Goal: Task Accomplishment & Management: Use online tool/utility

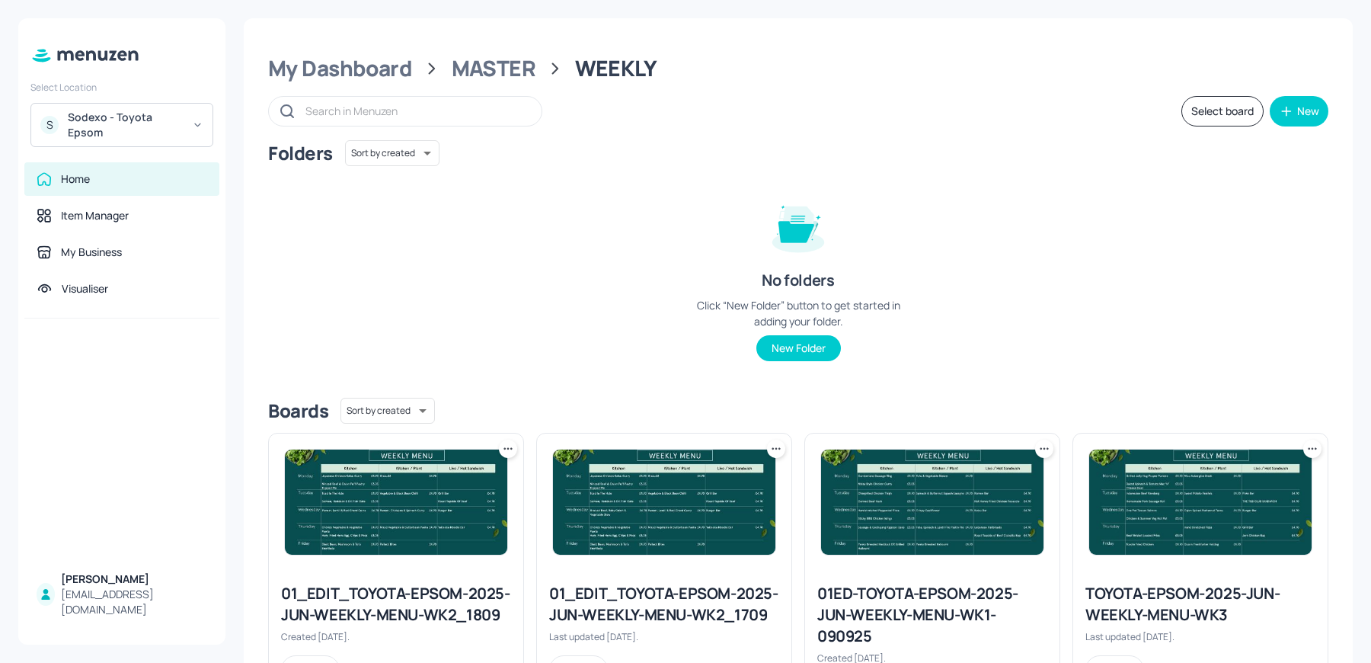
click at [147, 140] on div "S Sodexo - Toyota Epsom" at bounding box center [121, 125] width 183 height 44
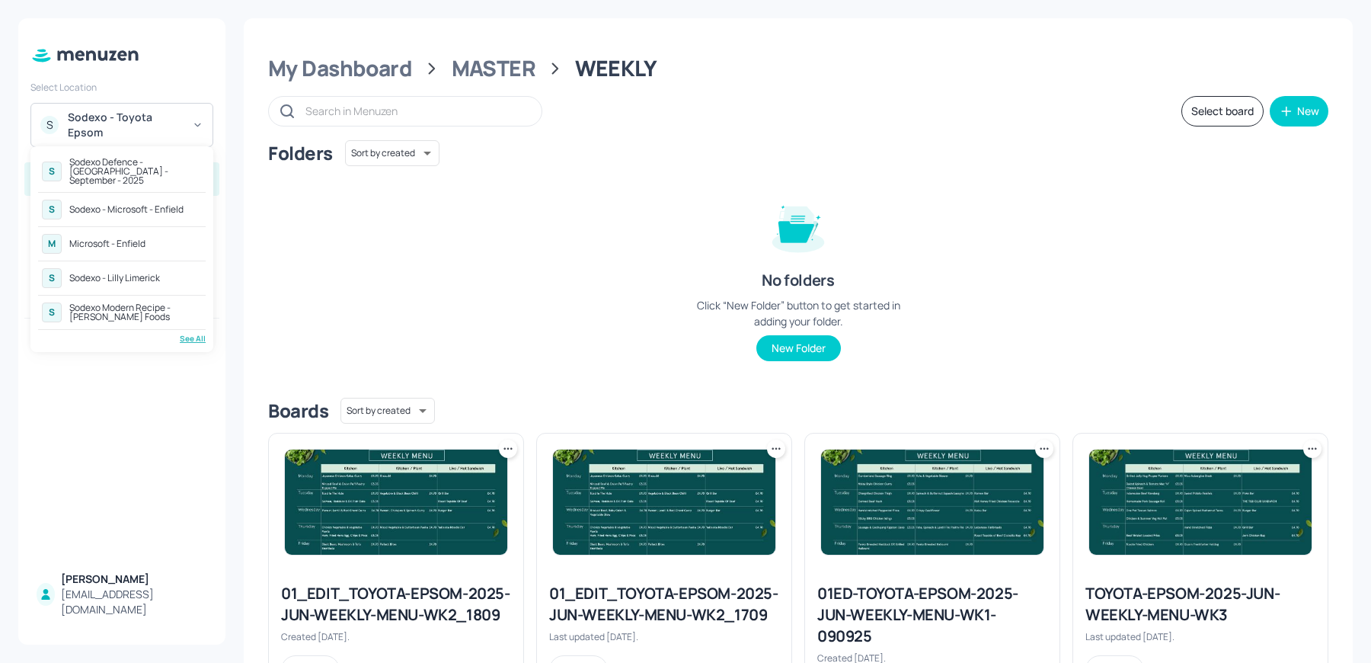
click at [185, 335] on div "S Sodexo Defence - Colchester - September - 2025 S Sodexo - Microsoft - Enfield…" at bounding box center [121, 249] width 183 height 206
click at [190, 333] on div "See All" at bounding box center [122, 338] width 168 height 11
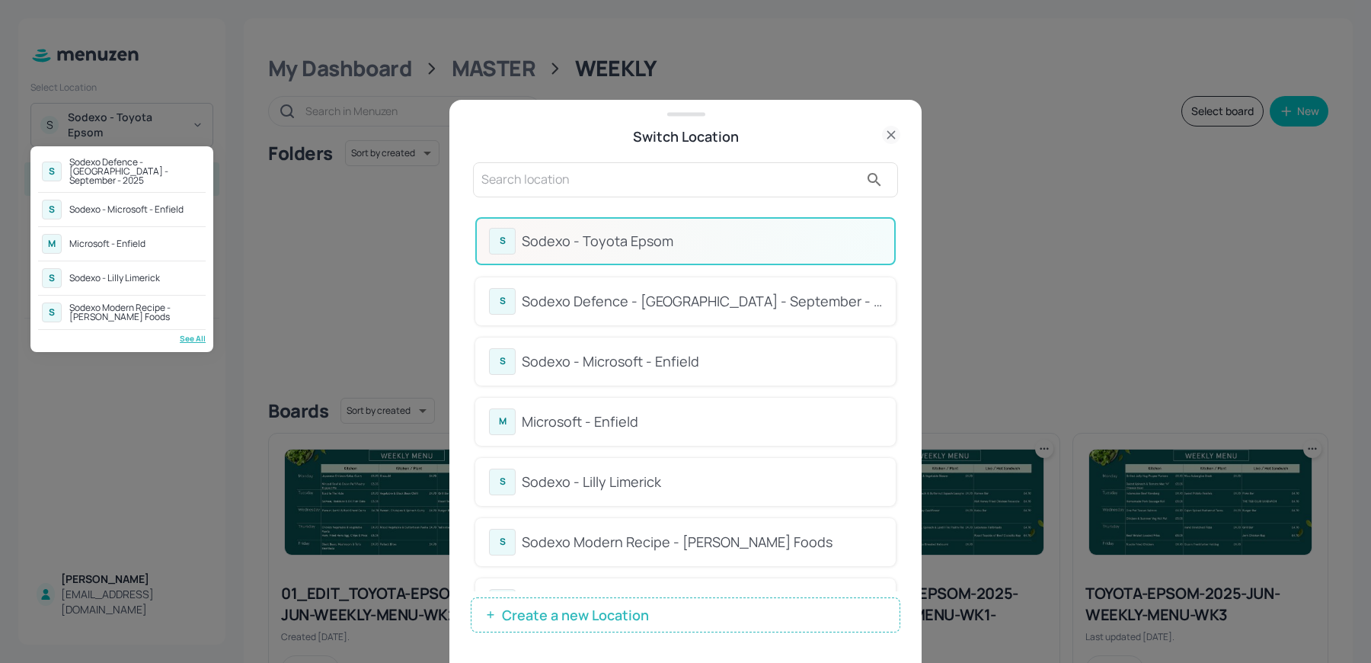
click at [898, 242] on div at bounding box center [685, 331] width 1371 height 663
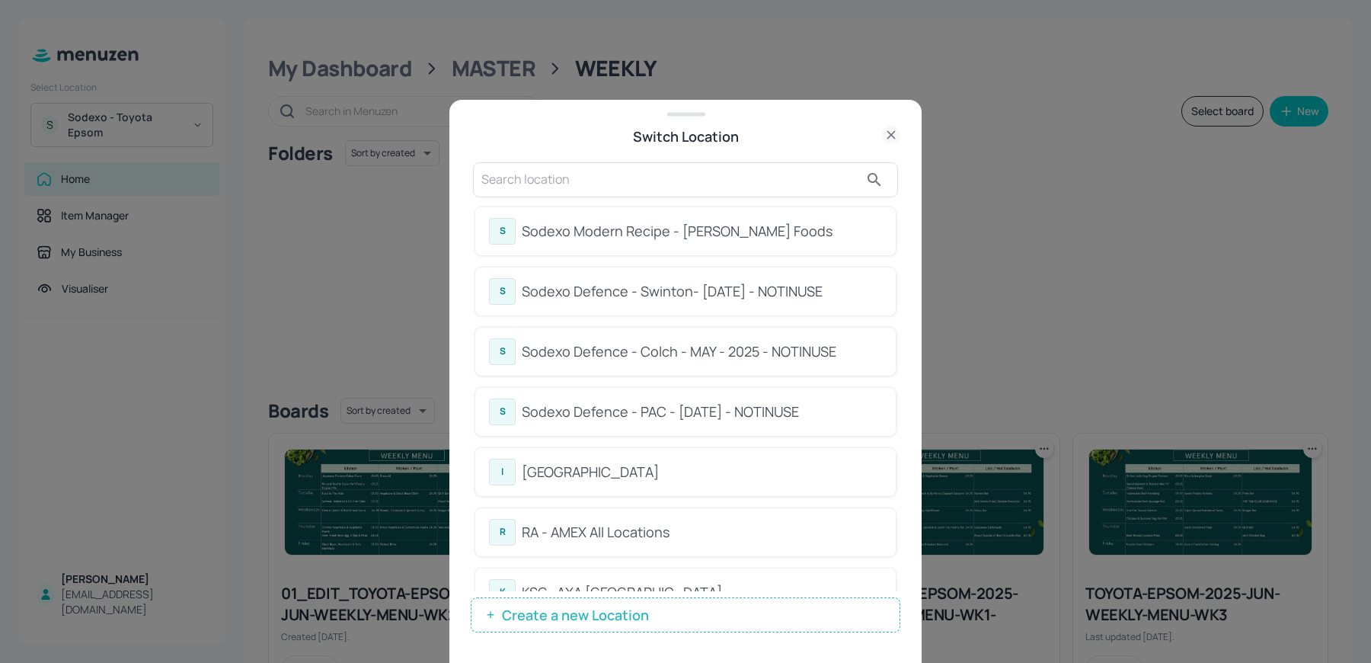
scroll to position [347, 0]
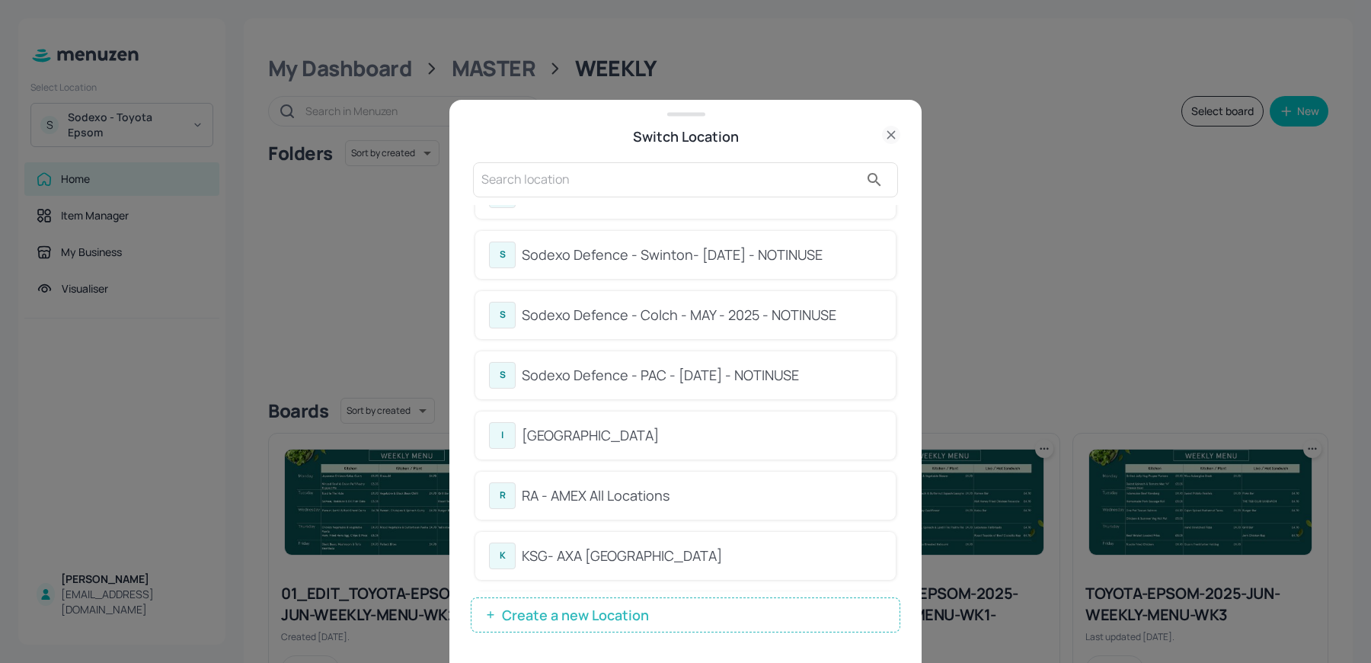
click at [677, 485] on div "RA - AMEX All Locations" at bounding box center [702, 495] width 360 height 21
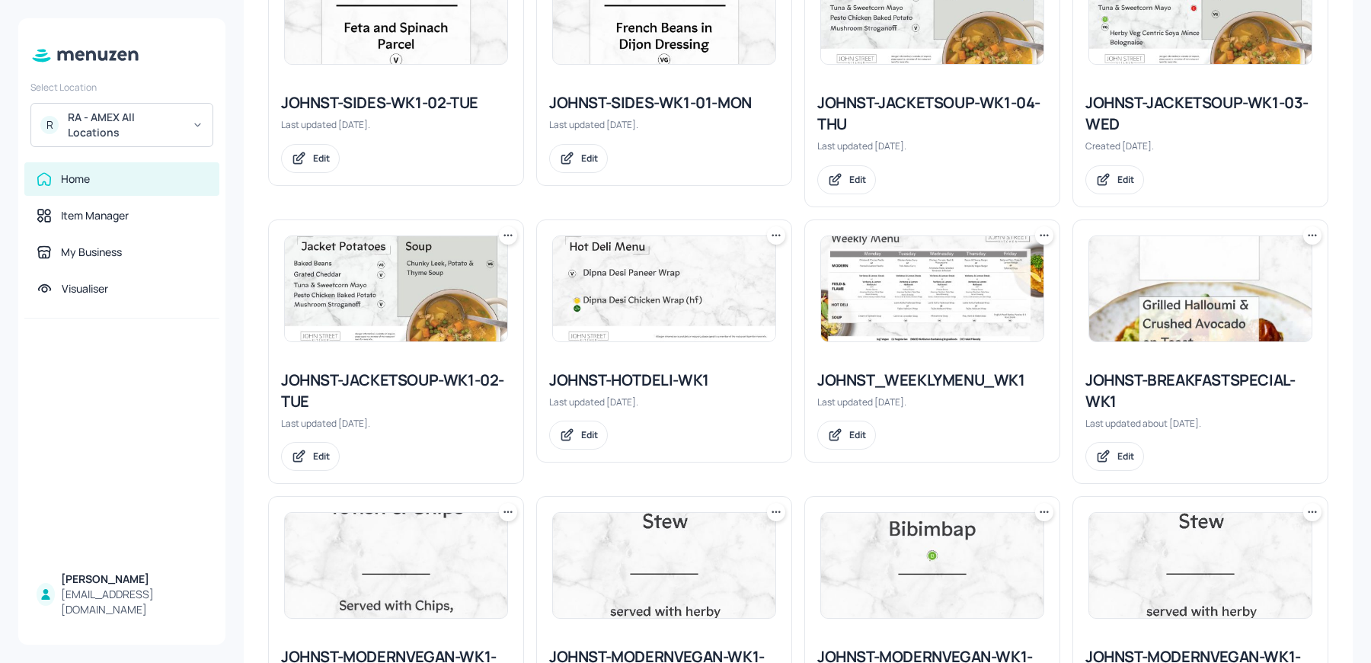
scroll to position [595, 0]
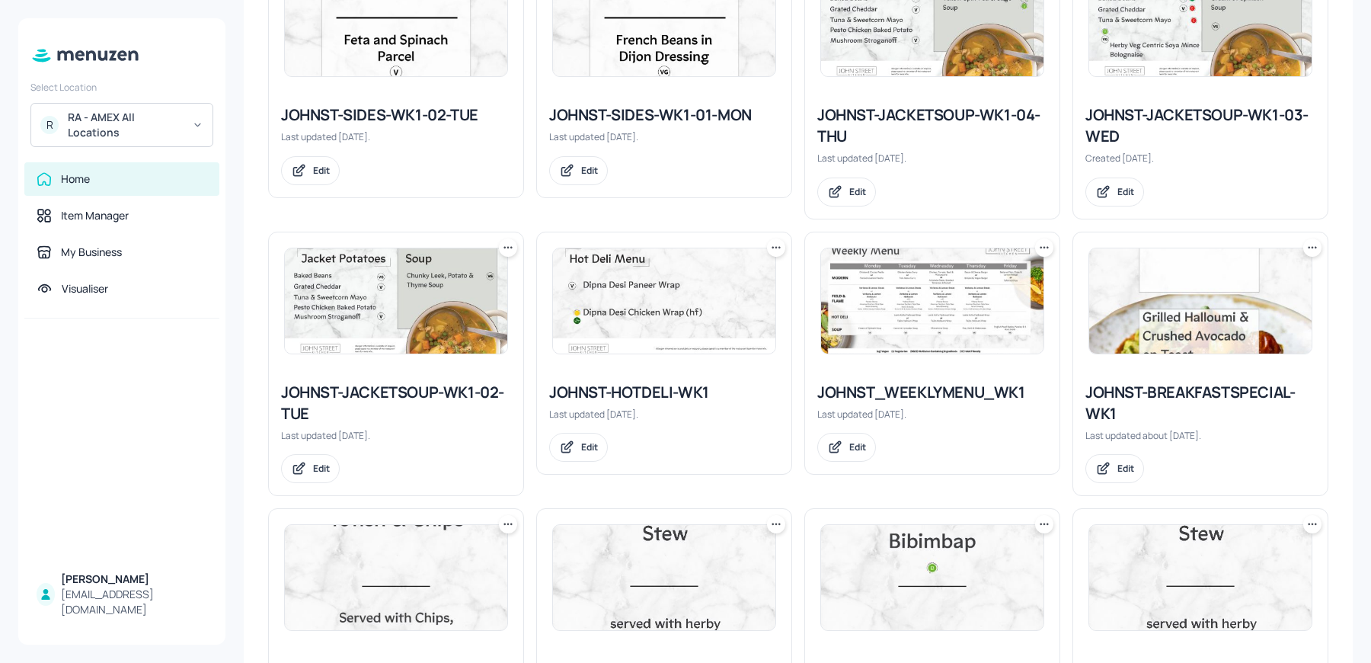
click at [895, 320] on img at bounding box center [932, 300] width 222 height 105
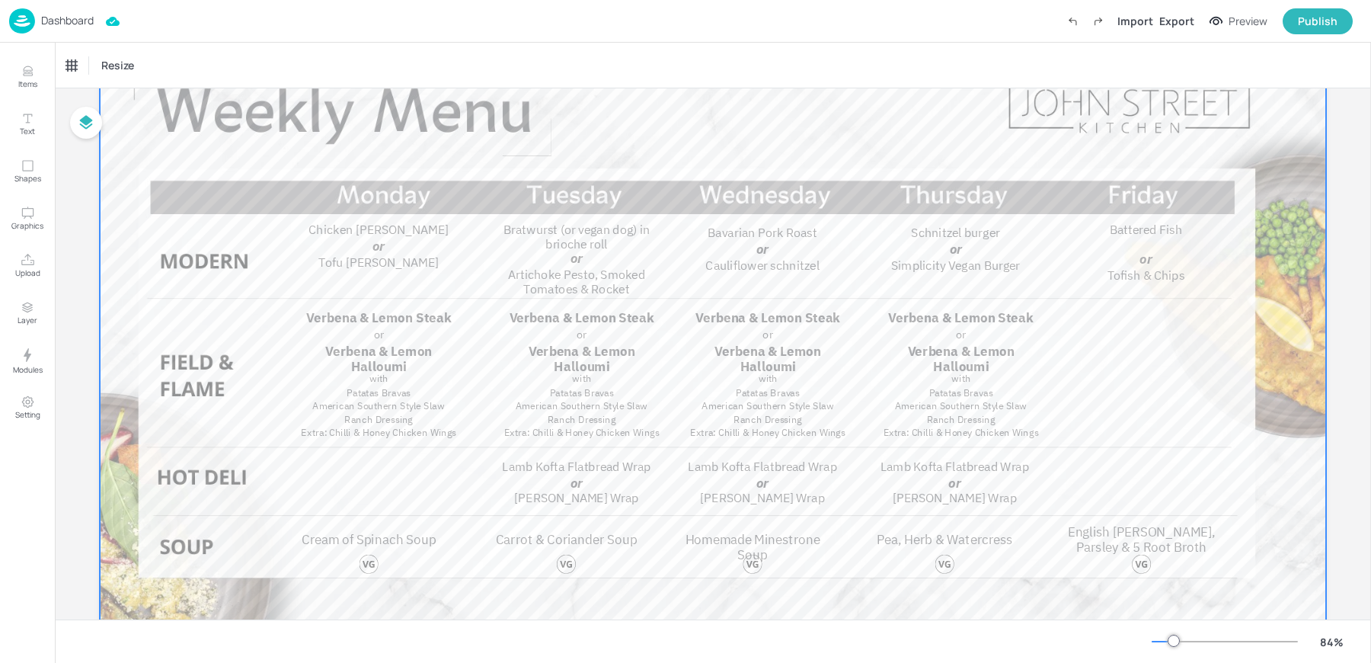
scroll to position [127, 0]
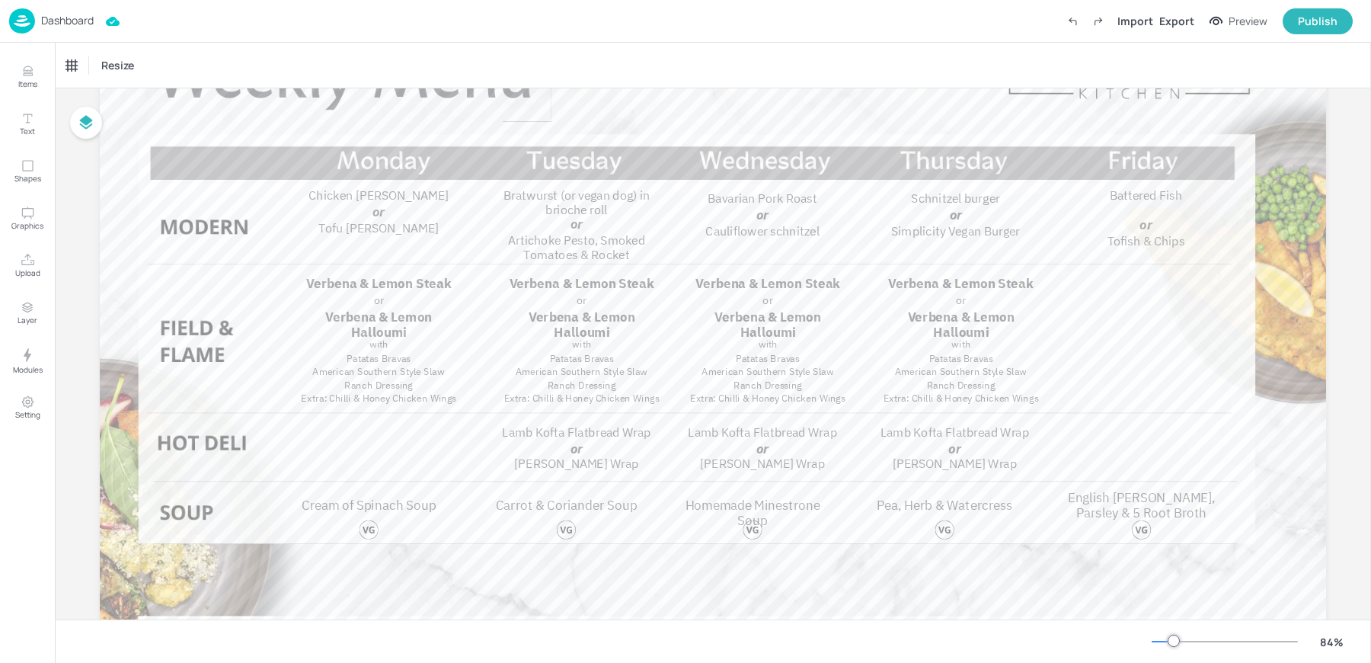
click at [27, 25] on img at bounding box center [22, 20] width 26 height 25
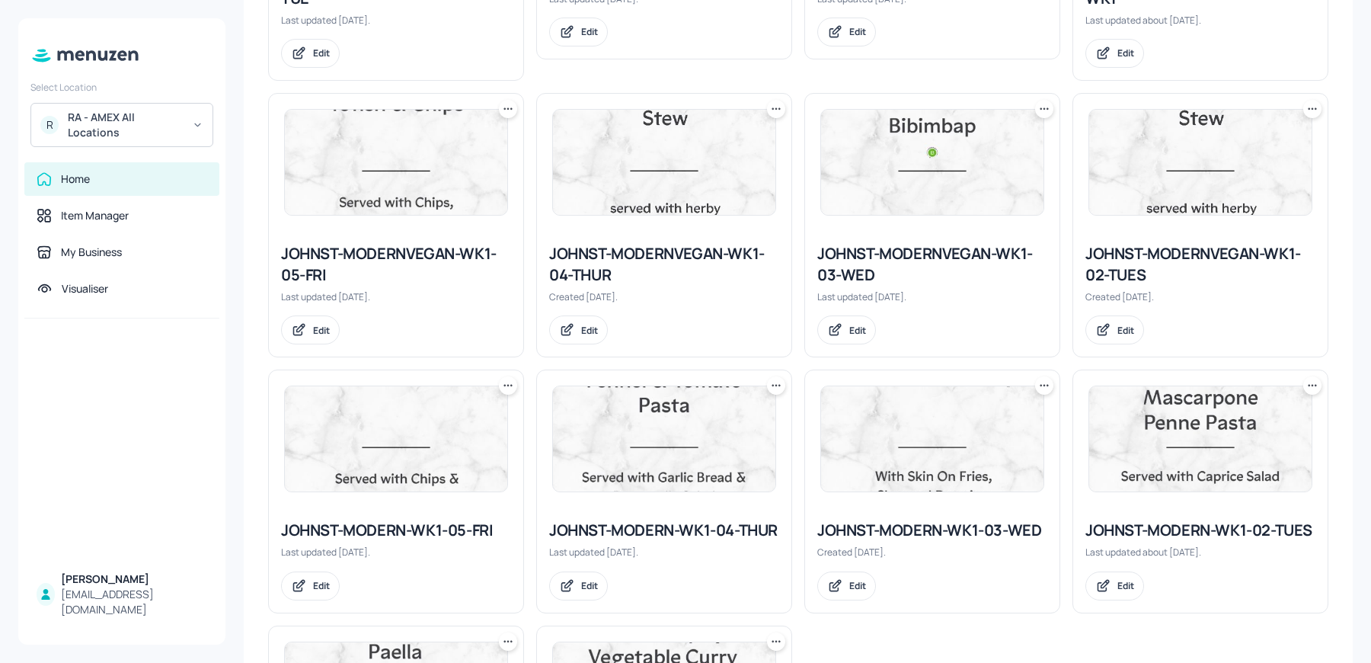
scroll to position [805, 0]
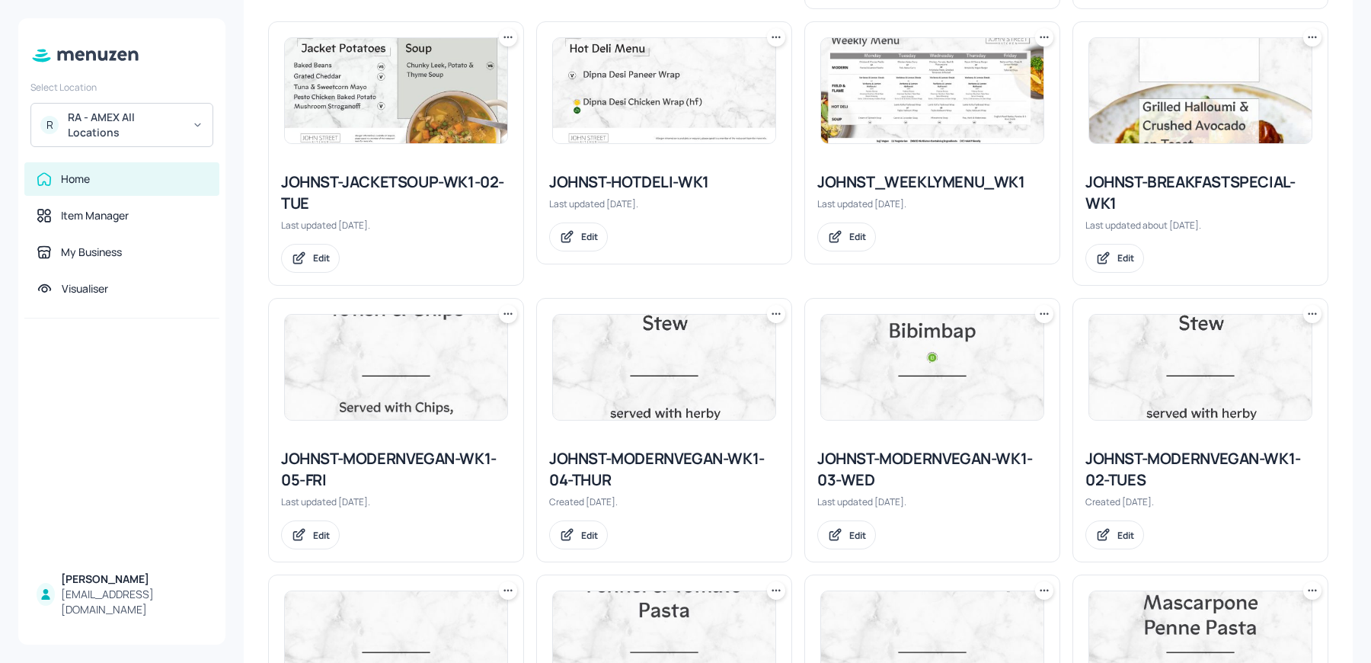
click at [881, 76] on img at bounding box center [932, 90] width 222 height 105
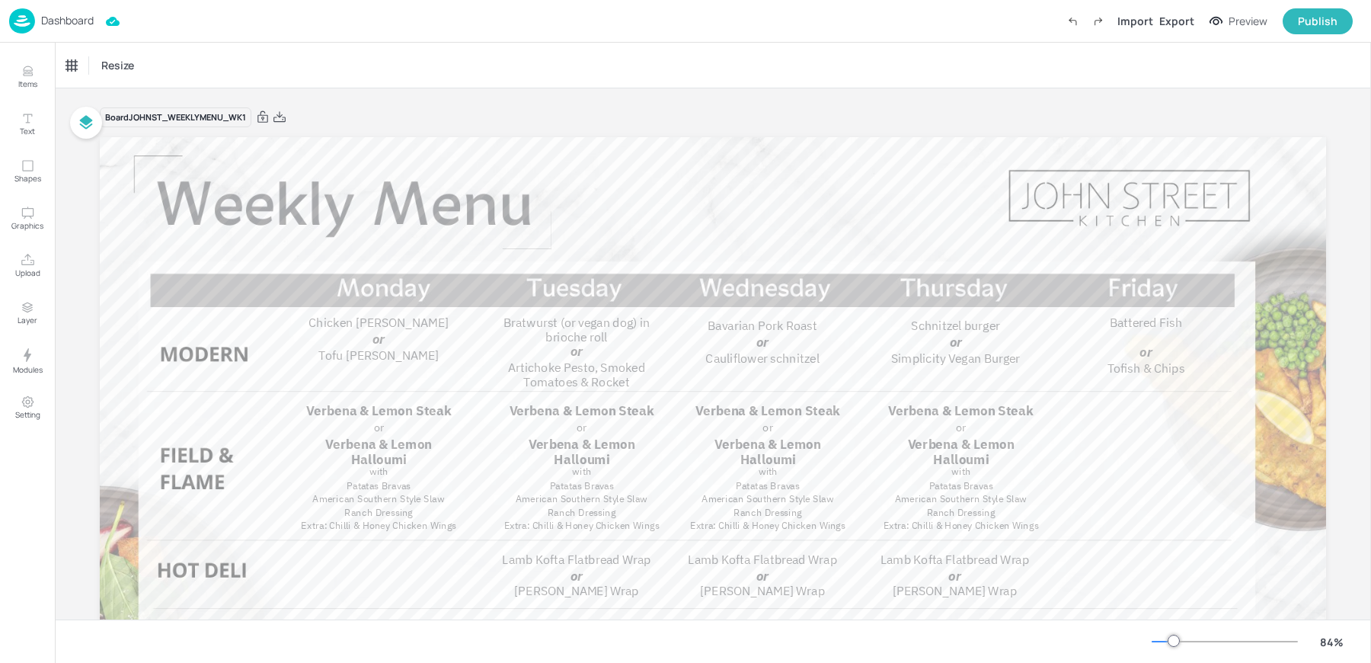
click at [45, 26] on p "Dashboard" at bounding box center [67, 20] width 53 height 11
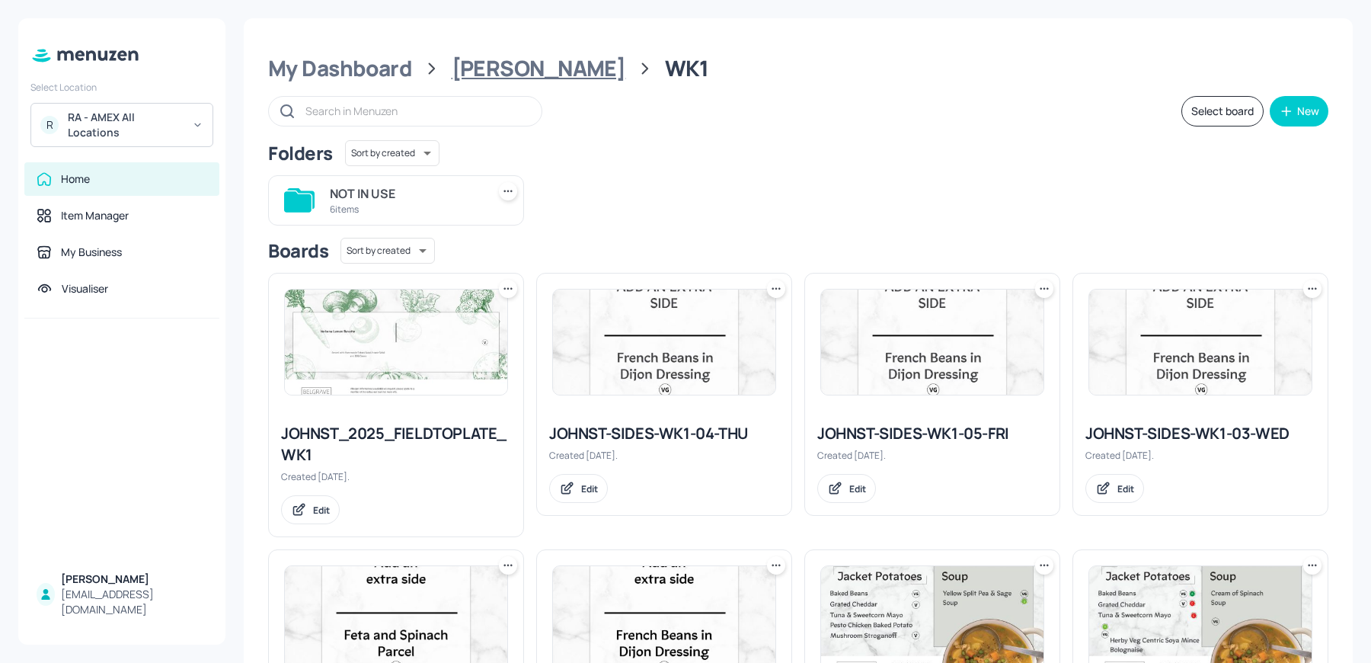
click at [487, 73] on div "[PERSON_NAME]" at bounding box center [539, 68] width 174 height 27
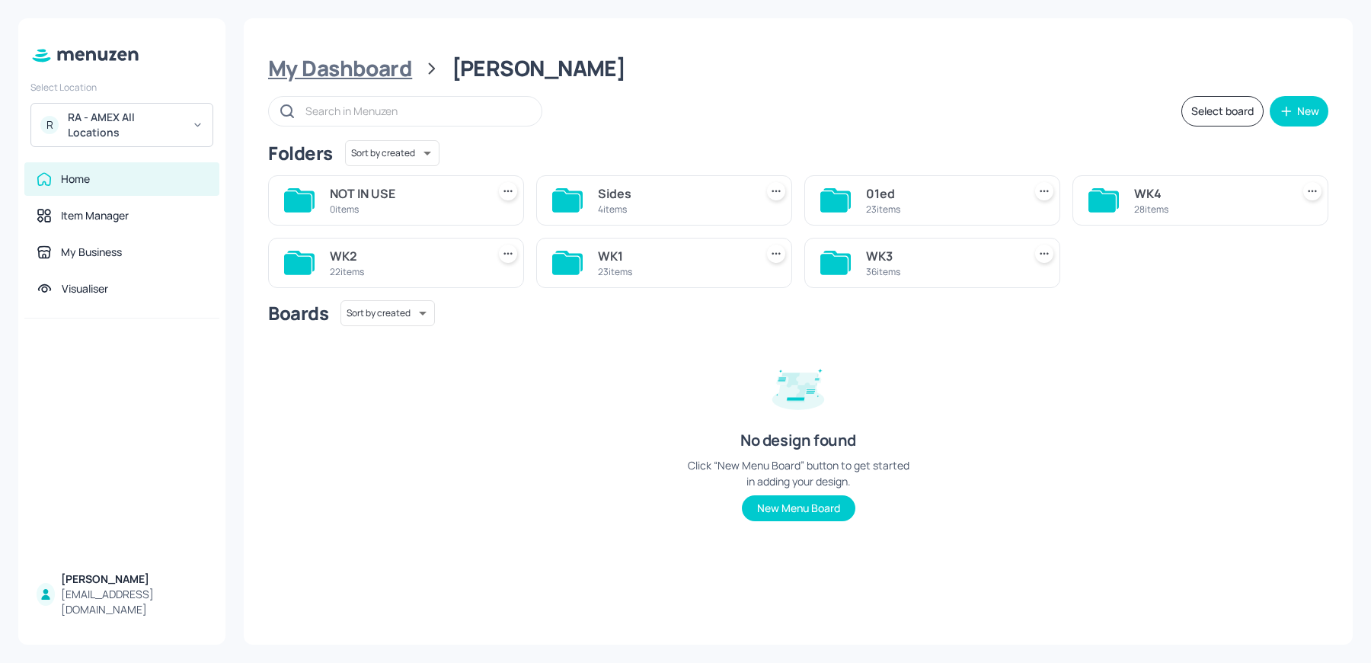
click at [404, 76] on div "My Dashboard" at bounding box center [340, 68] width 144 height 27
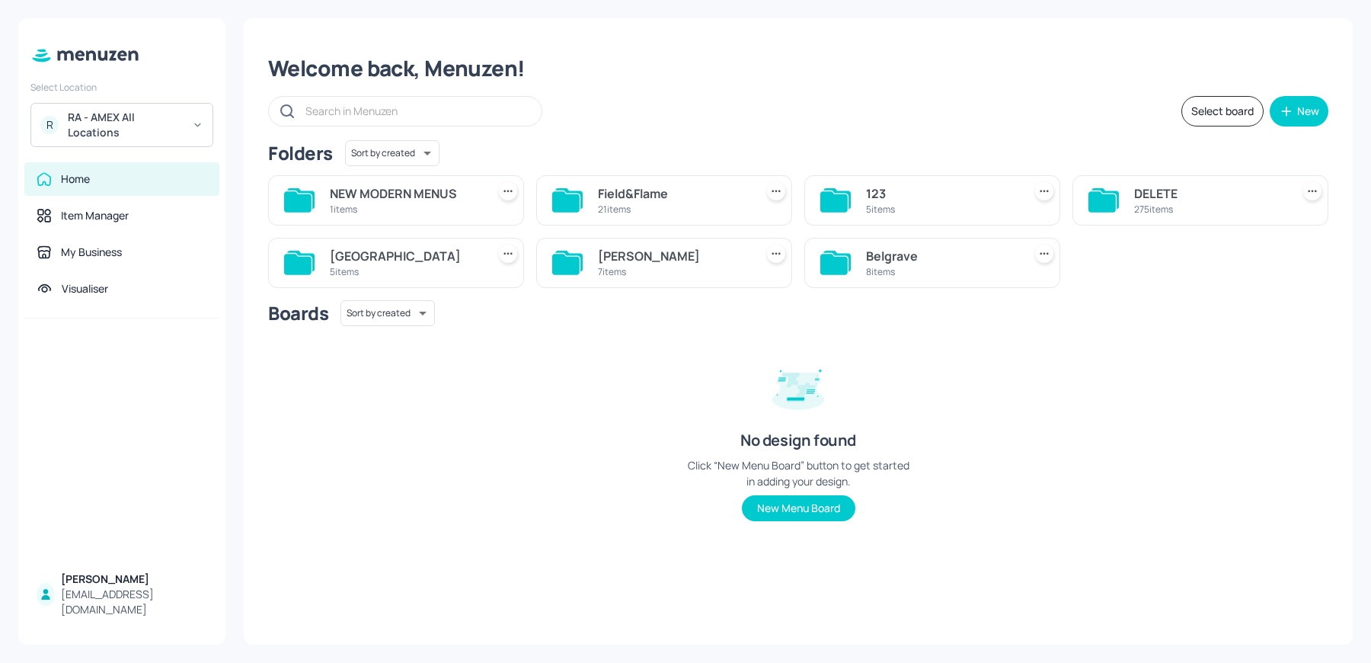
click at [375, 261] on div "[GEOGRAPHIC_DATA]" at bounding box center [405, 256] width 151 height 18
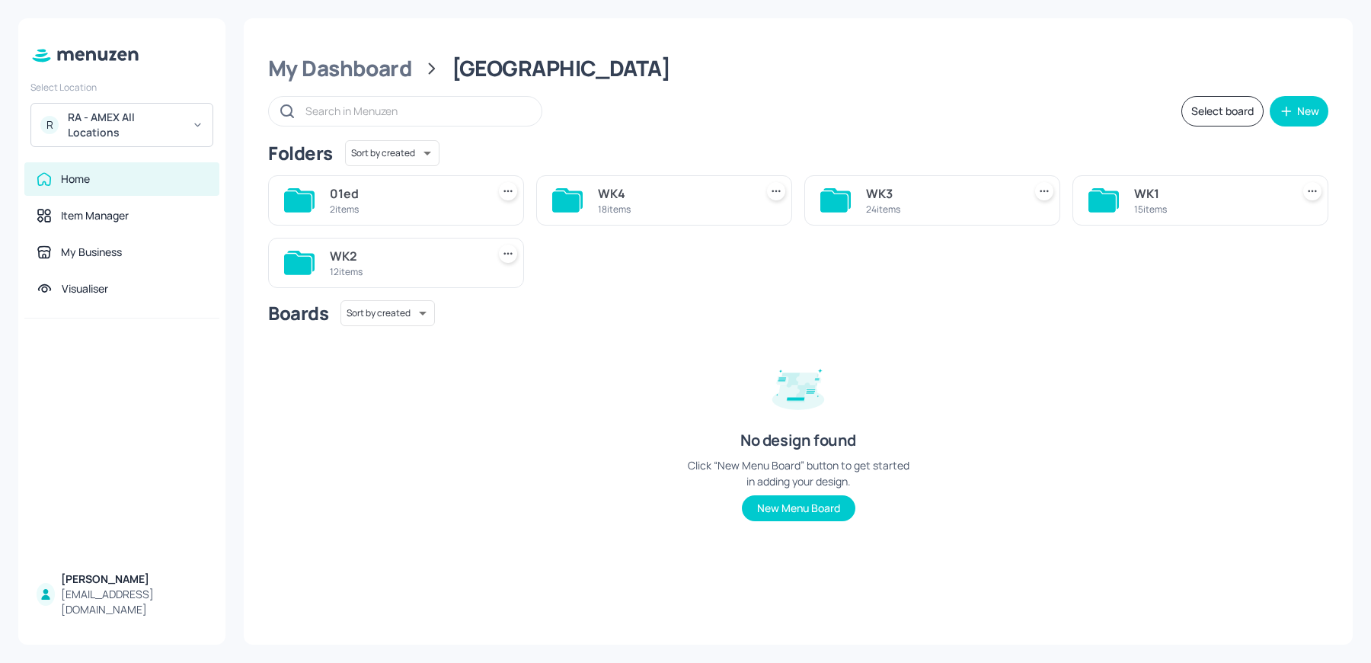
click at [1151, 219] on div "WK1 15 items" at bounding box center [1200, 200] width 256 height 50
click at [1146, 190] on div "WK1" at bounding box center [1209, 193] width 151 height 18
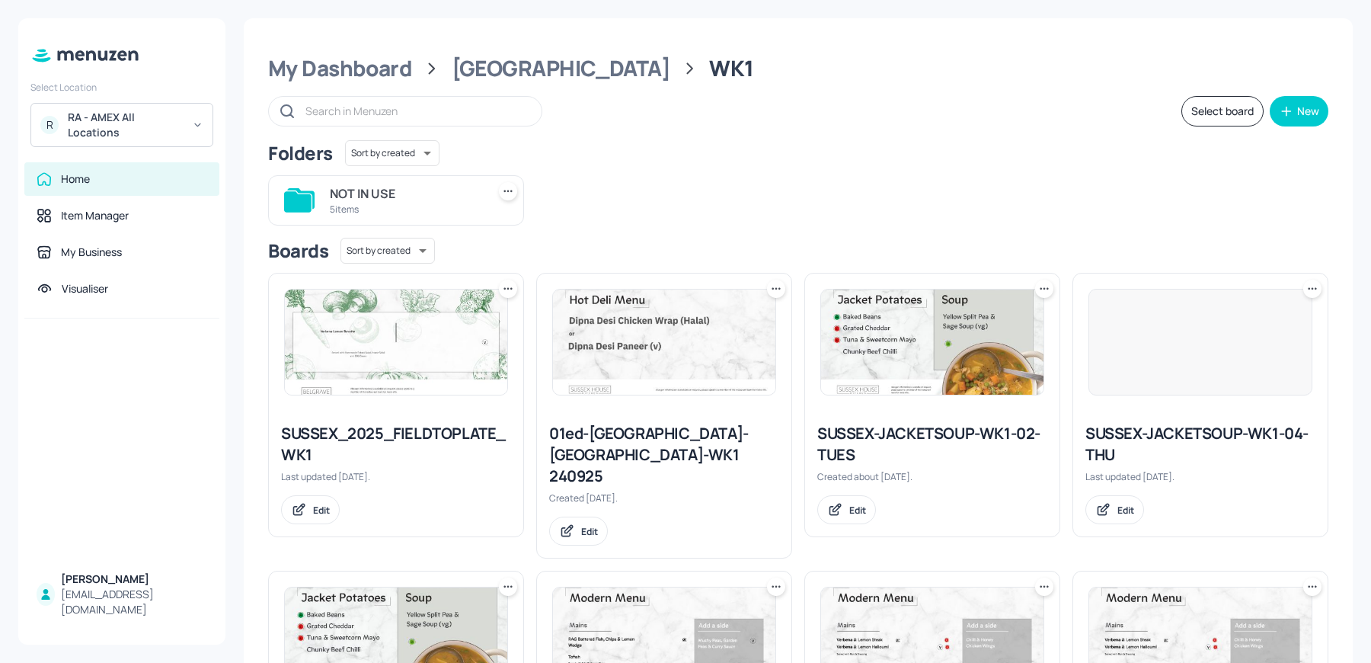
scroll to position [714, 0]
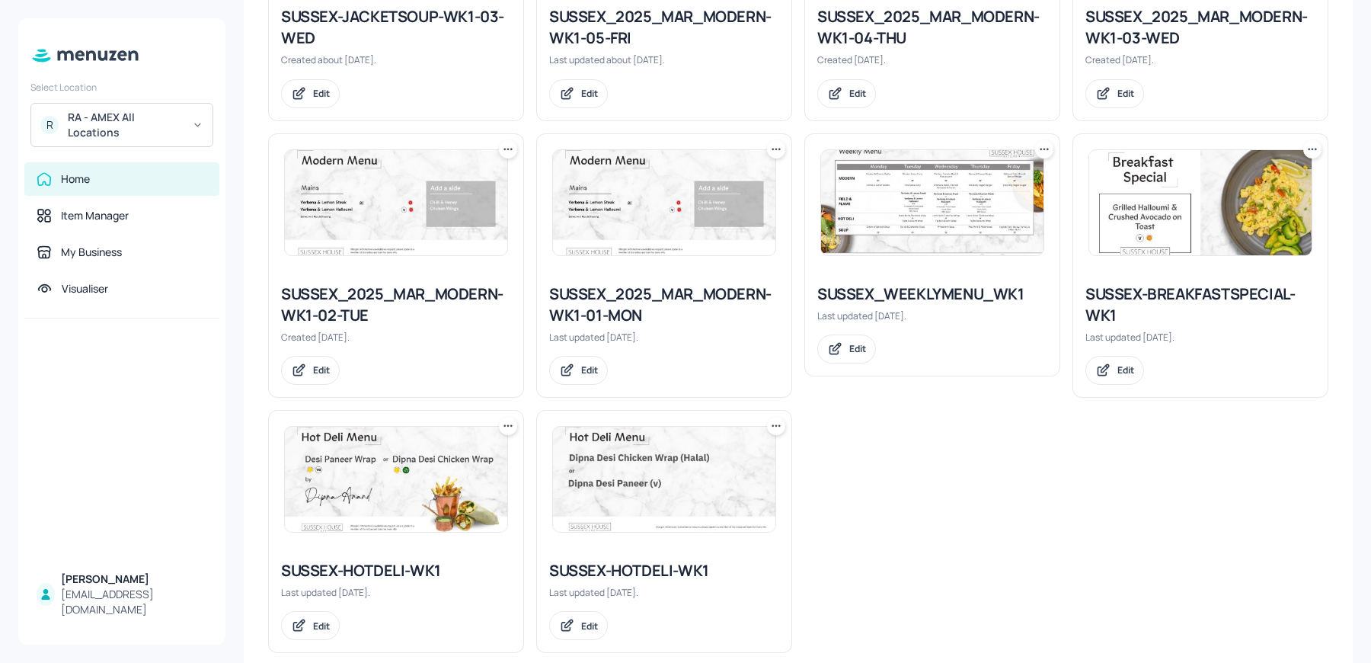
click at [865, 167] on img at bounding box center [932, 202] width 222 height 105
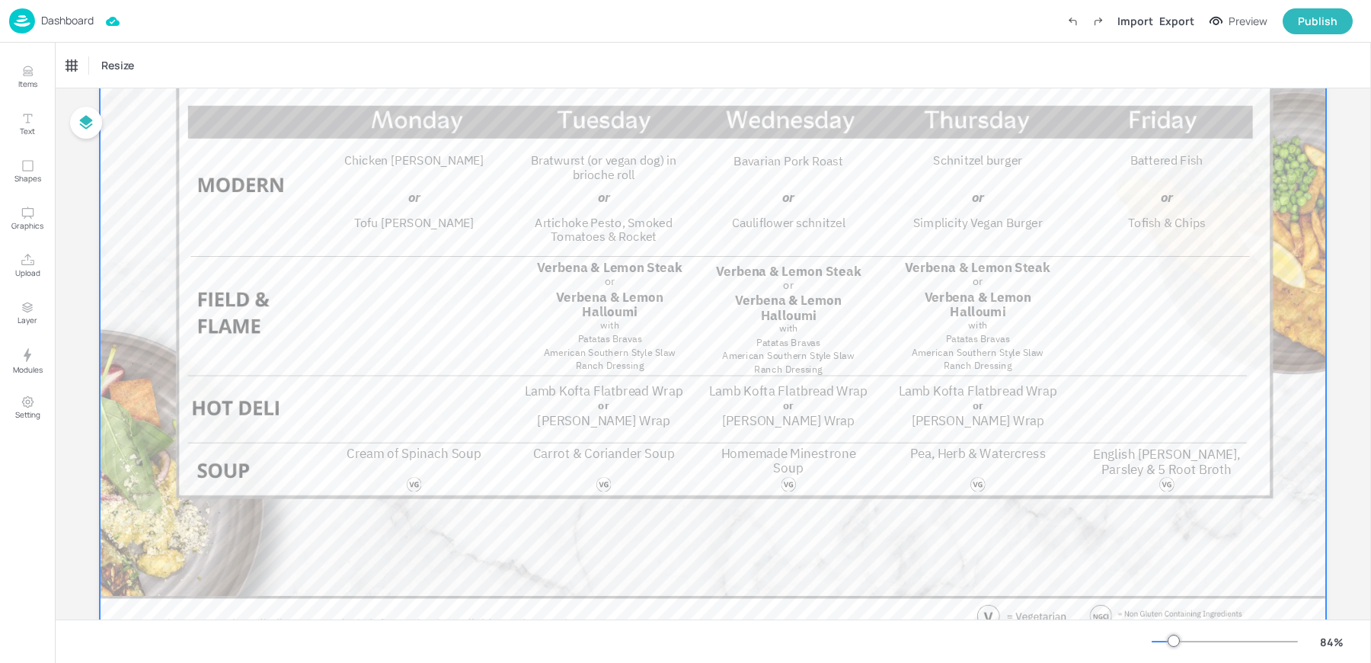
scroll to position [245, 0]
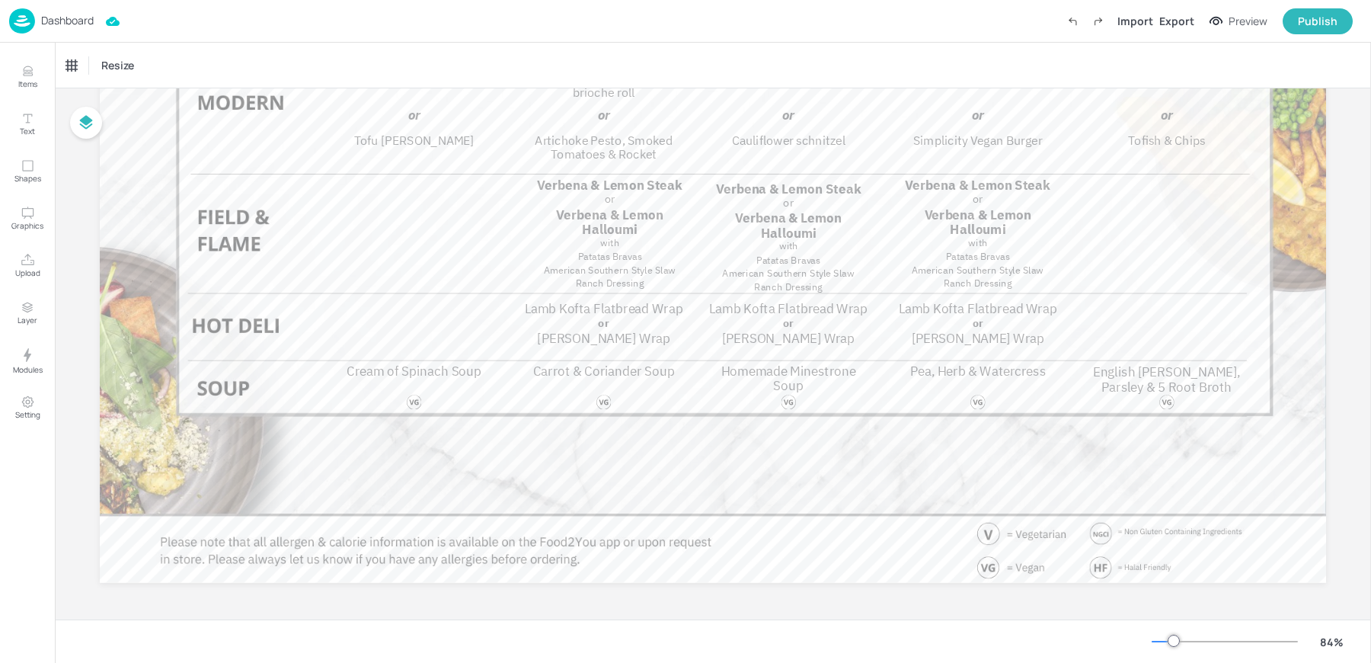
click at [19, 23] on img at bounding box center [22, 20] width 26 height 25
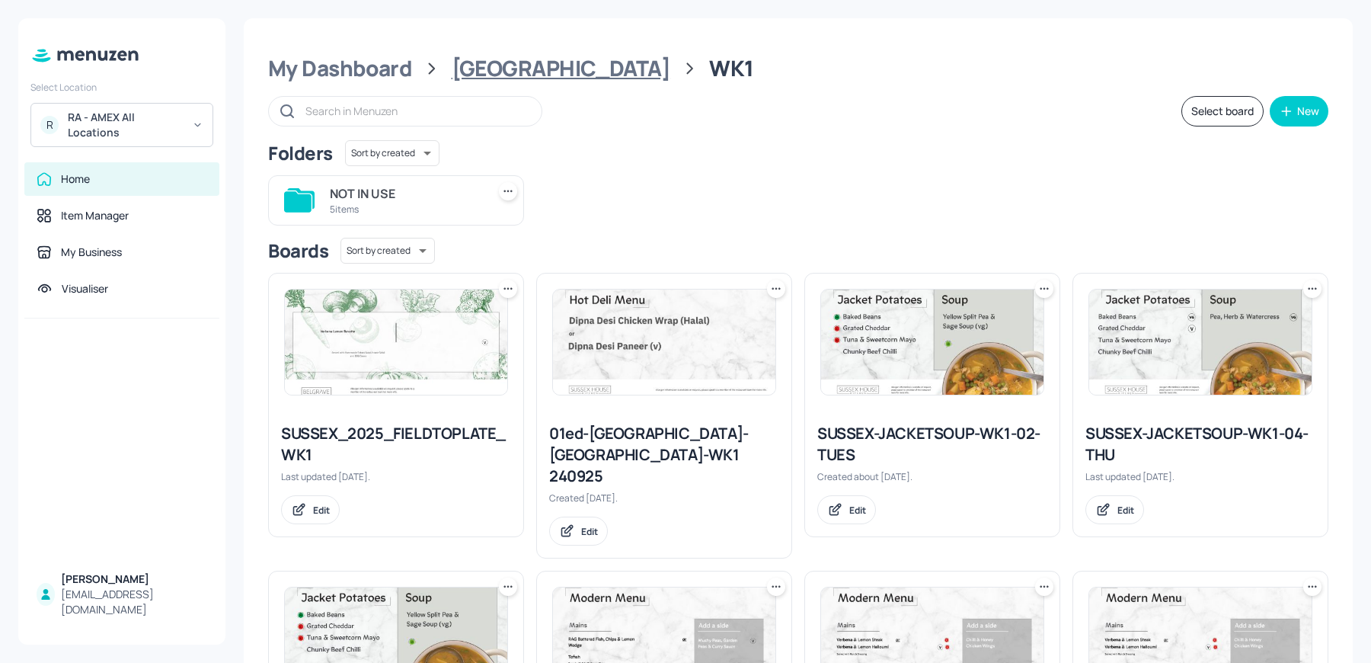
click at [533, 66] on div "[GEOGRAPHIC_DATA]" at bounding box center [561, 68] width 219 height 27
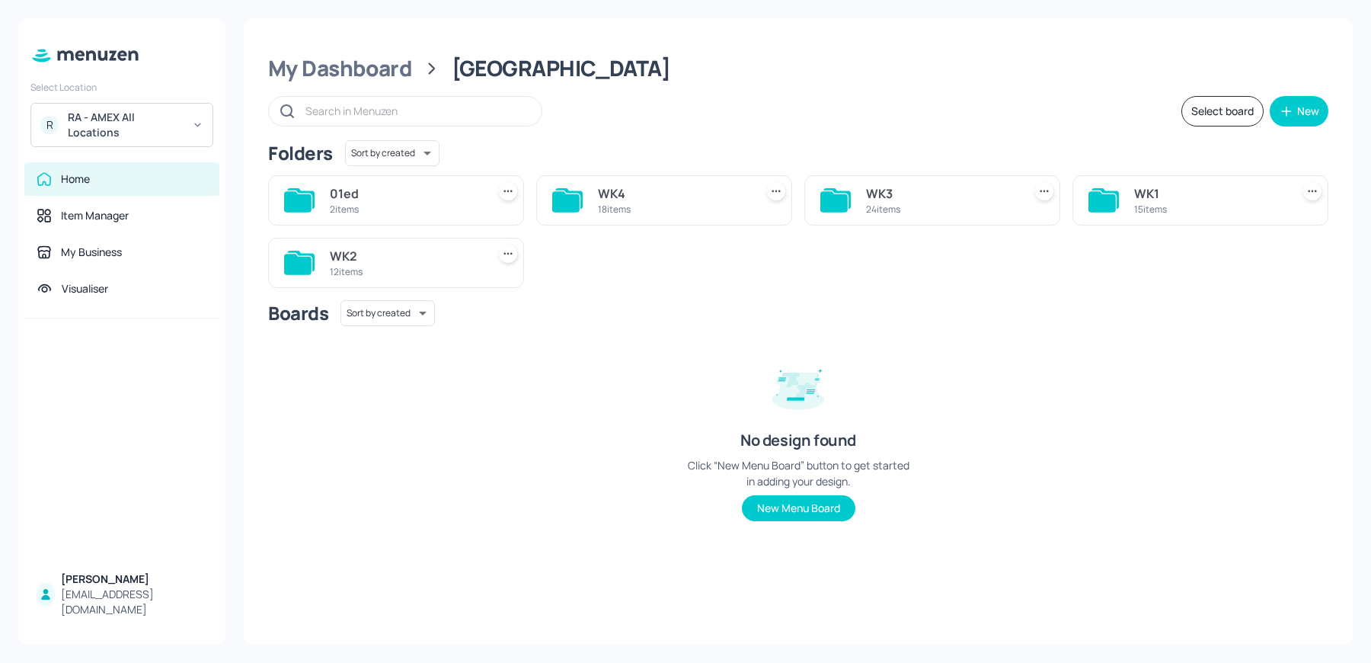
click at [1159, 197] on div "WK1" at bounding box center [1209, 193] width 151 height 18
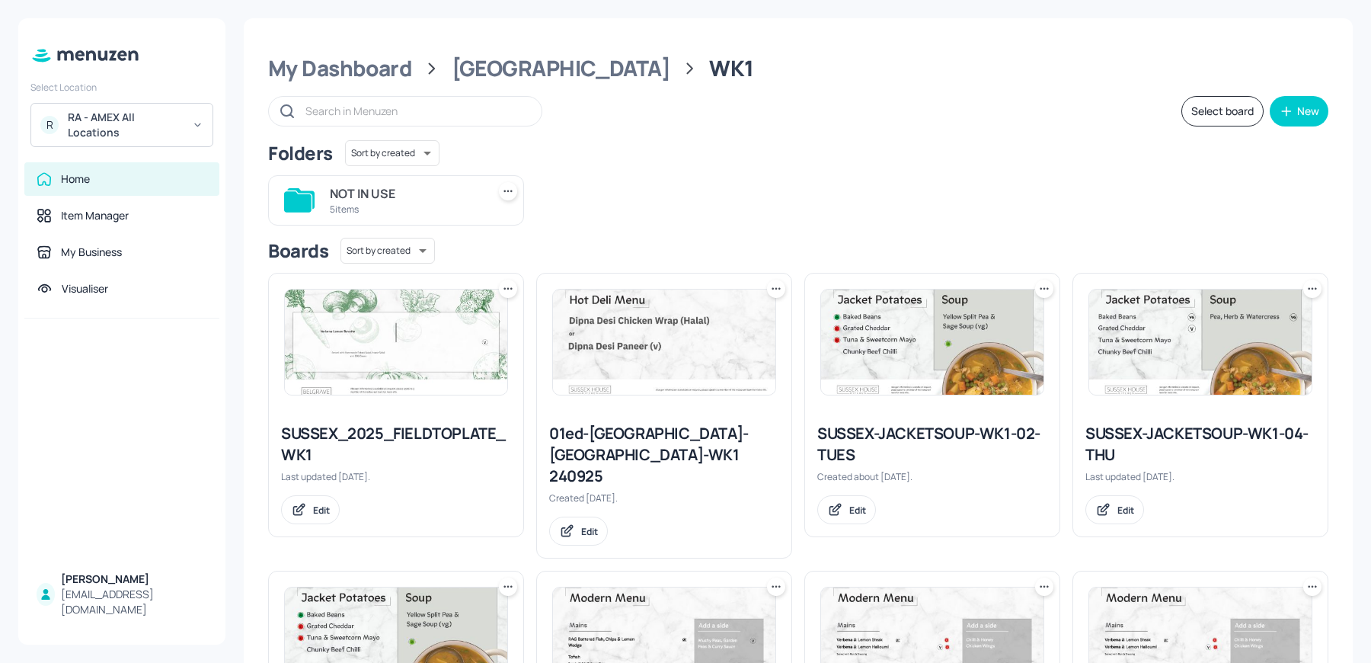
scroll to position [714, 0]
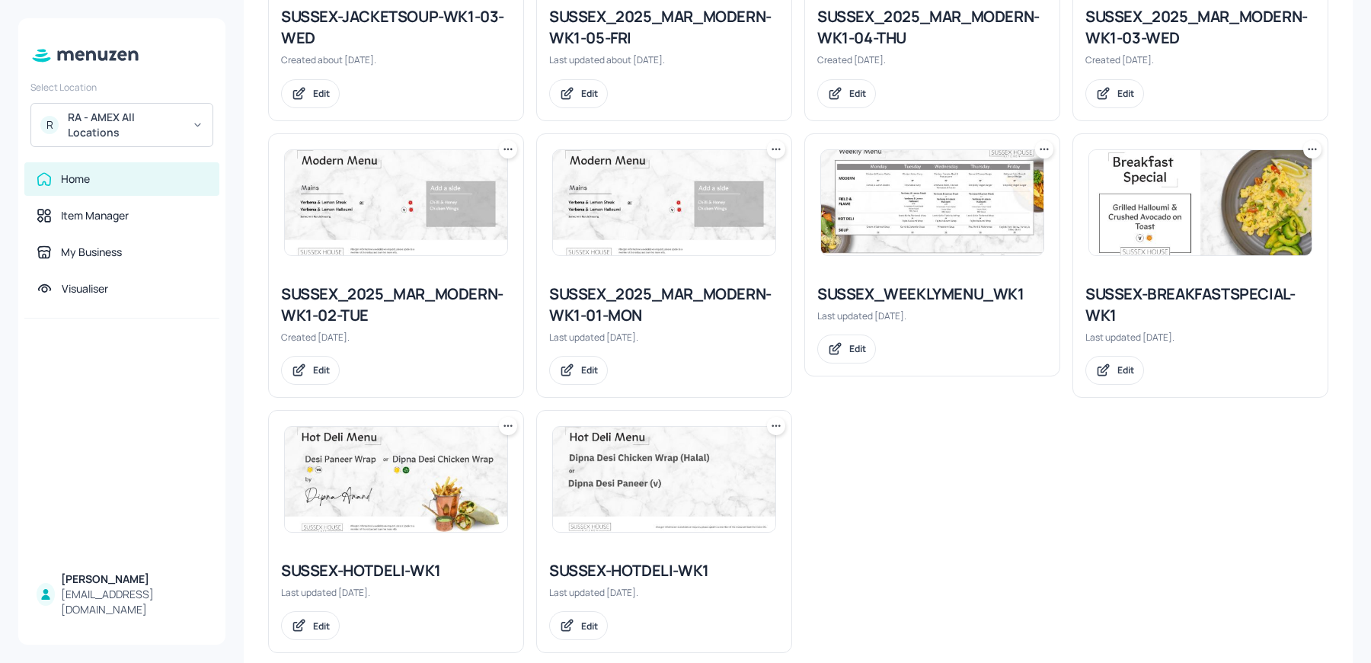
click at [877, 226] on img at bounding box center [932, 202] width 222 height 105
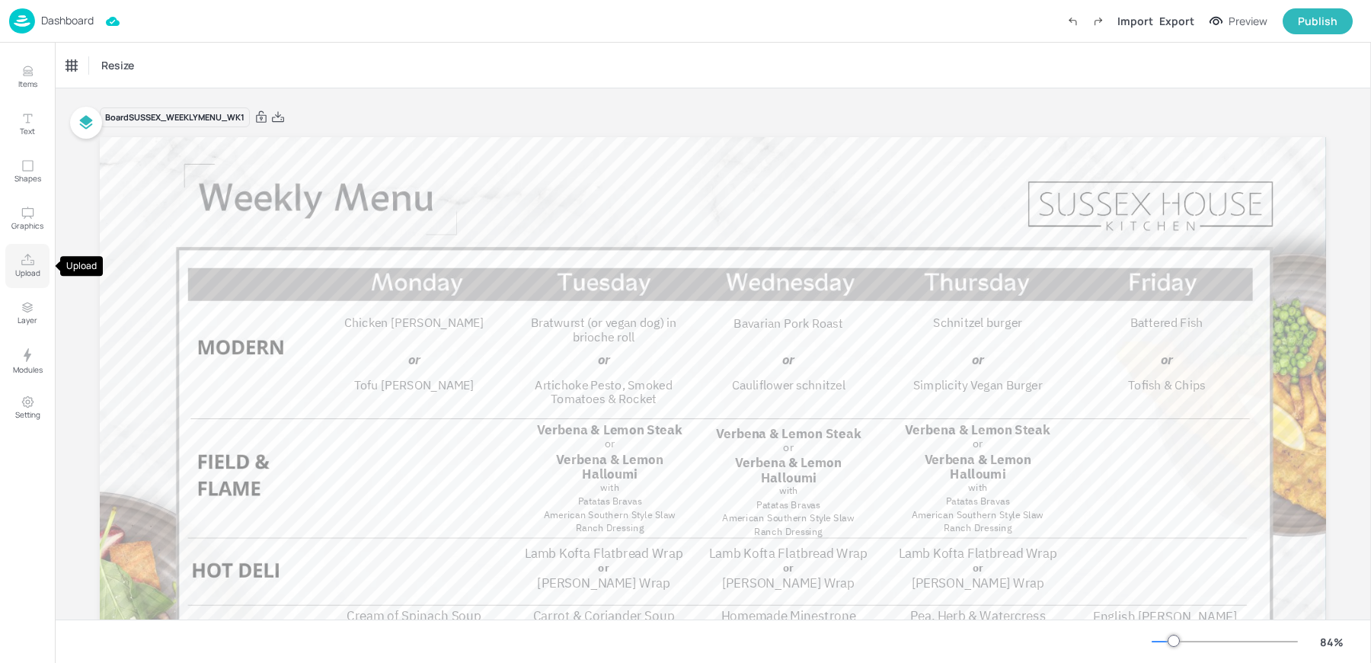
click at [30, 264] on icon "Upload" at bounding box center [27, 259] width 13 height 11
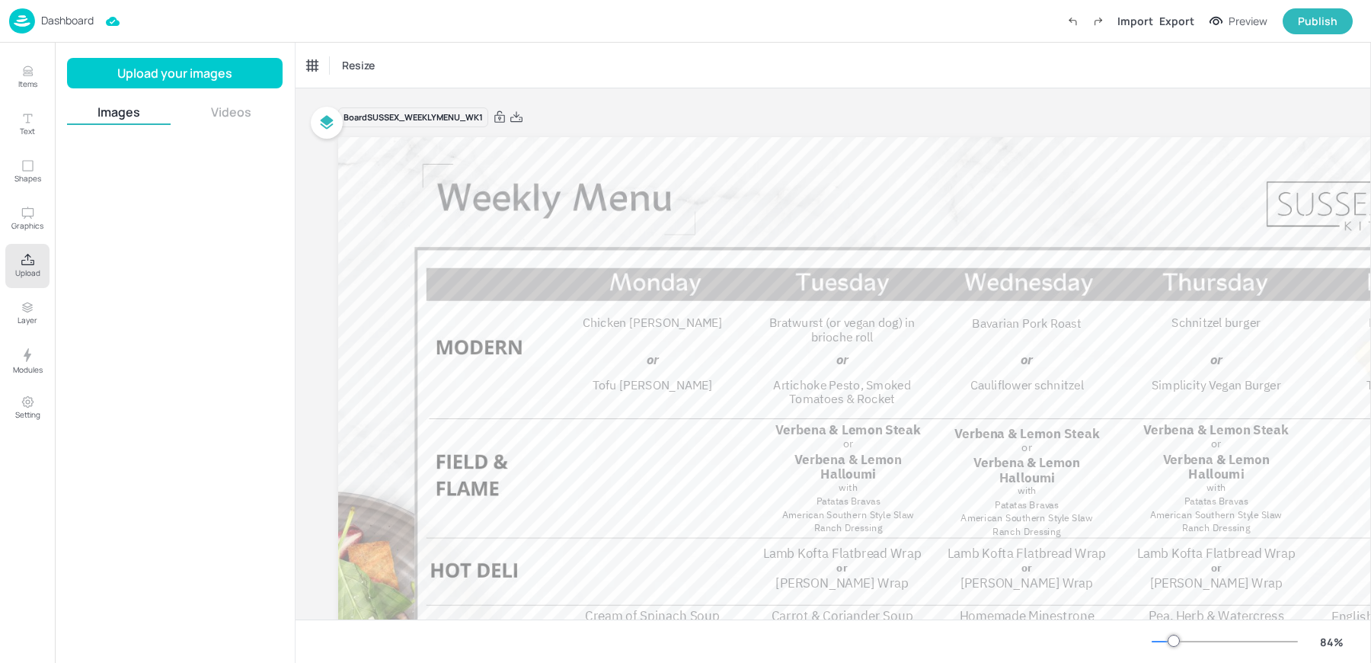
click at [123, 90] on div "Upload your images Images Videos" at bounding box center [175, 353] width 216 height 590
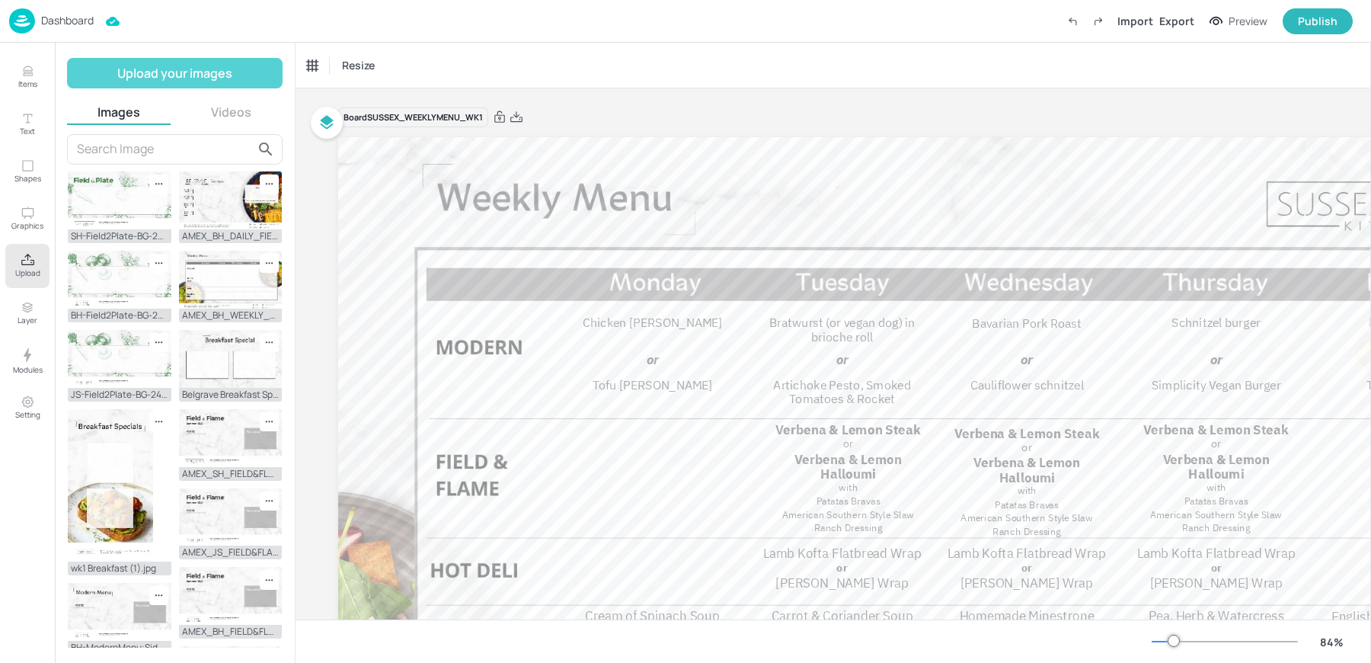
click at [114, 73] on button "Upload your images" at bounding box center [175, 73] width 216 height 30
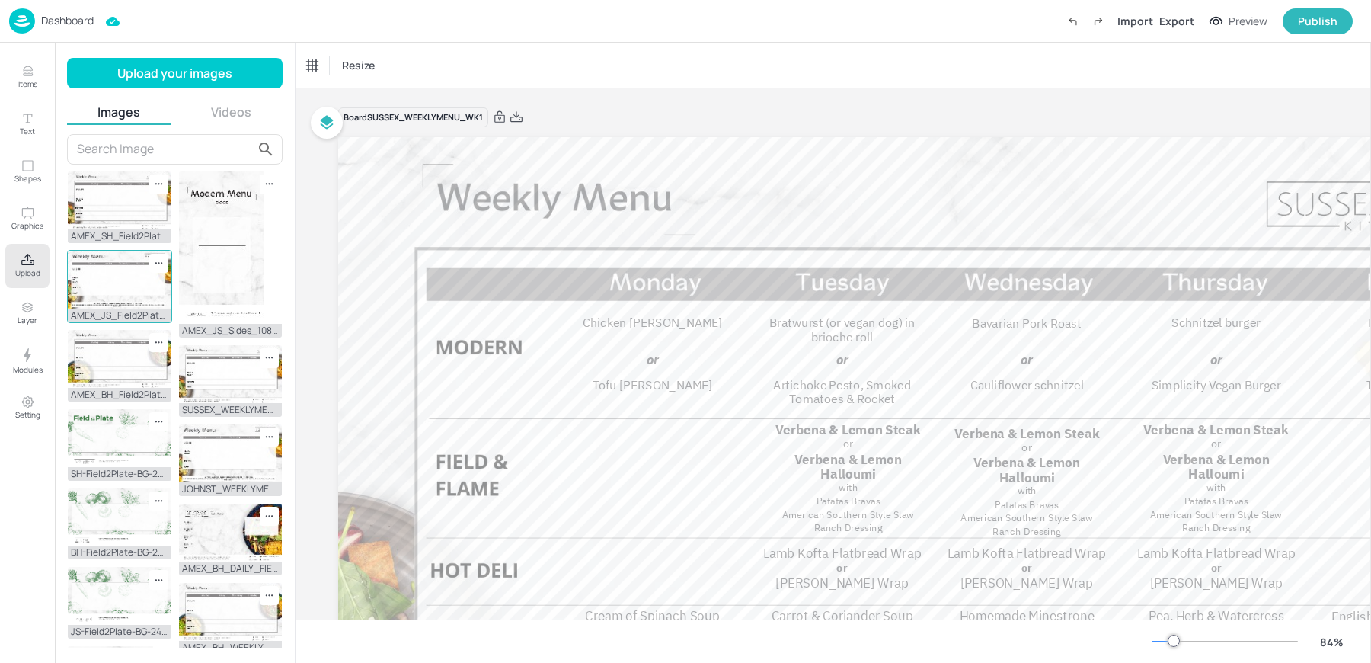
click at [116, 296] on img at bounding box center [120, 280] width 104 height 58
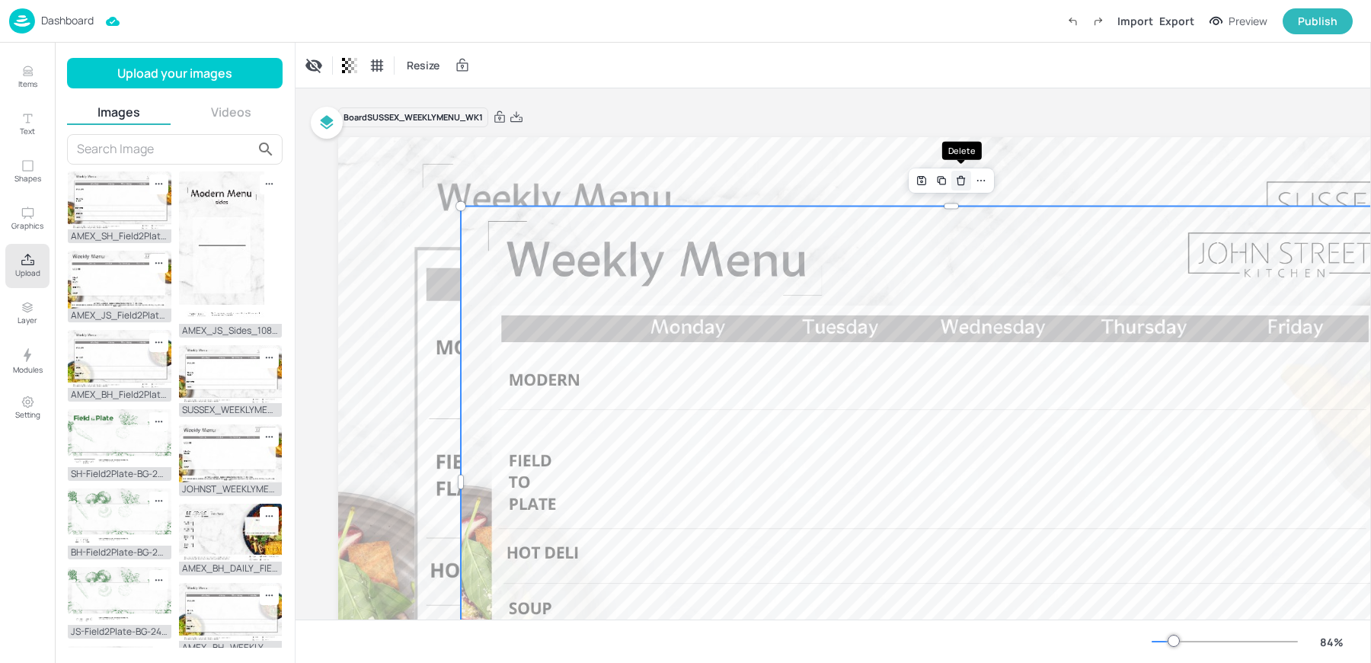
click at [962, 180] on icon "Delete" at bounding box center [960, 180] width 11 height 12
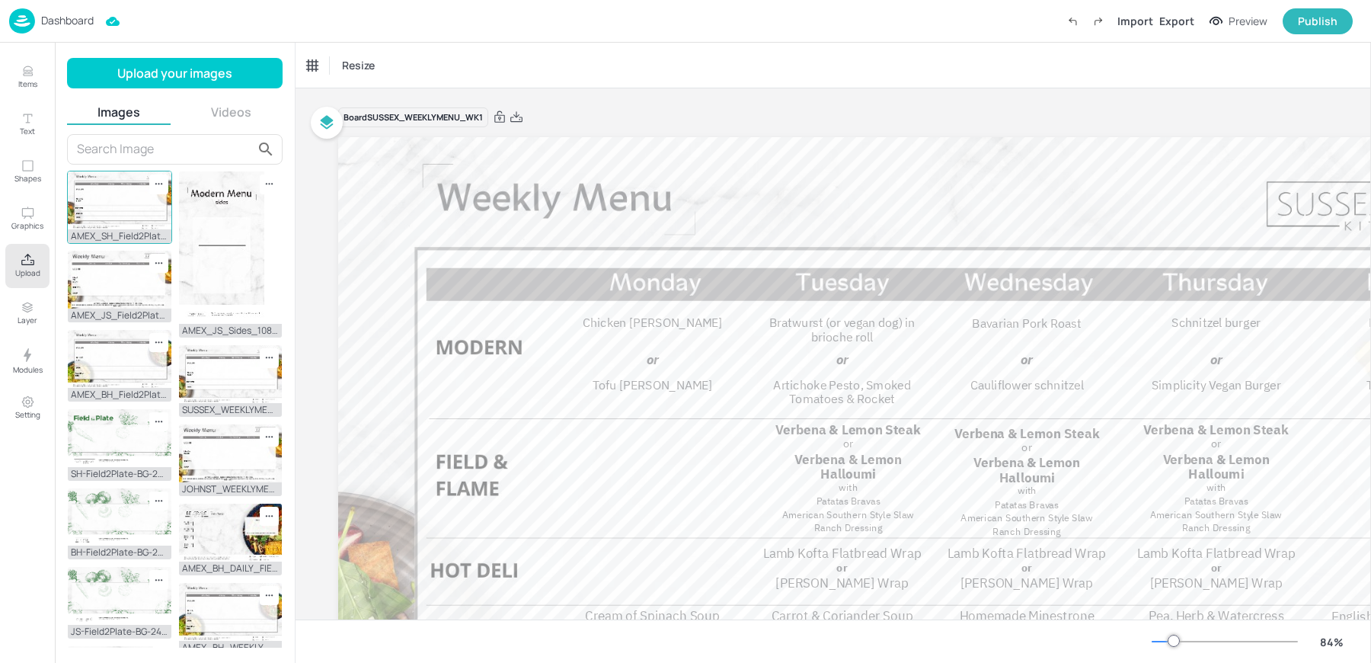
click at [107, 196] on img at bounding box center [120, 200] width 104 height 58
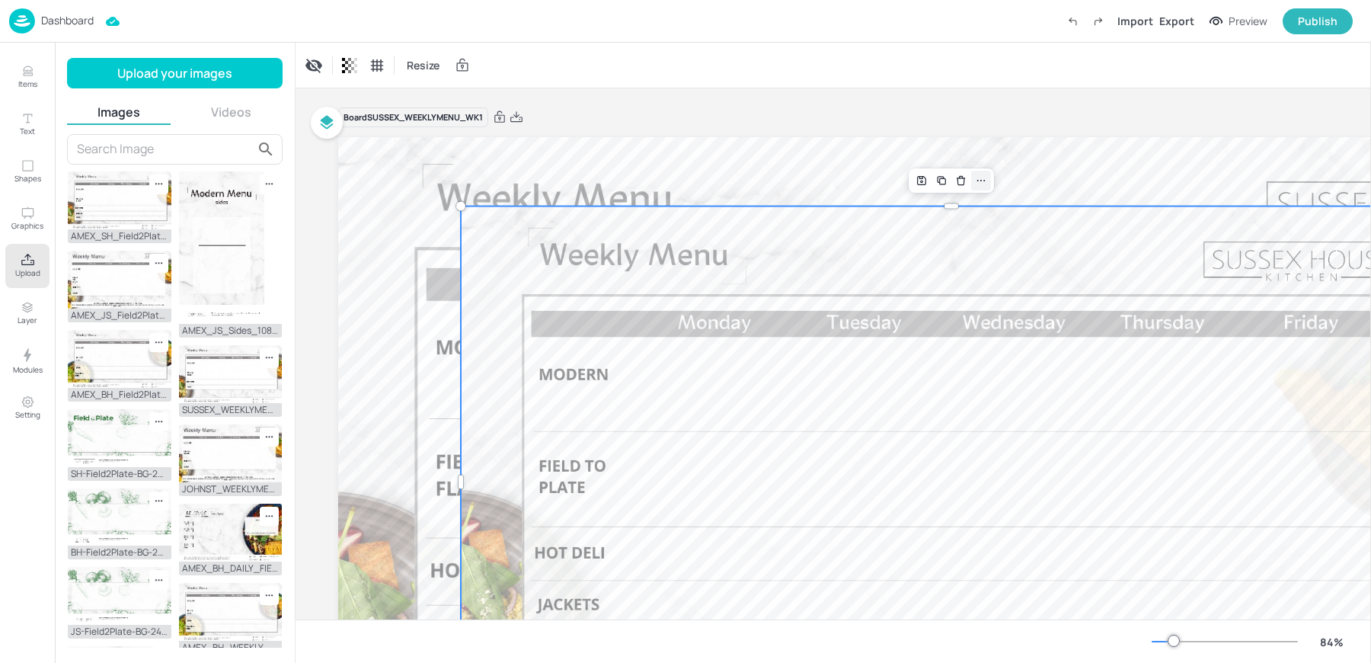
click at [983, 181] on icon at bounding box center [981, 180] width 12 height 12
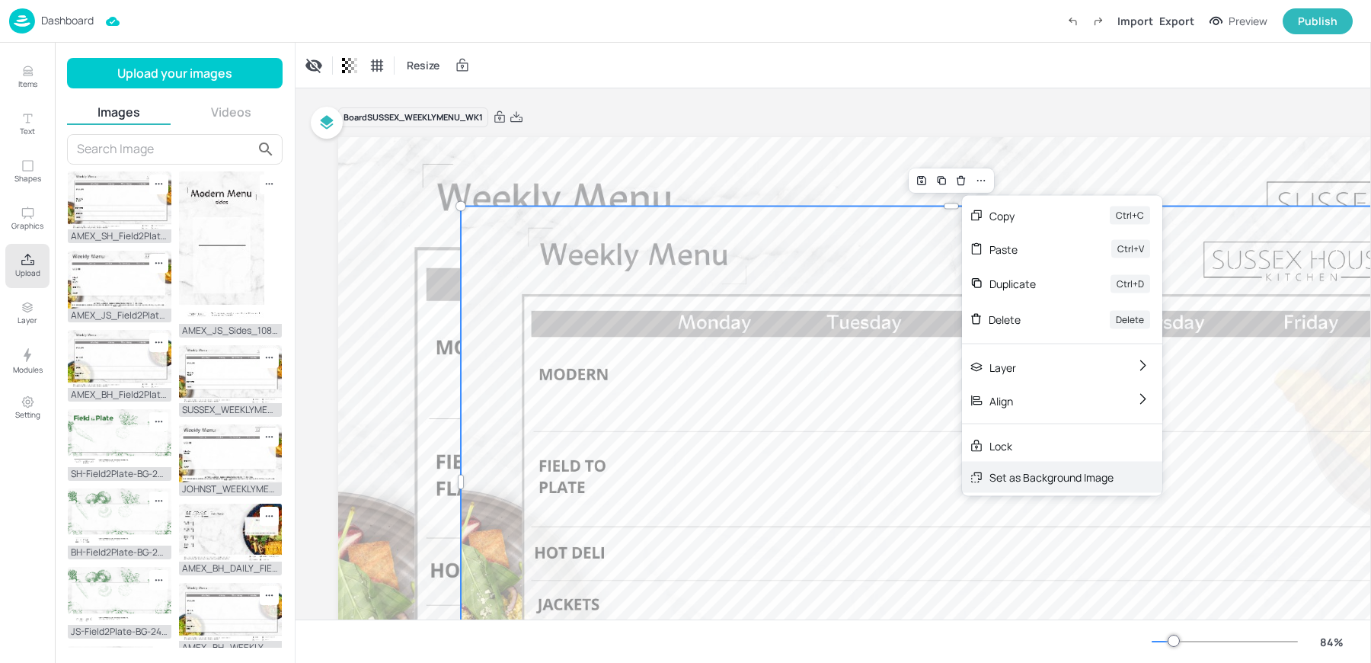
click at [1004, 479] on div "Set as Background Image" at bounding box center [1051, 477] width 124 height 16
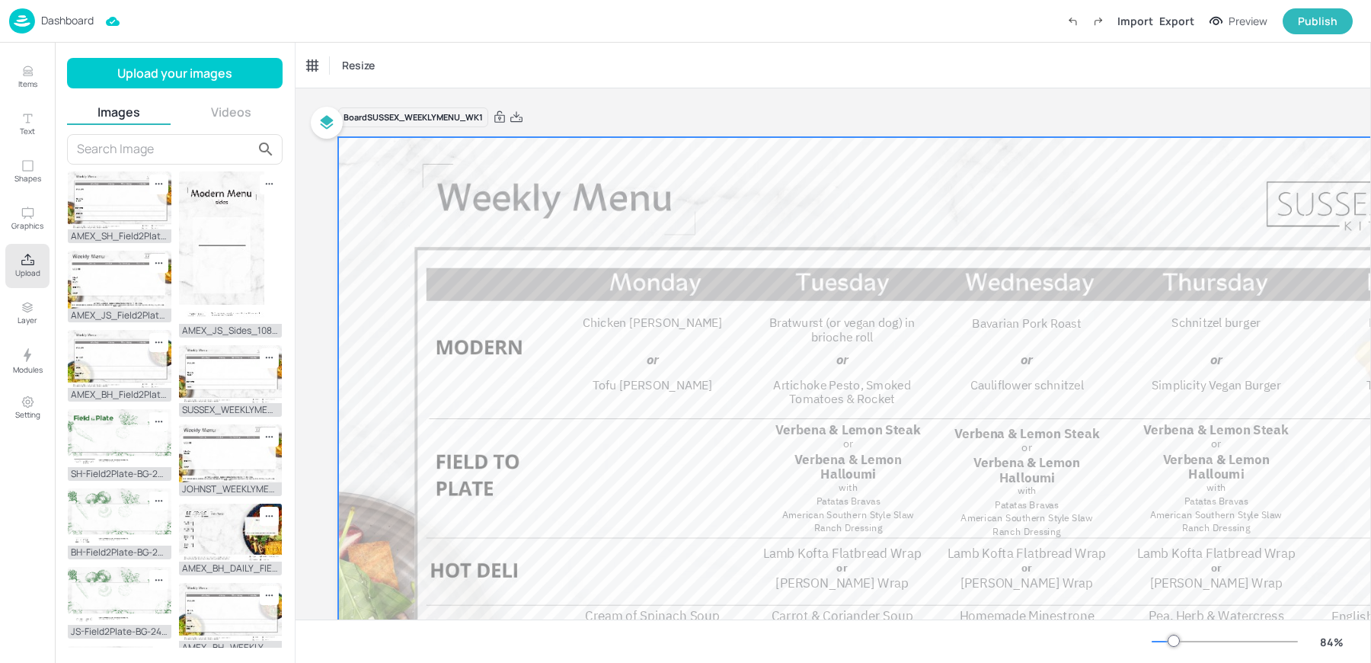
scroll to position [249, 0]
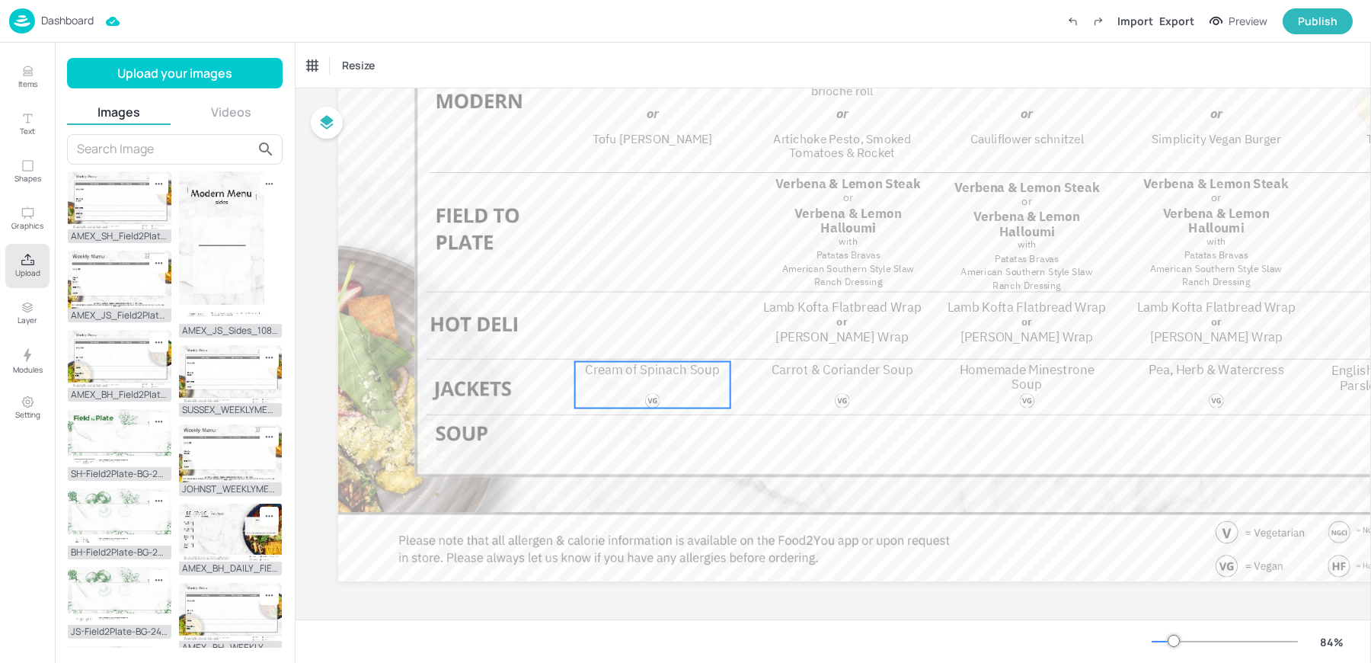
click at [665, 393] on div at bounding box center [653, 400] width 34 height 14
click at [162, 177] on icon at bounding box center [158, 183] width 13 height 13
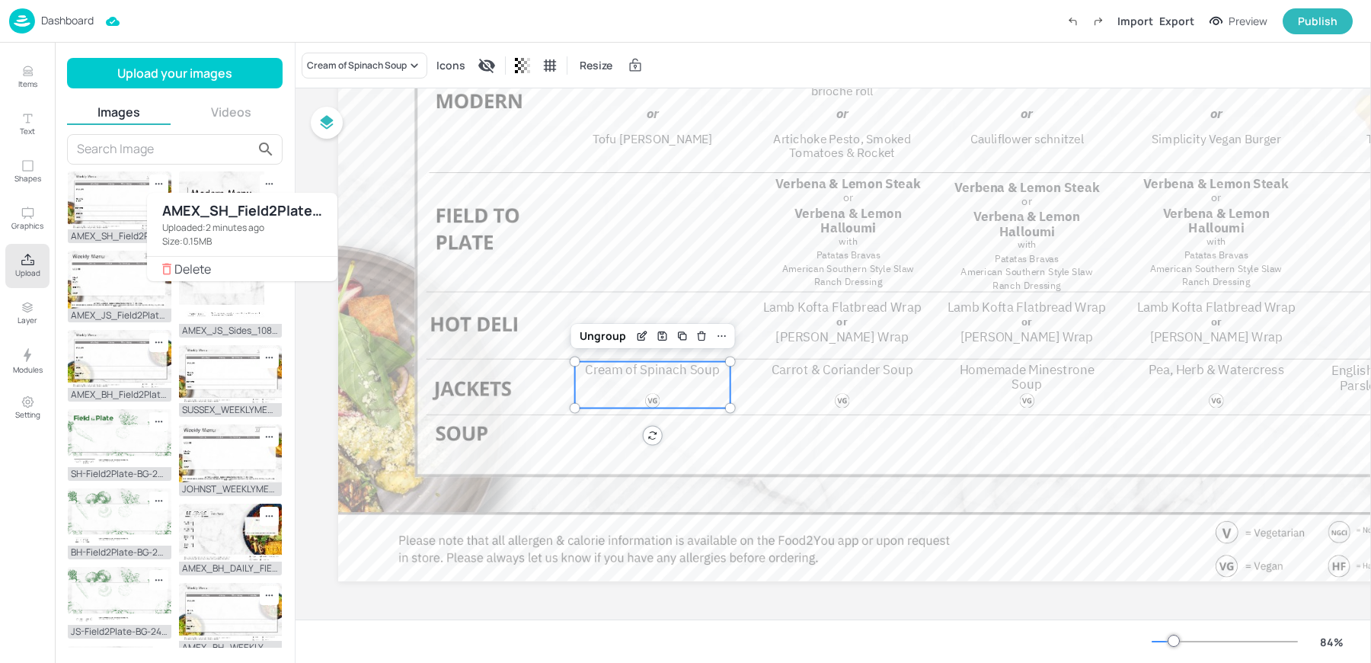
click at [205, 266] on span "Delete" at bounding box center [249, 269] width 151 height 11
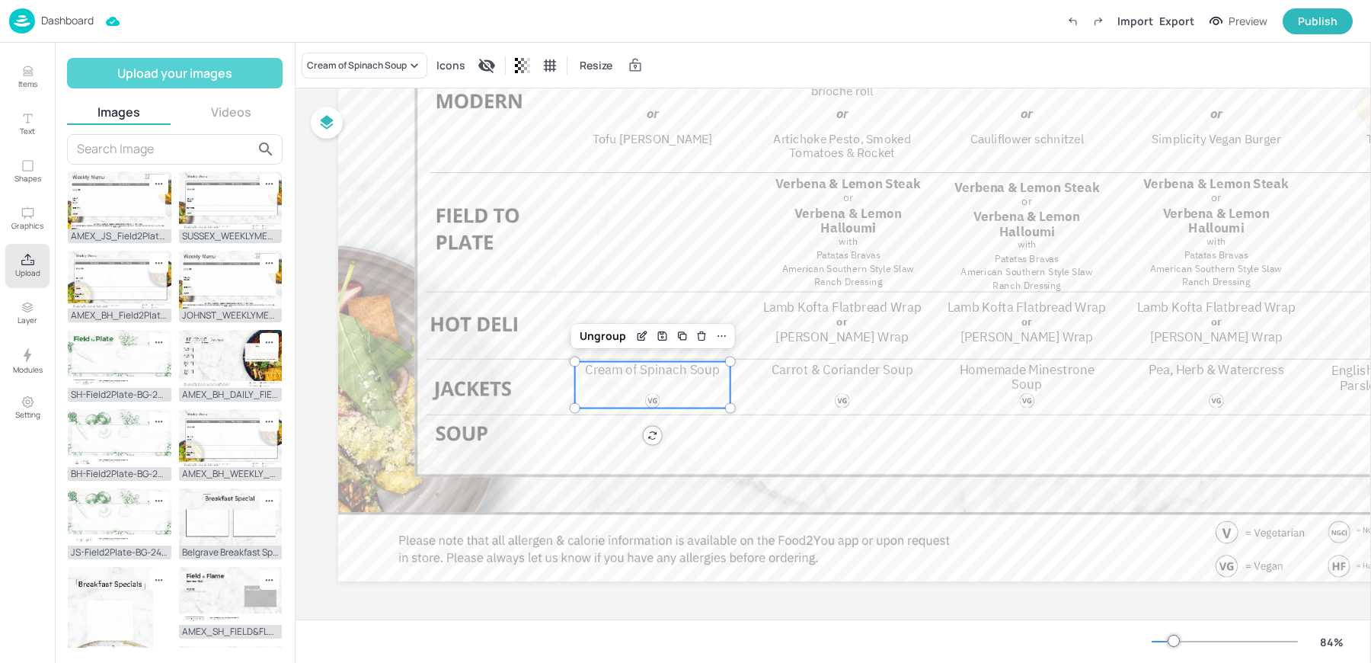
click at [133, 76] on button "Upload your images" at bounding box center [175, 73] width 216 height 30
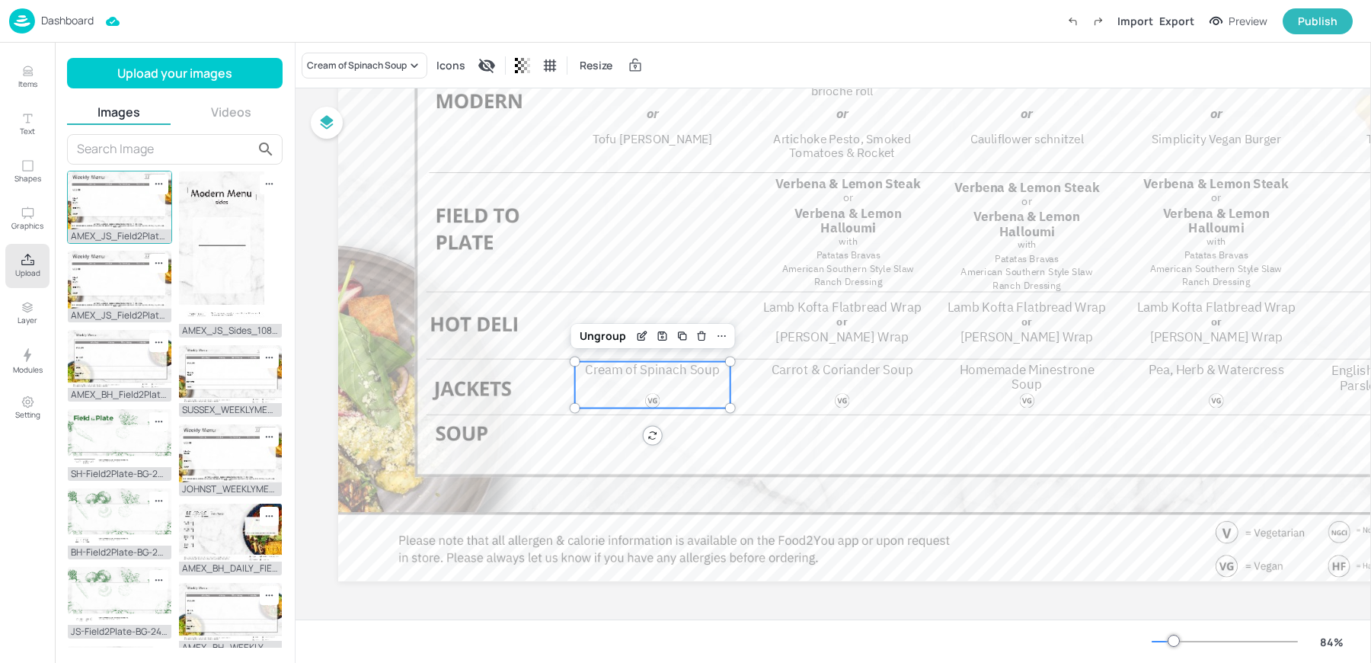
click at [156, 181] on icon at bounding box center [158, 183] width 13 height 13
click at [175, 269] on span "Delete" at bounding box center [249, 269] width 151 height 11
click at [202, 68] on button "Upload your images" at bounding box center [175, 73] width 216 height 30
click at [133, 218] on img at bounding box center [120, 200] width 104 height 58
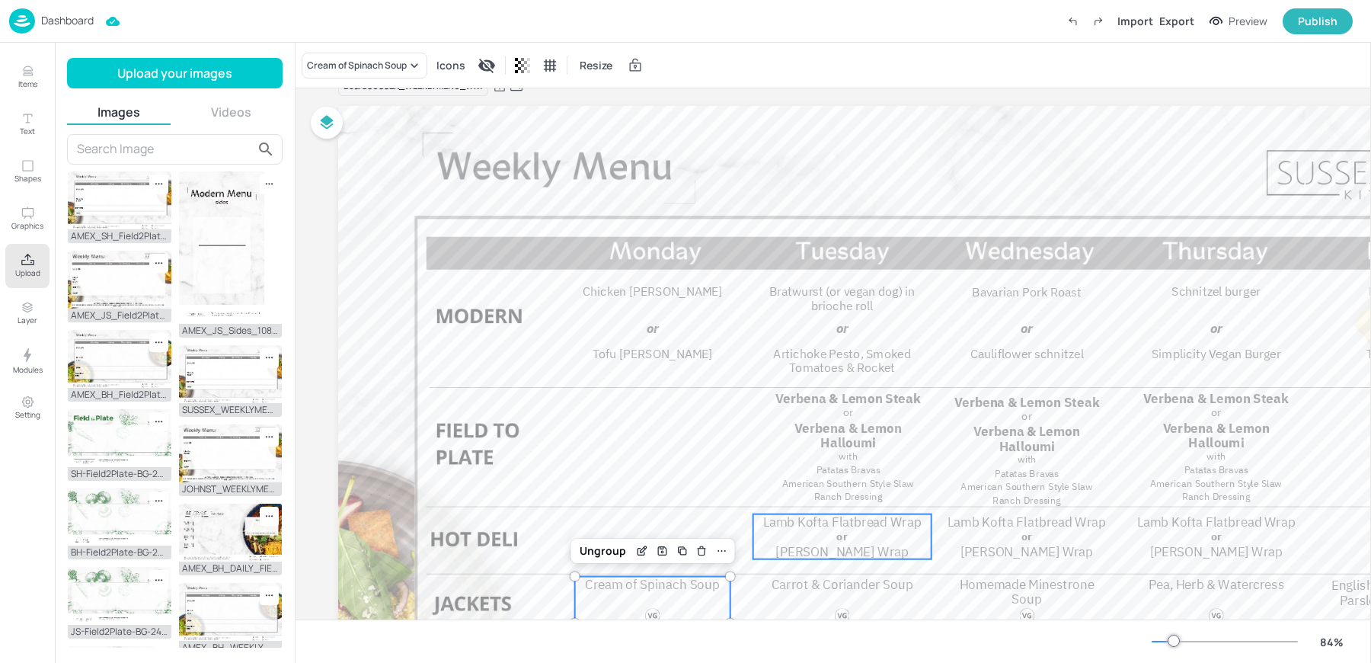
scroll to position [0, 0]
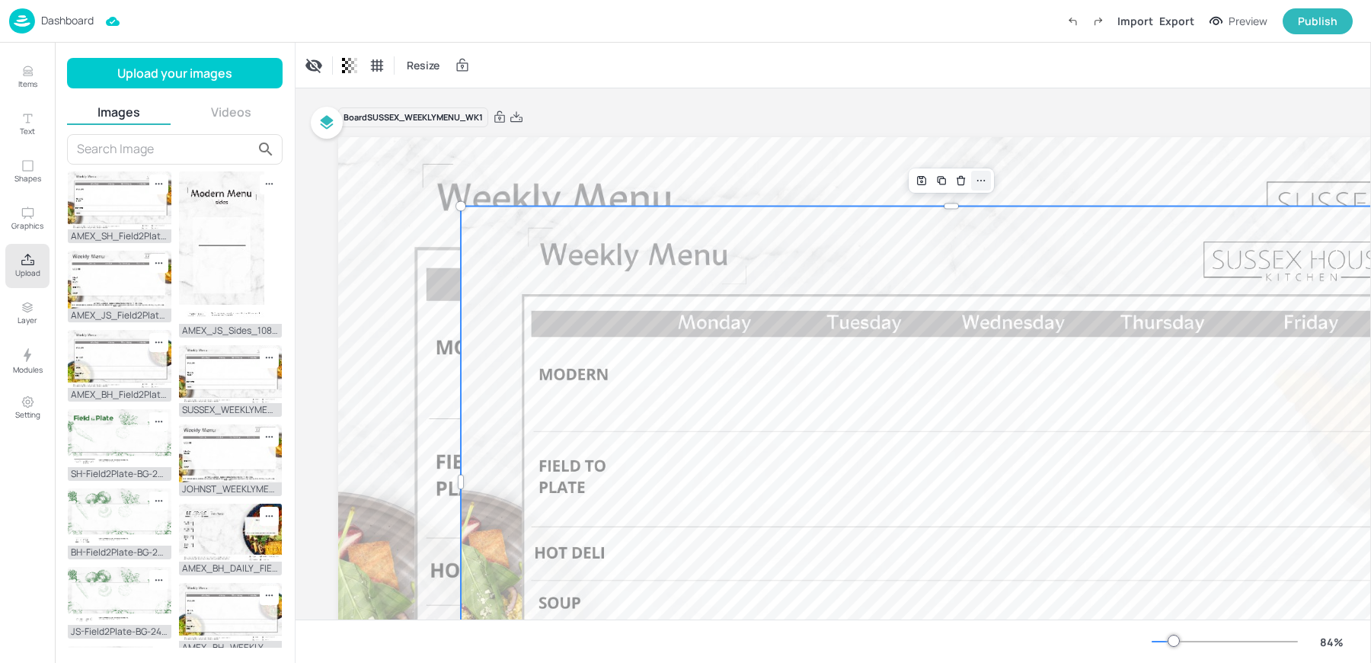
click at [982, 184] on icon at bounding box center [981, 180] width 12 height 12
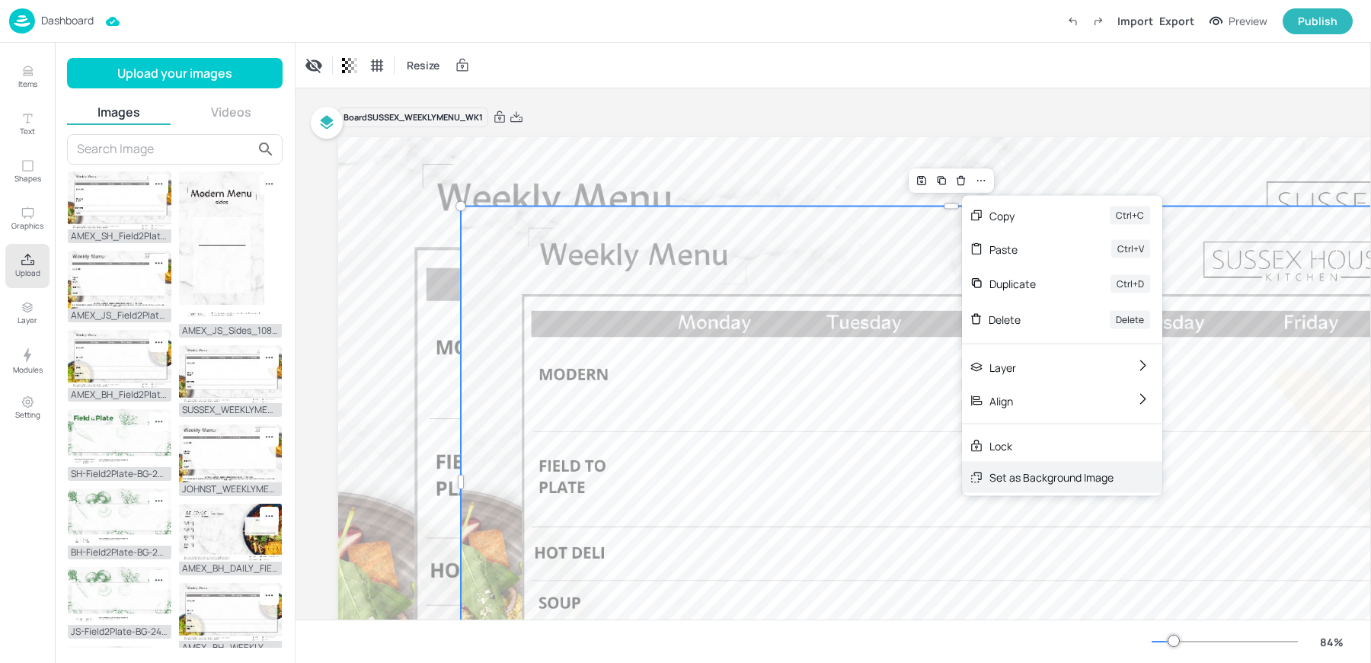
click at [1012, 471] on div "Set as Background Image" at bounding box center [1051, 477] width 124 height 16
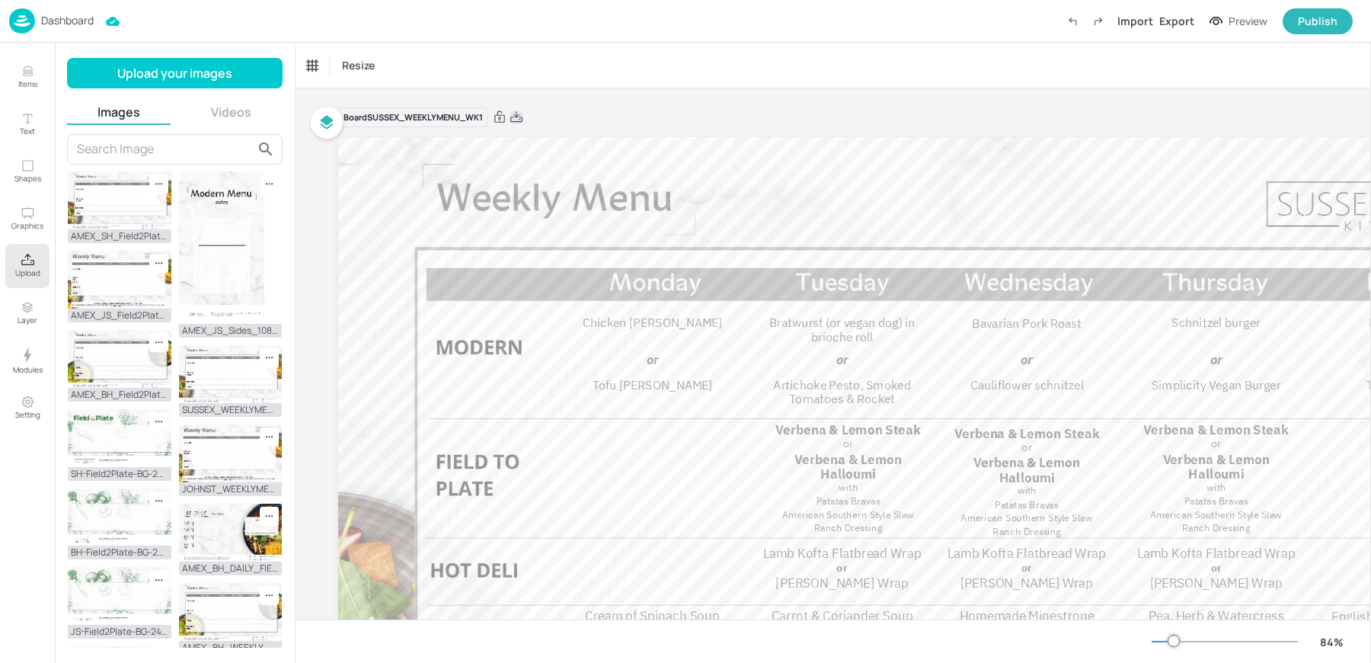
click at [521, 117] on icon at bounding box center [517, 117] width 14 height 15
click at [25, 20] on img at bounding box center [22, 20] width 26 height 25
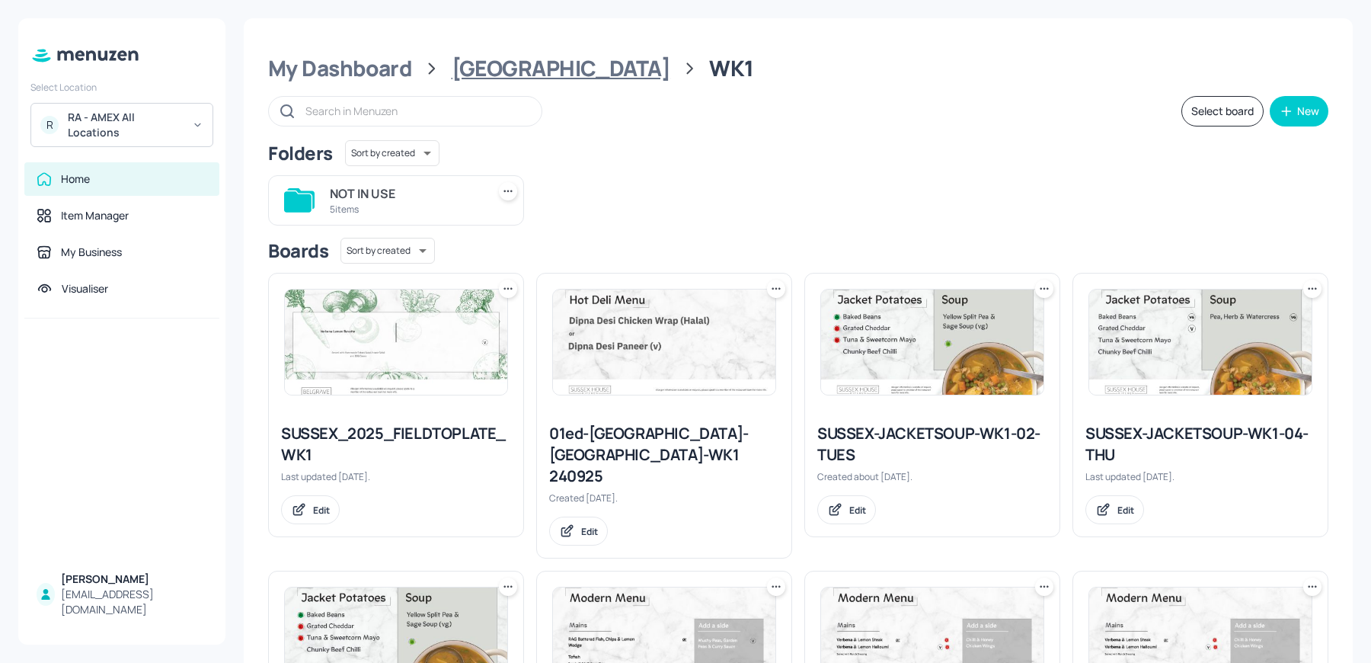
click at [526, 62] on div "[GEOGRAPHIC_DATA]" at bounding box center [561, 68] width 219 height 27
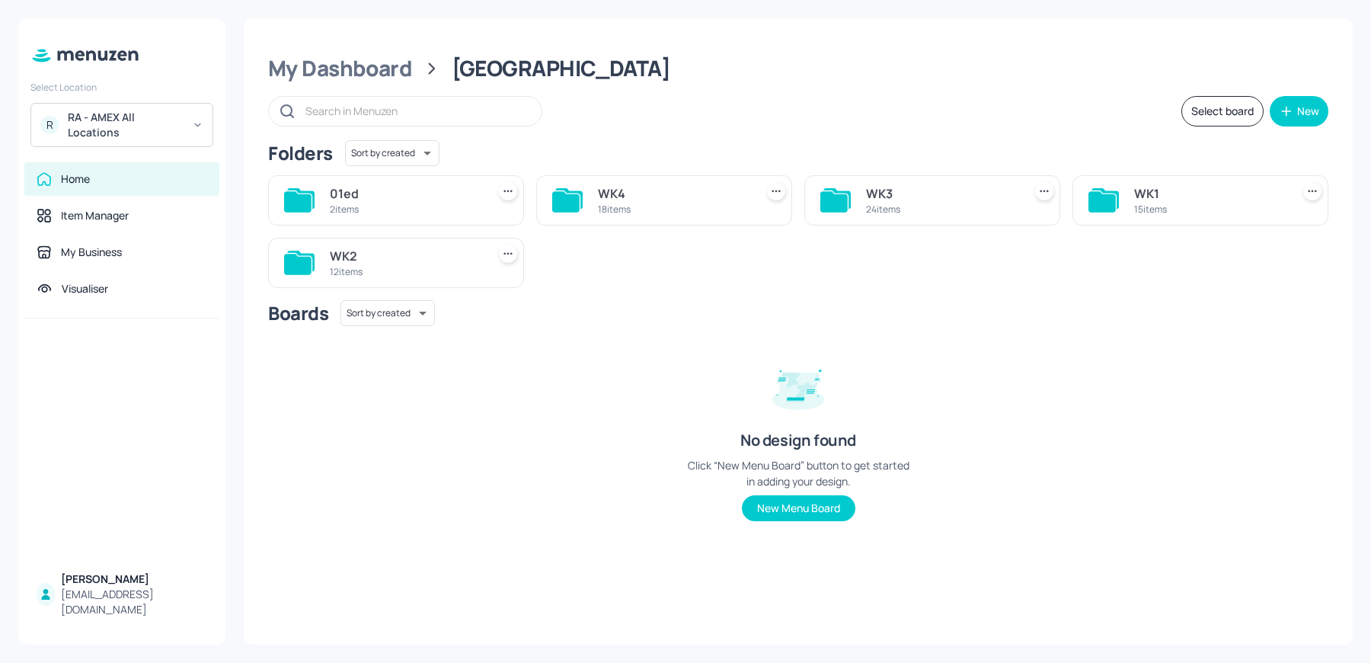
click at [409, 247] on div "WK2" at bounding box center [405, 256] width 151 height 18
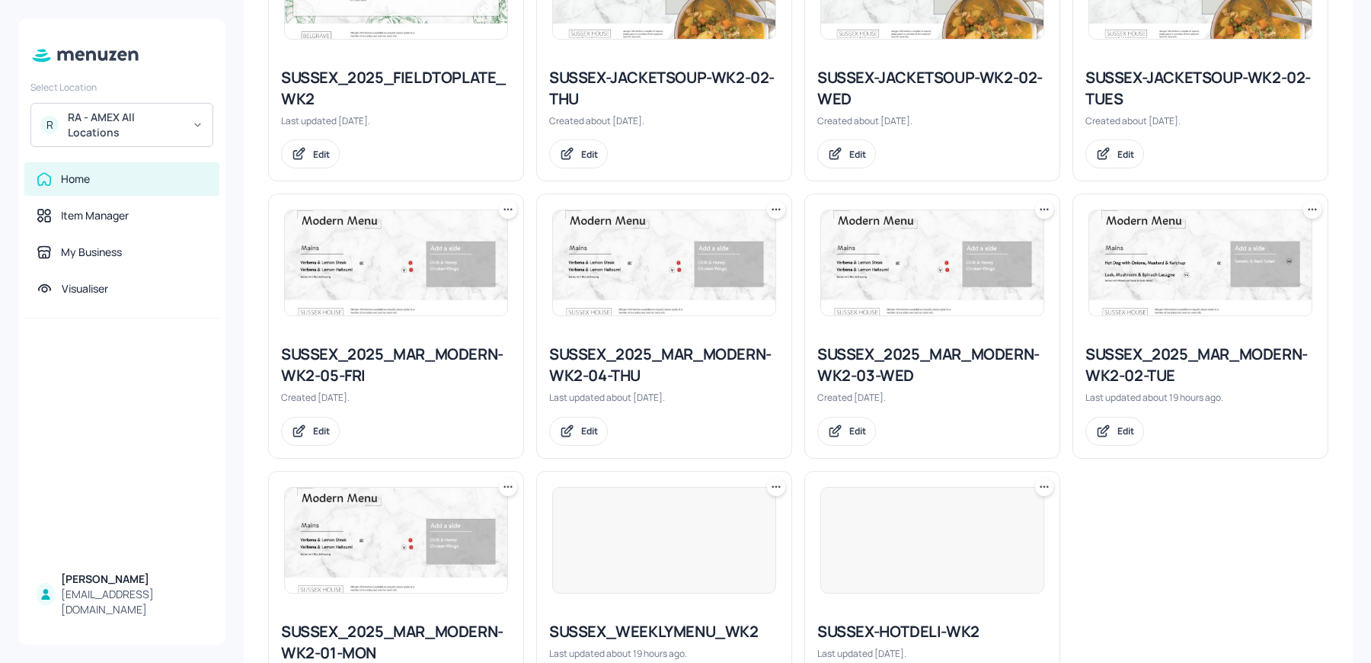
scroll to position [460, 0]
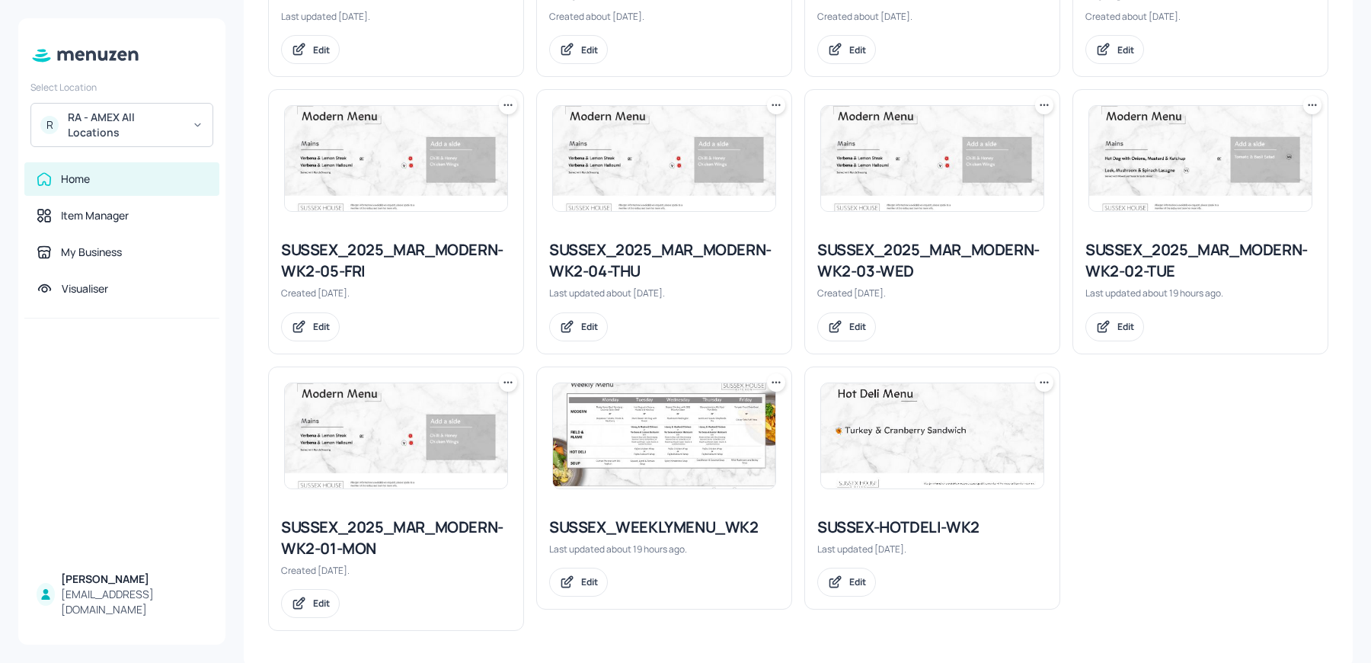
click at [699, 450] on img at bounding box center [664, 435] width 222 height 105
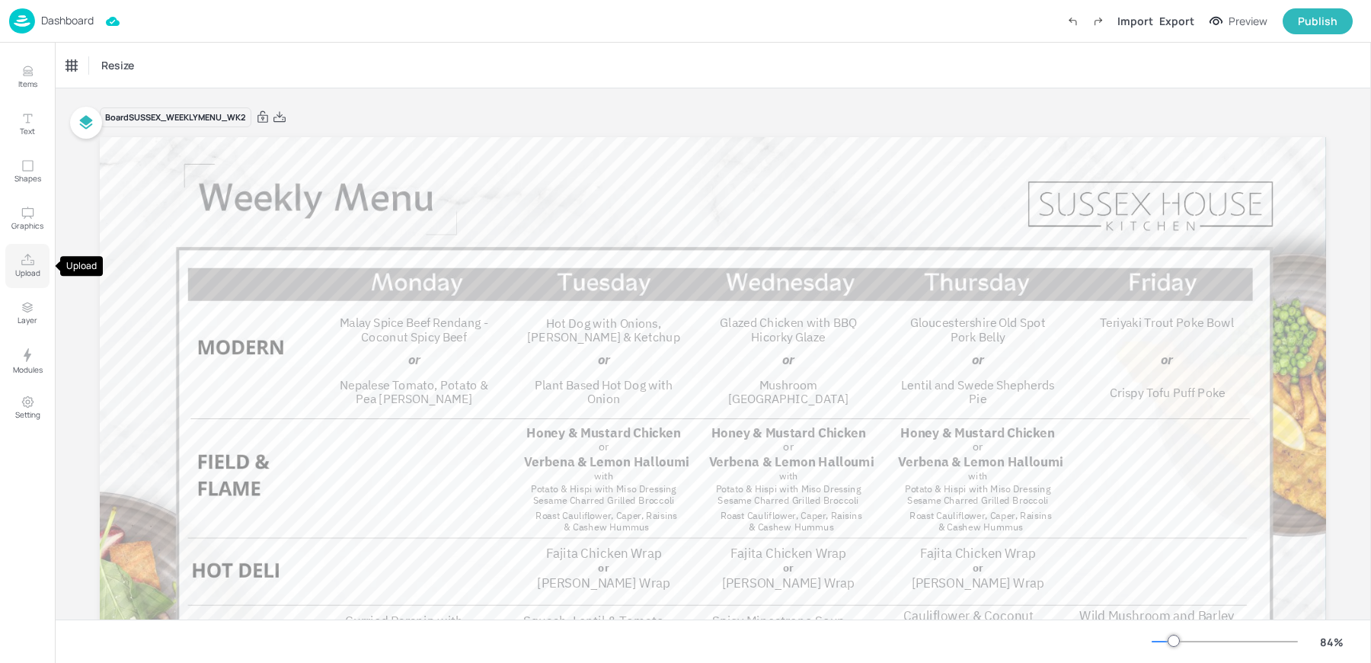
click at [18, 269] on p "Upload" at bounding box center [27, 272] width 25 height 11
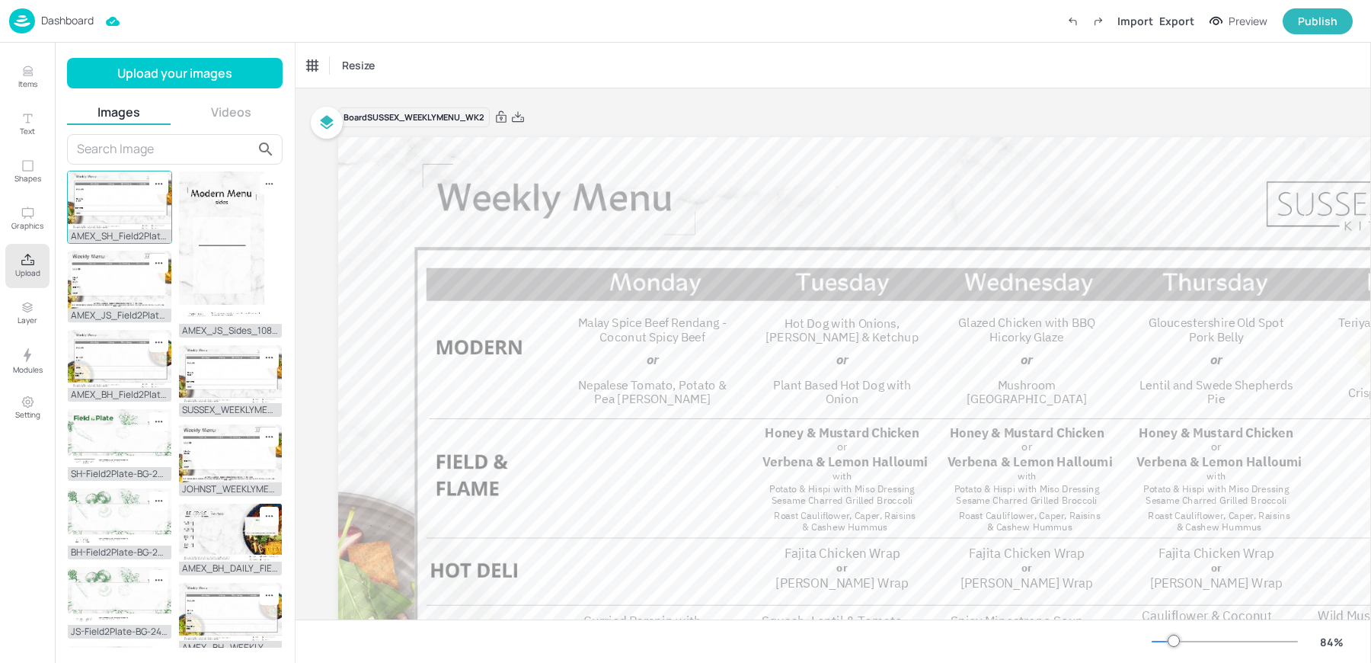
click at [112, 203] on img at bounding box center [120, 200] width 104 height 58
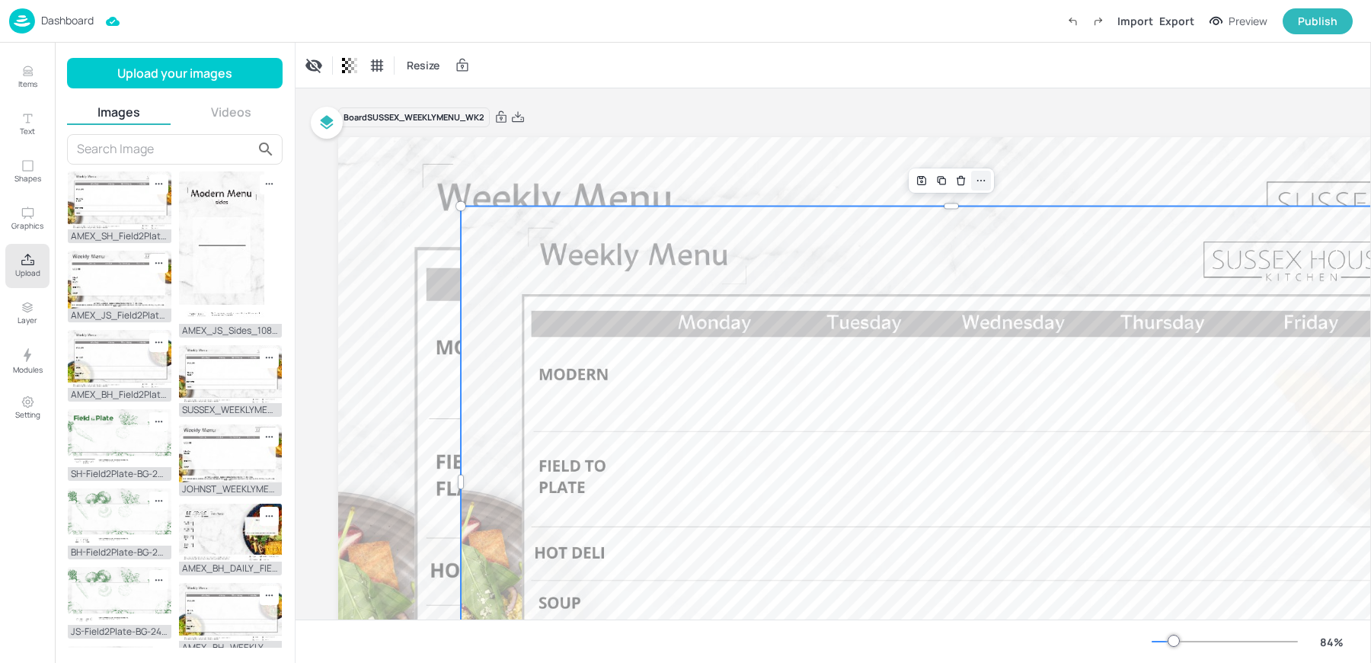
click at [978, 184] on icon at bounding box center [981, 180] width 12 height 12
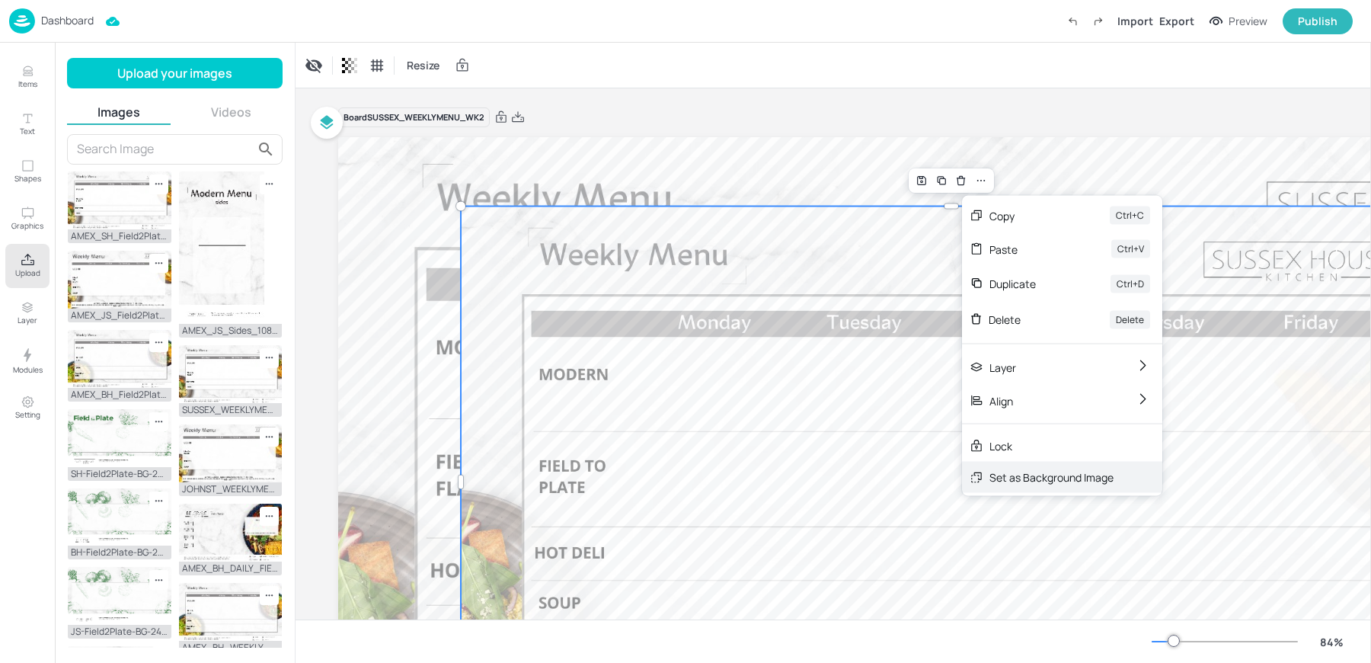
click at [1021, 488] on div "Set as Background Image" at bounding box center [1062, 477] width 200 height 31
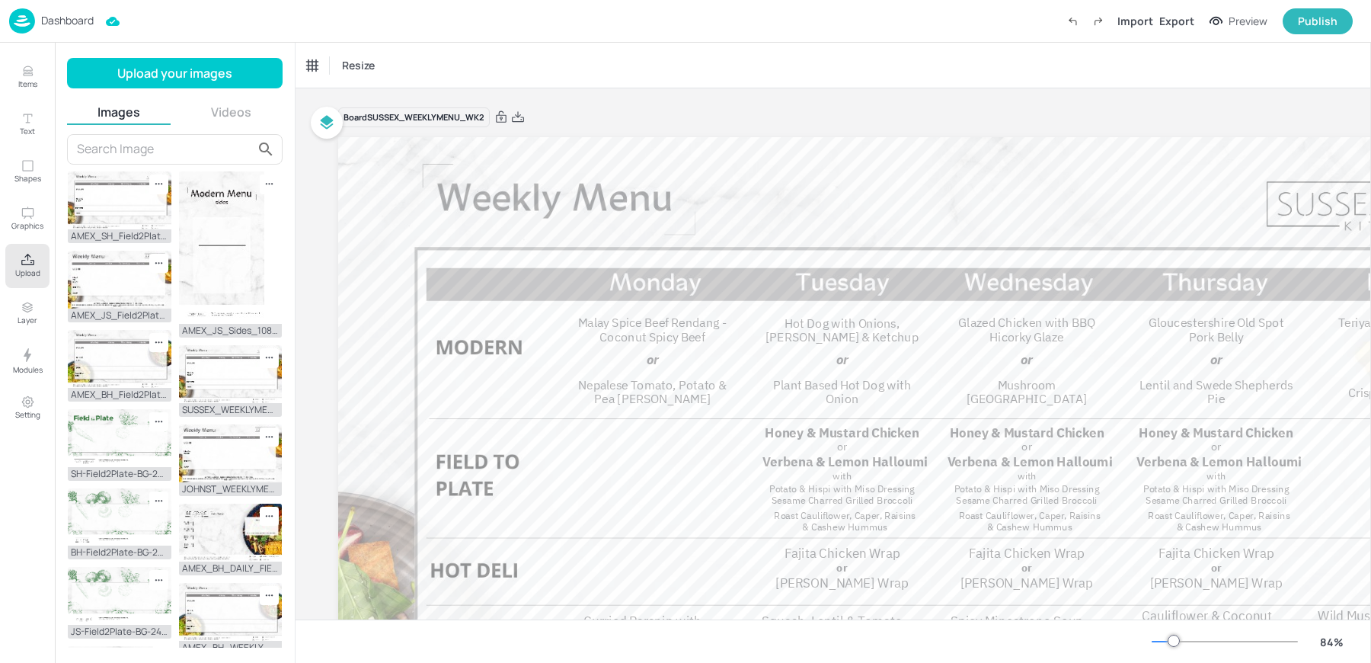
click at [734, 86] on div "Resize" at bounding box center [833, 65] width 1075 height 45
click at [80, 19] on p "Dashboard" at bounding box center [67, 20] width 53 height 11
click at [724, 50] on div "Resize" at bounding box center [833, 65] width 1075 height 45
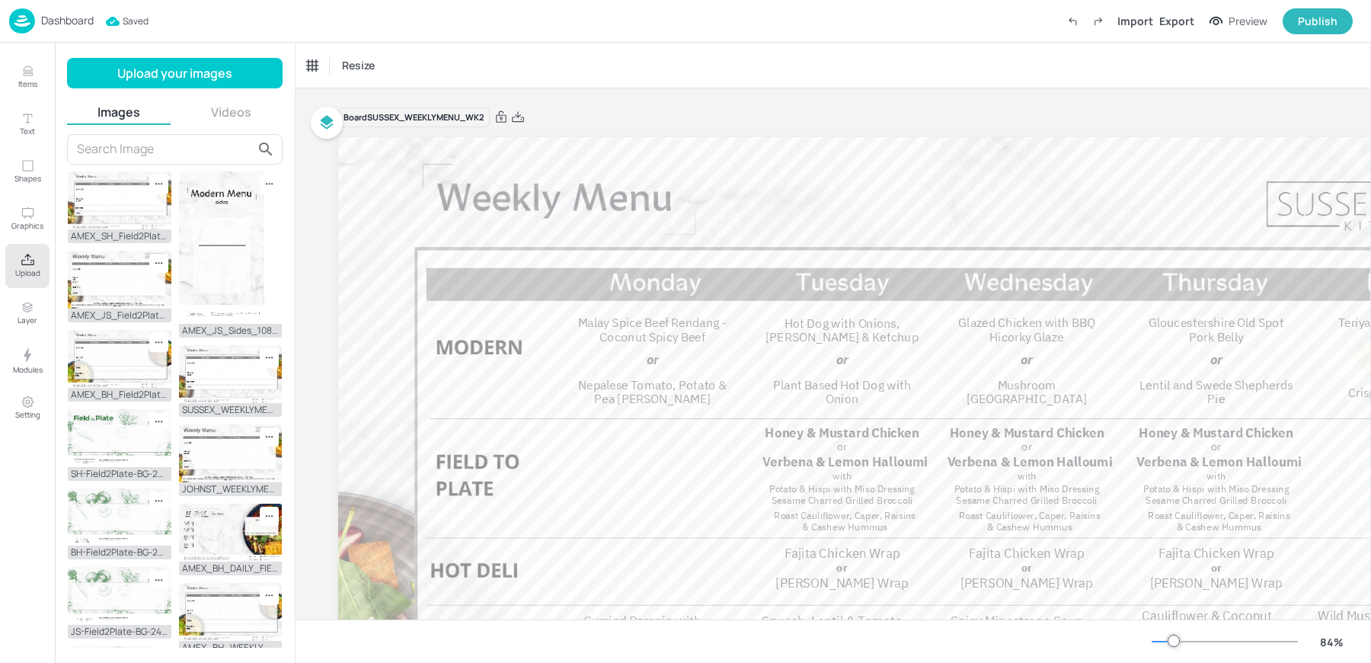
click at [18, 24] on img at bounding box center [22, 20] width 26 height 25
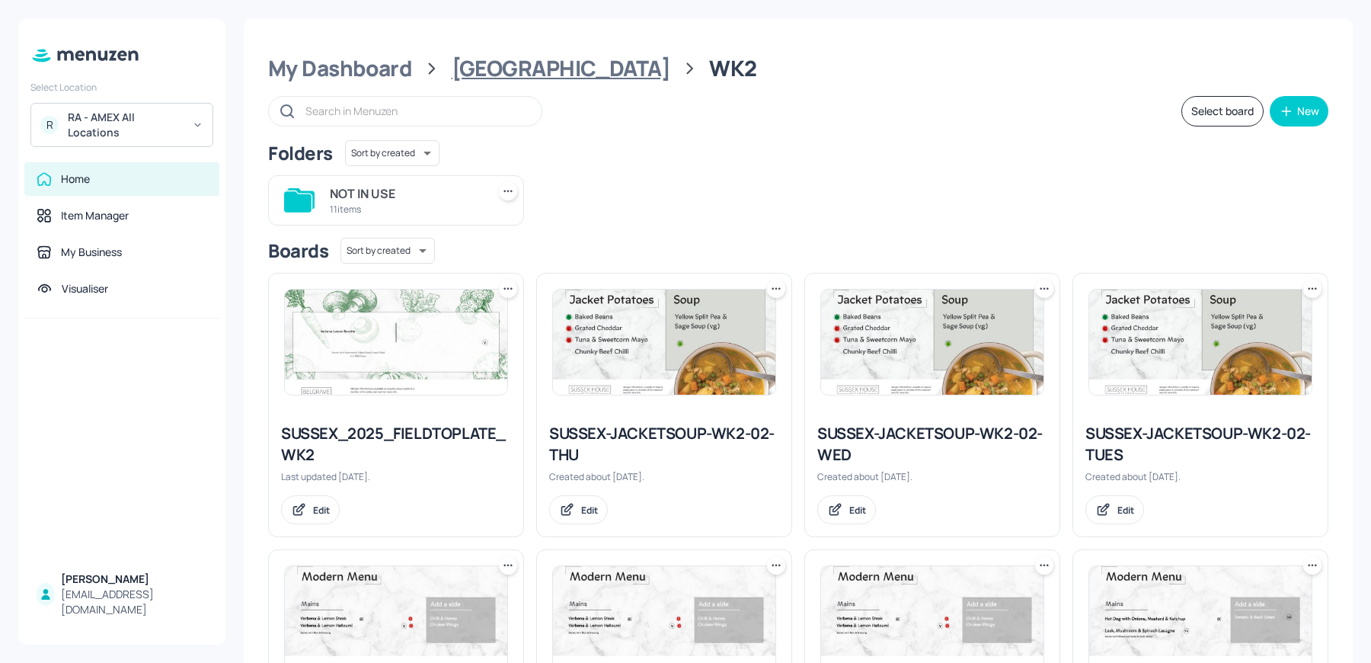
click at [525, 69] on div "[GEOGRAPHIC_DATA]" at bounding box center [561, 68] width 219 height 27
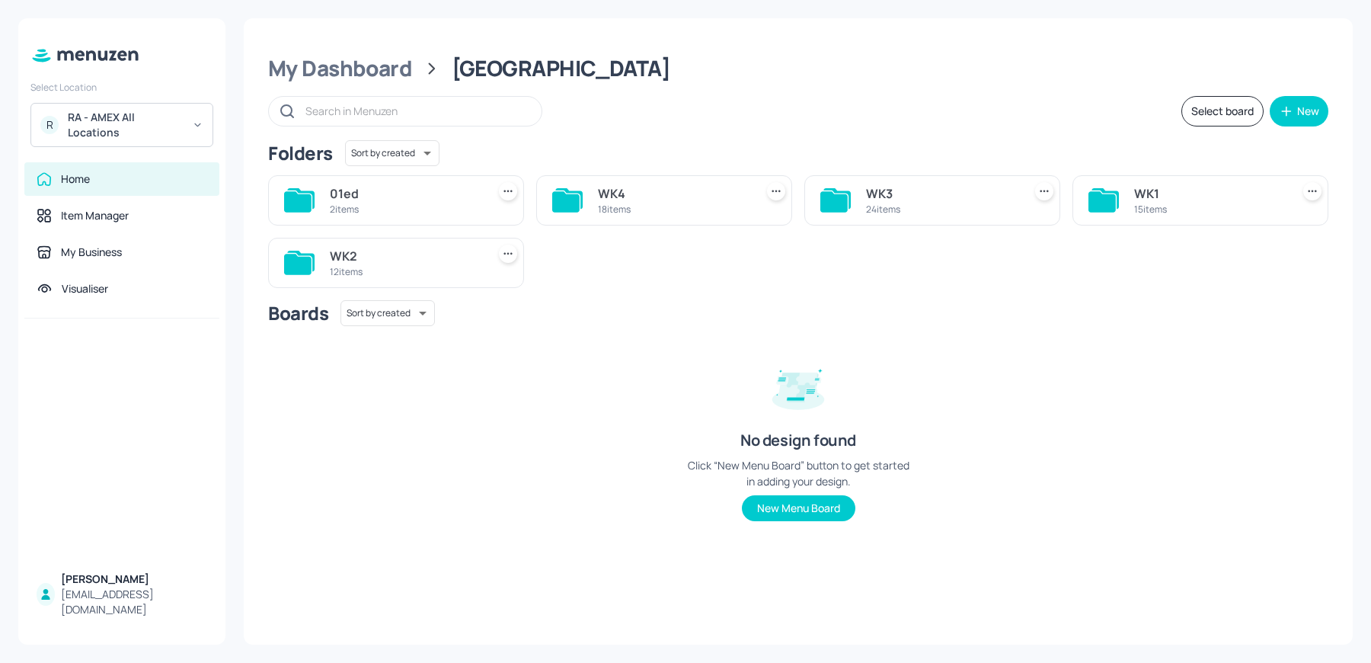
click at [885, 198] on div "WK3" at bounding box center [941, 193] width 151 height 18
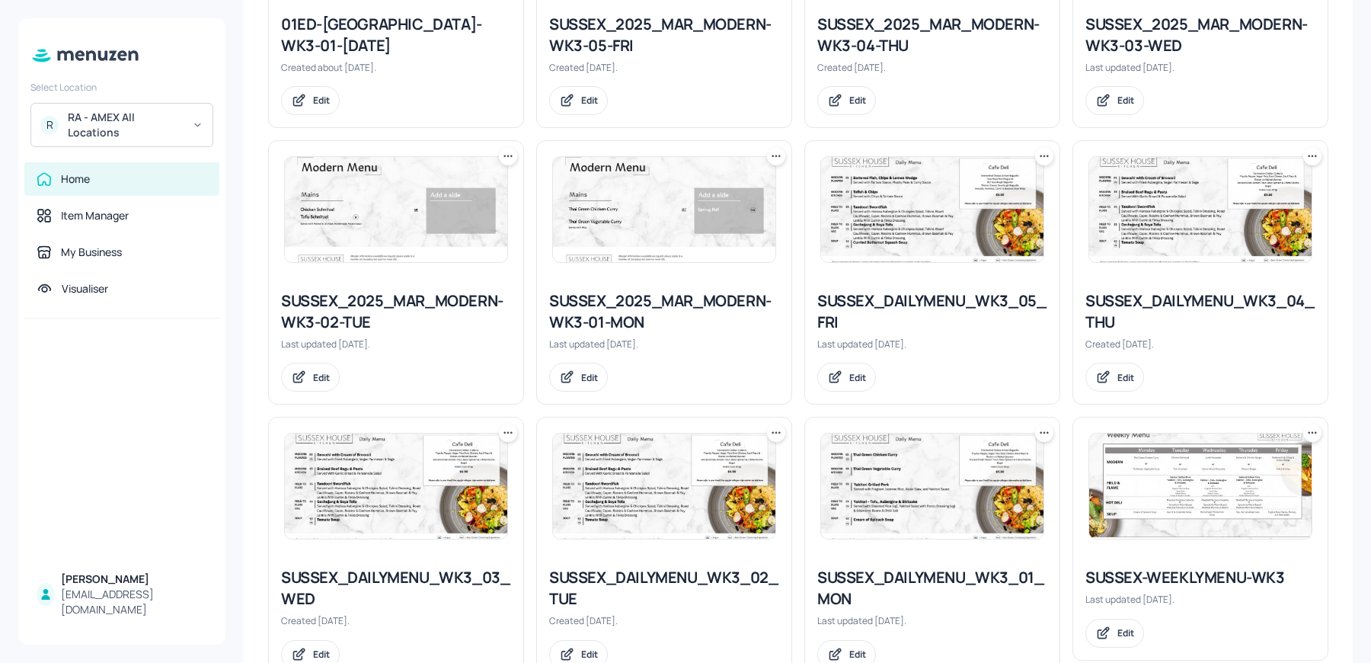
scroll to position [1490, 0]
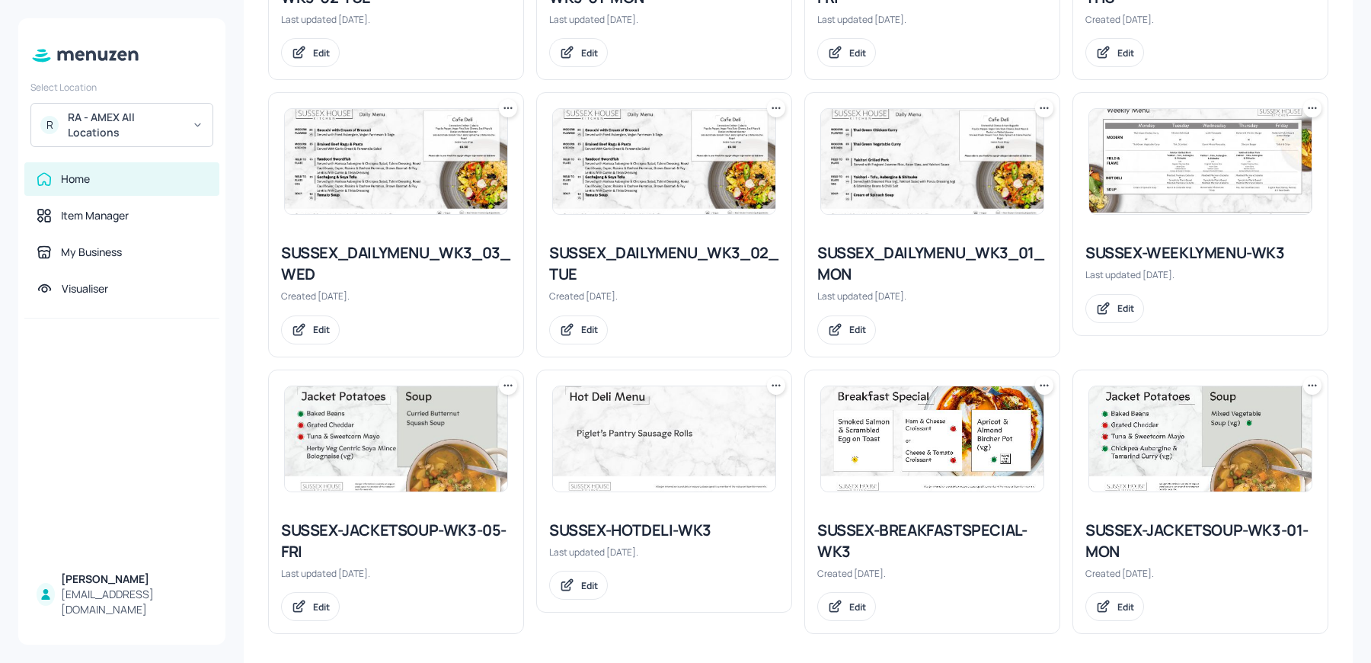
click at [1160, 192] on img at bounding box center [1200, 161] width 222 height 105
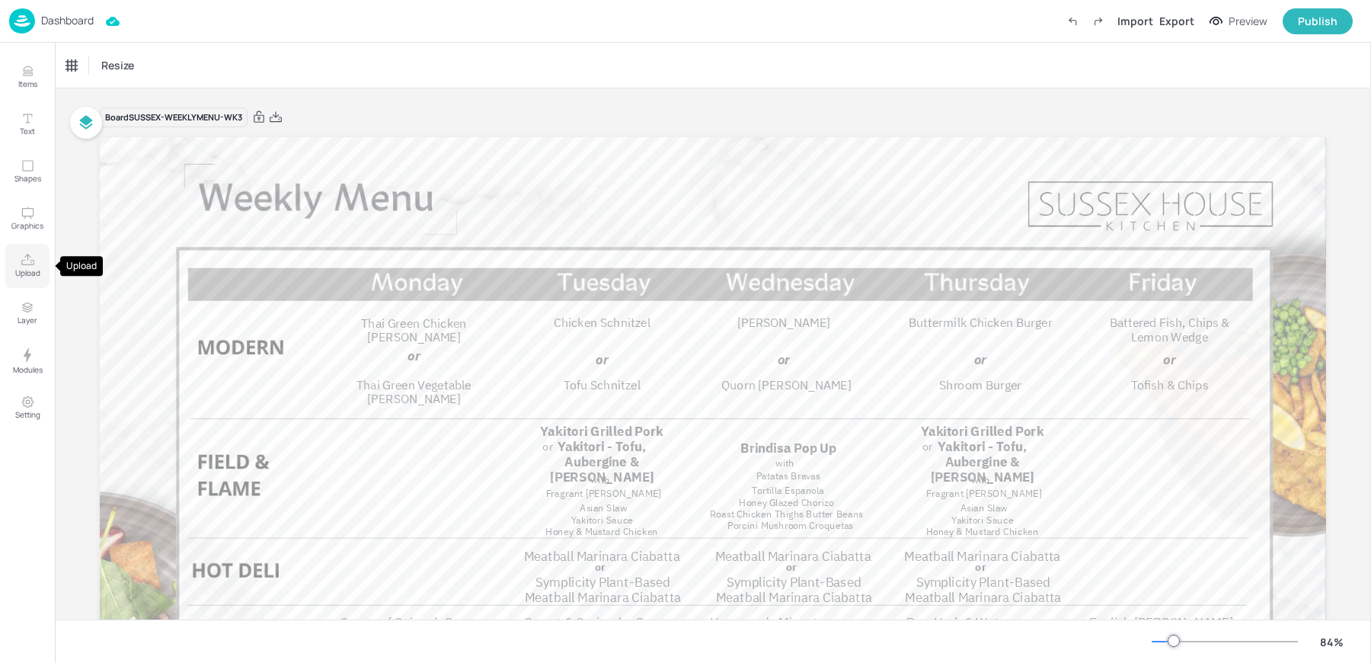
click at [34, 257] on icon "Upload" at bounding box center [28, 260] width 14 height 14
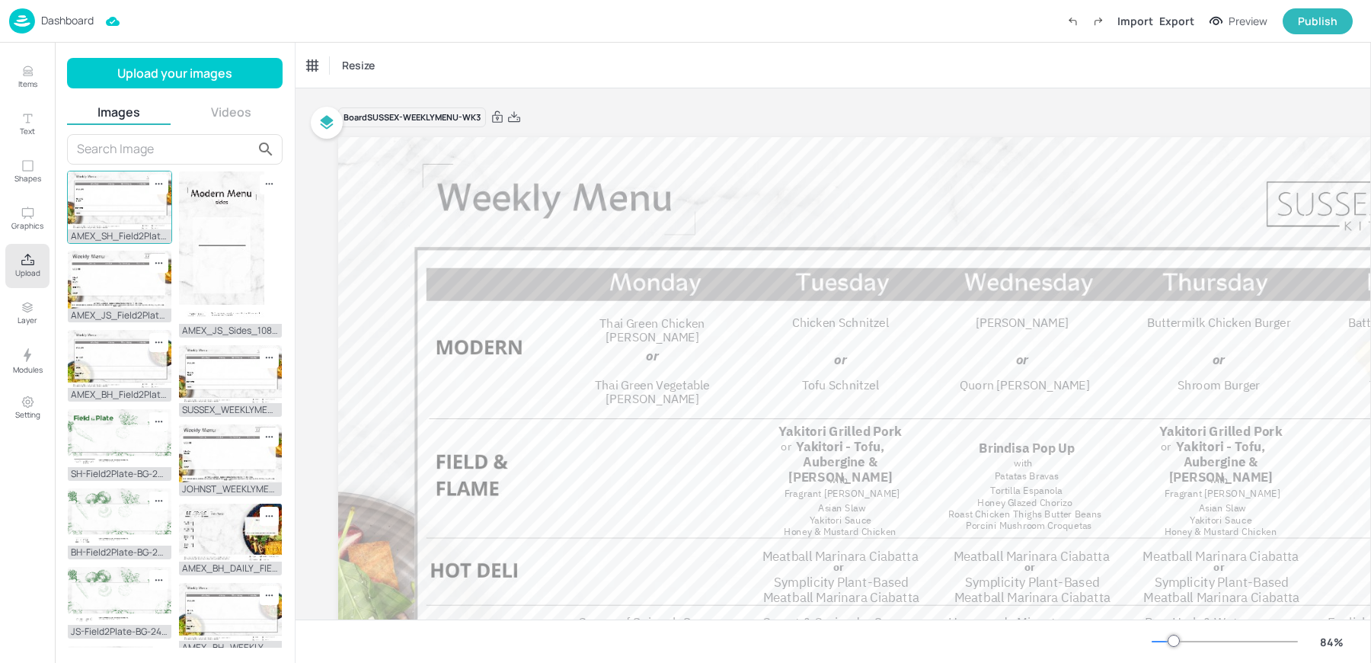
click at [109, 196] on img at bounding box center [120, 200] width 104 height 58
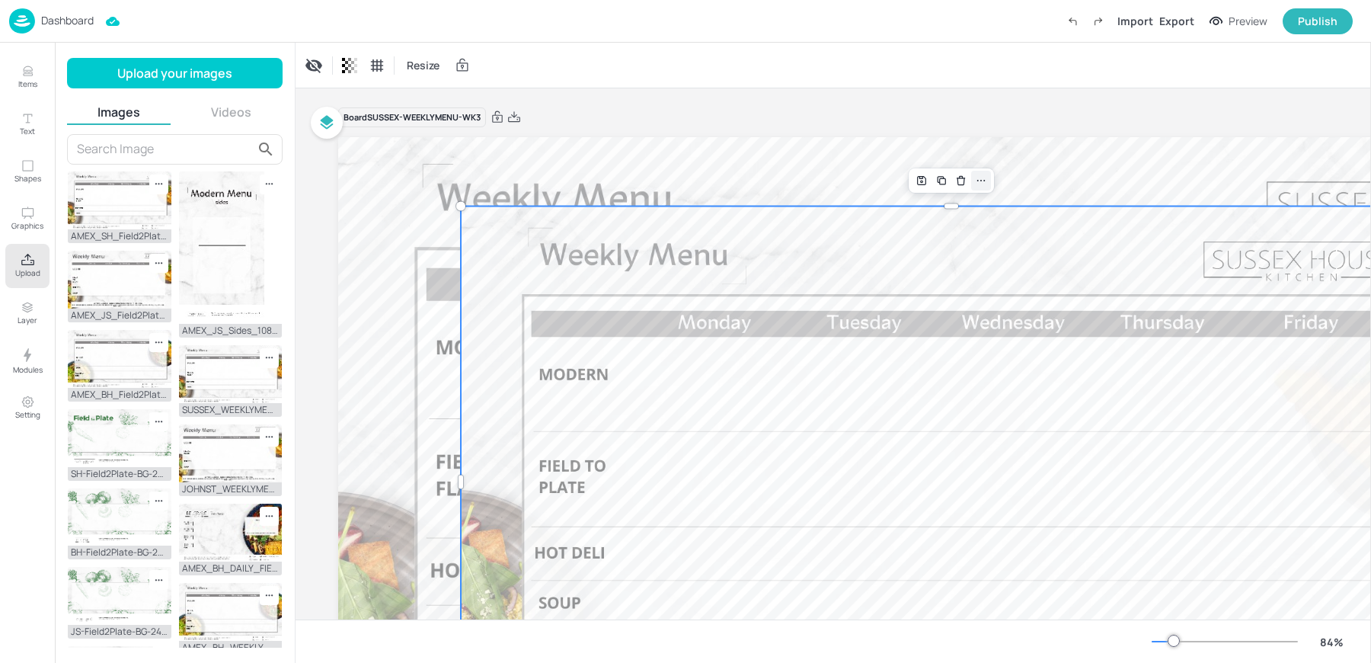
click at [978, 178] on icon at bounding box center [981, 180] width 12 height 12
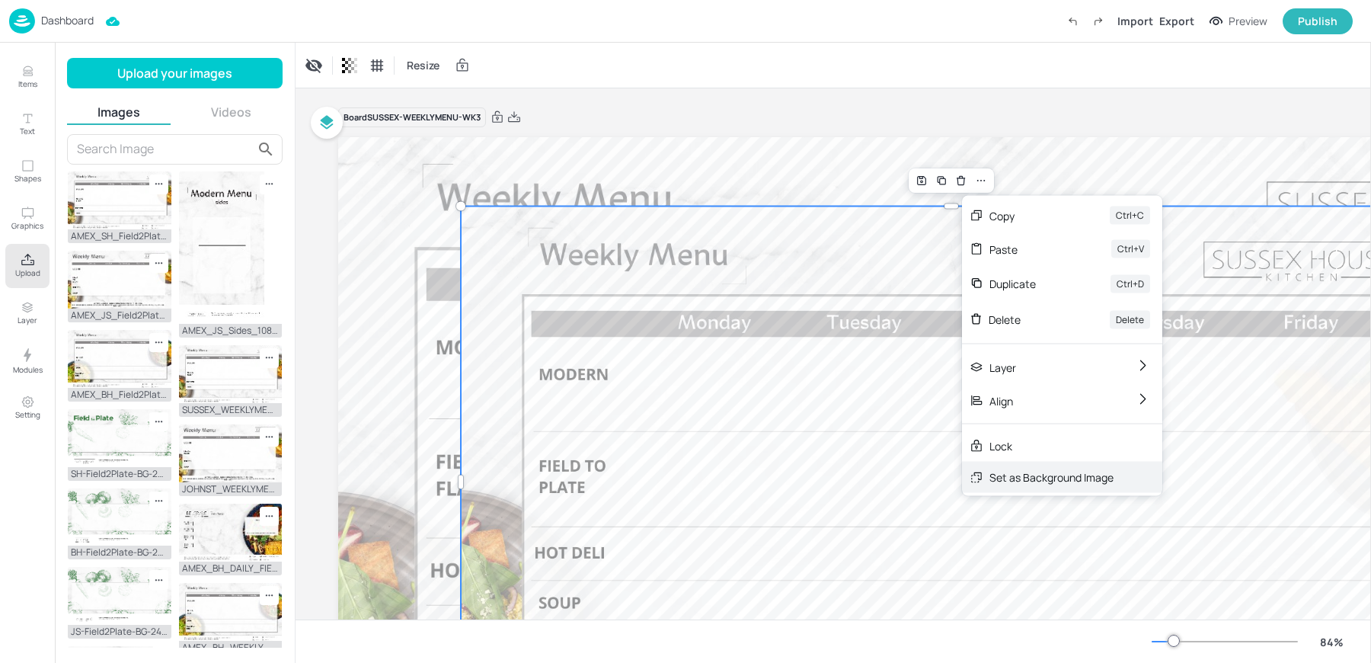
click at [1015, 475] on div "Set as Background Image" at bounding box center [1051, 477] width 124 height 16
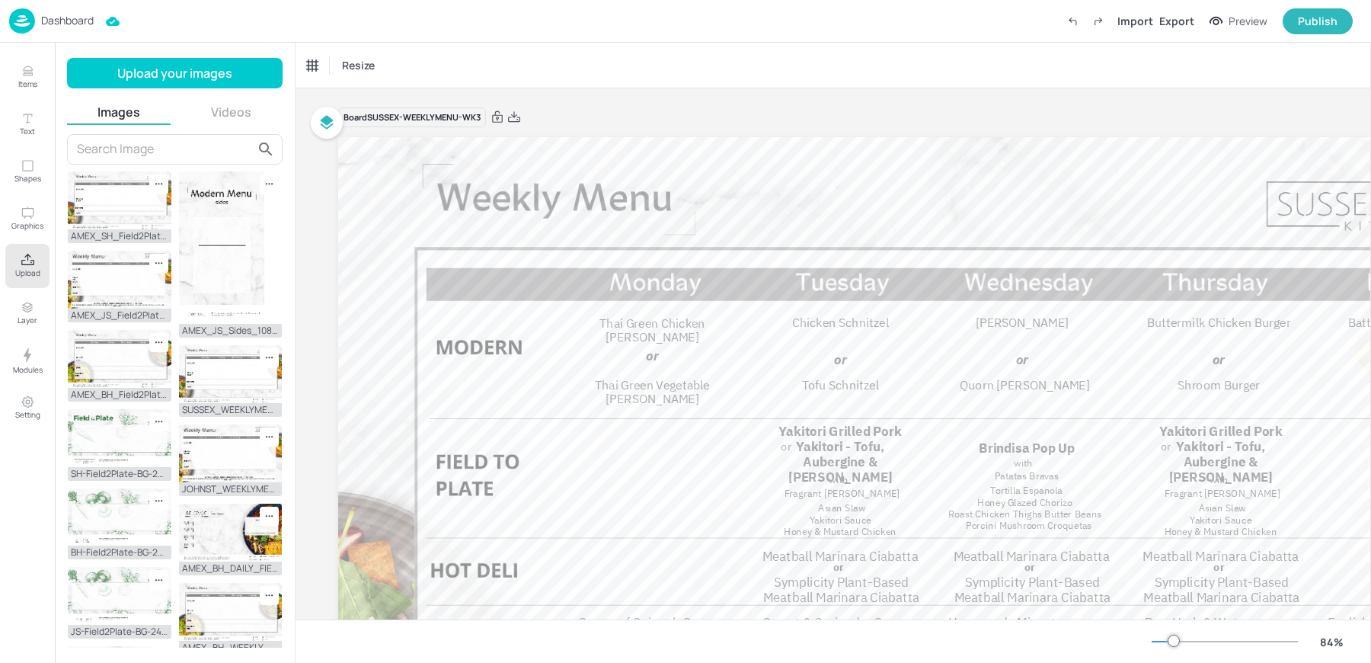
click at [694, 43] on div "Resize" at bounding box center [833, 65] width 1075 height 45
click at [12, 21] on img at bounding box center [22, 20] width 26 height 25
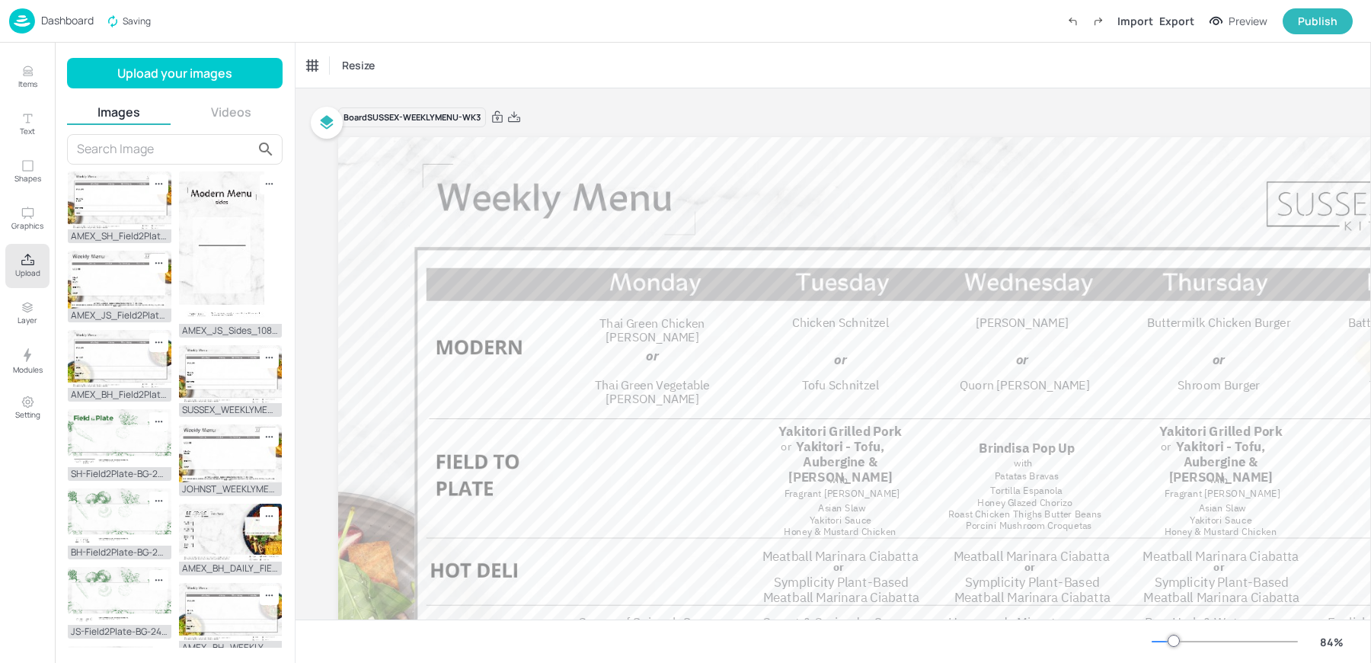
click at [726, 61] on div "Resize" at bounding box center [833, 65] width 1075 height 45
click at [44, 18] on p "Dashboard" at bounding box center [67, 20] width 53 height 11
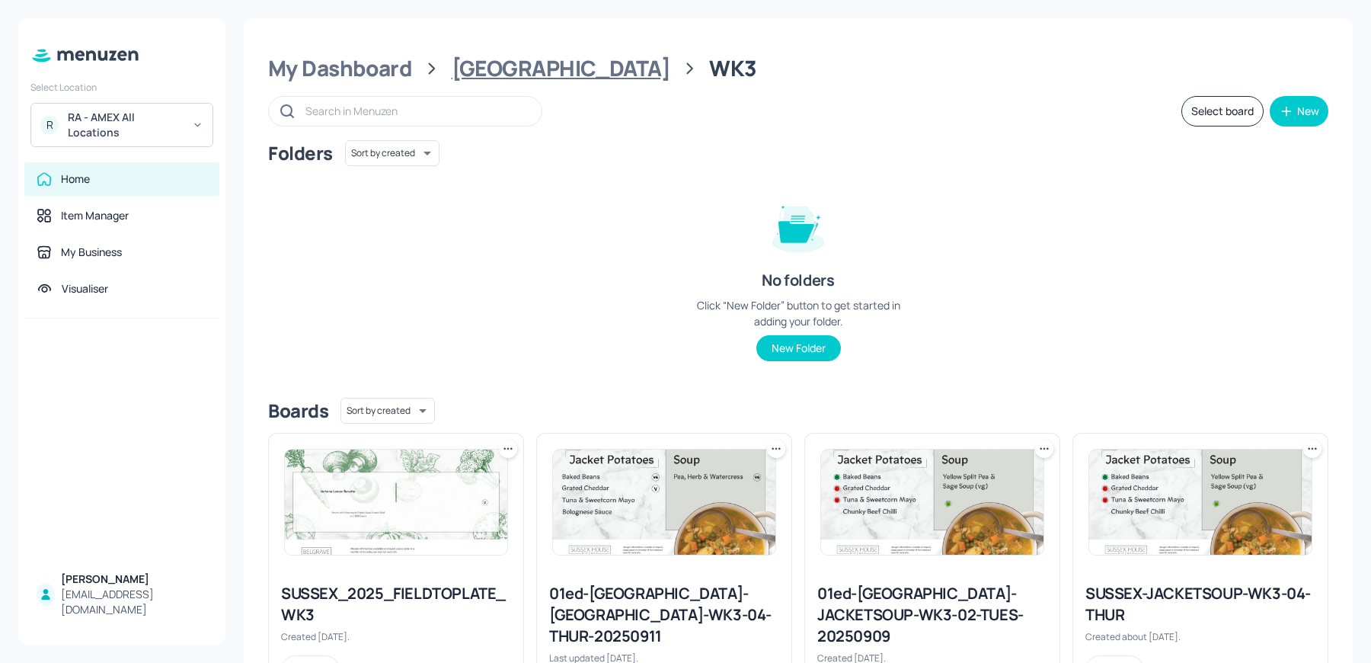
click at [518, 69] on div "[GEOGRAPHIC_DATA]" at bounding box center [561, 68] width 219 height 27
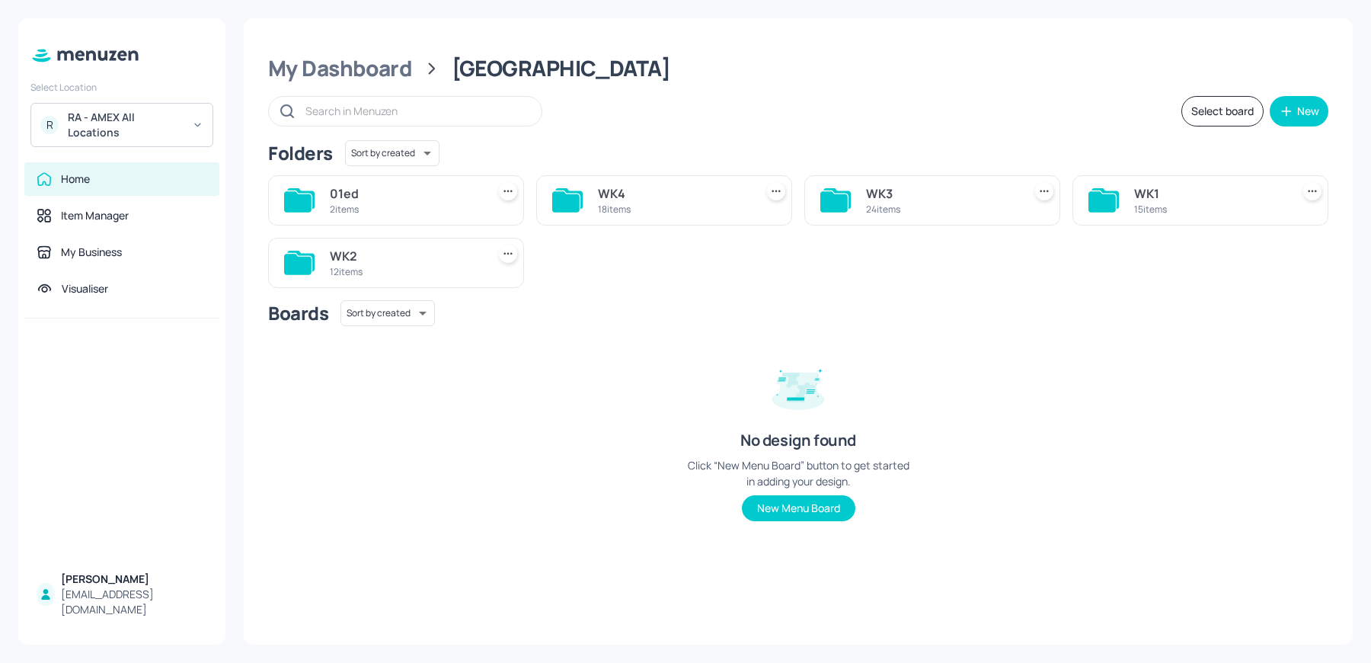
click at [622, 209] on div "18 items" at bounding box center [673, 209] width 151 height 13
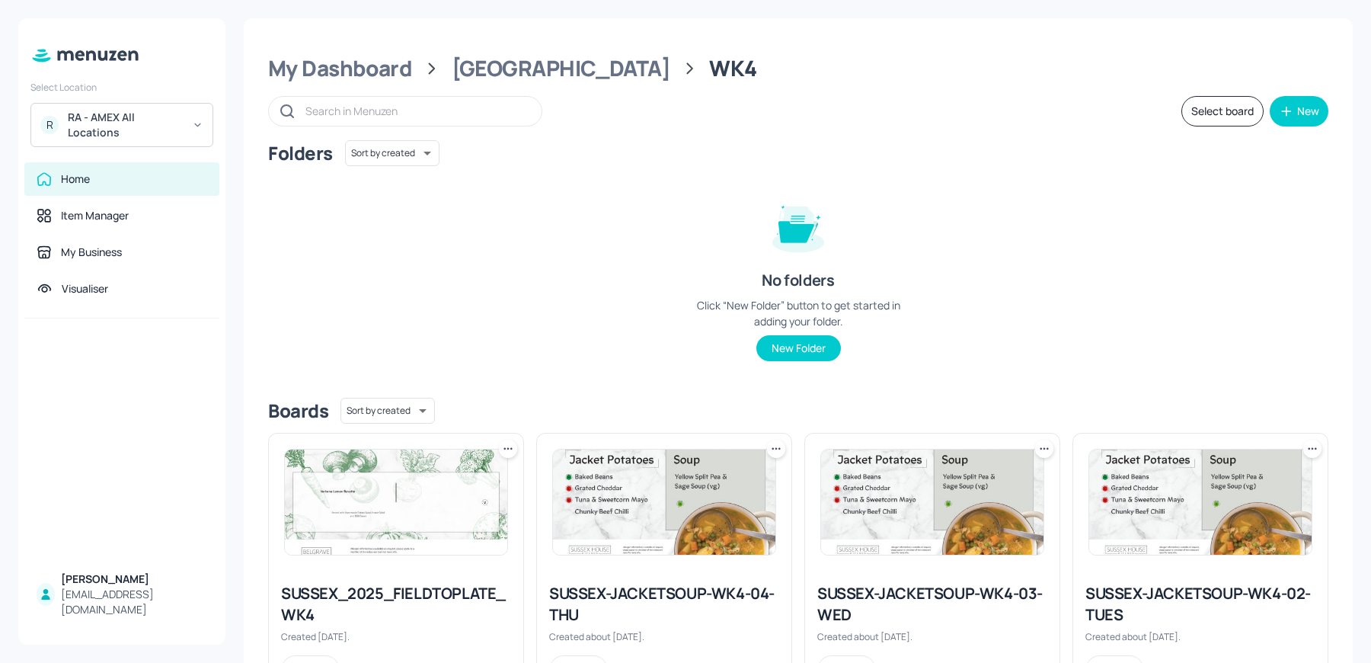
scroll to position [1172, 0]
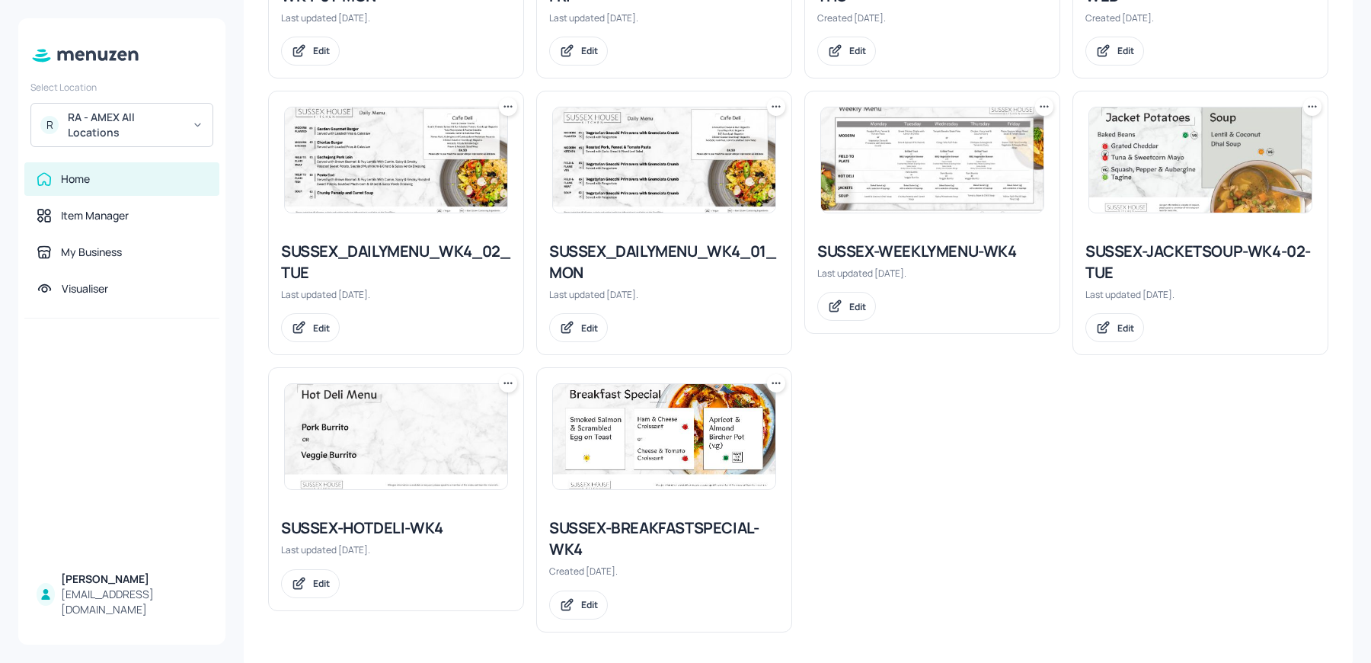
click at [952, 172] on img at bounding box center [932, 159] width 222 height 105
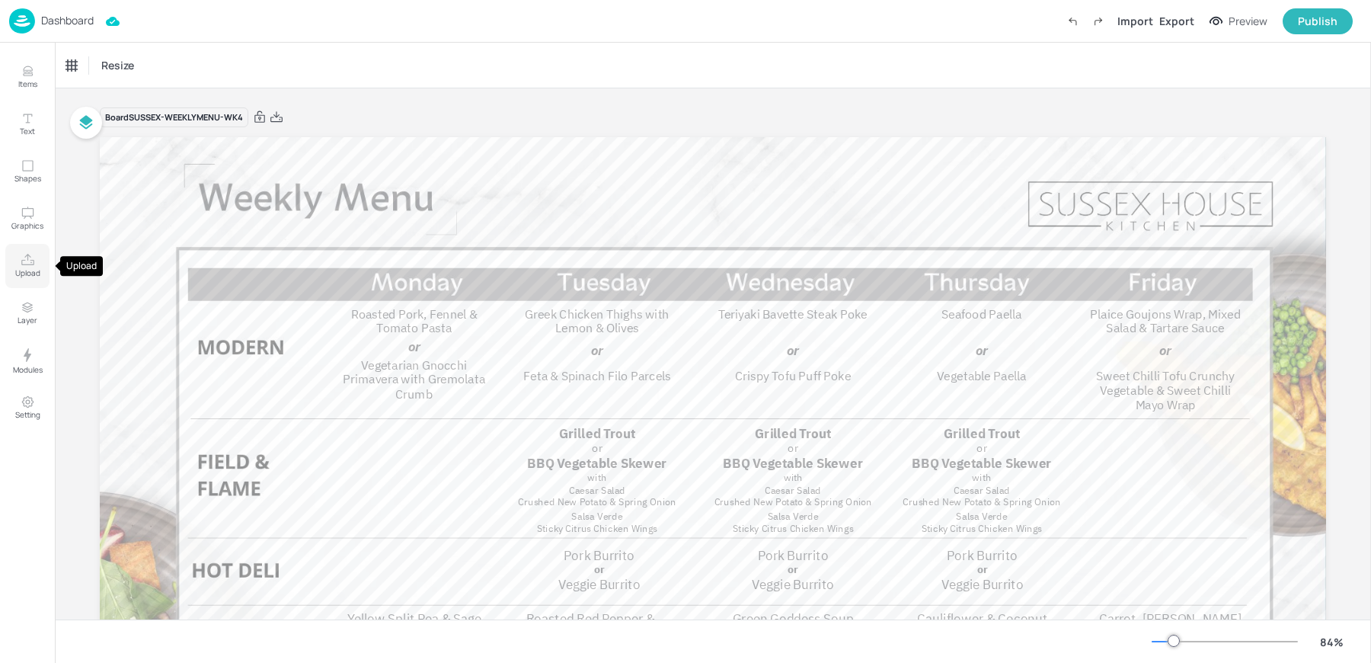
click at [24, 254] on icon "Upload" at bounding box center [28, 260] width 14 height 14
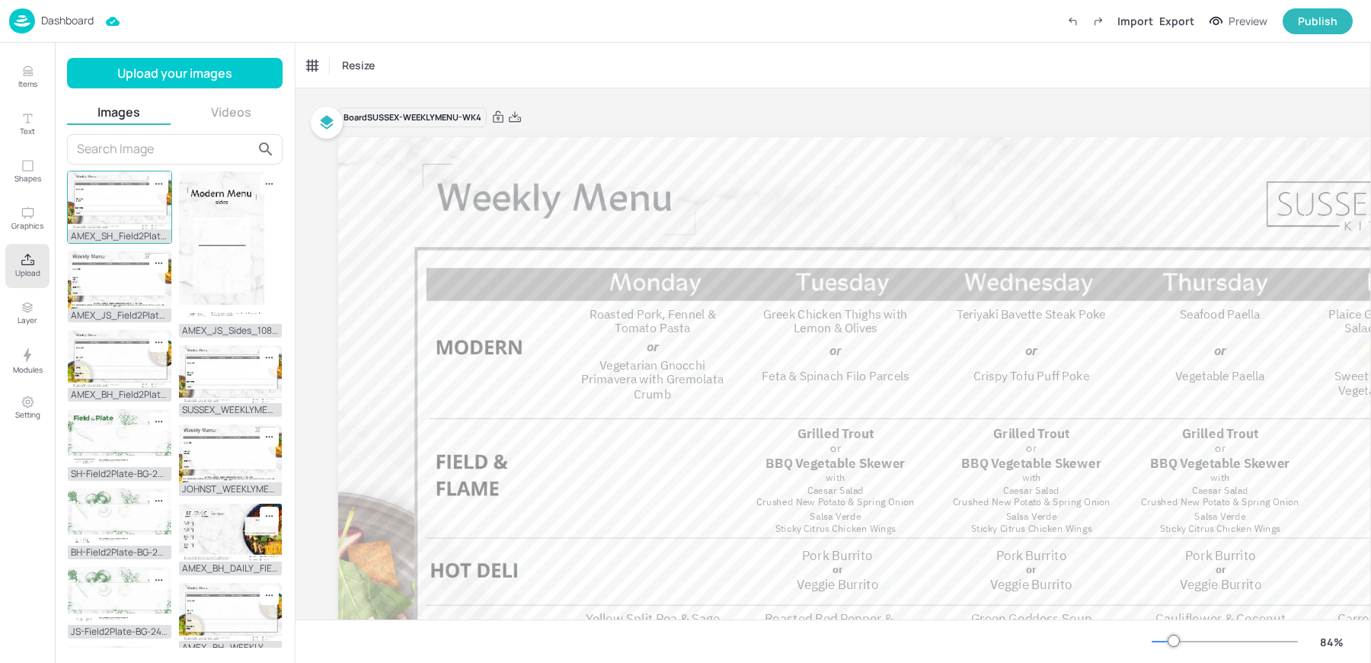
click at [145, 206] on img at bounding box center [120, 200] width 104 height 58
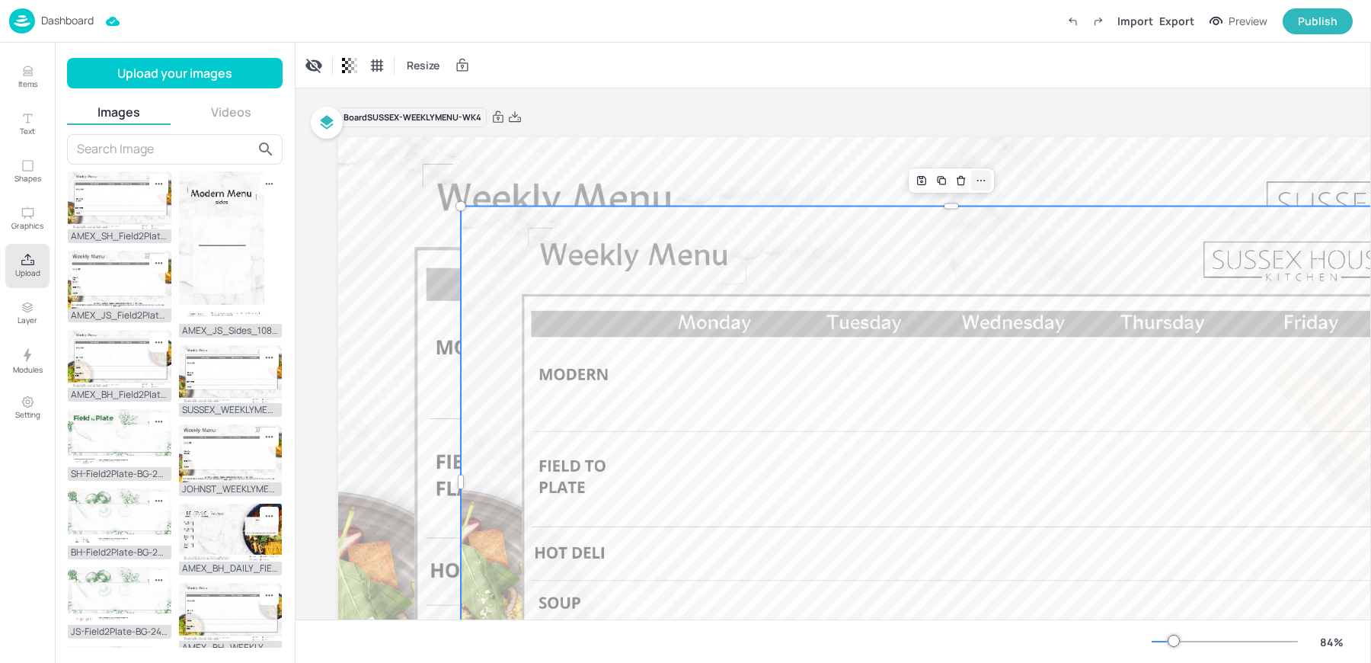
click at [975, 177] on icon at bounding box center [981, 180] width 12 height 12
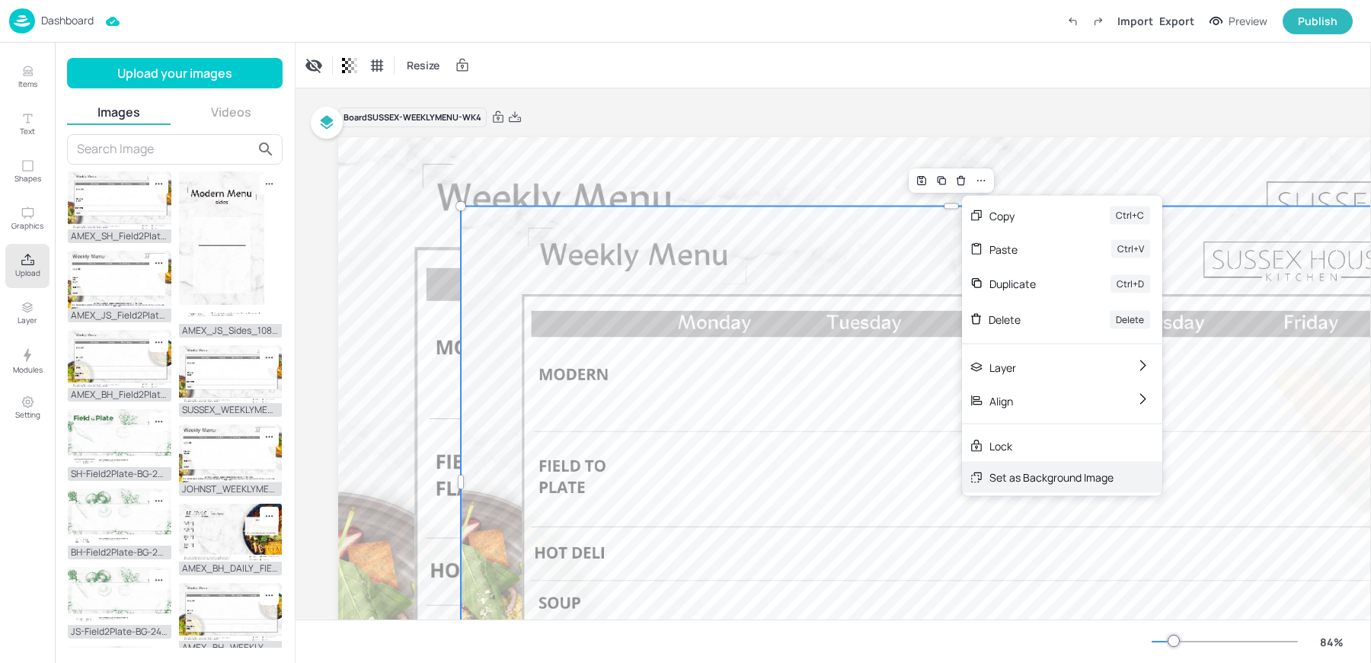
click at [993, 469] on div "Set as Background Image" at bounding box center [1051, 477] width 124 height 16
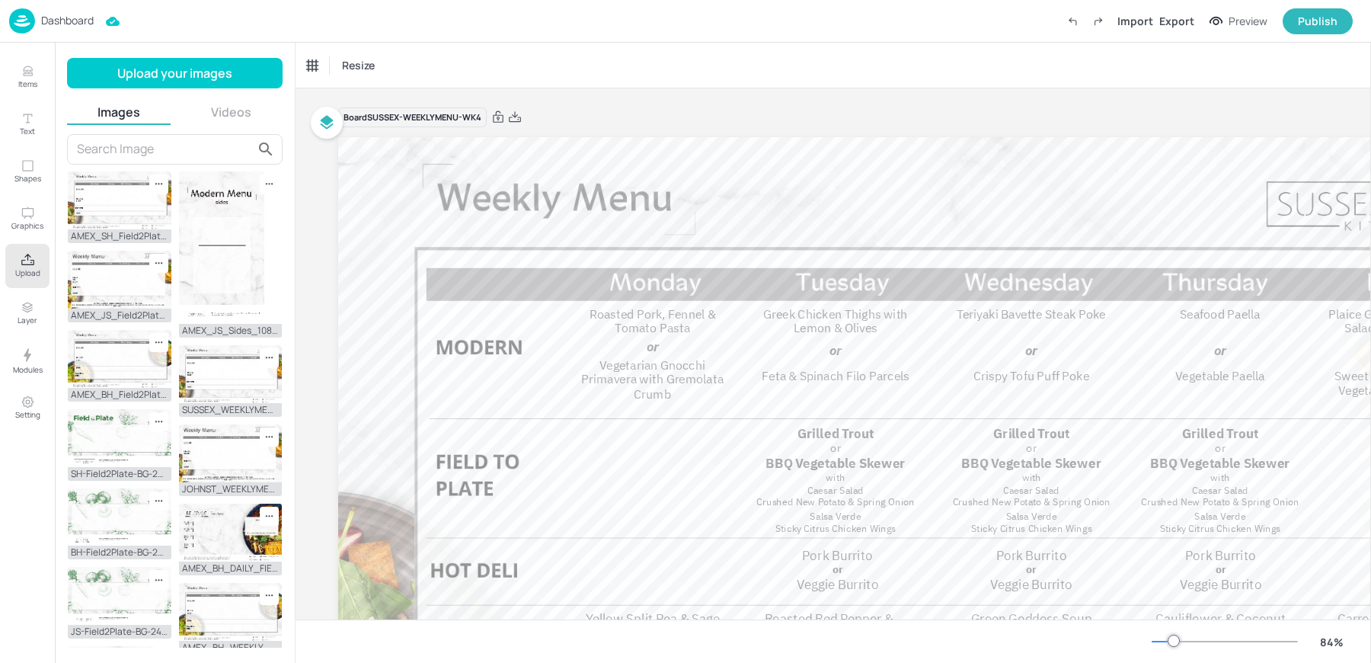
click at [740, 89] on div "Board SUSSEX-WEEKLYMENU-WK4 Yellow Split Pea & Sage Soup Roasted Red Pepper & T…" at bounding box center [951, 476] width 1226 height 777
click at [715, 59] on div "Resize" at bounding box center [833, 65] width 1075 height 45
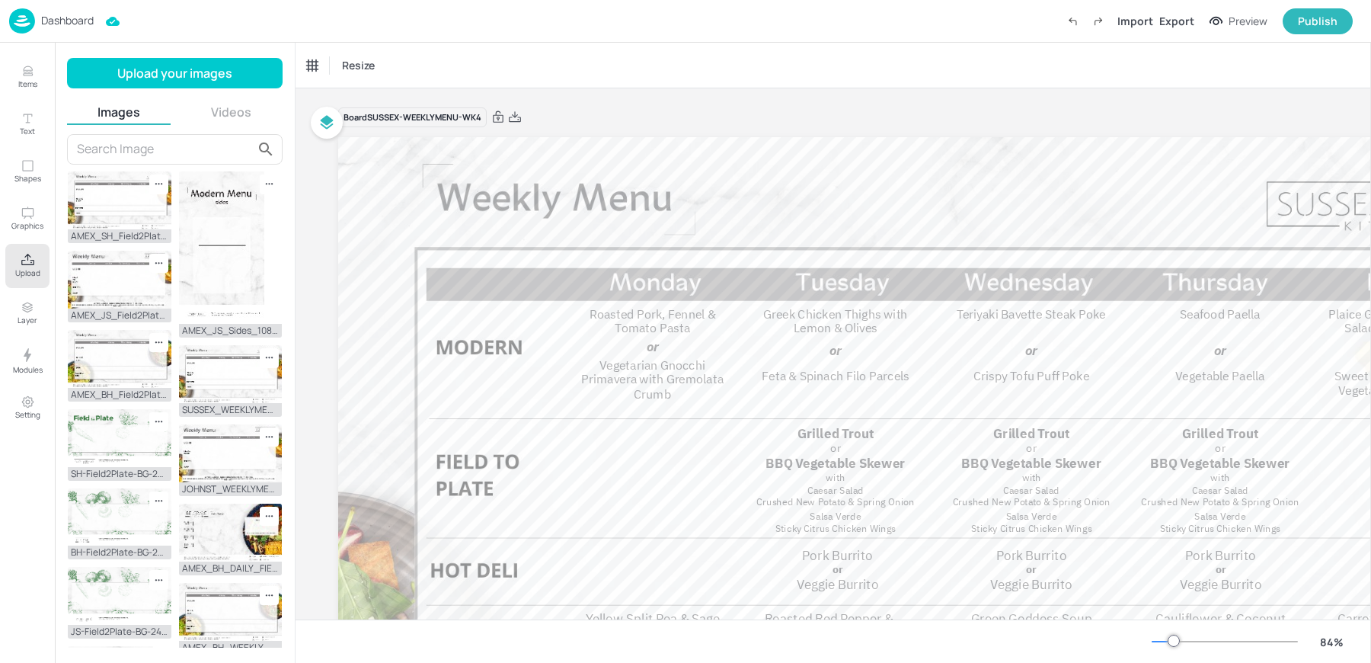
click at [715, 59] on div "Resize" at bounding box center [833, 65] width 1075 height 45
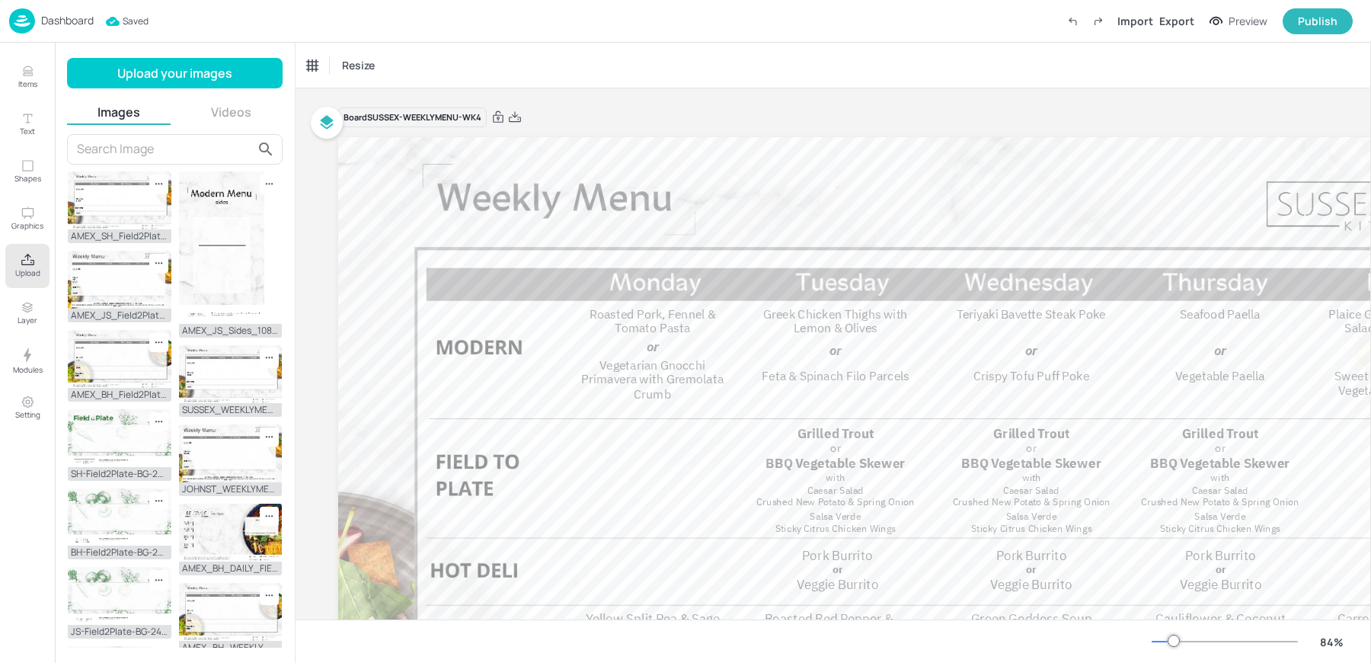
click at [715, 59] on div "Resize" at bounding box center [833, 65] width 1075 height 45
click at [44, 15] on p "Dashboard" at bounding box center [67, 20] width 53 height 11
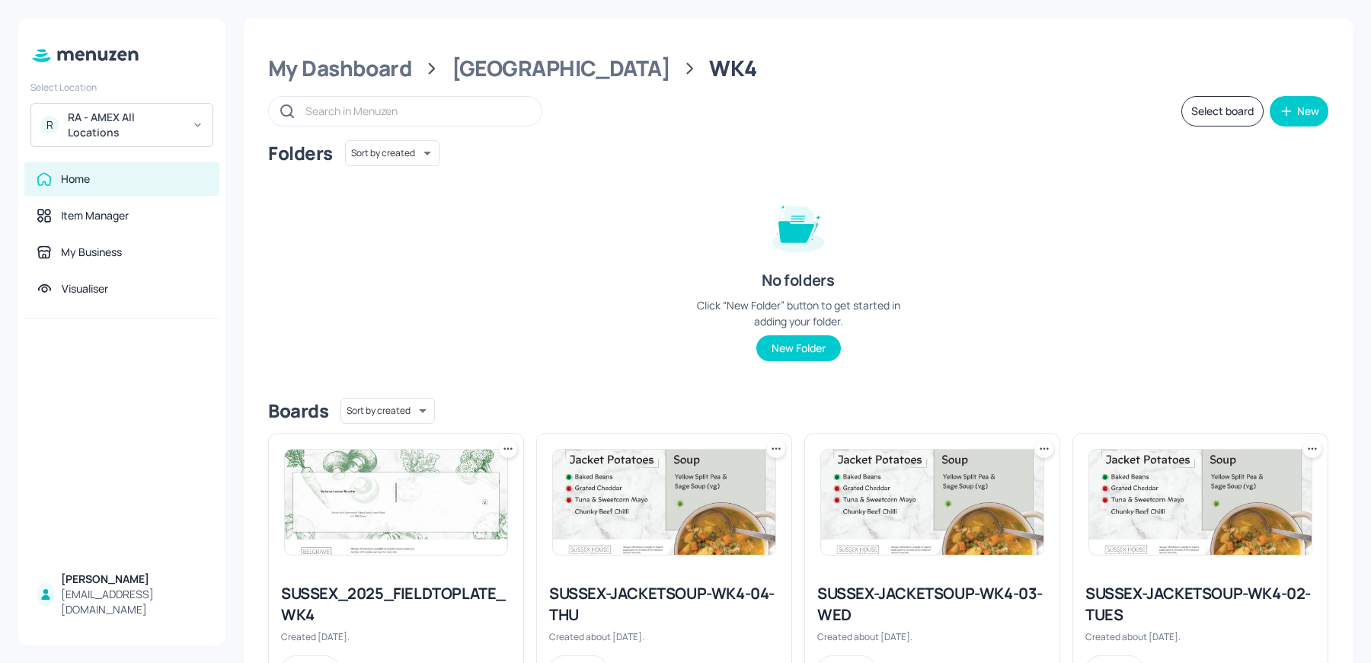
click at [484, 70] on div "[GEOGRAPHIC_DATA]" at bounding box center [561, 68] width 219 height 27
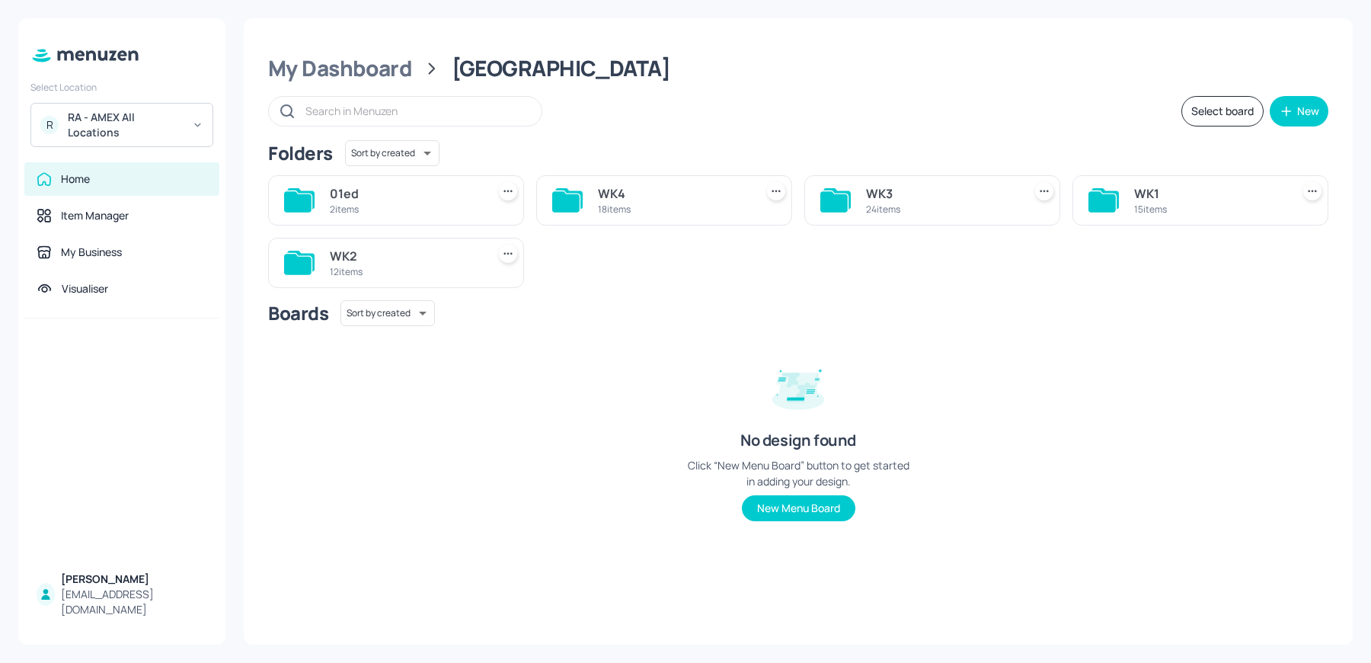
click at [388, 96] on div at bounding box center [405, 111] width 274 height 30
click at [372, 74] on div "My Dashboard" at bounding box center [340, 68] width 144 height 27
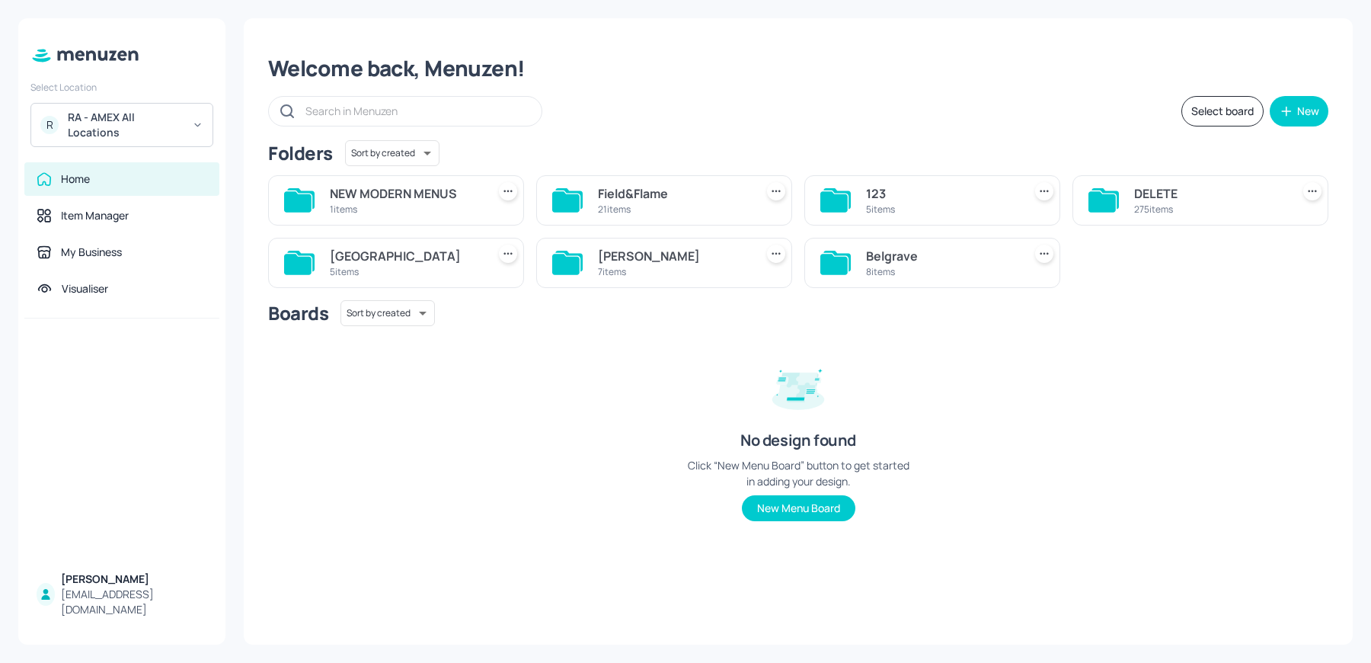
click at [745, 267] on div "7 items" at bounding box center [673, 271] width 151 height 13
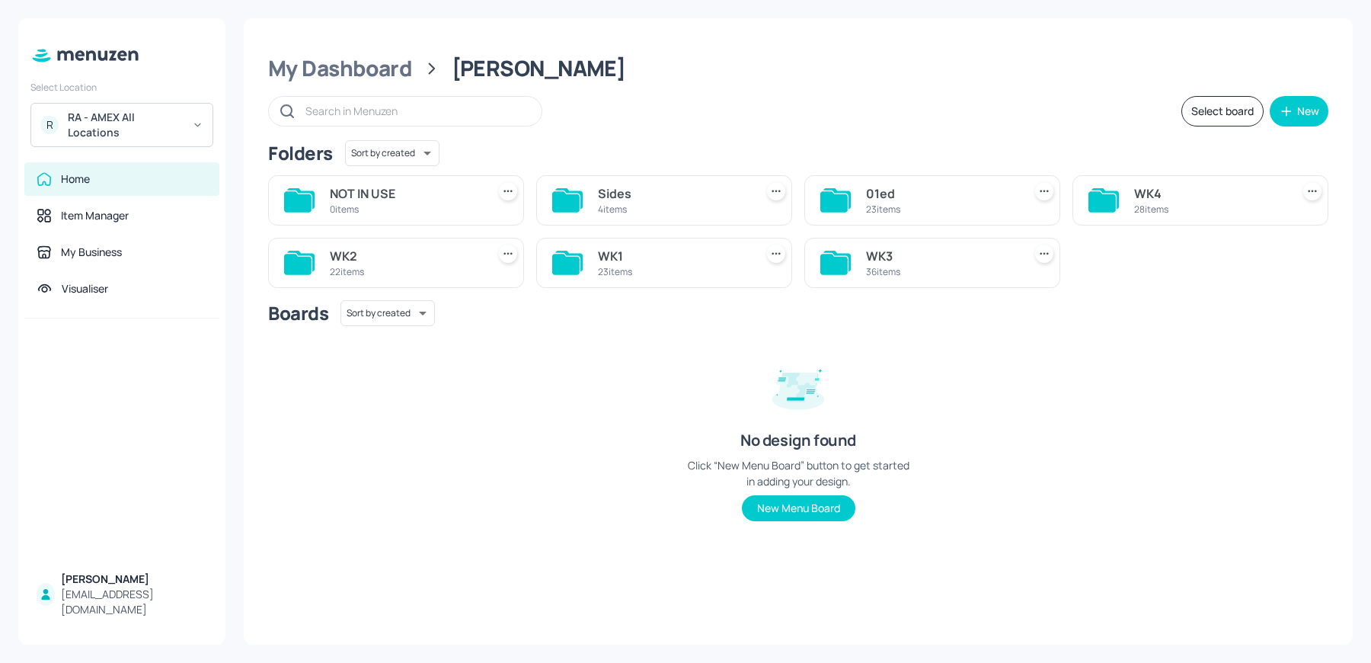
click at [745, 267] on div "23 items" at bounding box center [673, 271] width 151 height 13
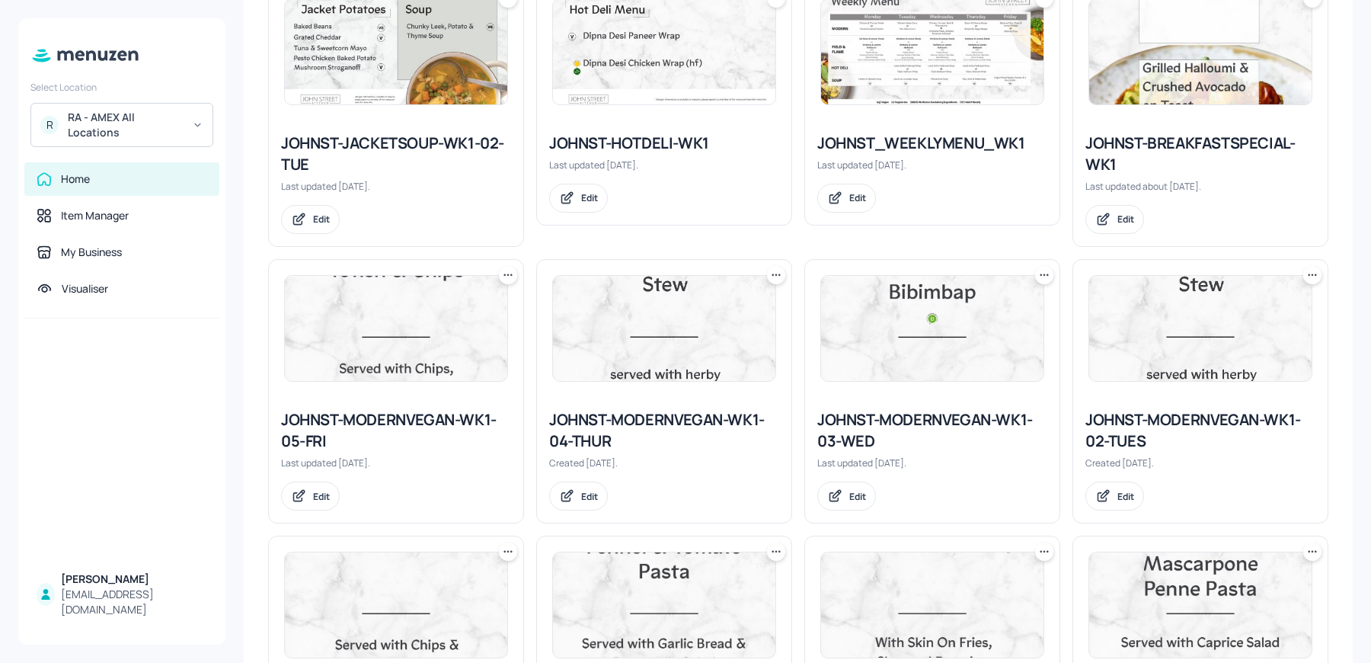
scroll to position [834, 0]
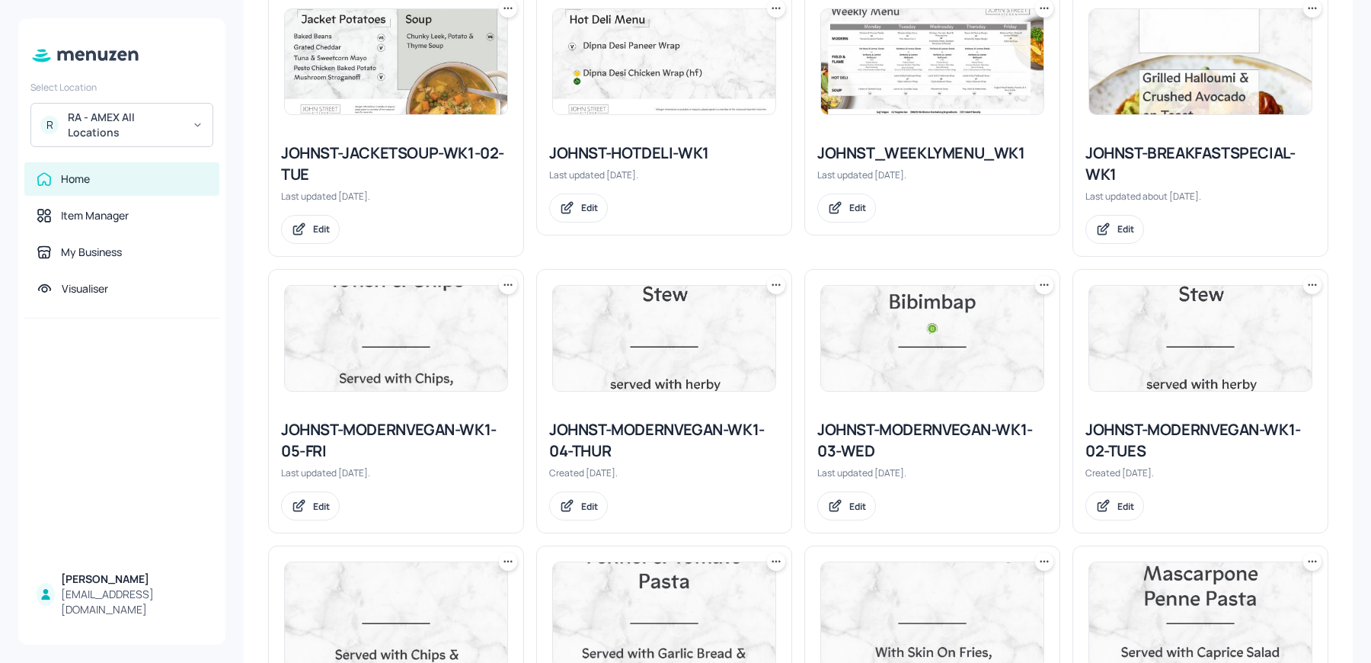
click at [890, 33] on img at bounding box center [932, 61] width 222 height 105
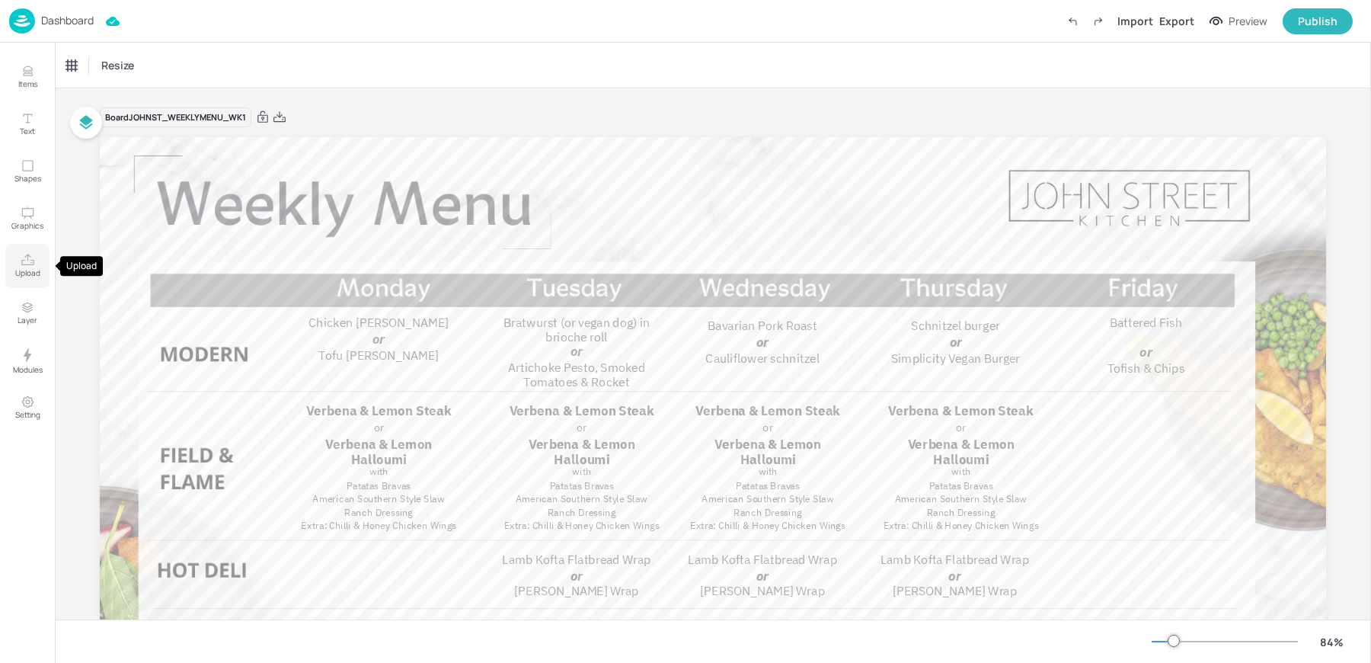
click at [41, 251] on button "Upload" at bounding box center [27, 266] width 44 height 44
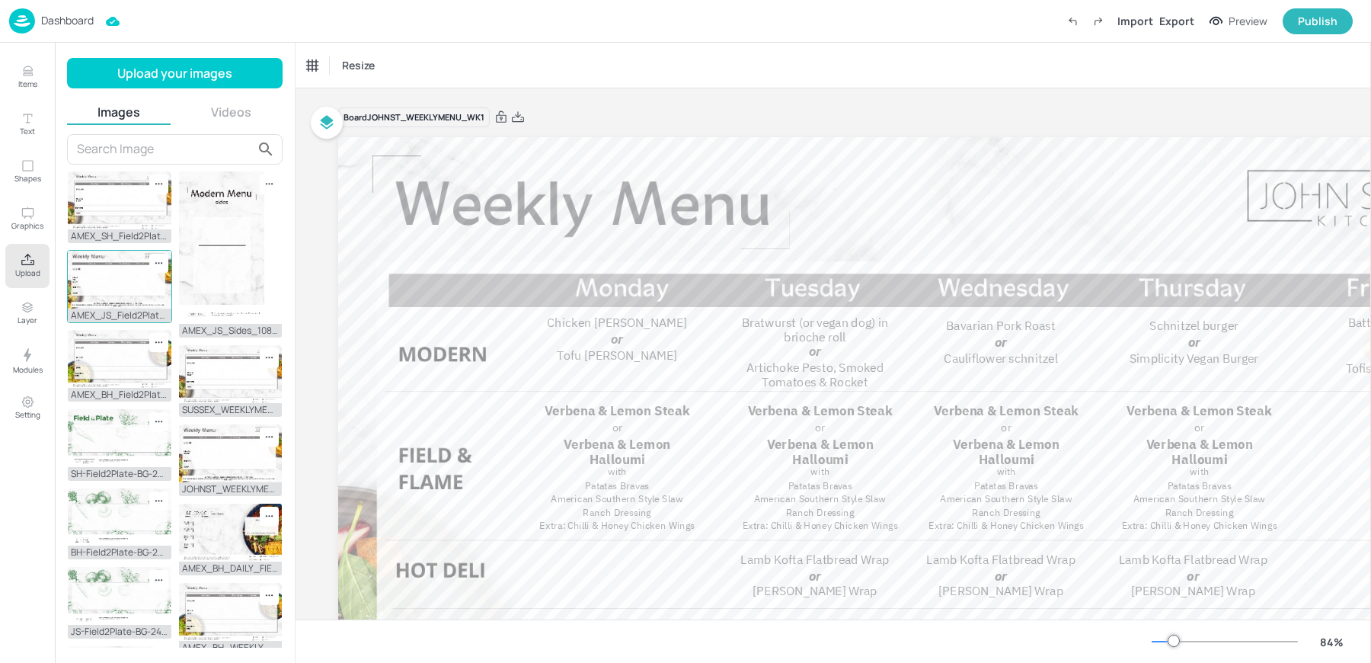
click at [113, 308] on div "AMEX_JS_Field2Plate.jpg" at bounding box center [120, 315] width 104 height 14
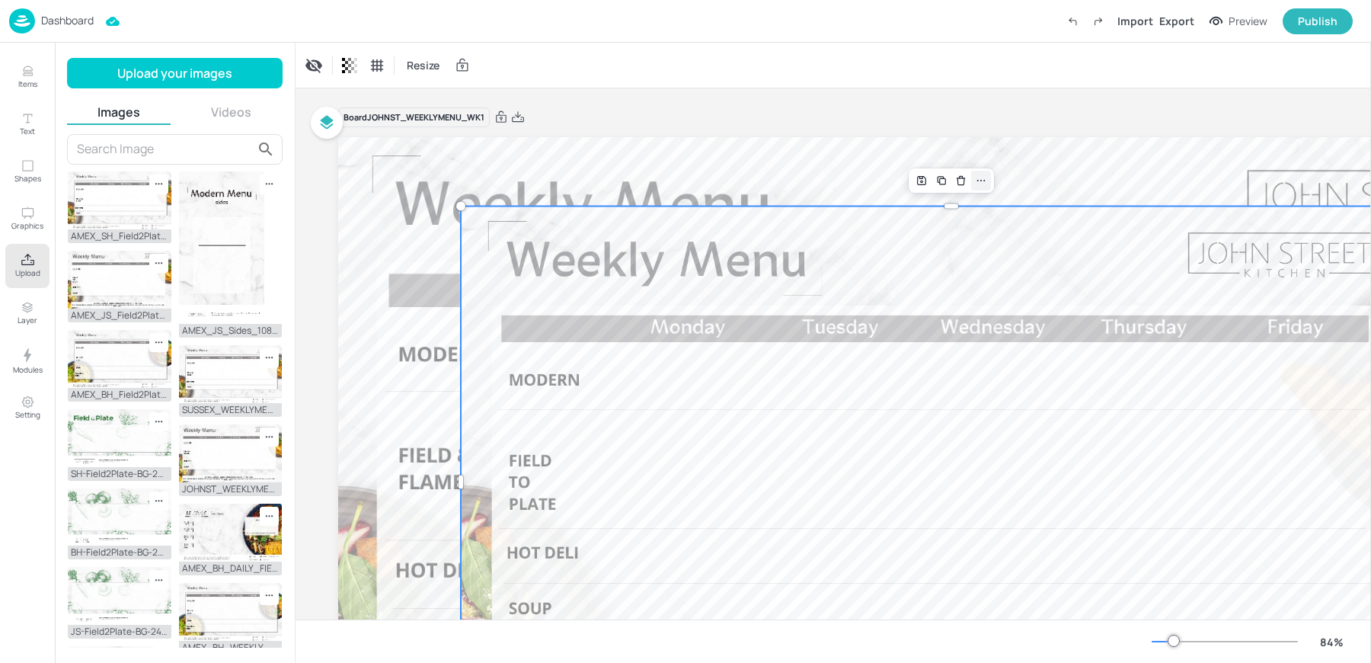
click at [987, 186] on div at bounding box center [981, 181] width 20 height 20
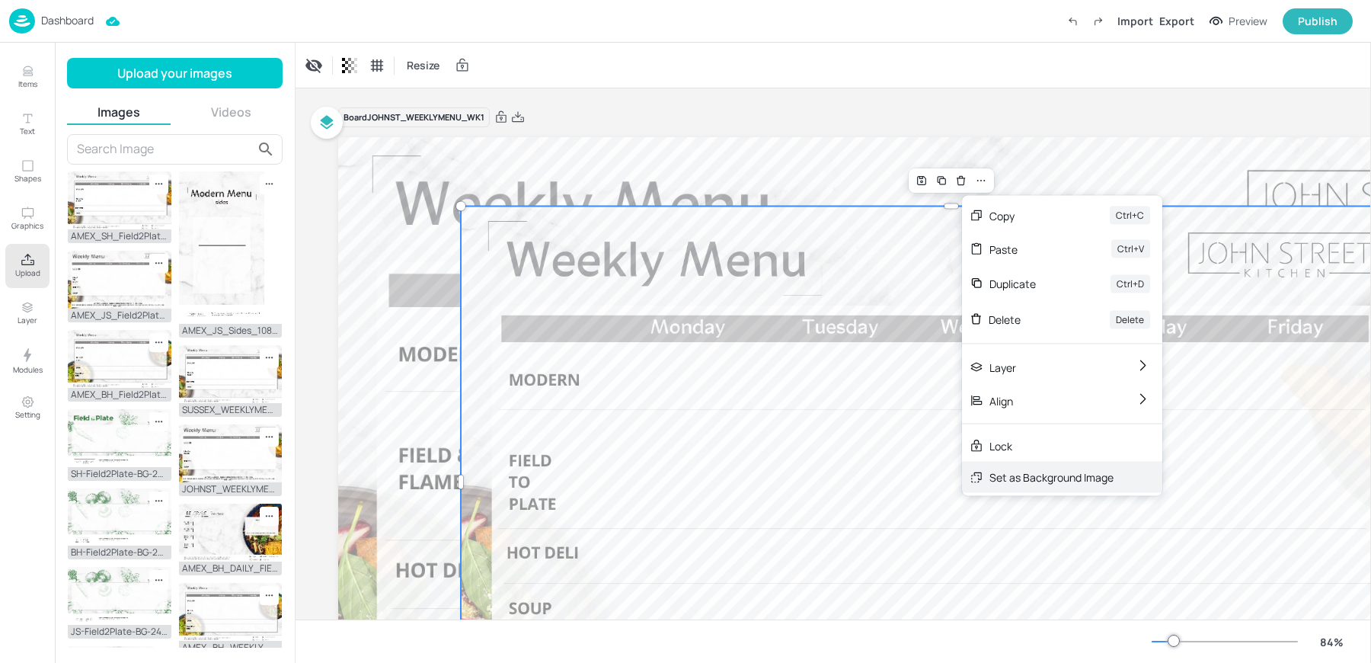
click at [1031, 476] on div "Set as Background Image" at bounding box center [1051, 477] width 124 height 16
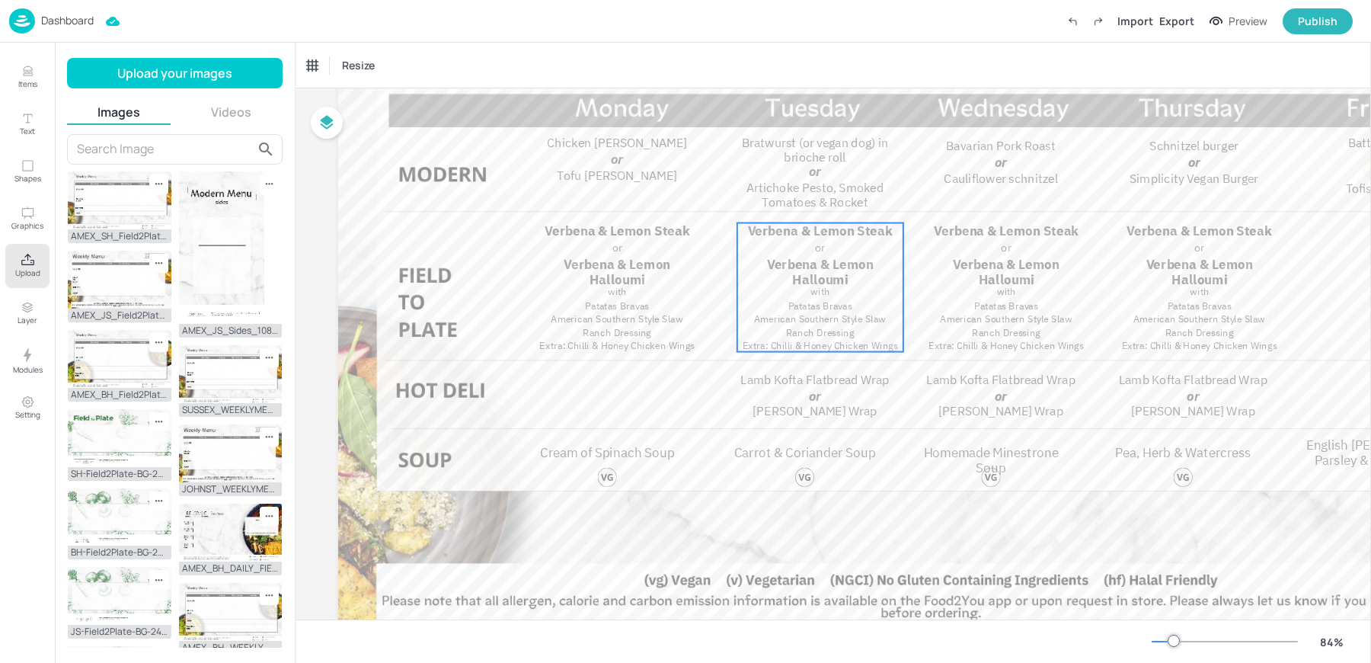
scroll to position [249, 0]
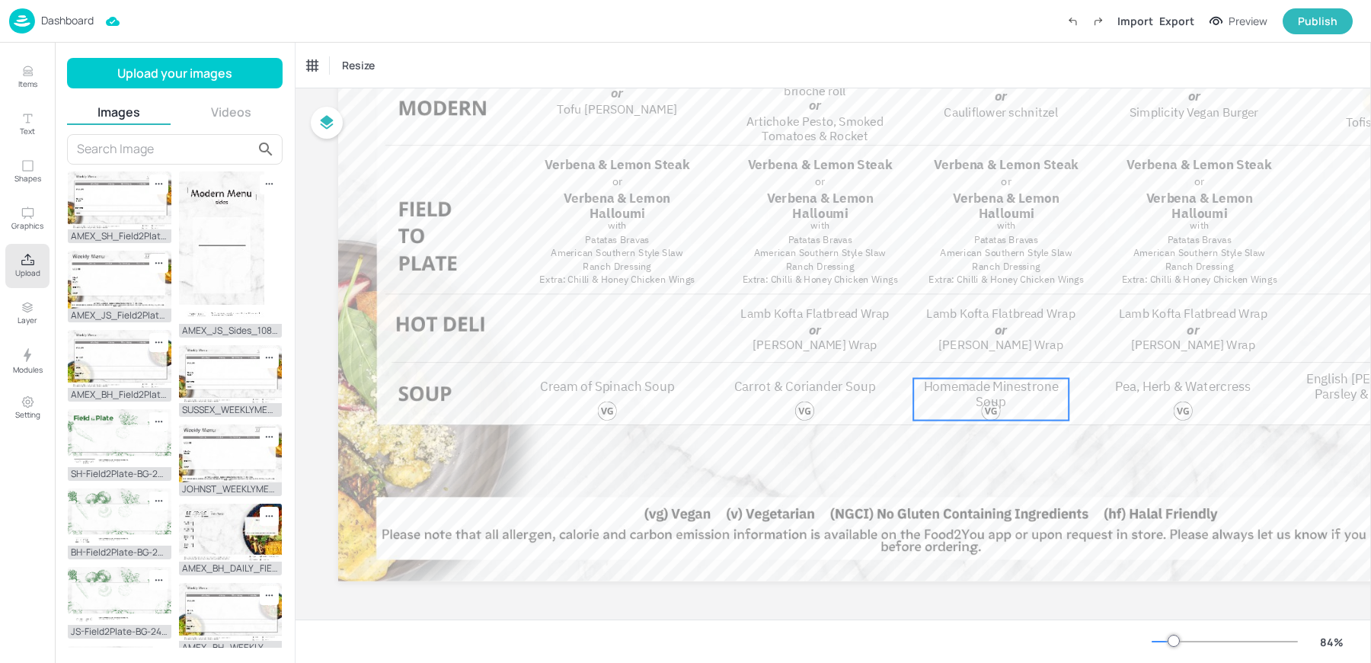
click at [977, 389] on span "Homemade Minestrone Soup" at bounding box center [991, 394] width 135 height 32
click at [954, 353] on div "Ungroup" at bounding box center [941, 353] width 59 height 20
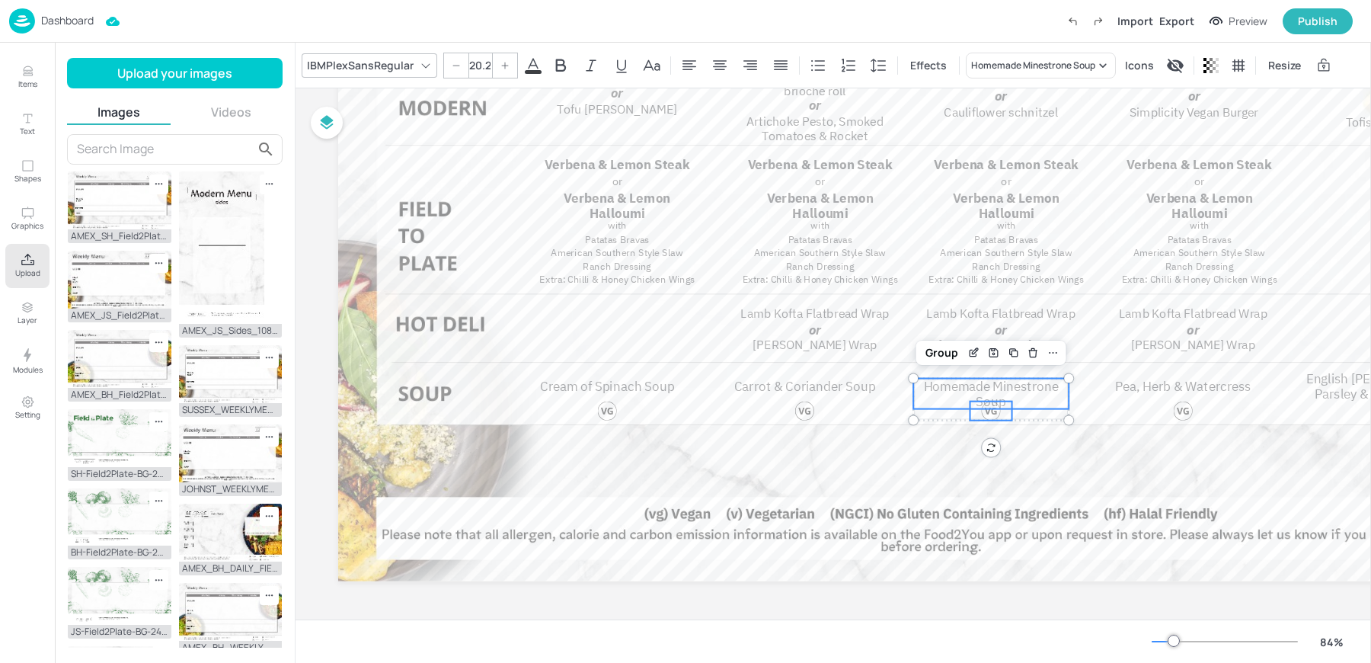
click at [988, 386] on span "Homemade Minestrone Soup" at bounding box center [991, 394] width 135 height 32
click at [1004, 376] on span "Homemade Minestrone Soup" at bounding box center [991, 386] width 135 height 32
click at [990, 408] on div at bounding box center [991, 410] width 19 height 19
click at [932, 335] on div "Group" at bounding box center [941, 345] width 45 height 20
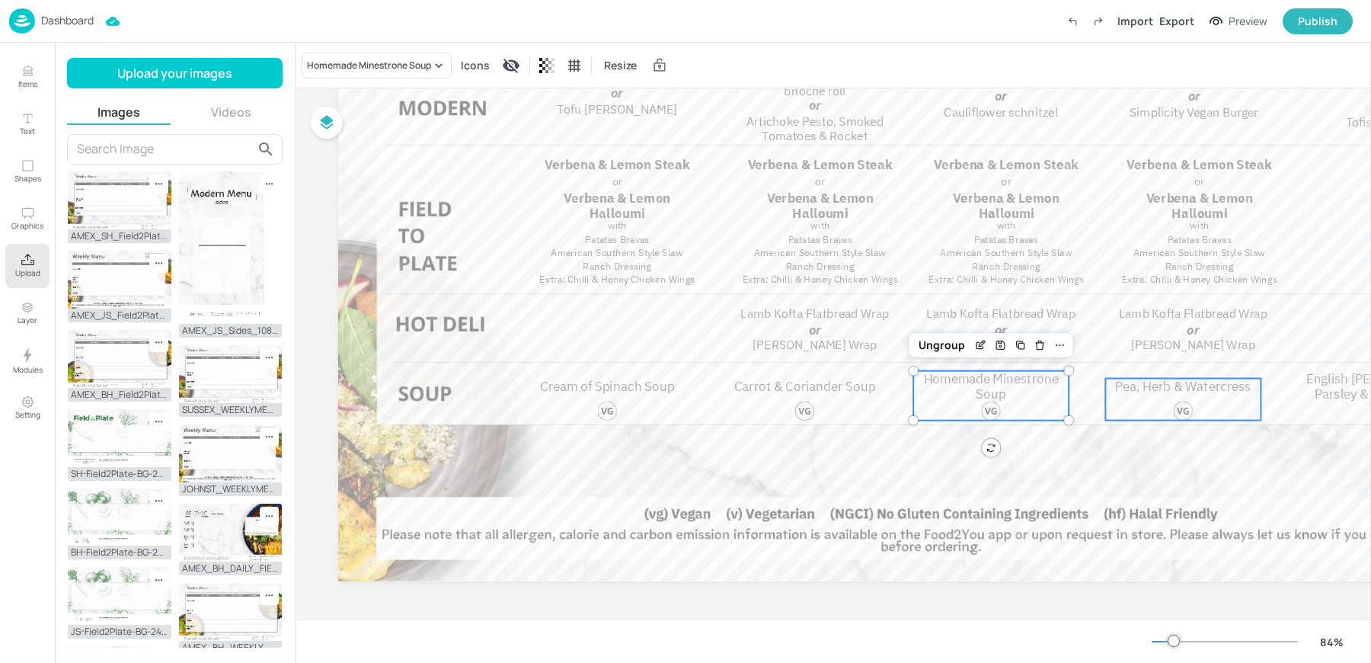
scroll to position [0, 0]
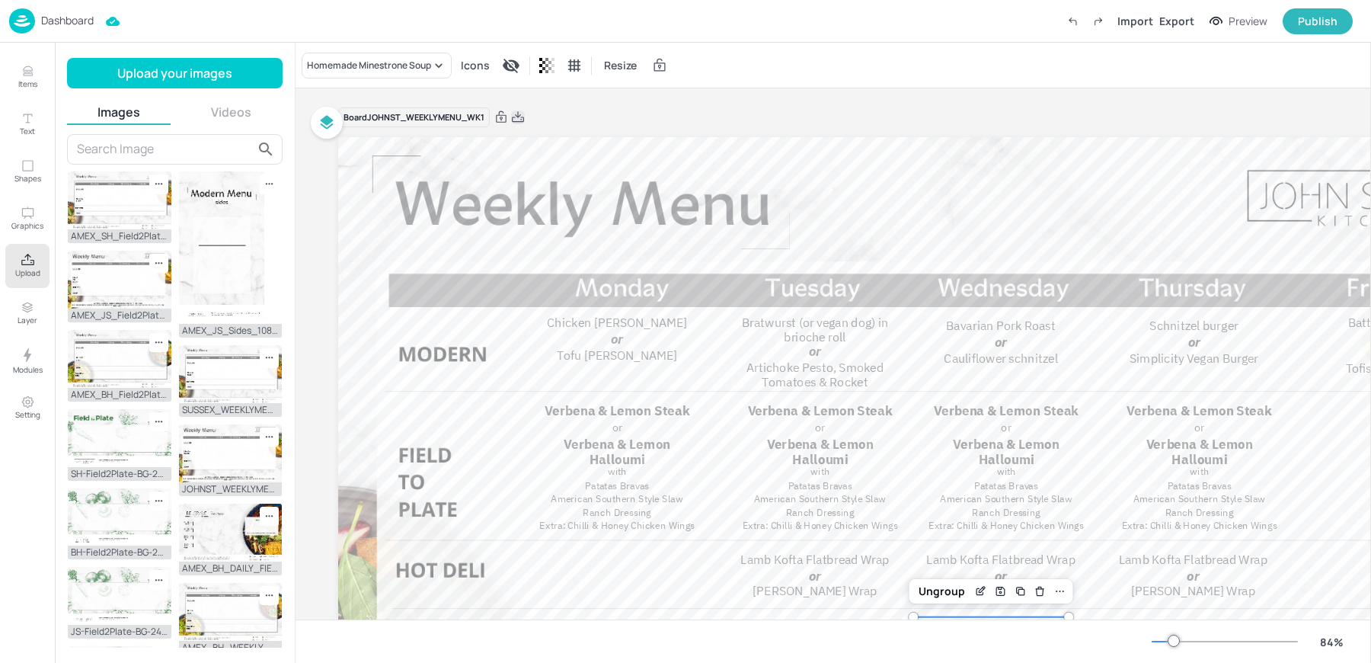
click at [522, 112] on icon at bounding box center [518, 117] width 14 height 15
click at [600, 43] on div "Resize" at bounding box center [833, 65] width 1075 height 45
click at [64, 19] on p "Dashboard" at bounding box center [67, 20] width 53 height 11
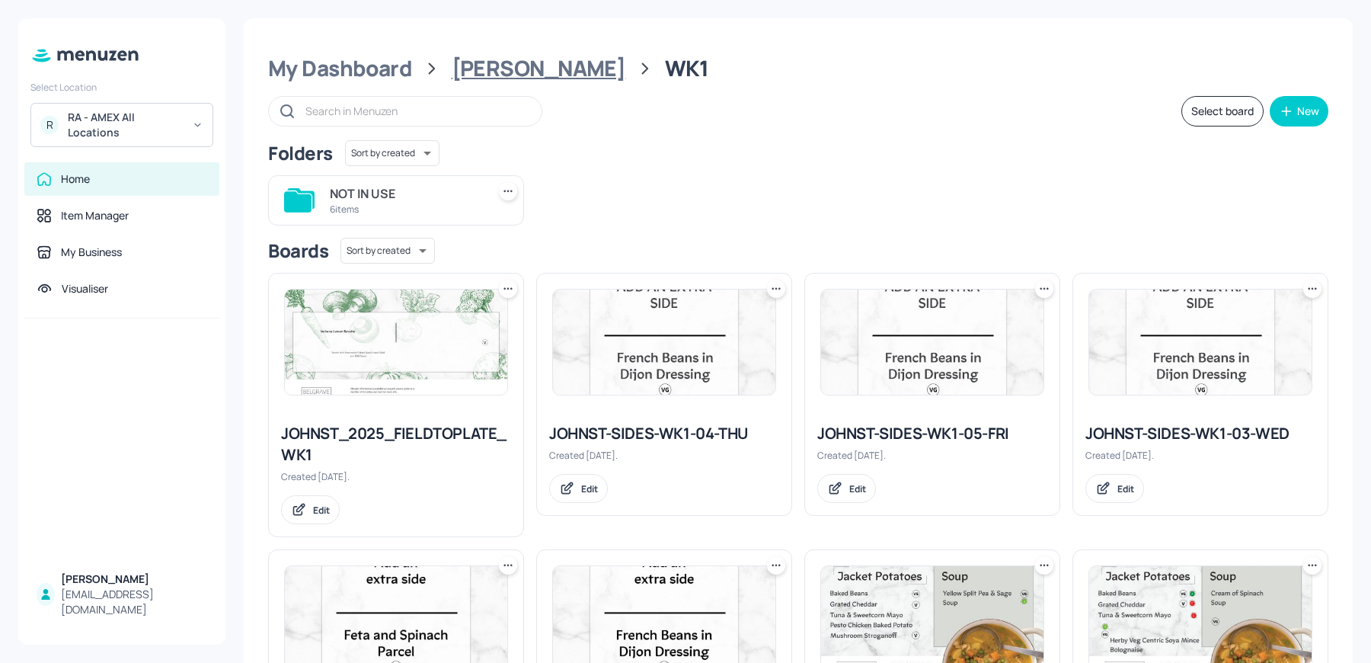
click at [498, 77] on div "[PERSON_NAME]" at bounding box center [539, 68] width 174 height 27
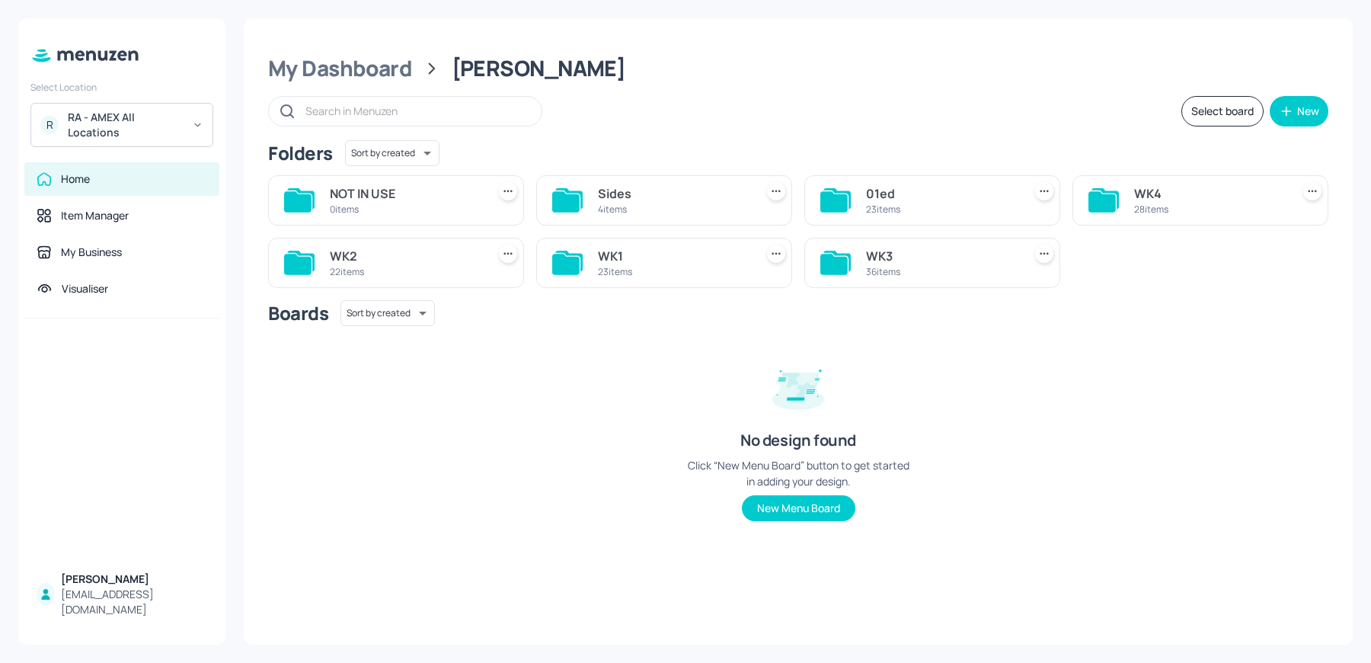
click at [409, 251] on div "WK2" at bounding box center [405, 256] width 151 height 18
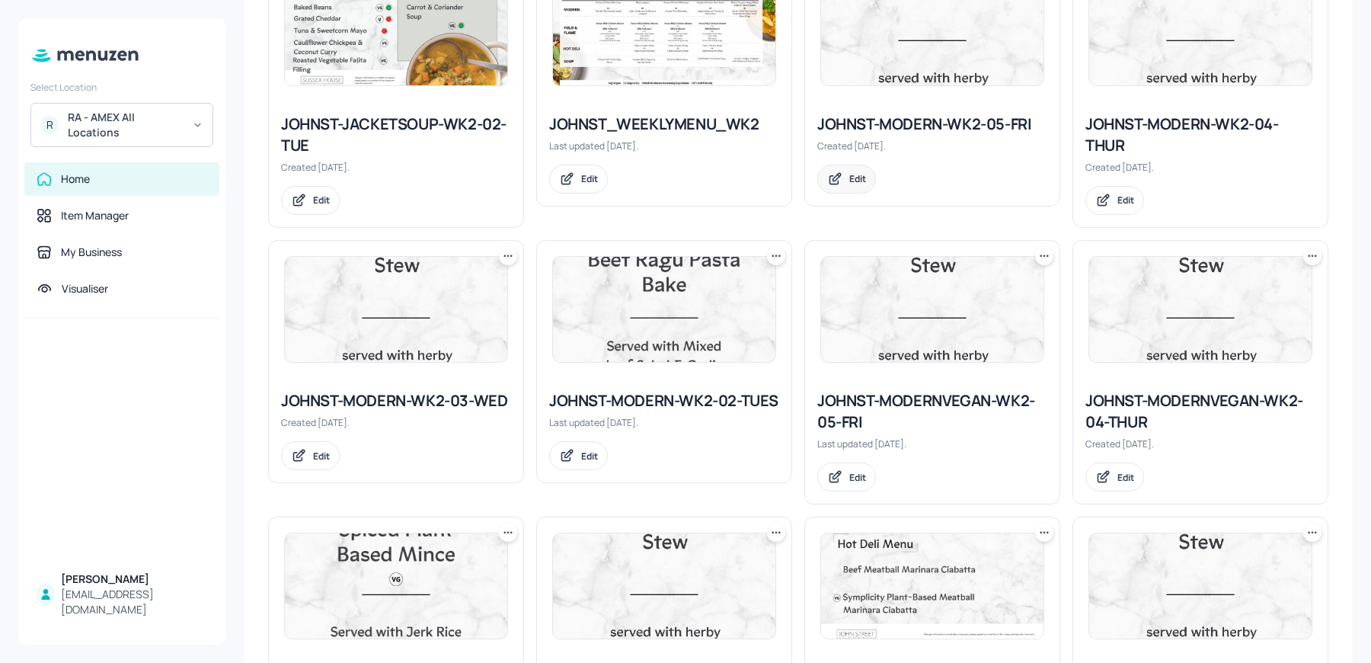
scroll to position [859, 0]
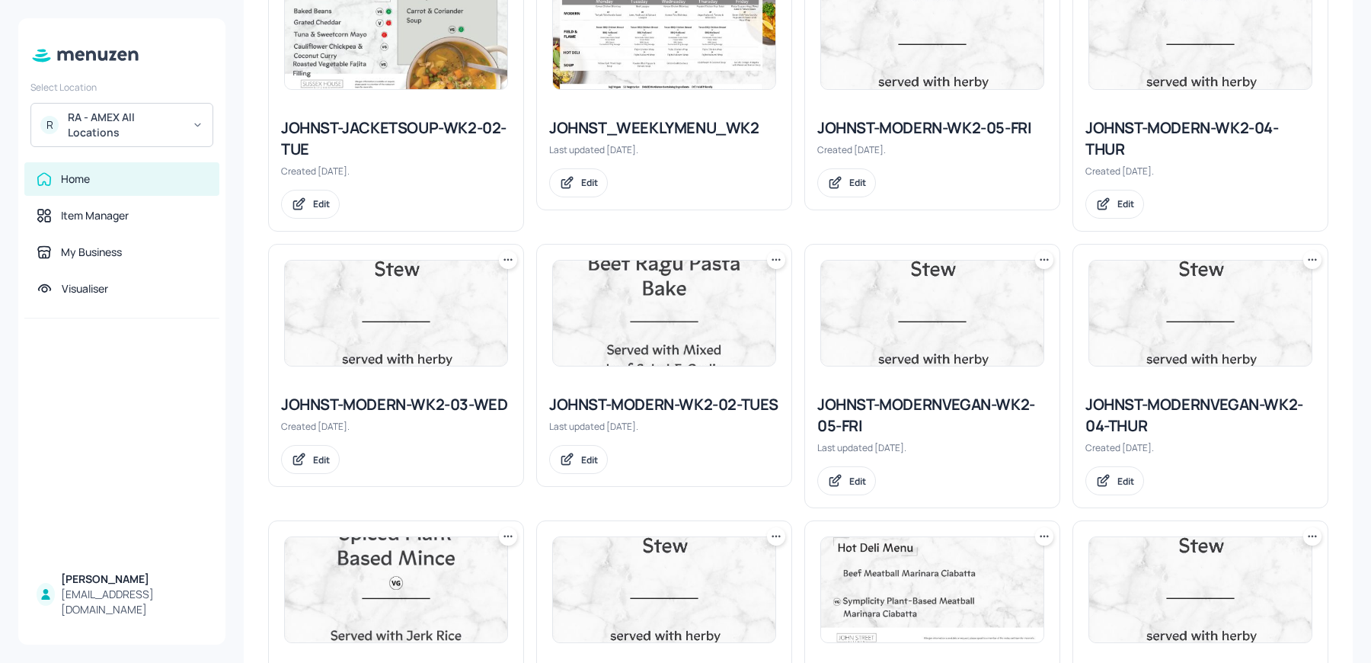
click at [644, 47] on img at bounding box center [664, 36] width 222 height 105
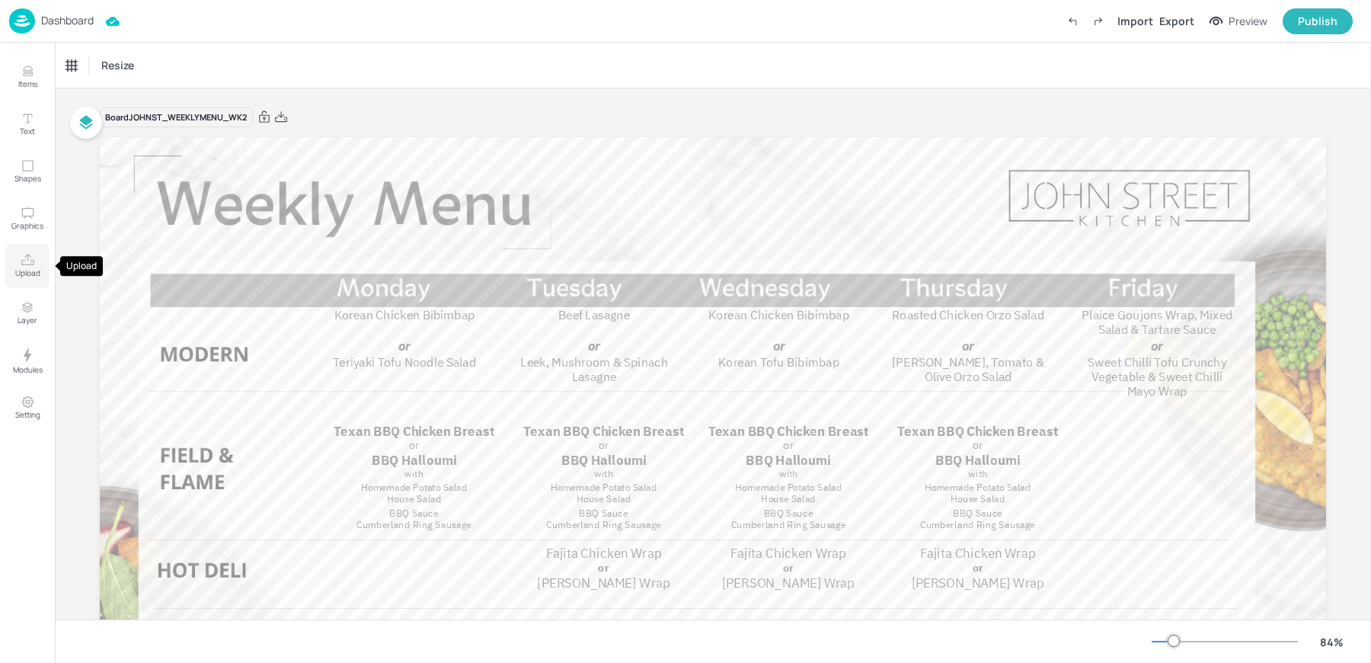
click at [34, 262] on icon "Upload" at bounding box center [28, 260] width 14 height 14
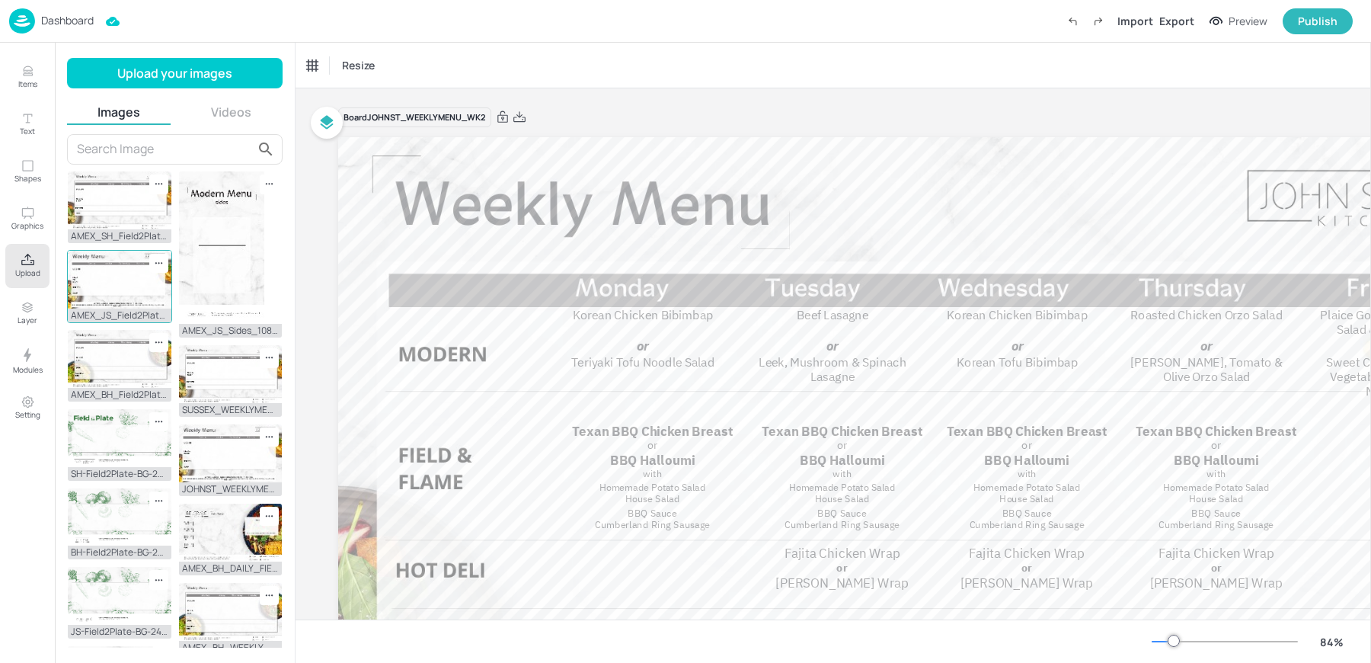
click at [115, 296] on img at bounding box center [120, 280] width 104 height 58
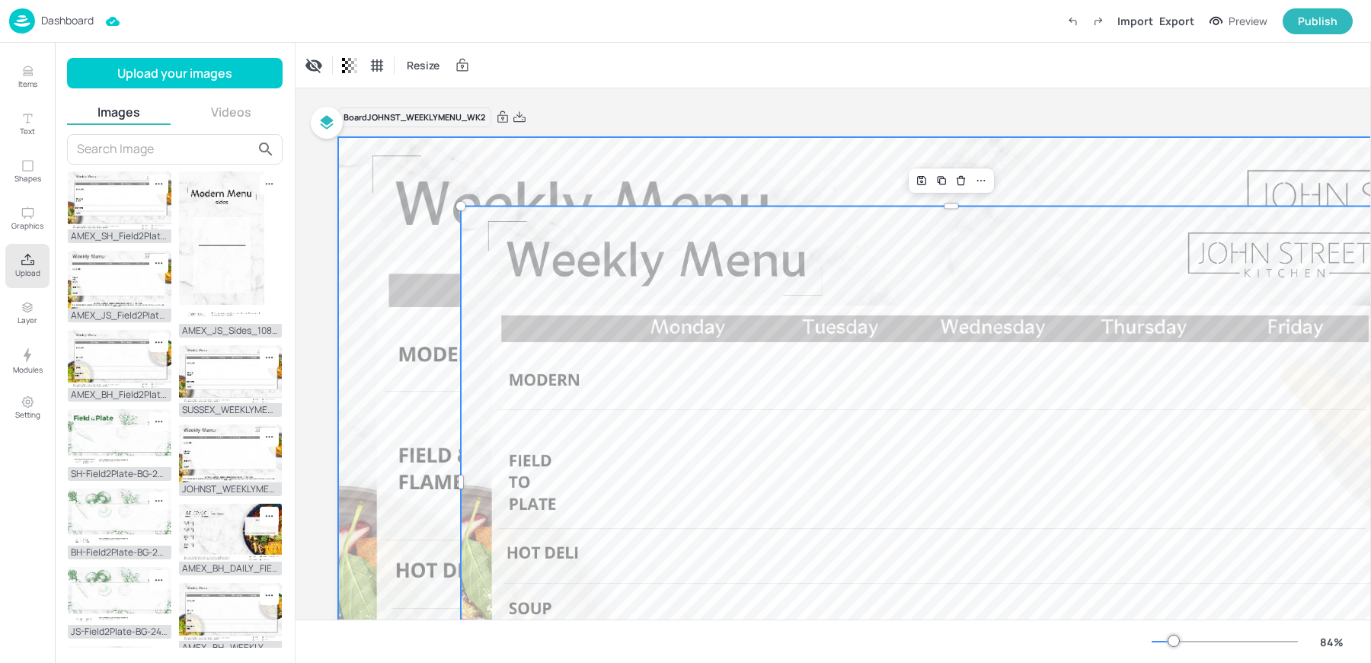
click at [987, 193] on div at bounding box center [951, 482] width 1226 height 690
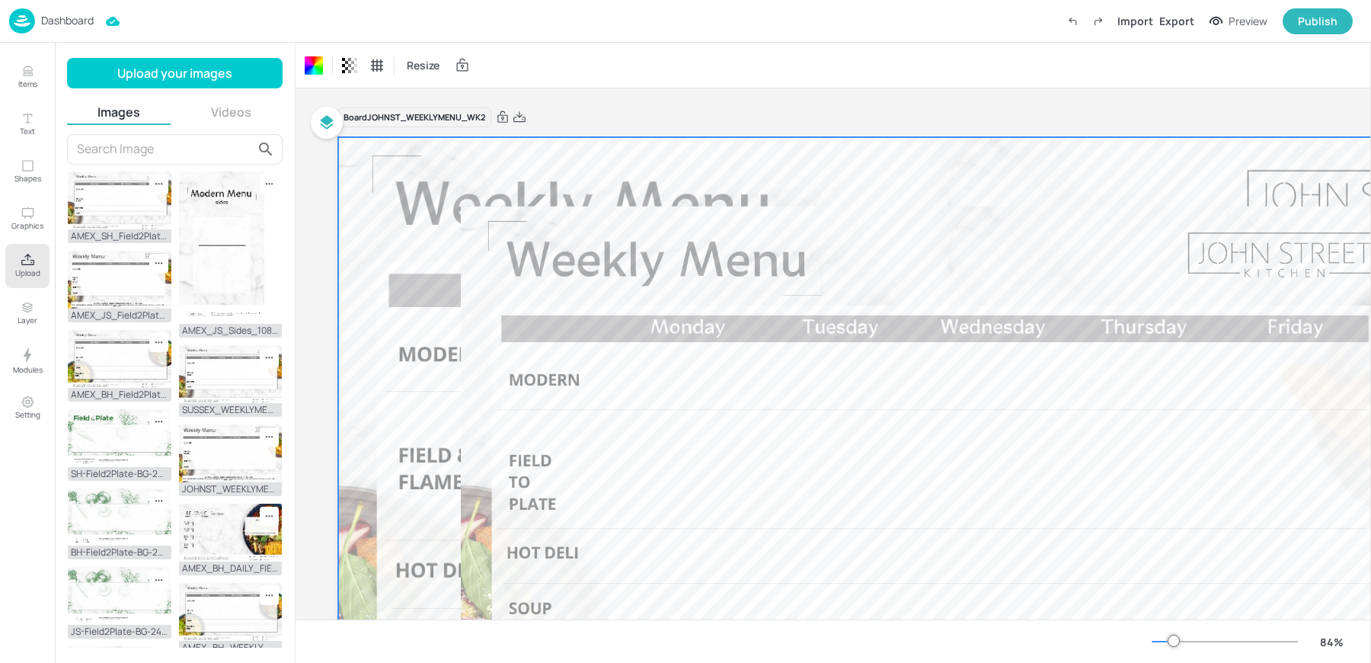
click at [985, 182] on div at bounding box center [951, 482] width 1226 height 690
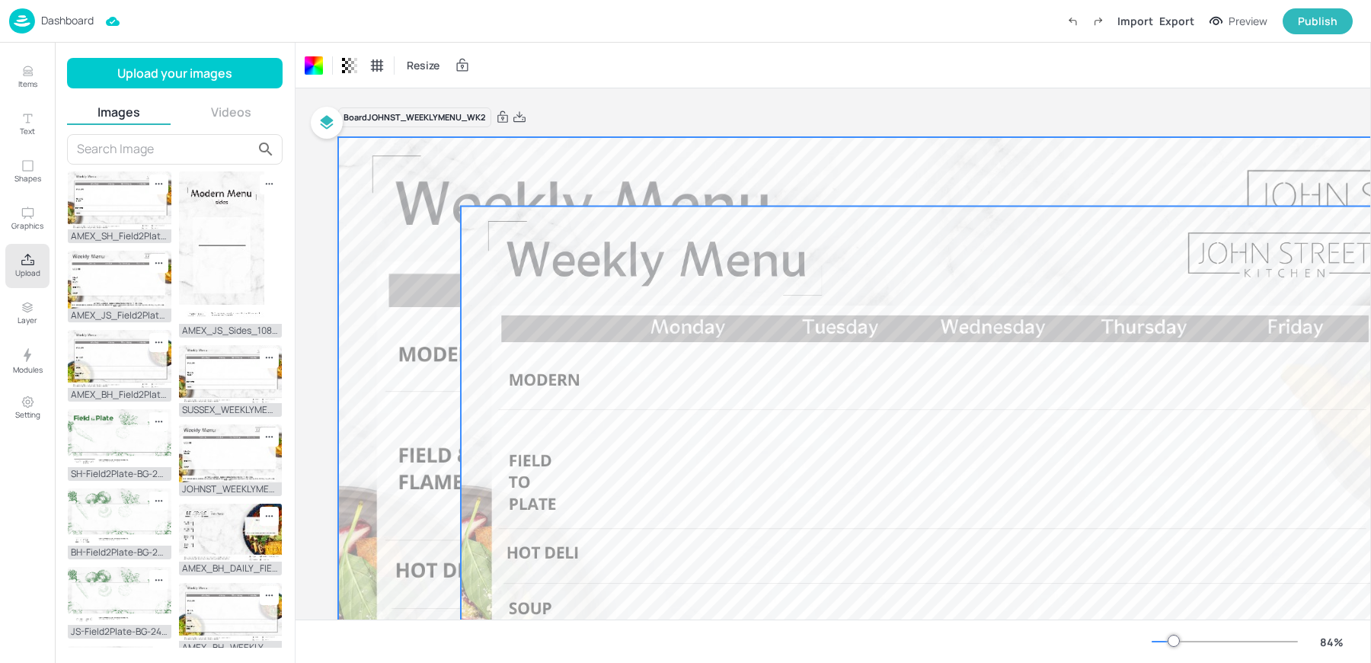
click at [948, 286] on div at bounding box center [951, 482] width 981 height 552
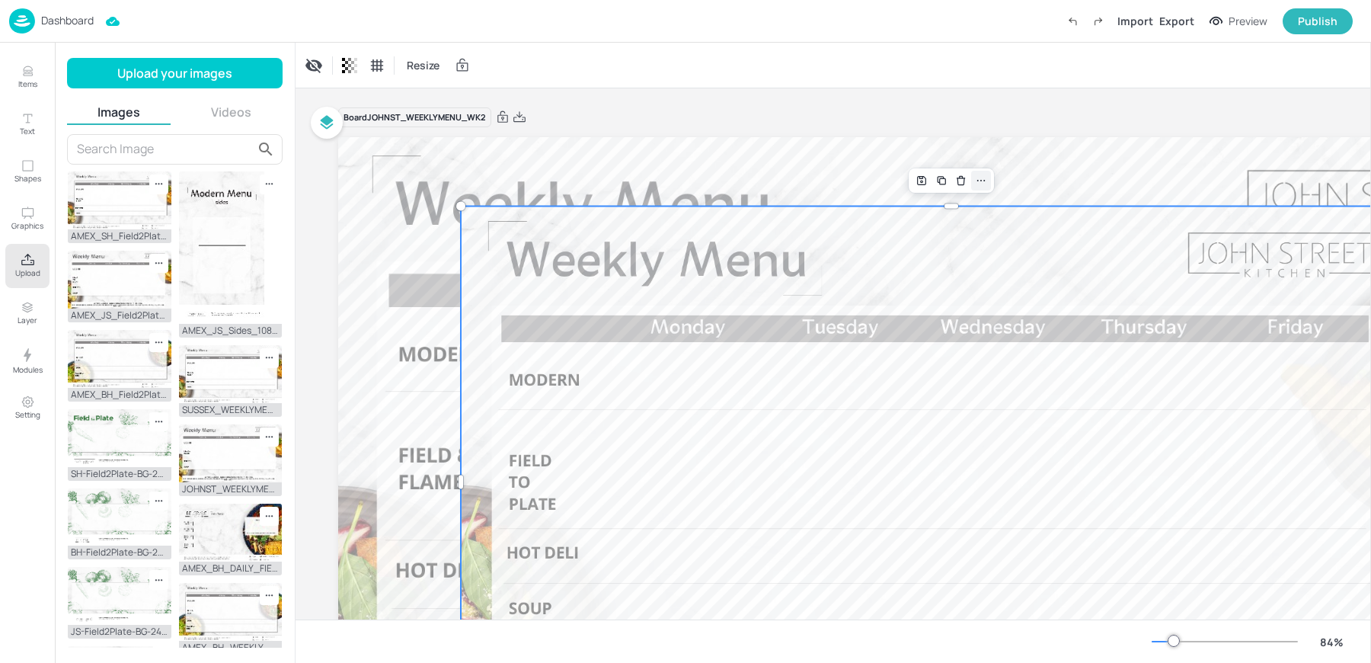
click at [976, 171] on div at bounding box center [981, 181] width 20 height 20
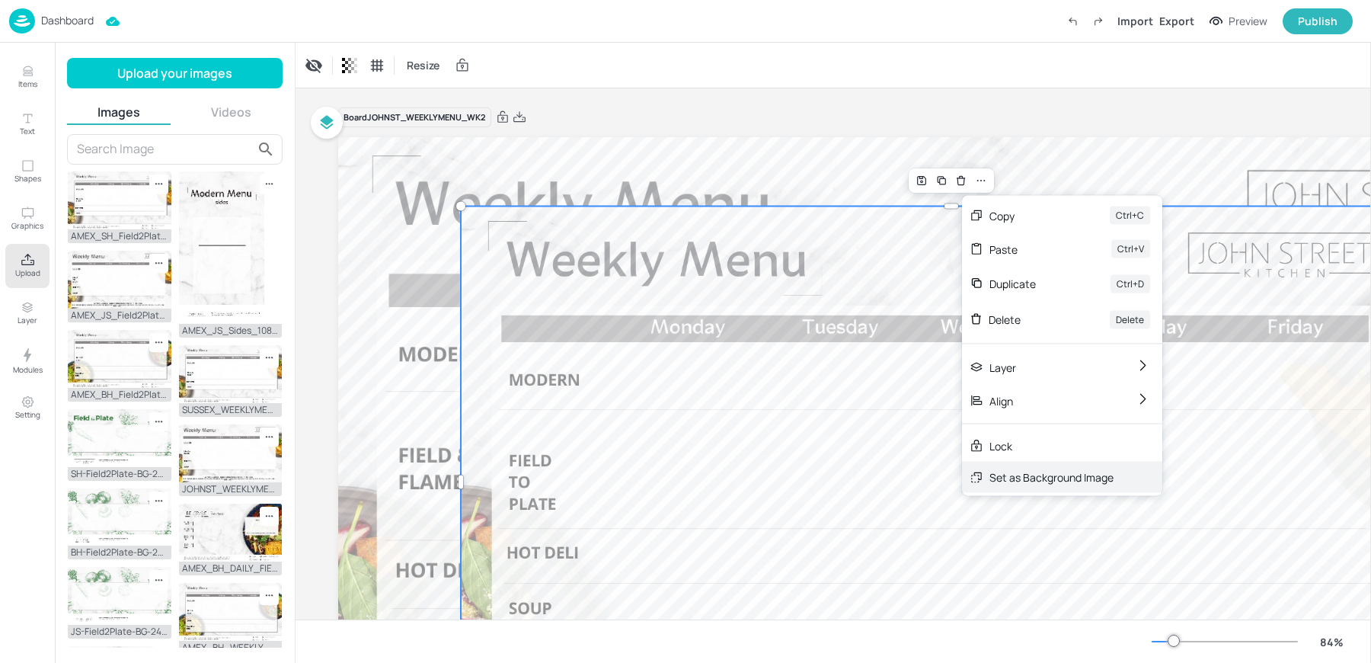
click at [1018, 478] on div "Set as Background Image" at bounding box center [1051, 477] width 124 height 16
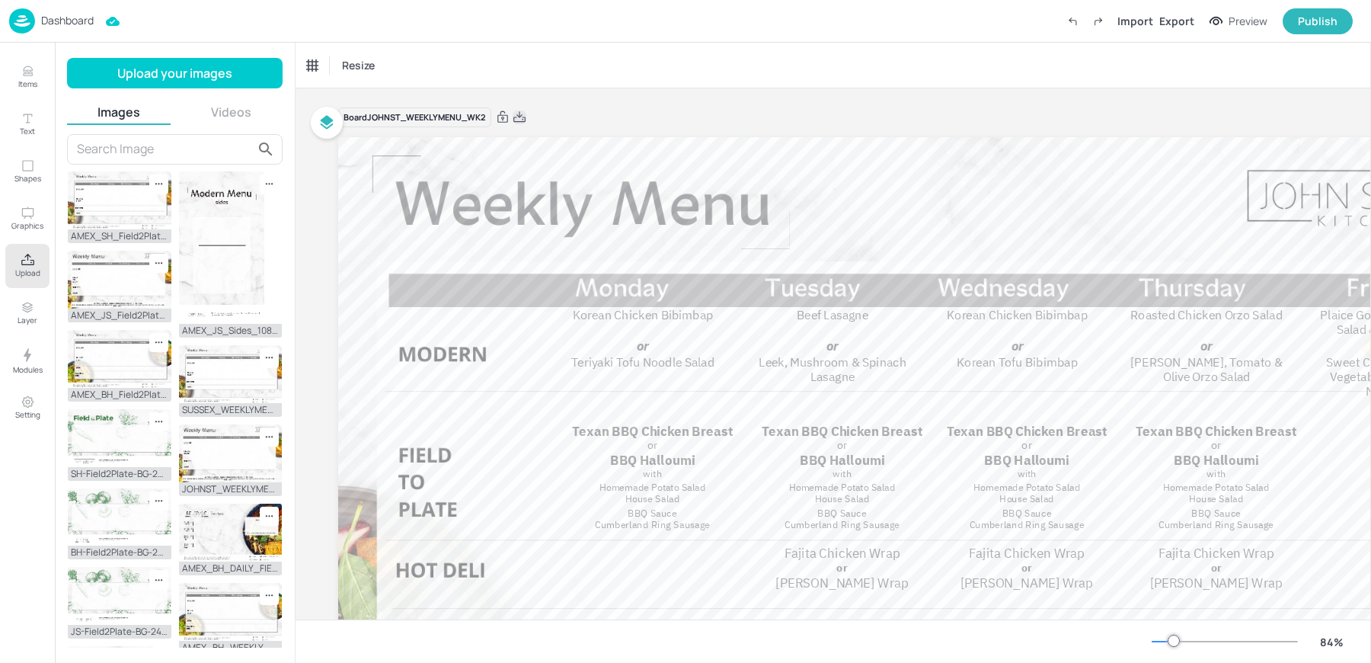
click at [523, 116] on icon at bounding box center [520, 117] width 14 height 15
click at [490, 48] on div "Resize" at bounding box center [833, 65] width 1075 height 45
click at [49, 17] on p "Dashboard" at bounding box center [67, 20] width 53 height 11
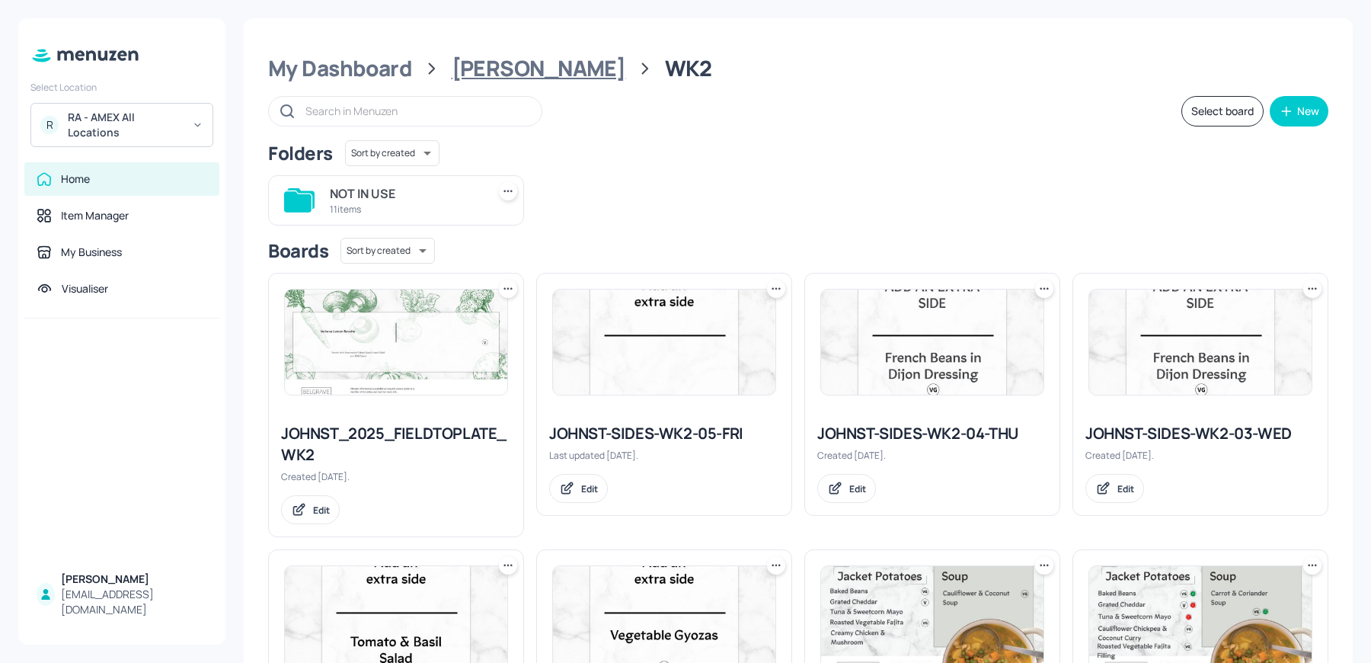
click at [500, 75] on div "[PERSON_NAME]" at bounding box center [539, 68] width 174 height 27
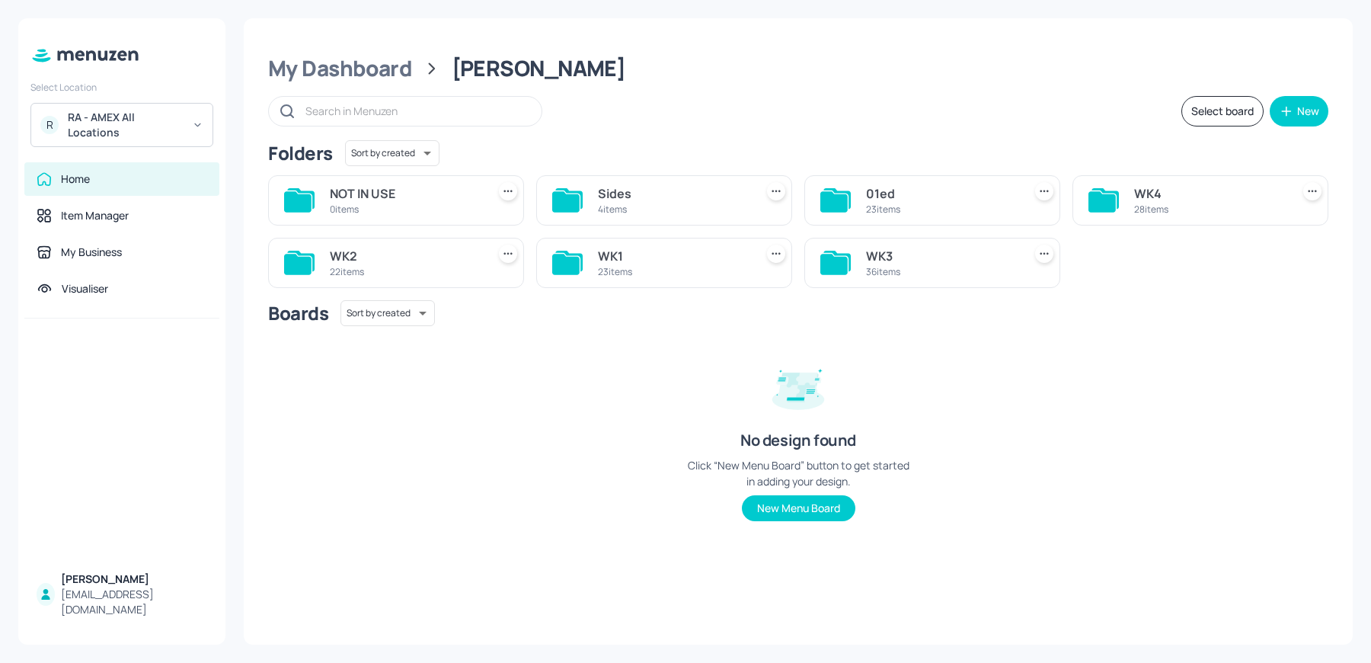
click at [991, 238] on div "WK3 36 items" at bounding box center [932, 263] width 256 height 50
click at [938, 267] on div "36 items" at bounding box center [941, 271] width 151 height 13
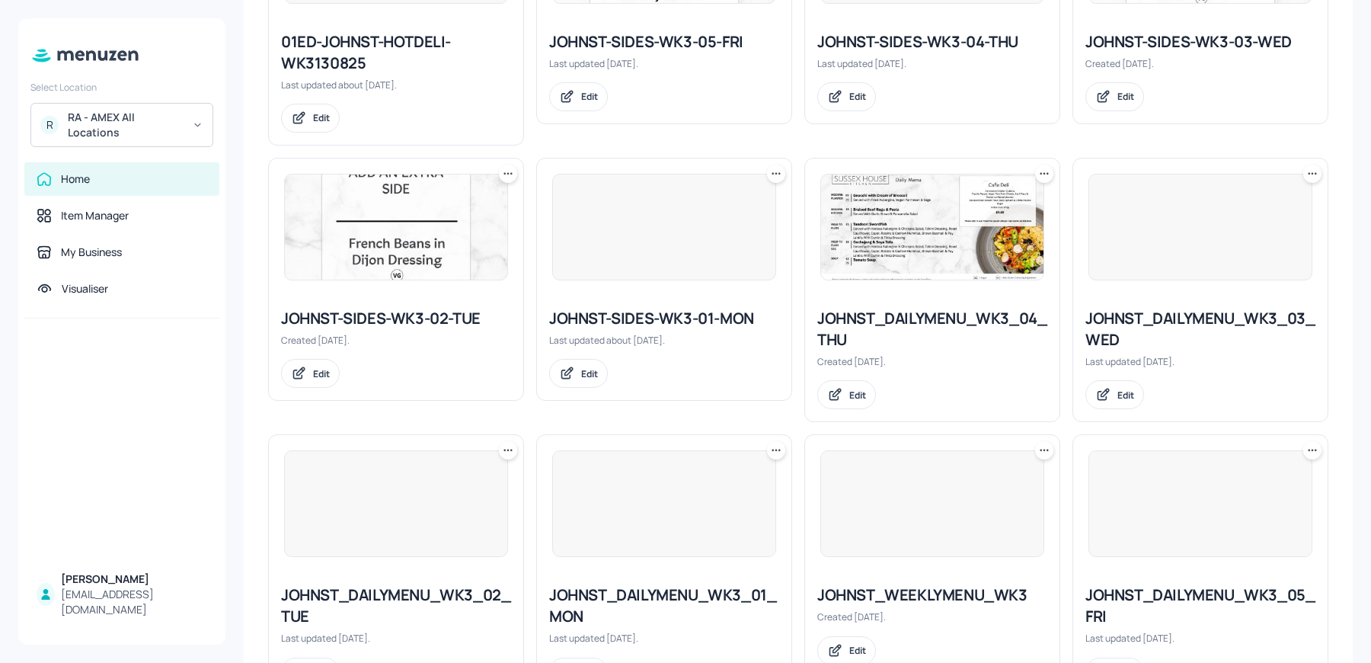
scroll to position [1528, 0]
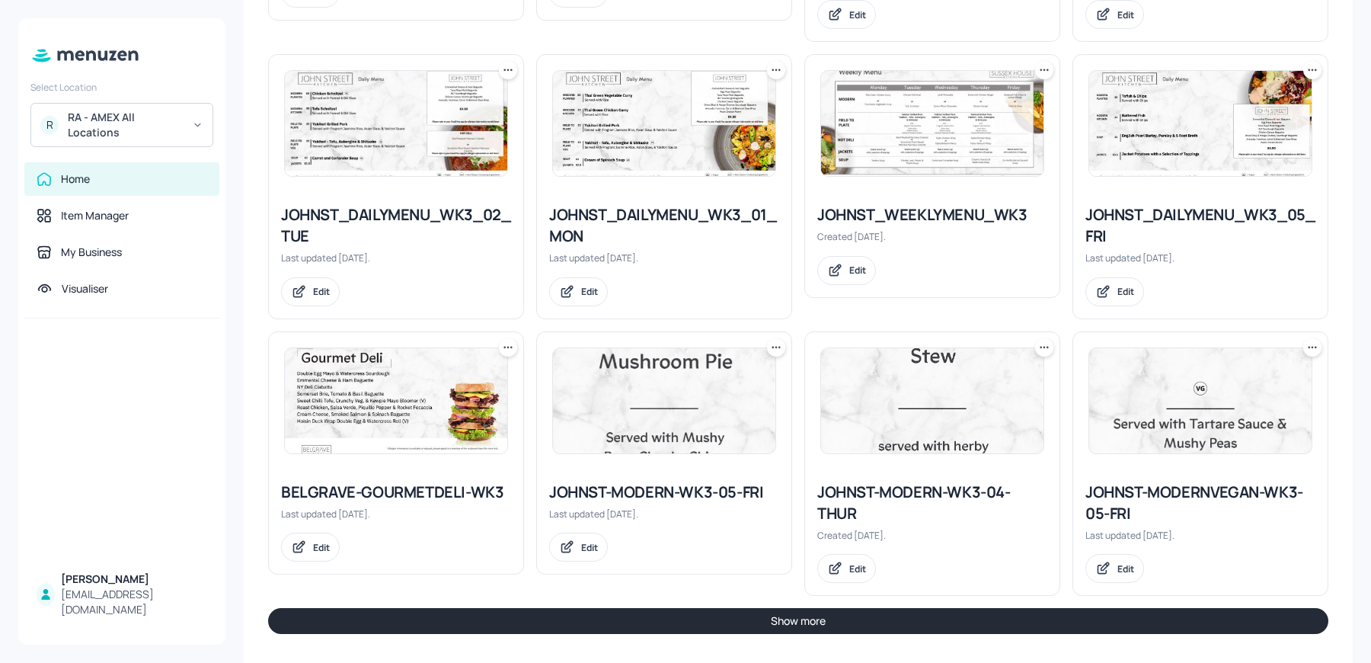
click at [938, 117] on img at bounding box center [932, 123] width 222 height 105
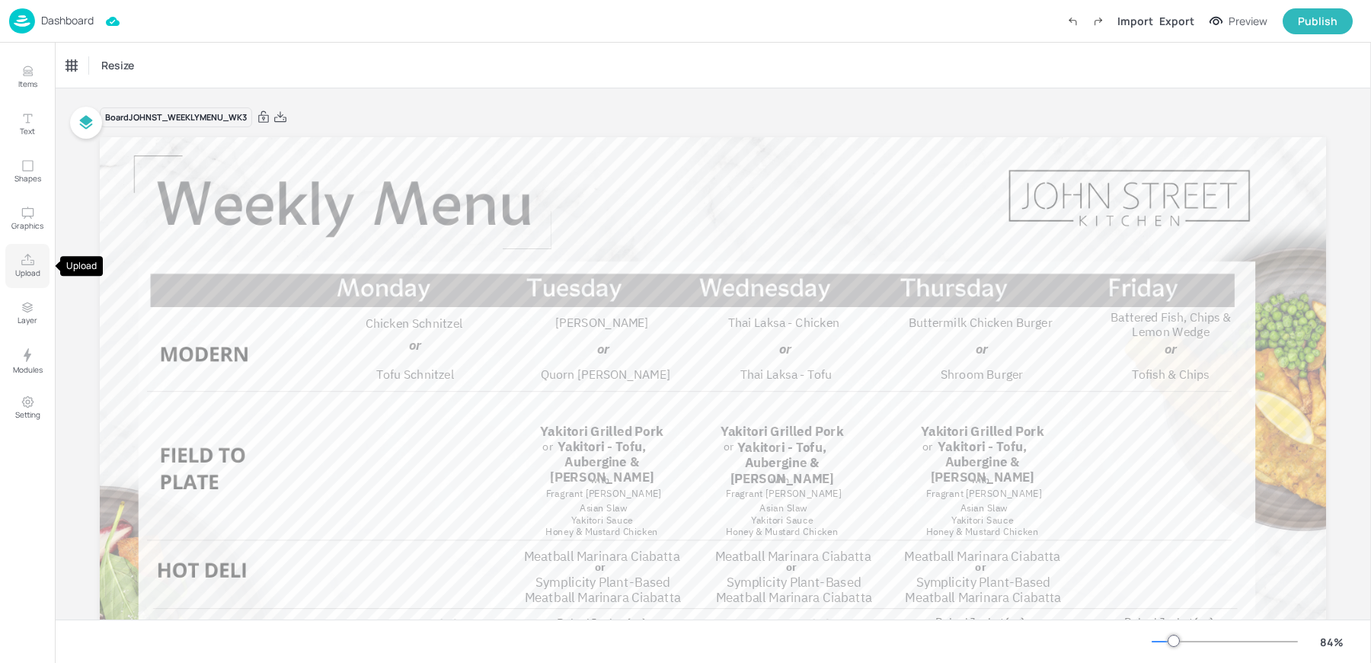
click at [11, 262] on button "Upload" at bounding box center [27, 266] width 44 height 44
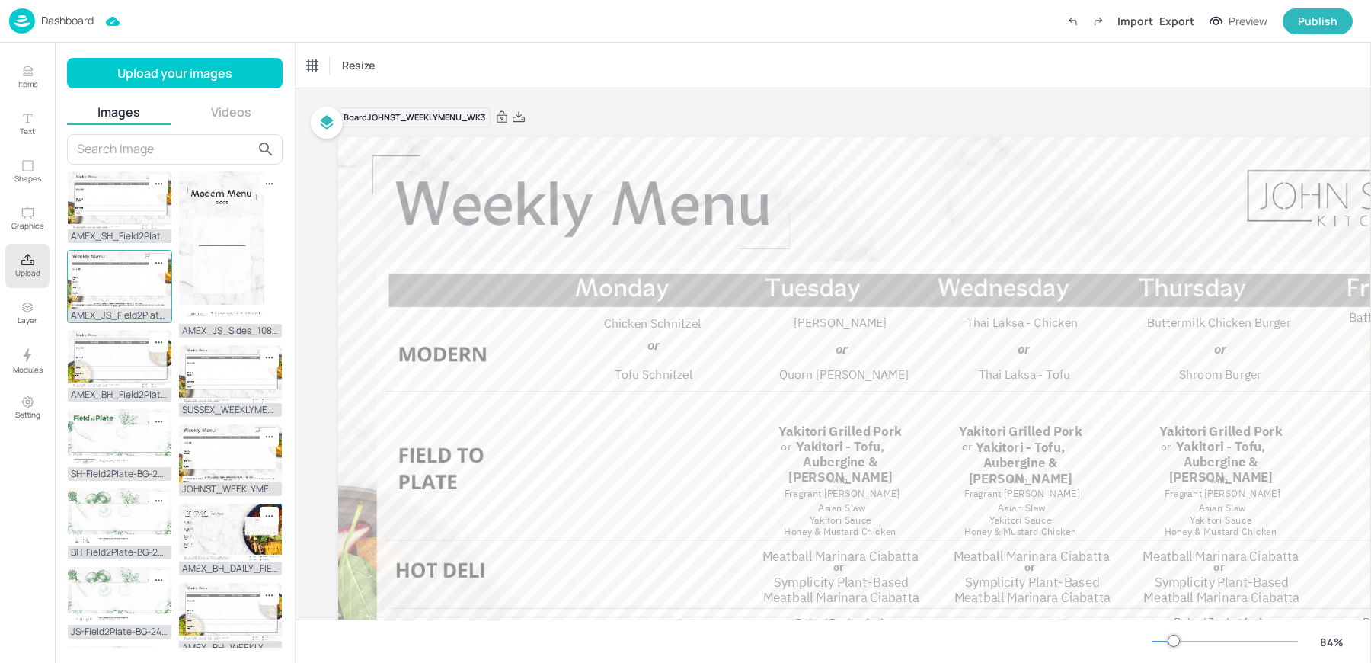
click at [123, 270] on img at bounding box center [120, 280] width 104 height 58
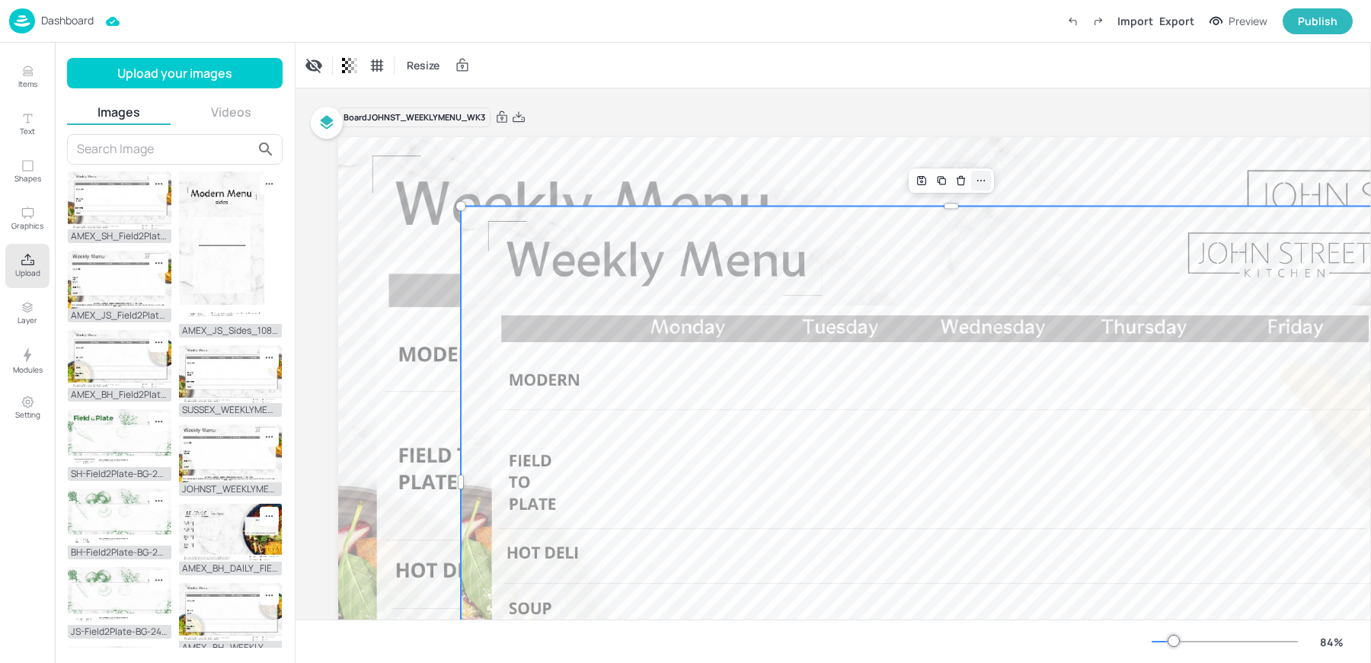
click at [986, 181] on icon at bounding box center [981, 180] width 12 height 12
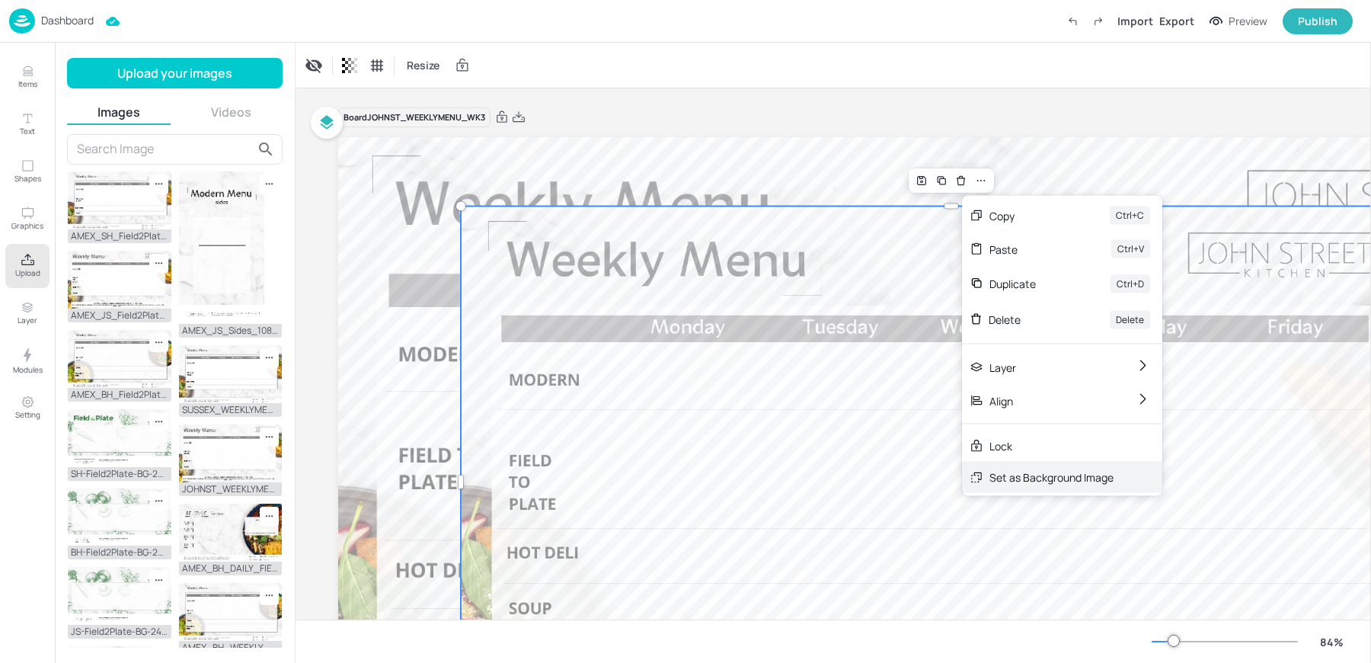
click at [1056, 478] on div "Set as Background Image" at bounding box center [1051, 477] width 124 height 16
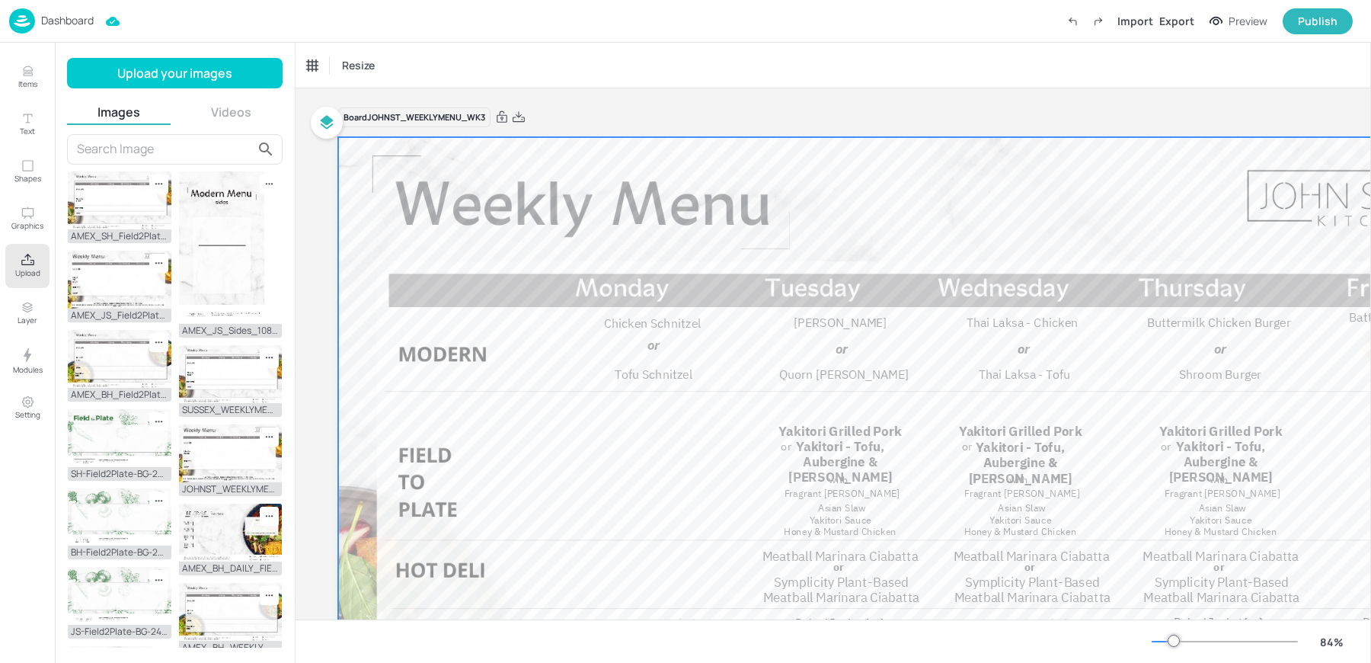
scroll to position [118, 0]
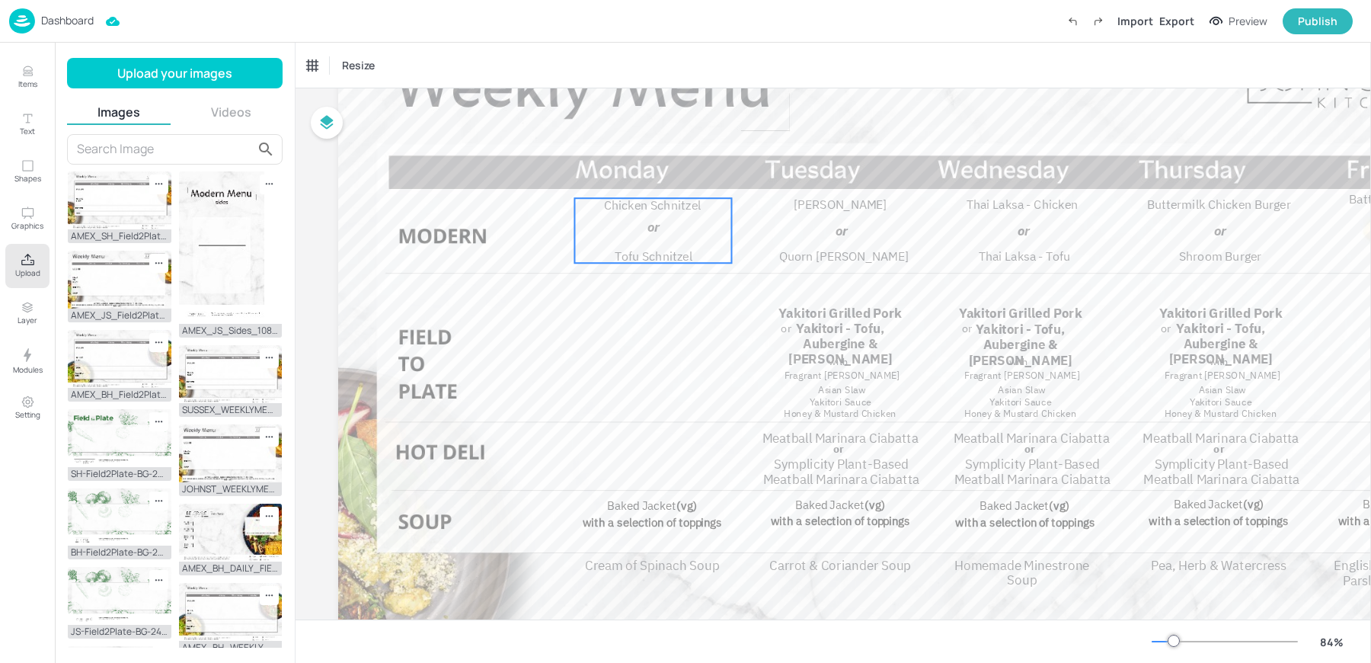
click at [640, 213] on div "Chicken Schnitzel Tofu Schnitzel or" at bounding box center [652, 230] width 157 height 65
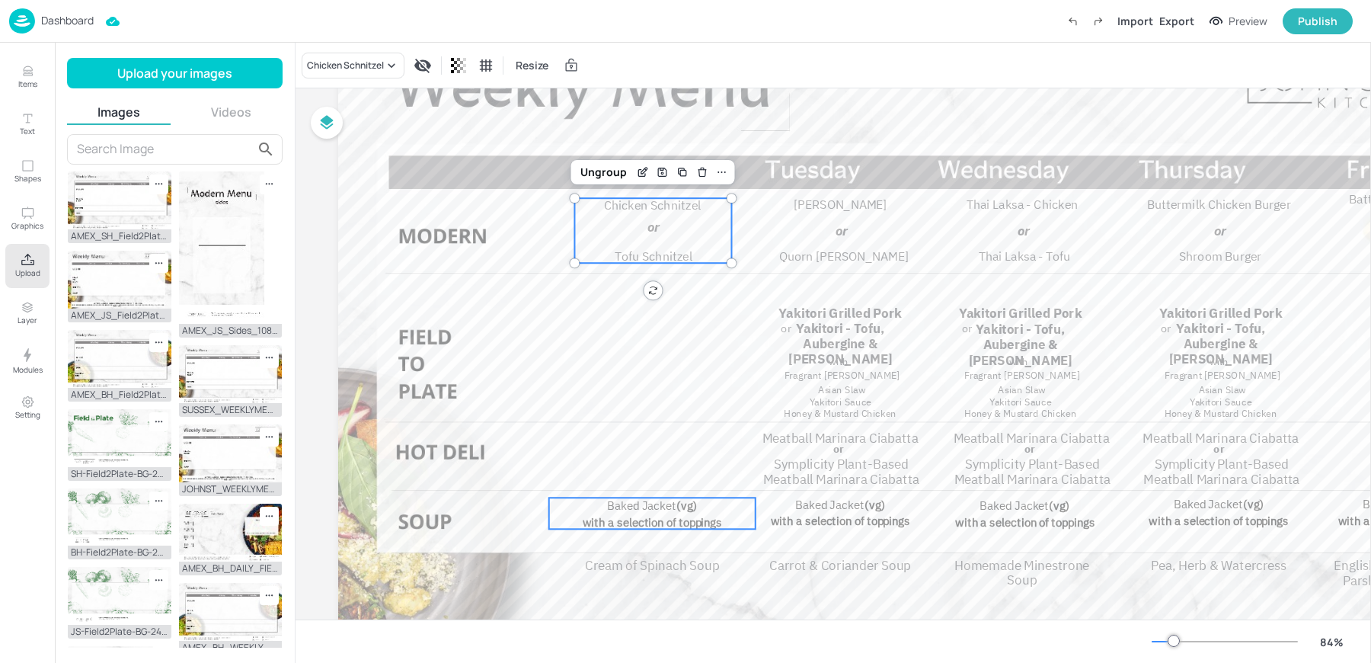
click at [638, 516] on span "with a selection of toppings" at bounding box center [652, 520] width 139 height 15
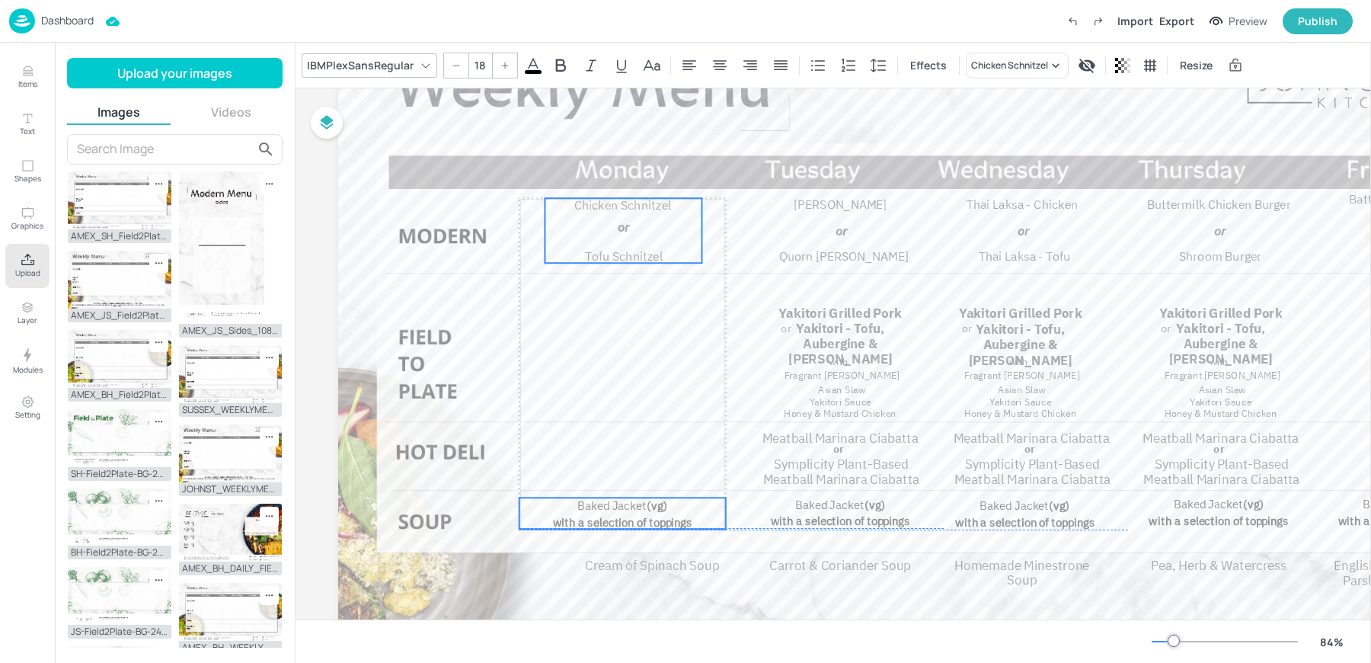
drag, startPoint x: 648, startPoint y: 225, endPoint x: 618, endPoint y: 226, distance: 29.7
click at [618, 226] on span "or" at bounding box center [624, 227] width 12 height 18
click at [842, 216] on div "Lamb Moussaka Quorn Mince Moussaka or" at bounding box center [841, 230] width 159 height 66
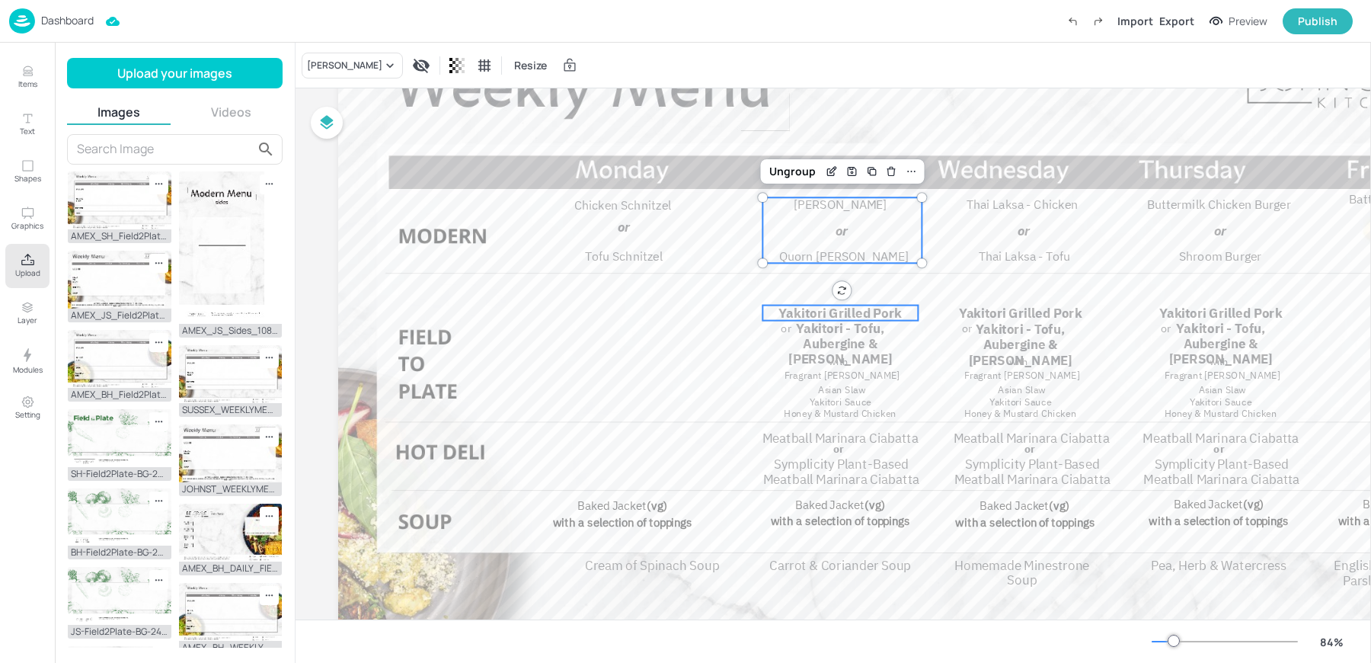
click at [818, 317] on span "Yakitori Grilled Pork" at bounding box center [839, 313] width 123 height 17
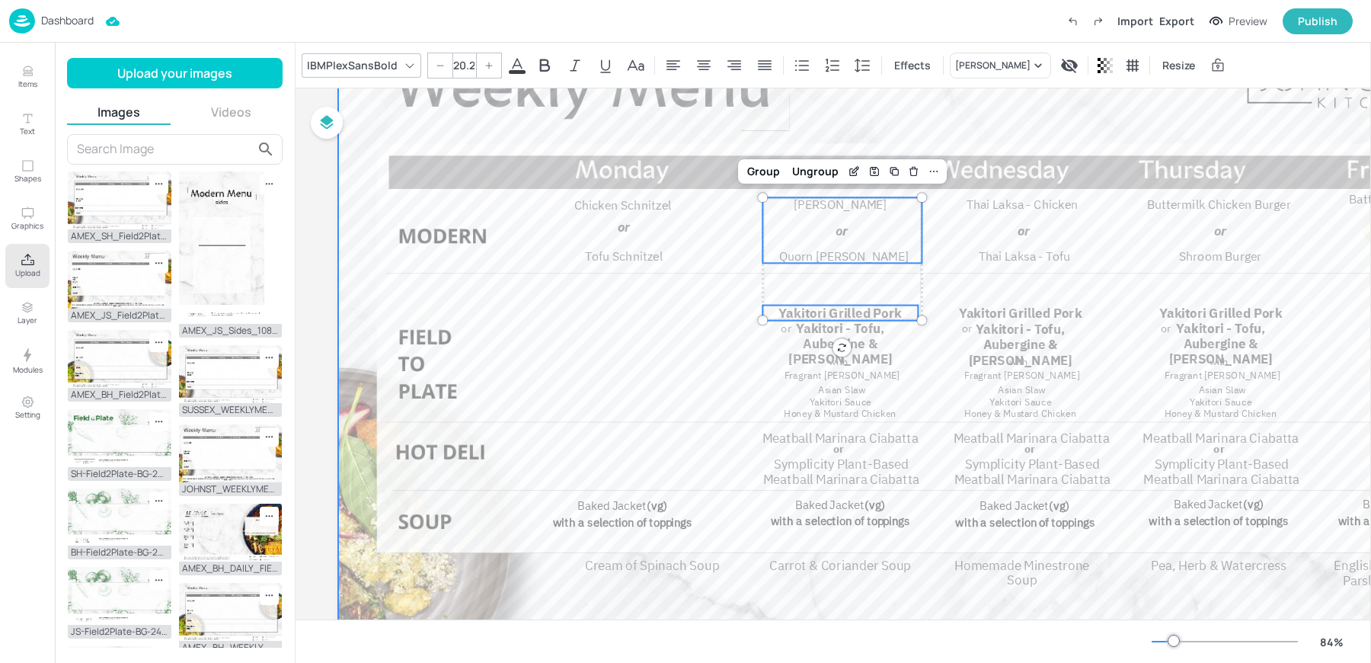
click at [850, 97] on div at bounding box center [951, 364] width 1226 height 690
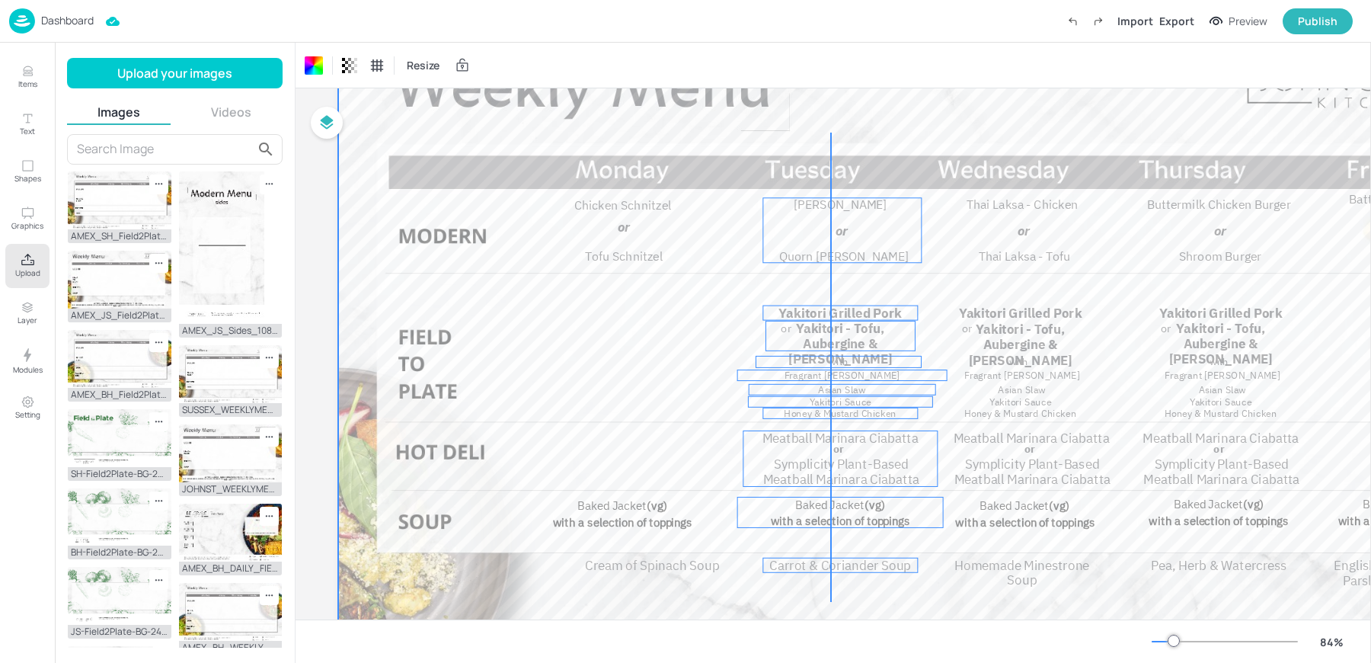
drag, startPoint x: 830, startPoint y: 133, endPoint x: 829, endPoint y: 603, distance: 470.7
click at [829, 603] on div at bounding box center [951, 364] width 1226 height 690
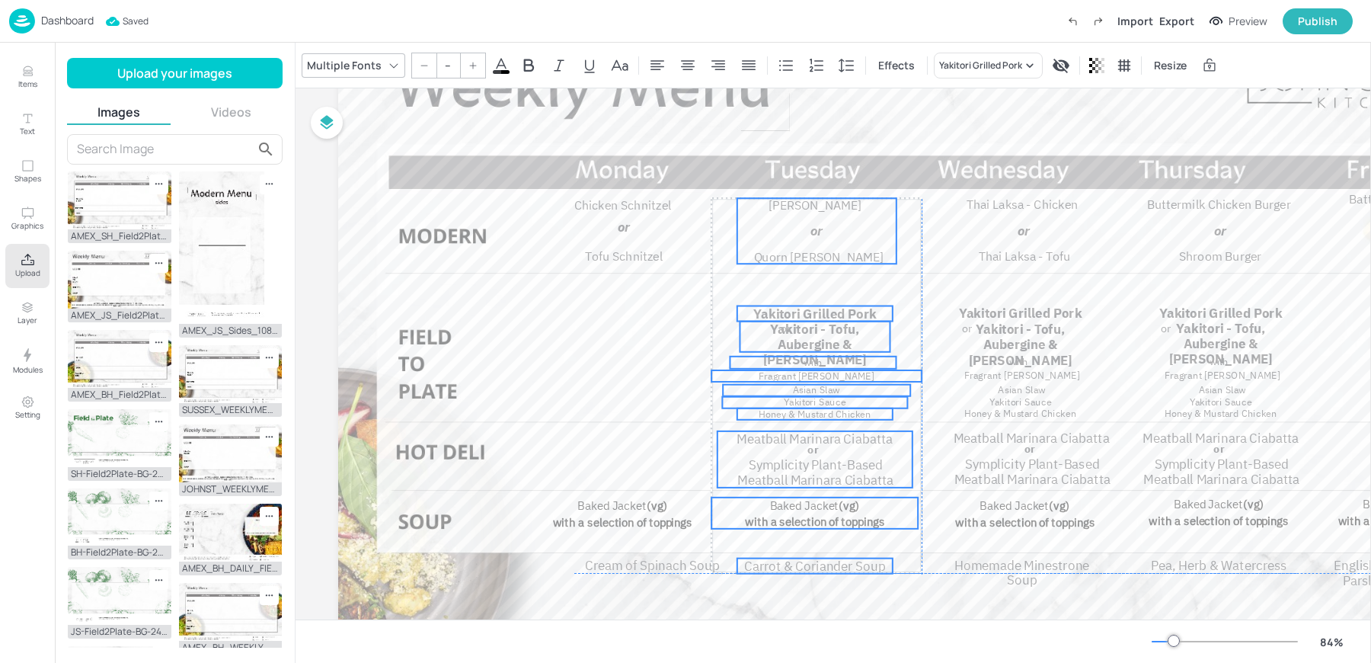
drag, startPoint x: 848, startPoint y: 235, endPoint x: 823, endPoint y: 237, distance: 24.4
click at [823, 237] on p "or" at bounding box center [816, 231] width 142 height 19
click at [625, 522] on span "with a selection of toppings" at bounding box center [622, 520] width 139 height 15
type input "18"
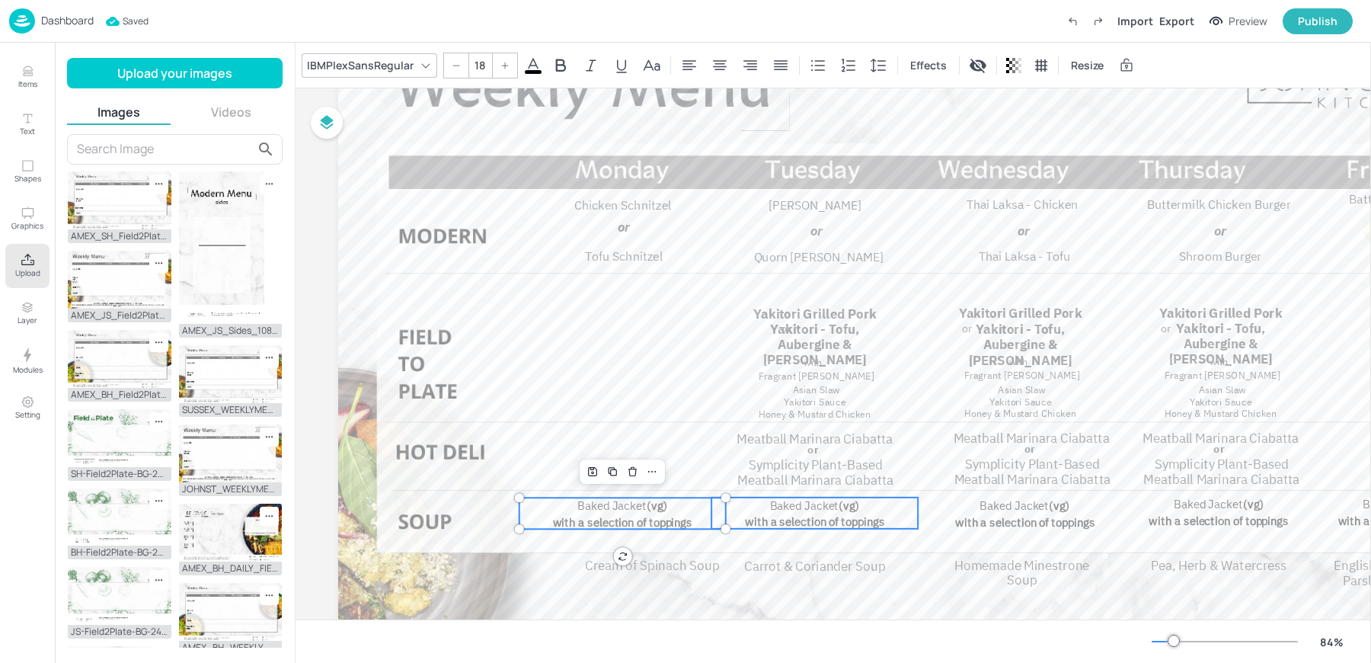
click at [798, 506] on span "Baked Jacket" at bounding box center [804, 504] width 69 height 15
click at [1000, 505] on span "Baked Jacket" at bounding box center [1014, 504] width 69 height 15
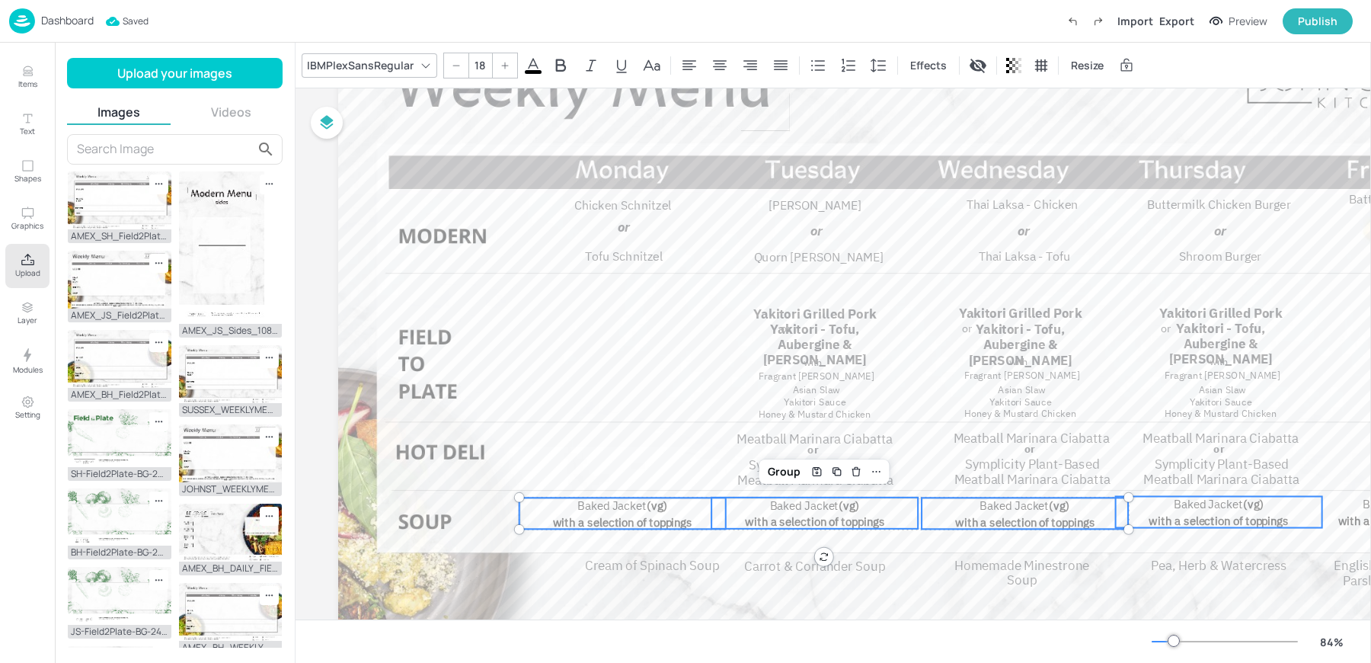
click at [1196, 519] on span "with a selection of toppings" at bounding box center [1218, 520] width 139 height 15
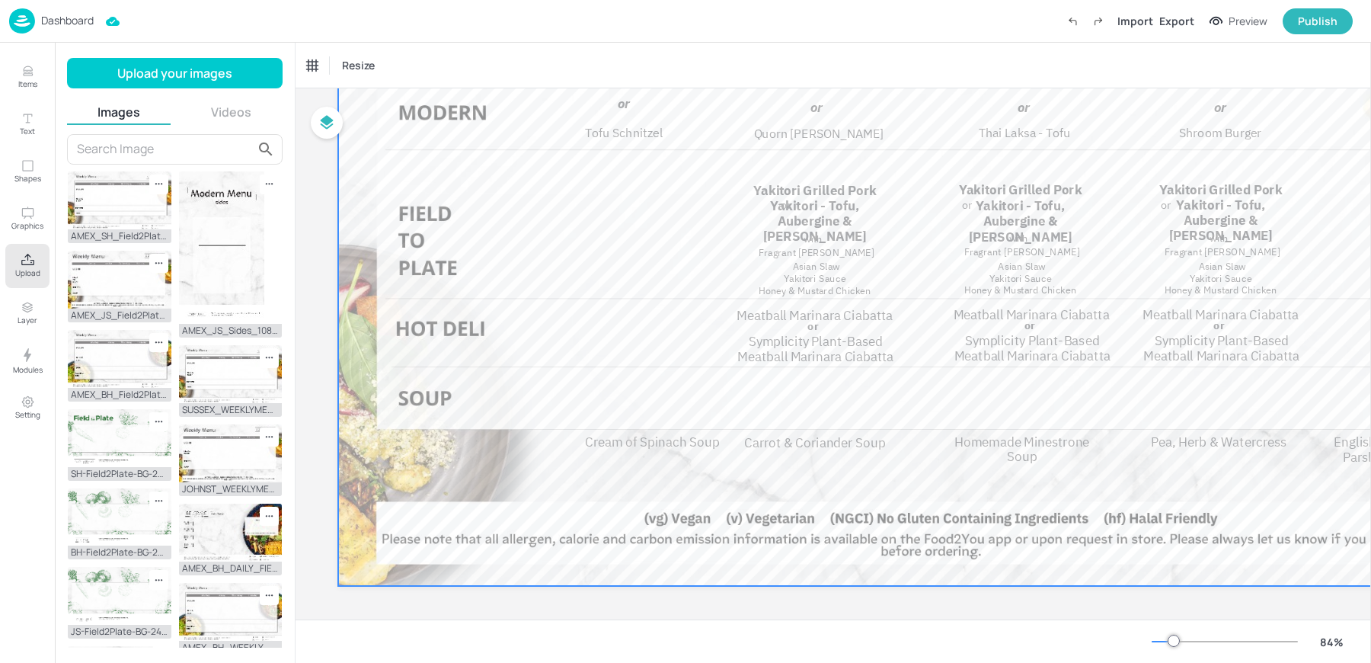
scroll to position [249, 0]
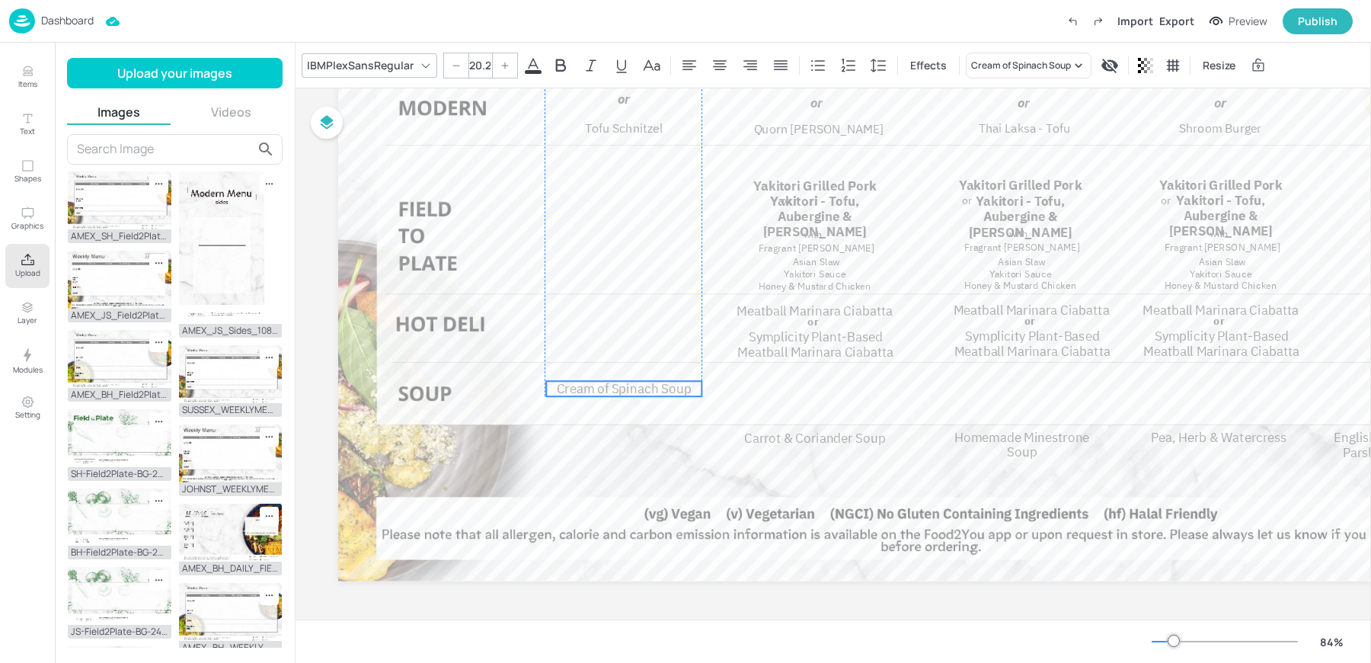
drag, startPoint x: 617, startPoint y: 434, endPoint x: 589, endPoint y: 385, distance: 56.3
click at [589, 385] on span "Cream of Spinach Soup" at bounding box center [624, 388] width 135 height 17
drag, startPoint x: 786, startPoint y: 438, endPoint x: 789, endPoint y: 395, distance: 43.5
click at [789, 395] on span "Carrot & Coriander Soup" at bounding box center [819, 396] width 142 height 17
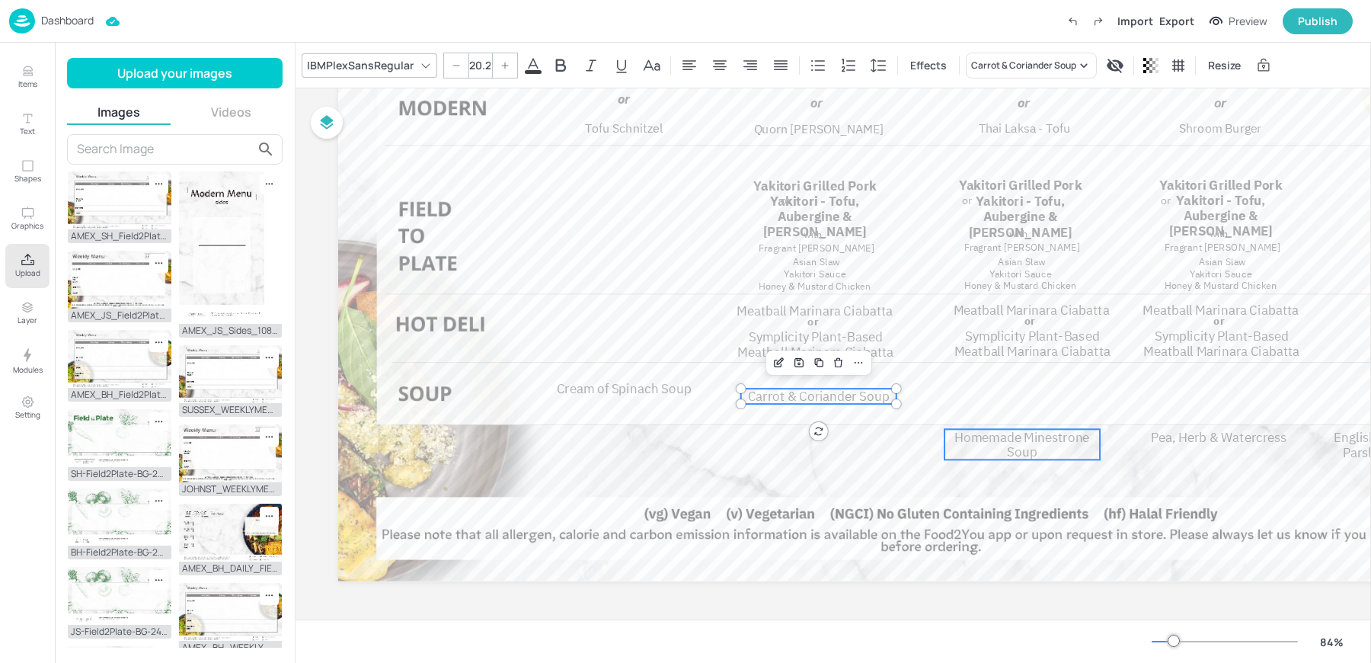
type input "20.2"
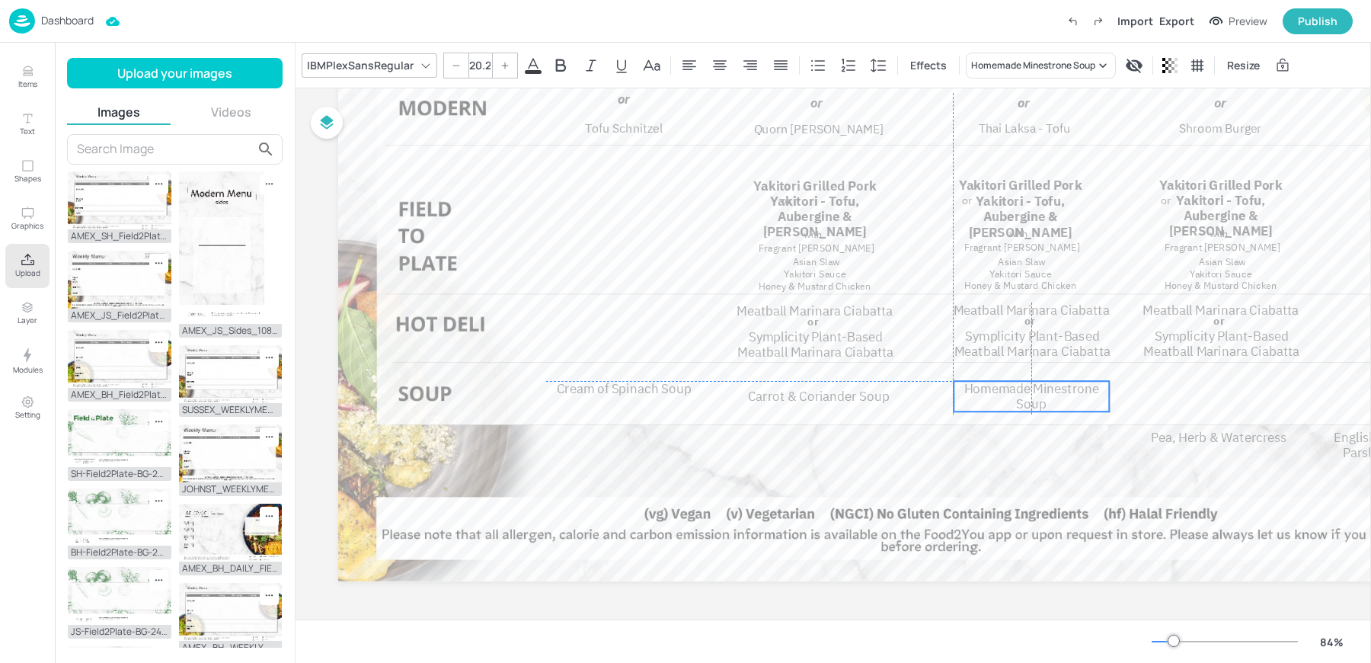
drag, startPoint x: 1018, startPoint y: 438, endPoint x: 1027, endPoint y: 392, distance: 46.5
click at [1027, 392] on span "Homemade Minestrone Soup" at bounding box center [1031, 396] width 135 height 32
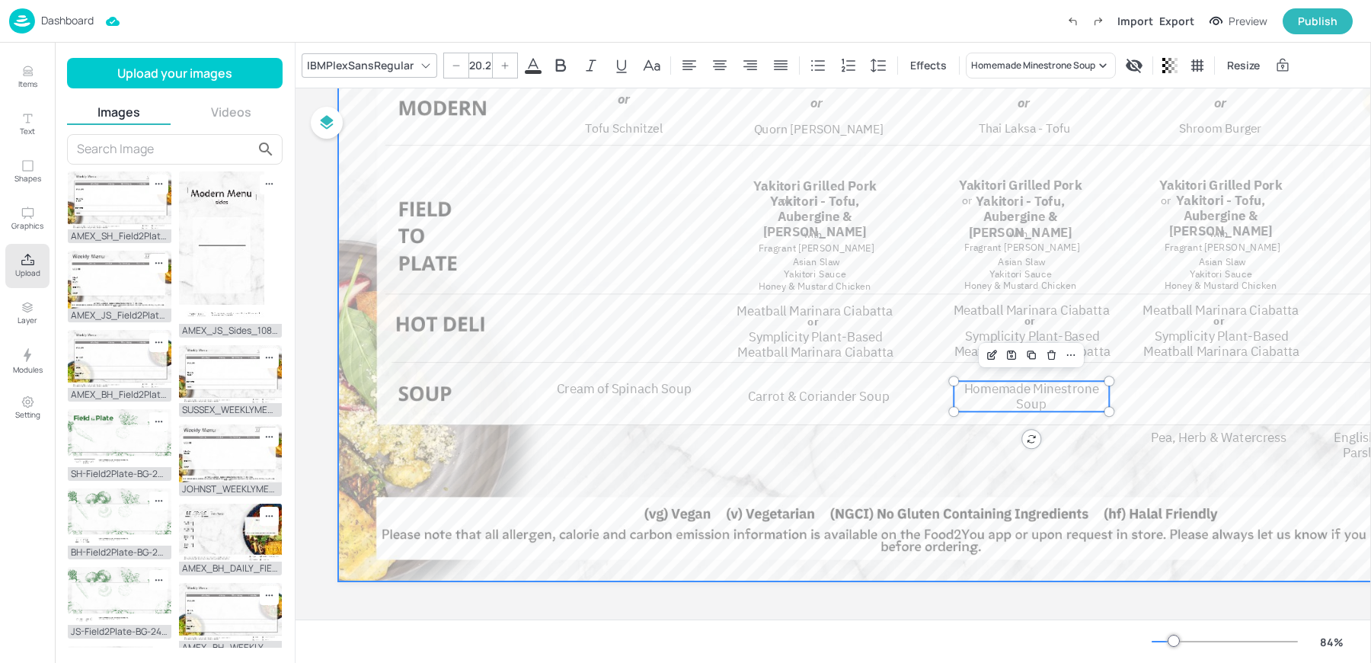
click at [1203, 444] on div at bounding box center [951, 236] width 1226 height 690
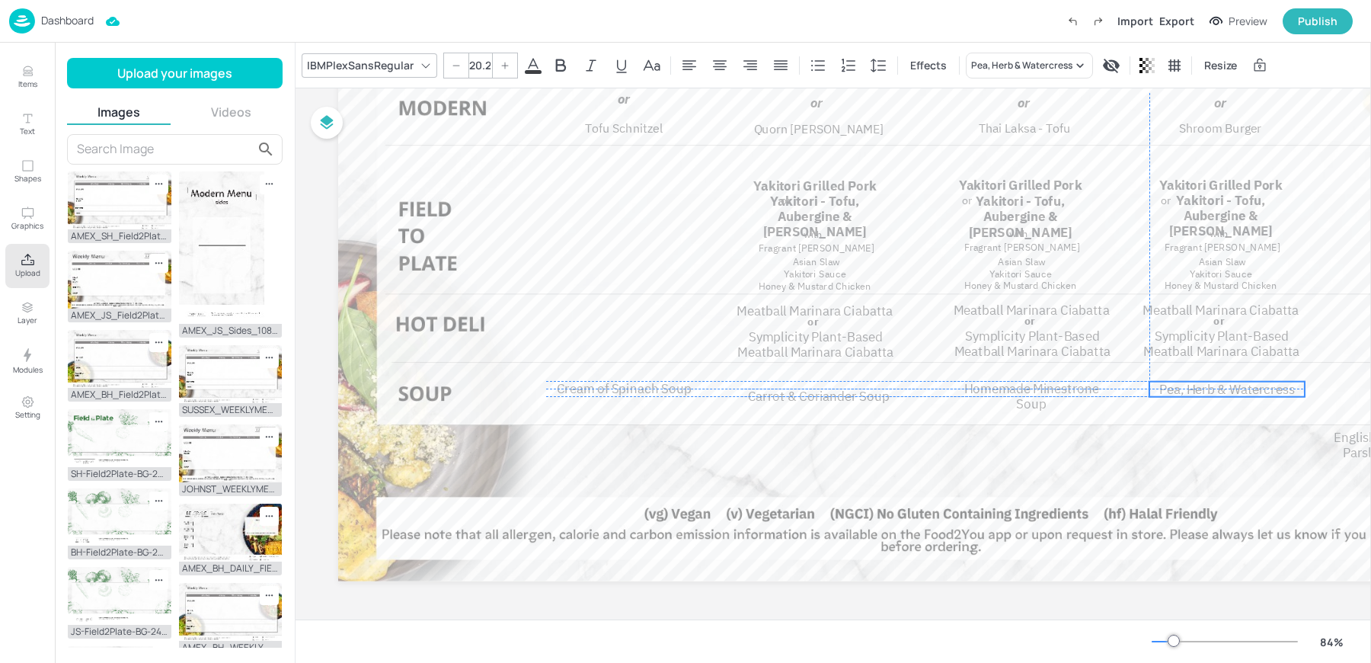
drag, startPoint x: 1203, startPoint y: 439, endPoint x: 1210, endPoint y: 388, distance: 50.7
click at [1210, 388] on span "Pea, Herb & Watercress" at bounding box center [1227, 389] width 136 height 17
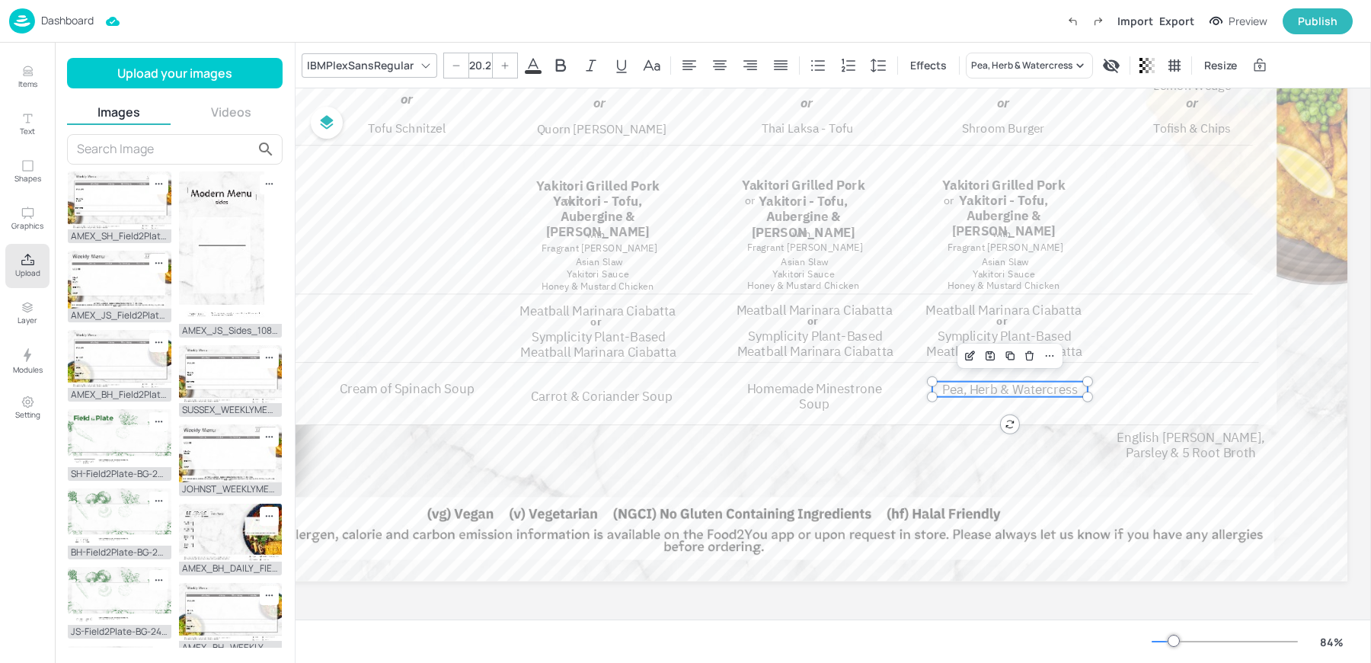
scroll to position [249, 240]
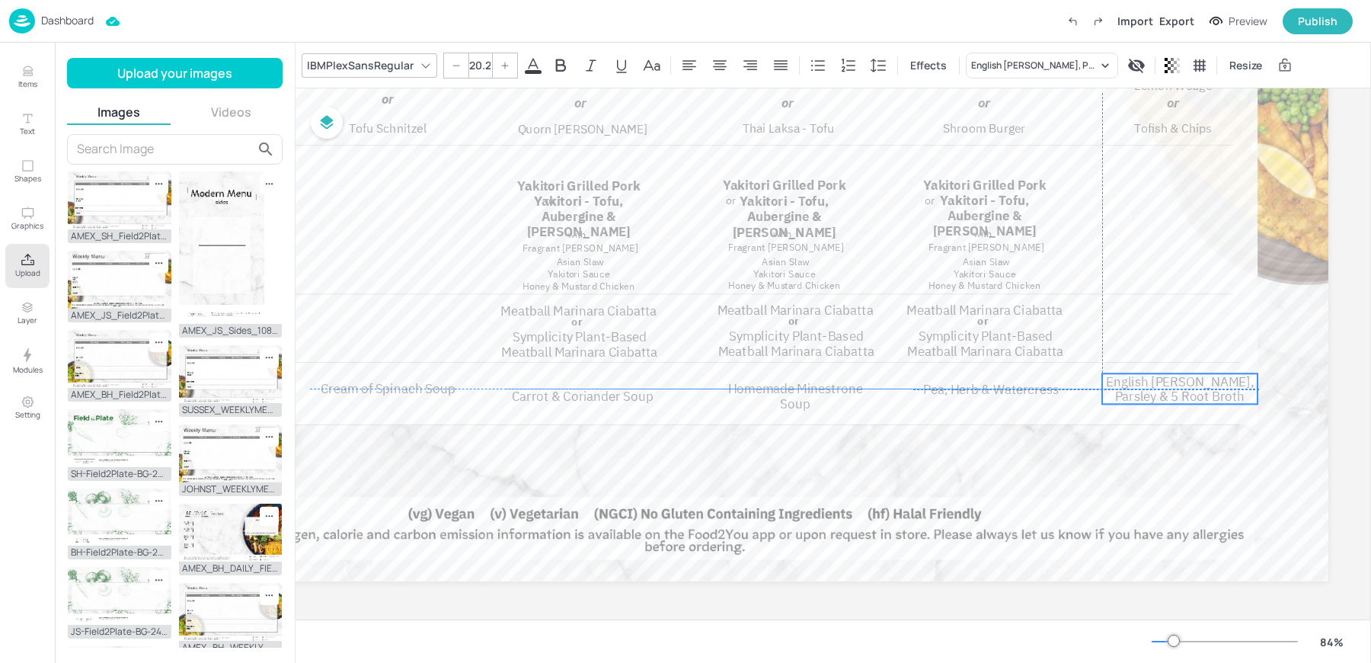
drag, startPoint x: 1148, startPoint y: 447, endPoint x: 1158, endPoint y: 389, distance: 58.7
click at [1158, 389] on span "English [PERSON_NAME], Parsley & 5 Root Broth" at bounding box center [1180, 388] width 148 height 32
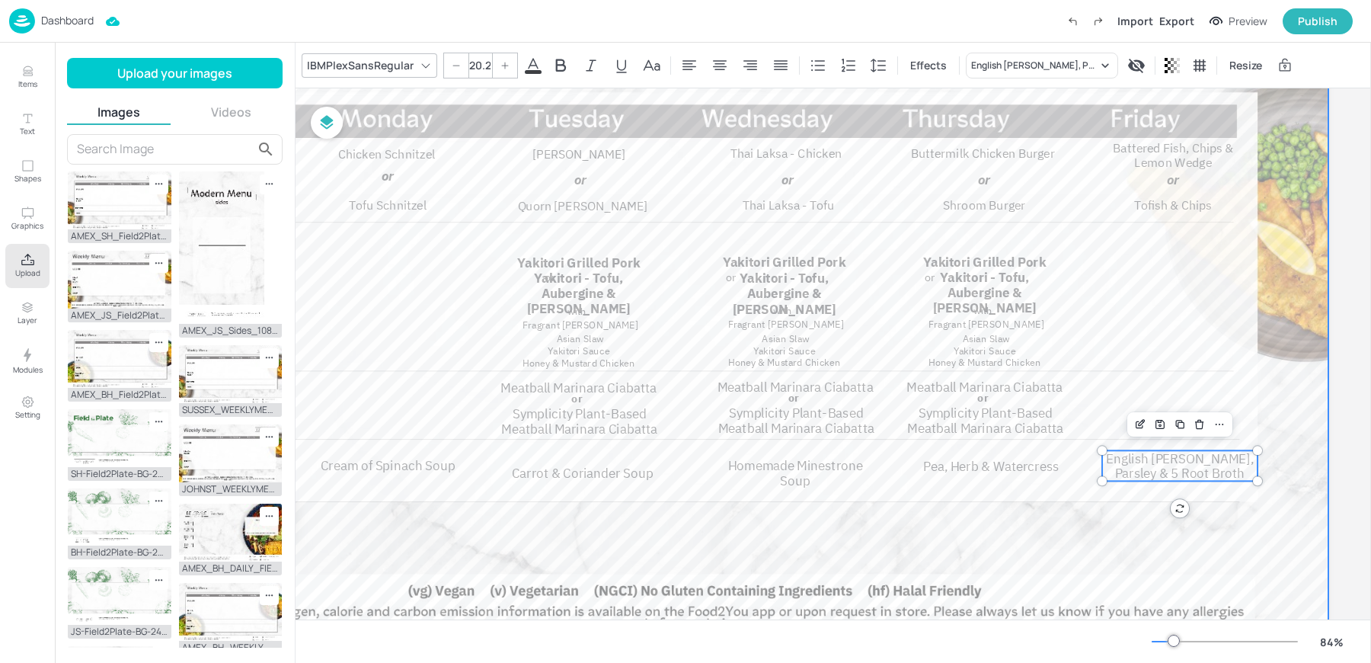
scroll to position [146, 240]
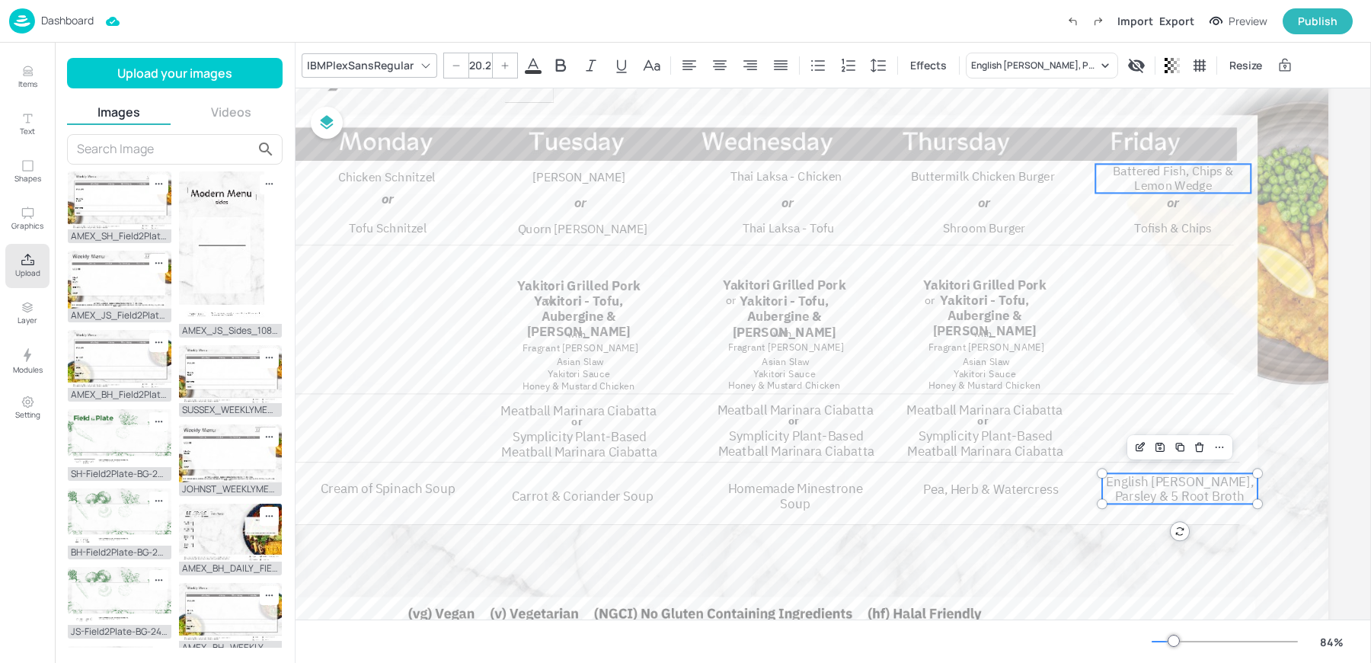
click at [1149, 185] on span "Battered Fish, Chips & Lemon Wedge" at bounding box center [1173, 179] width 120 height 30
type input "--"
click at [1149, 226] on span "Tofish & Chips" at bounding box center [1172, 227] width 77 height 15
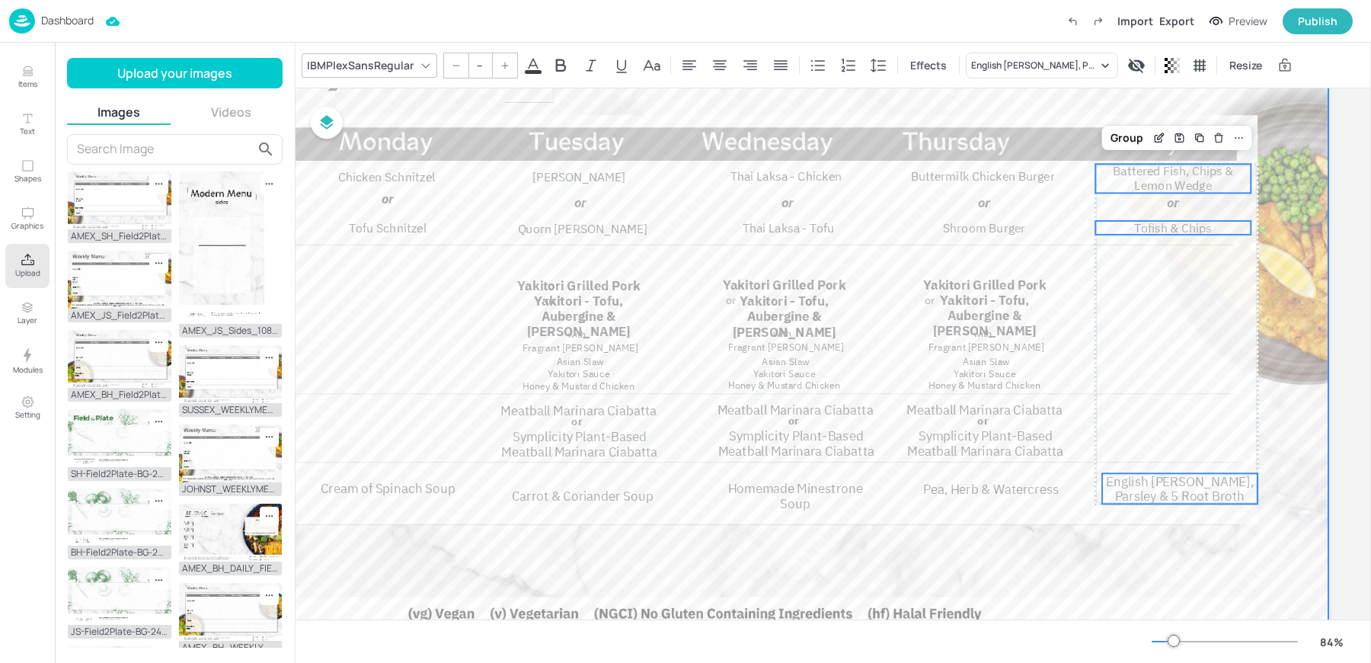
click at [1135, 117] on div at bounding box center [715, 336] width 1226 height 690
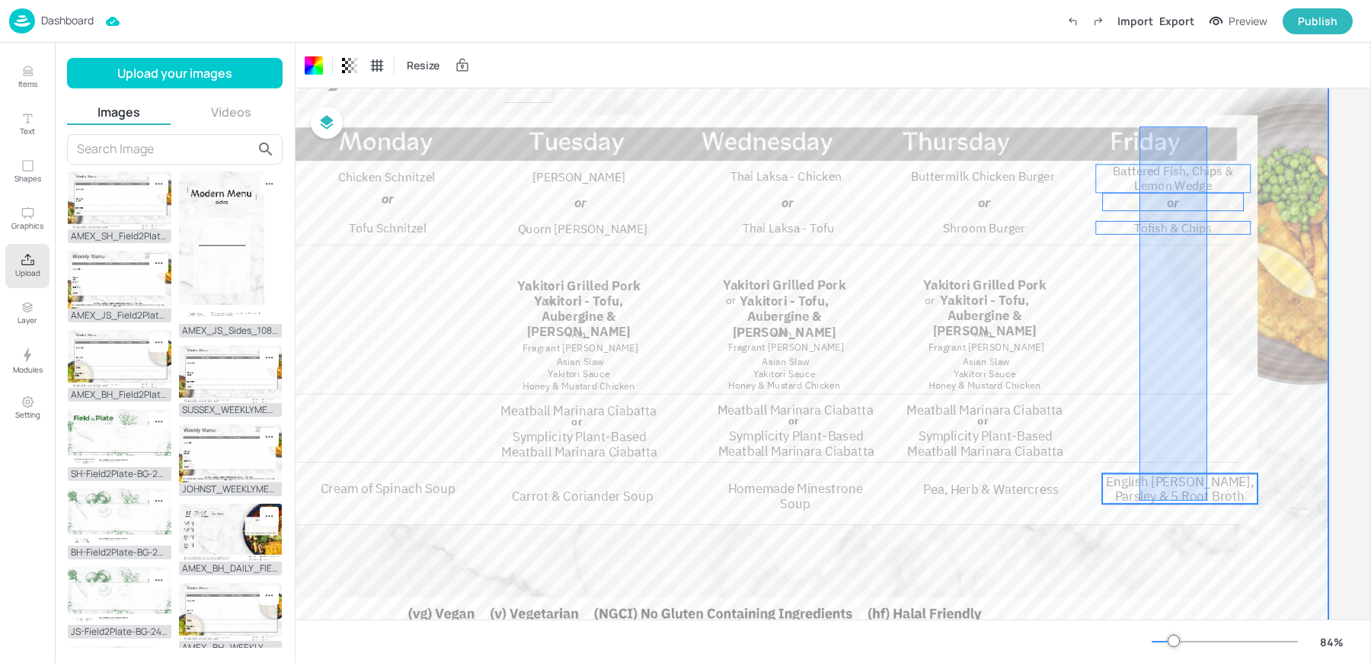
drag, startPoint x: 1135, startPoint y: 126, endPoint x: 1203, endPoint y: 510, distance: 390.0
click at [1203, 510] on div at bounding box center [715, 336] width 1226 height 690
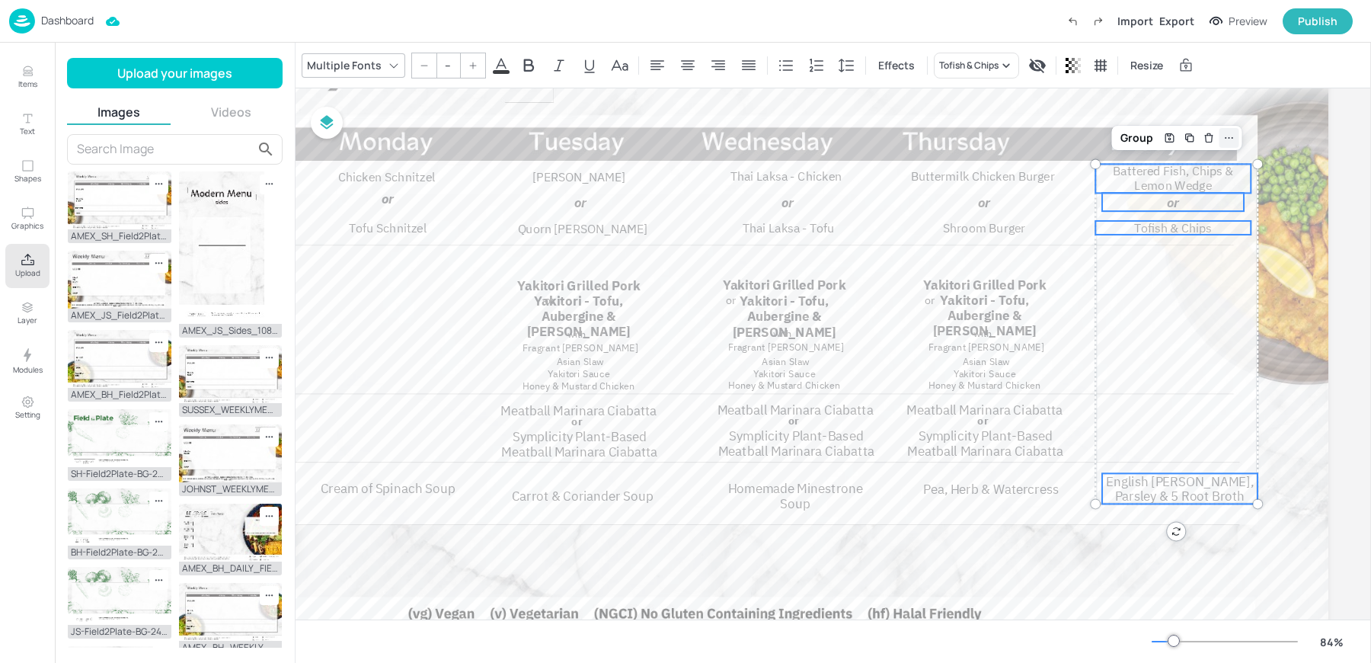
click at [1225, 140] on icon at bounding box center [1229, 138] width 12 height 12
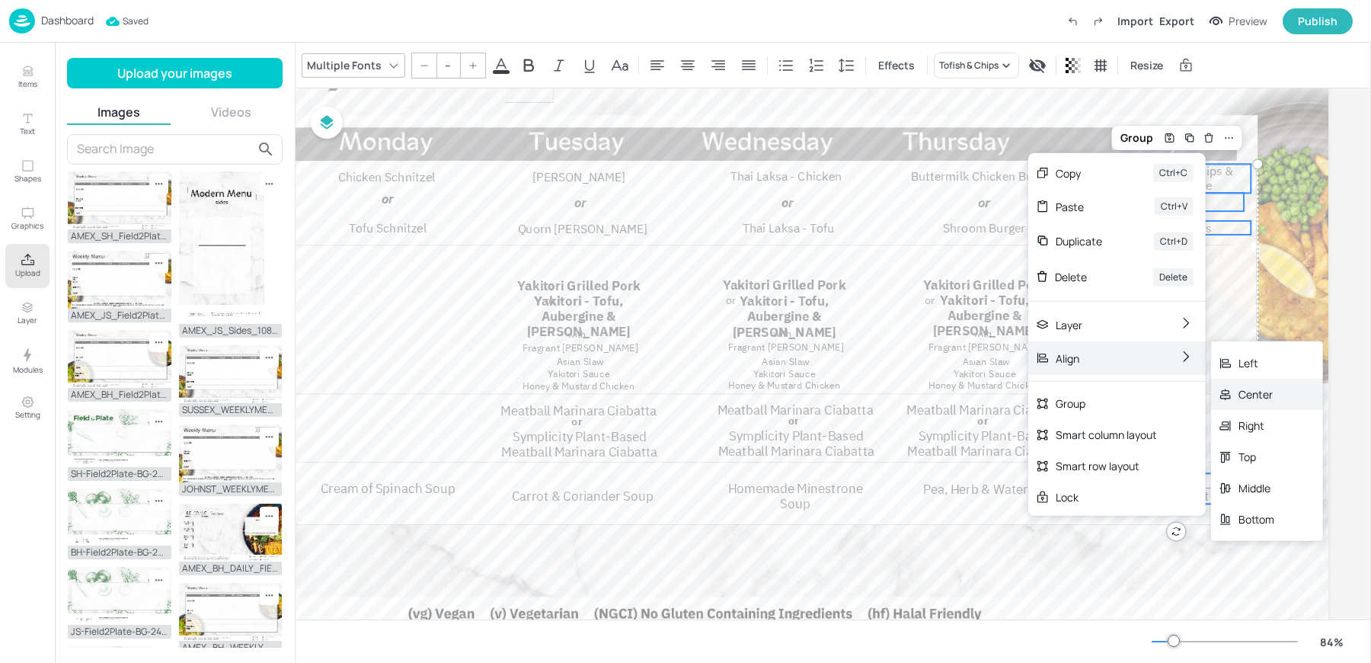
click at [1275, 387] on div "Center" at bounding box center [1267, 394] width 112 height 31
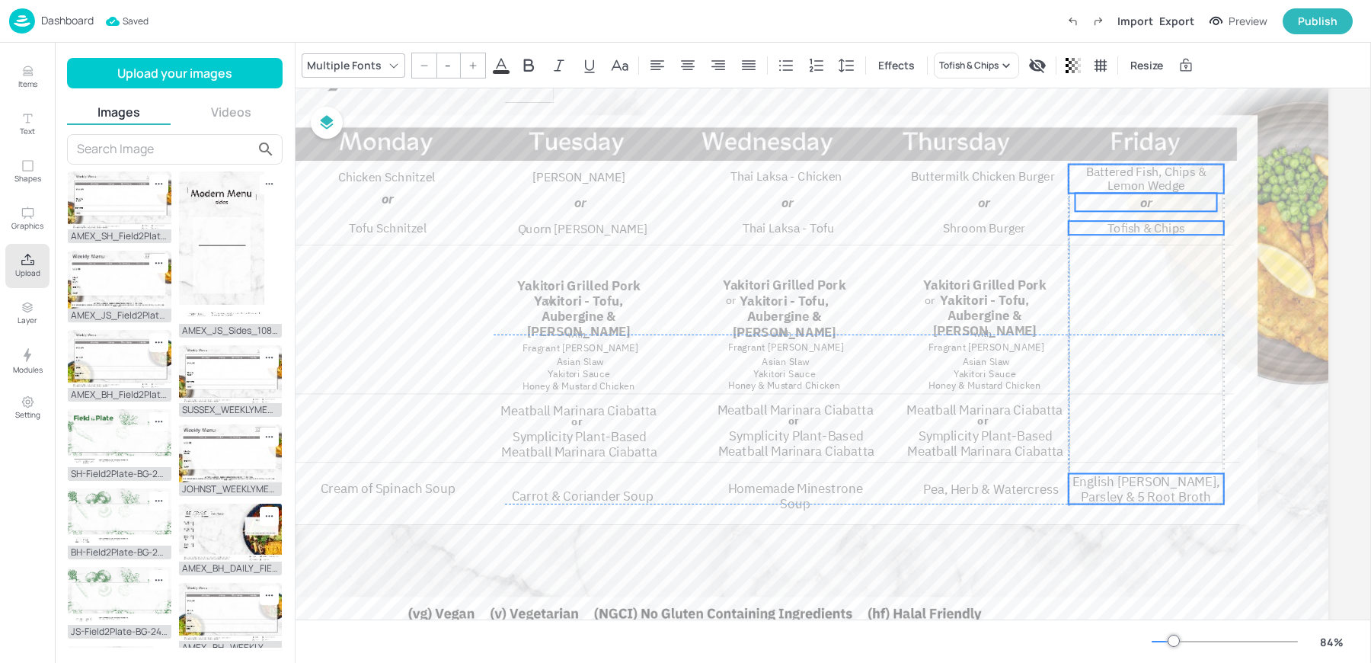
drag, startPoint x: 1200, startPoint y: 171, endPoint x: 1171, endPoint y: 172, distance: 29.7
click at [1171, 172] on span "Battered Fish, Chips & Lemon Wedge" at bounding box center [1146, 179] width 120 height 30
click at [1060, 102] on div at bounding box center [715, 336] width 1226 height 690
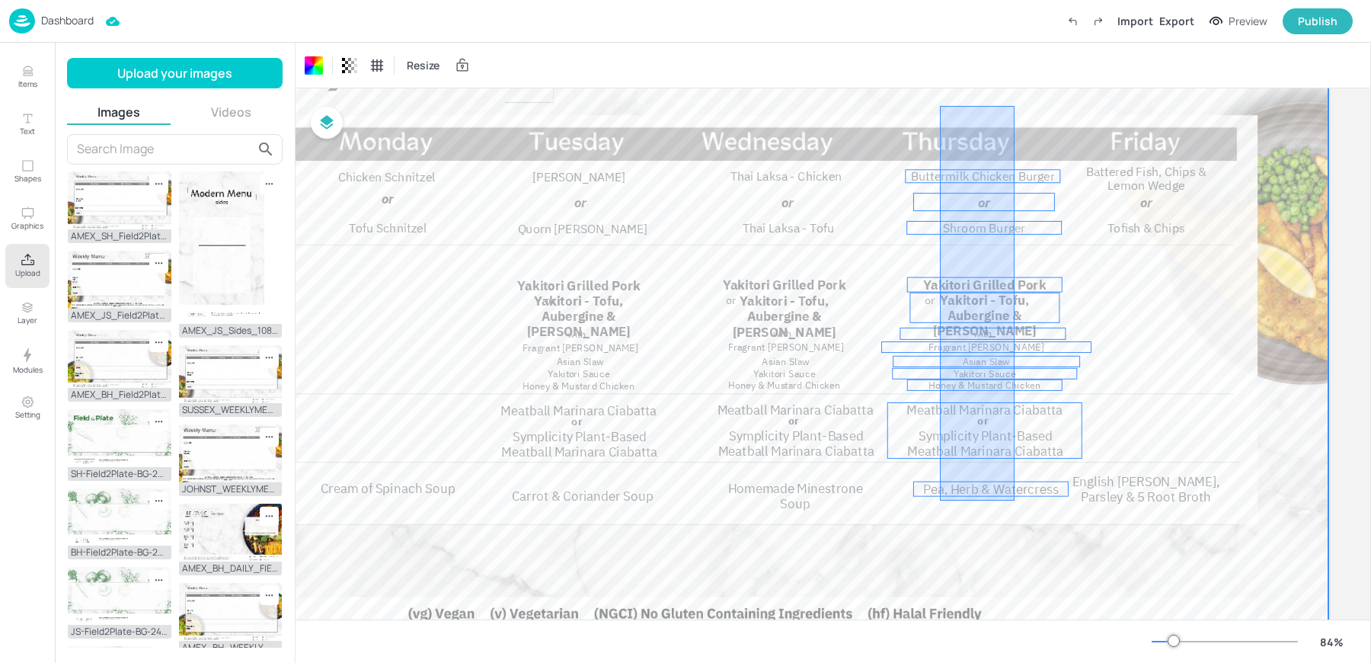
drag, startPoint x: 935, startPoint y: 105, endPoint x: 1008, endPoint y: 508, distance: 409.4
click at [1008, 508] on div at bounding box center [715, 336] width 1226 height 690
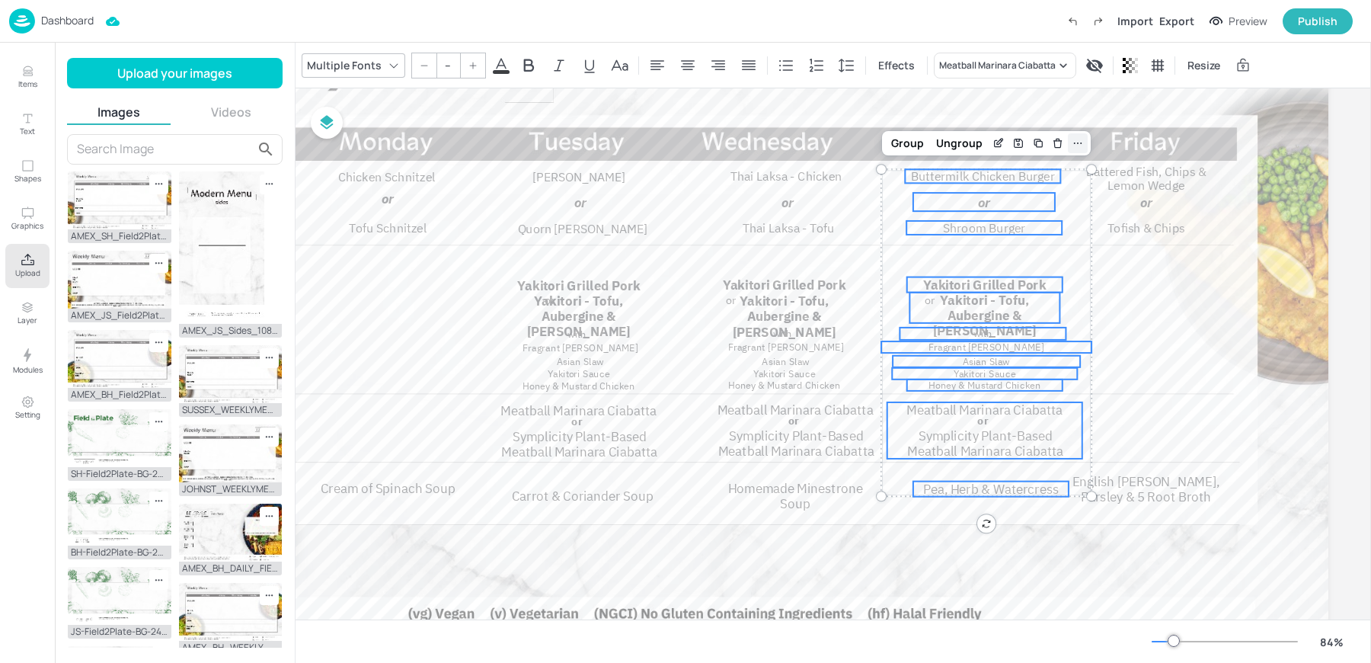
click at [1072, 142] on icon at bounding box center [1078, 143] width 12 height 12
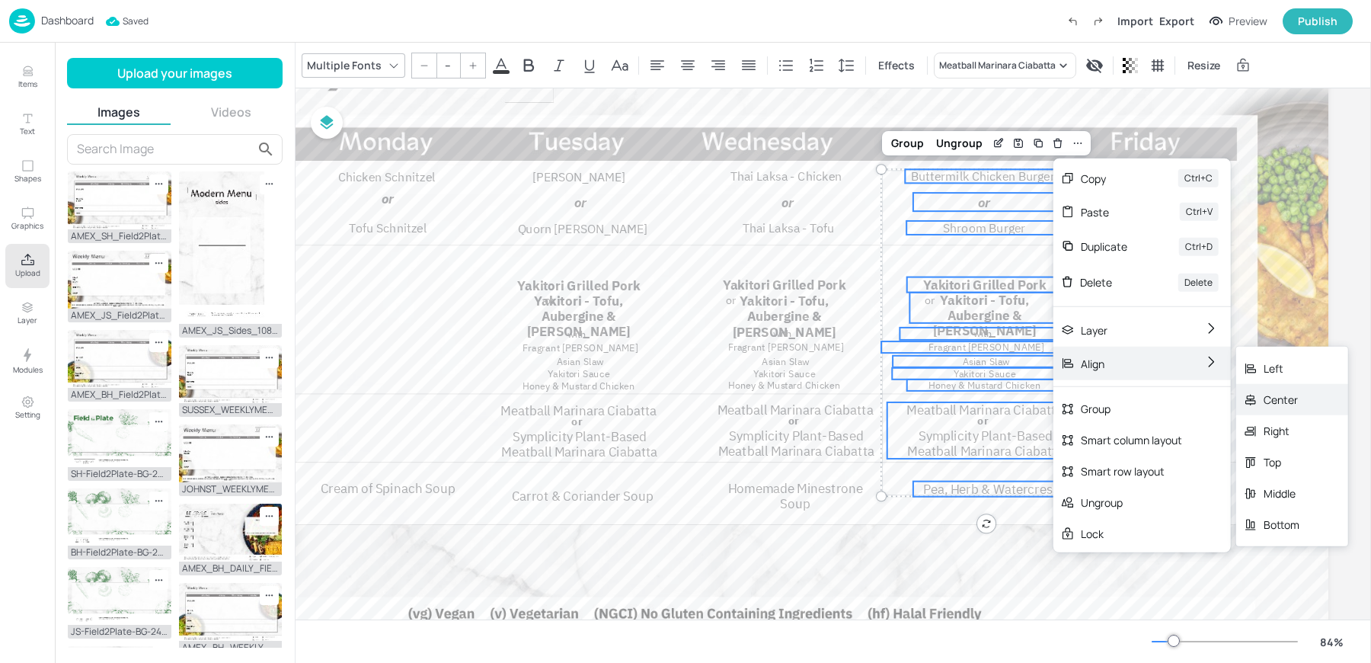
click at [1261, 396] on div "Center" at bounding box center [1292, 399] width 112 height 31
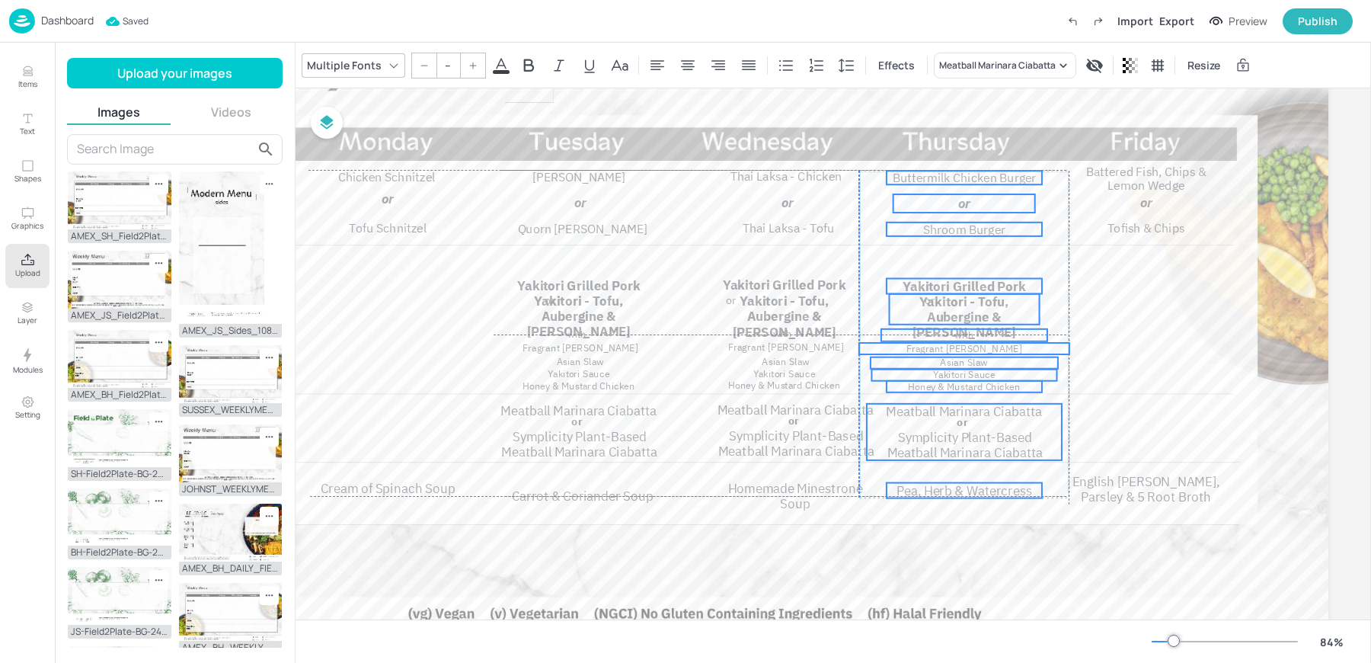
drag, startPoint x: 977, startPoint y: 178, endPoint x: 951, endPoint y: 179, distance: 25.9
click at [951, 179] on span "Buttermilk Chicken Burger" at bounding box center [965, 177] width 144 height 15
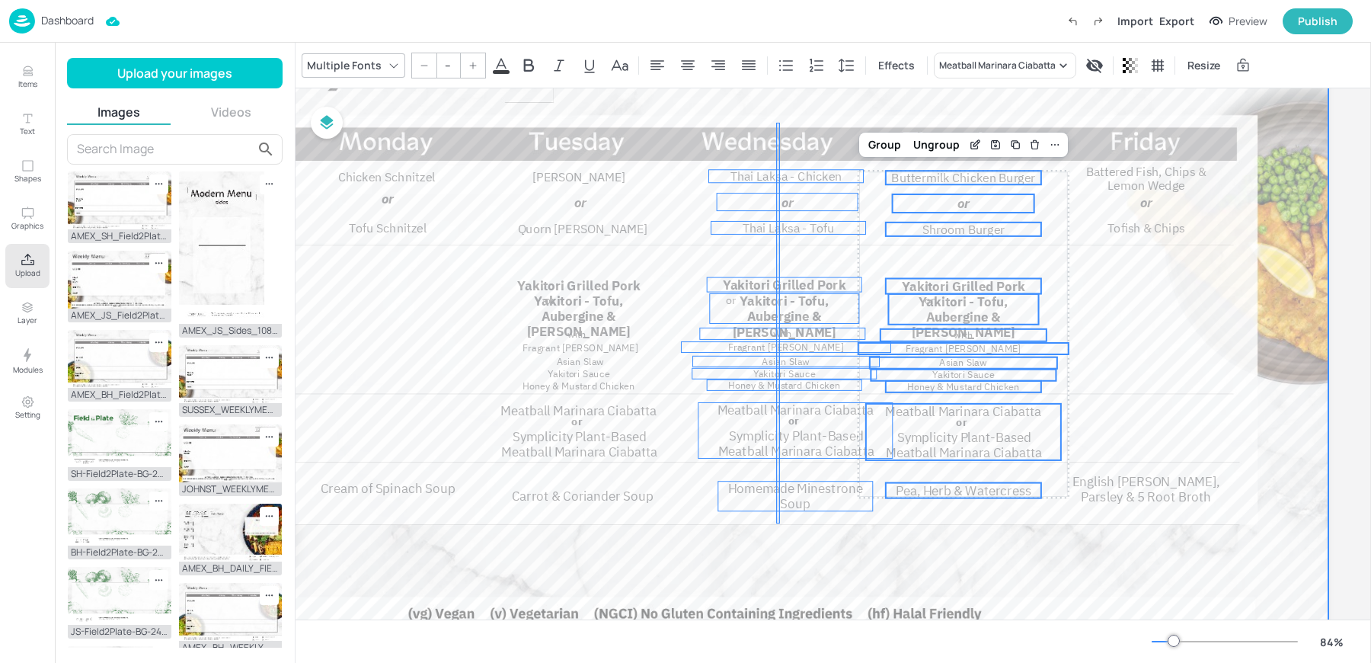
drag, startPoint x: 772, startPoint y: 122, endPoint x: 775, endPoint y: 523, distance: 400.7
click at [775, 523] on div at bounding box center [715, 336] width 1226 height 690
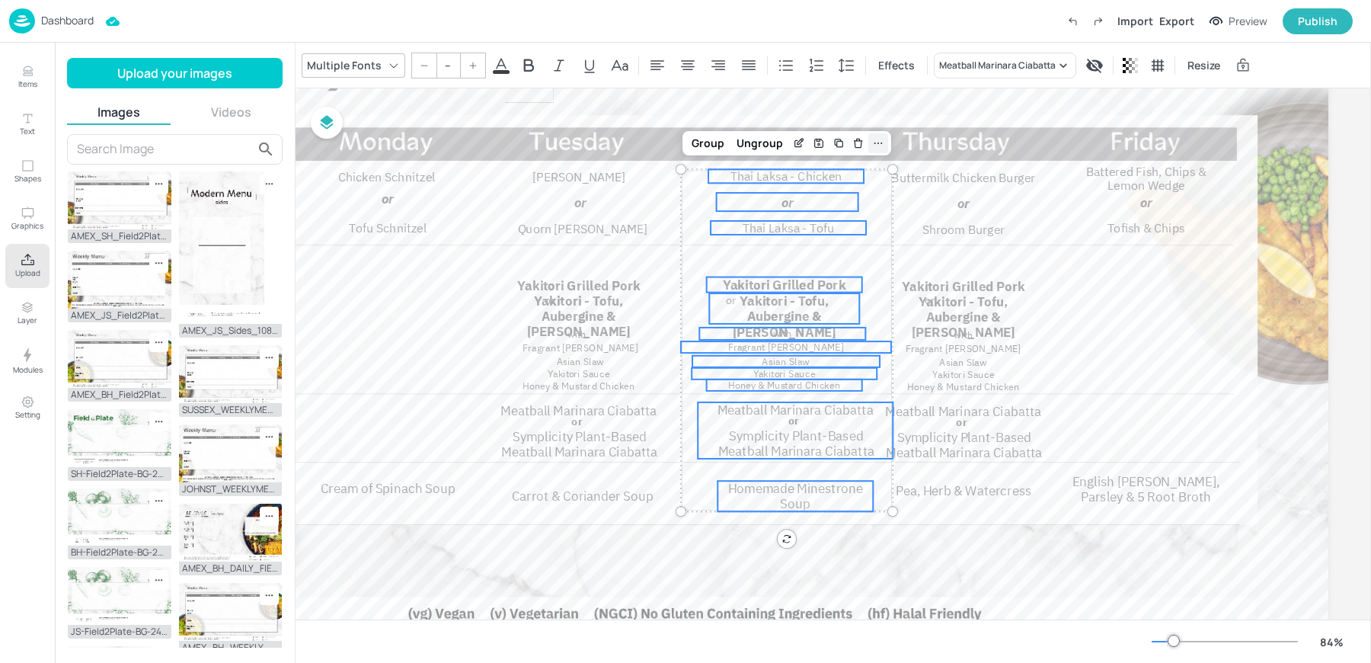
click at [881, 144] on div at bounding box center [878, 143] width 20 height 20
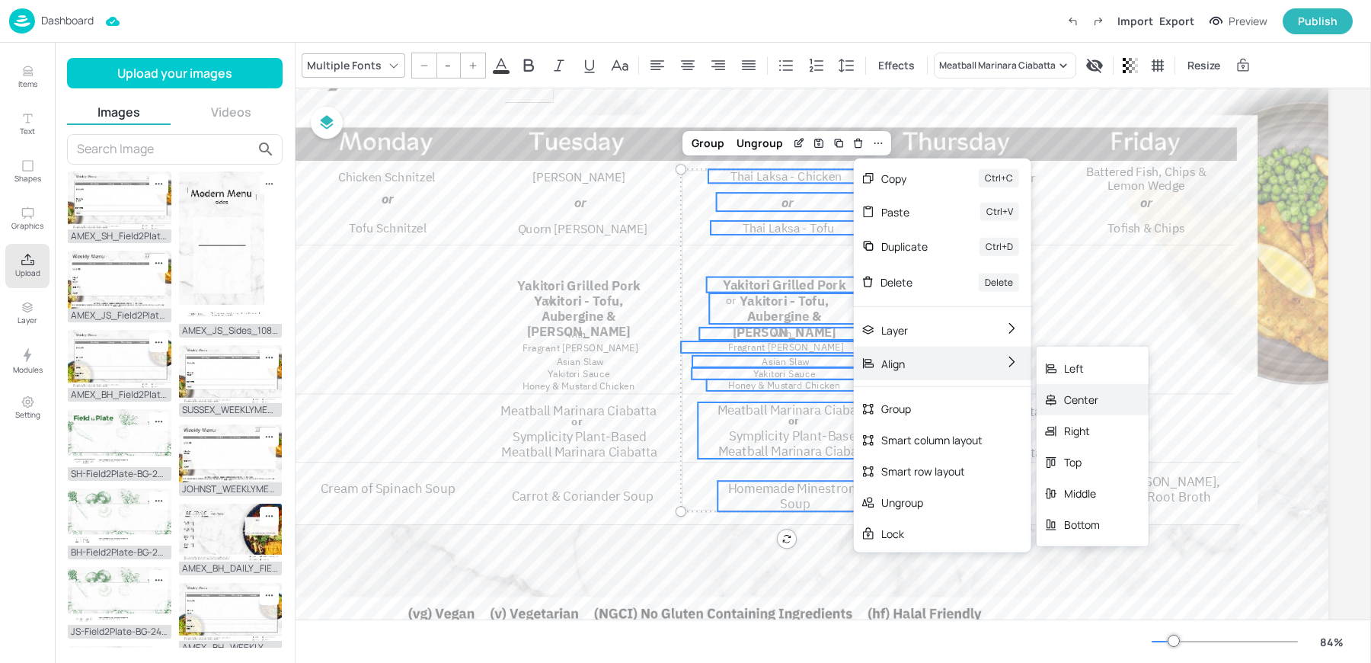
click at [1075, 392] on div "Center" at bounding box center [1082, 400] width 36 height 16
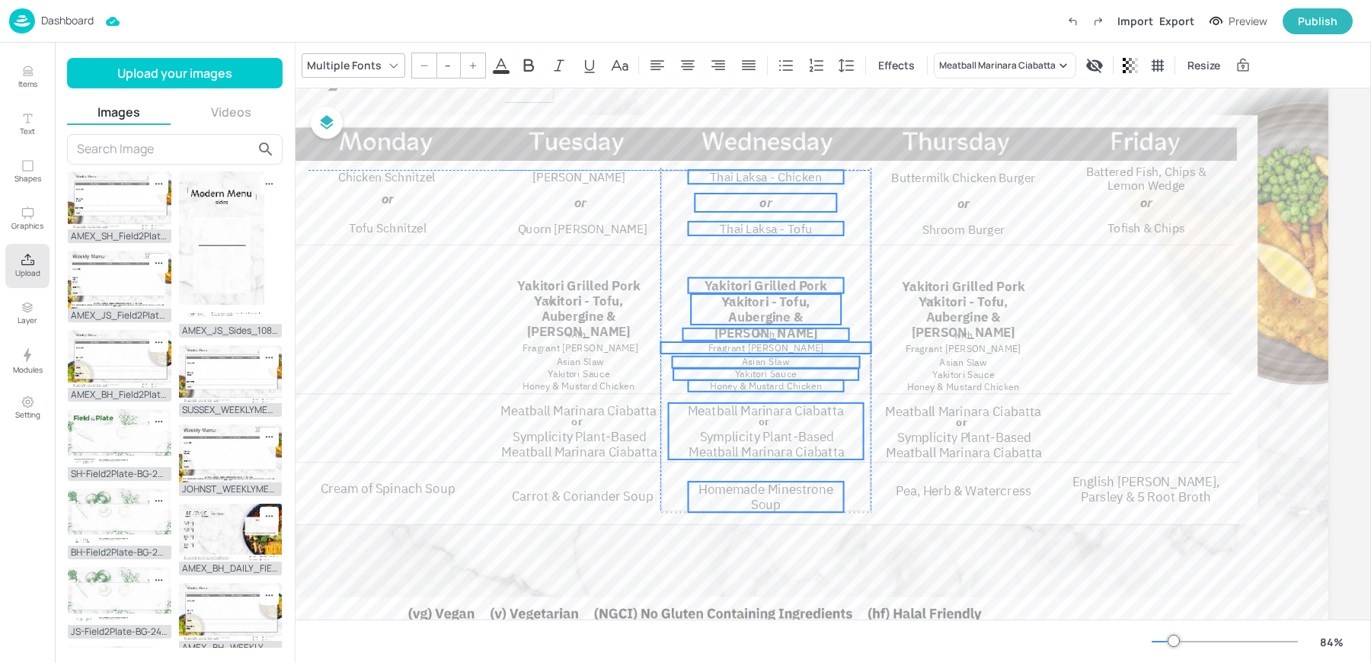
drag, startPoint x: 780, startPoint y: 175, endPoint x: 758, endPoint y: 174, distance: 22.1
click at [758, 174] on span "Thai Laksa - Chicken" at bounding box center [766, 176] width 112 height 15
click at [606, 123] on div at bounding box center [715, 336] width 1226 height 690
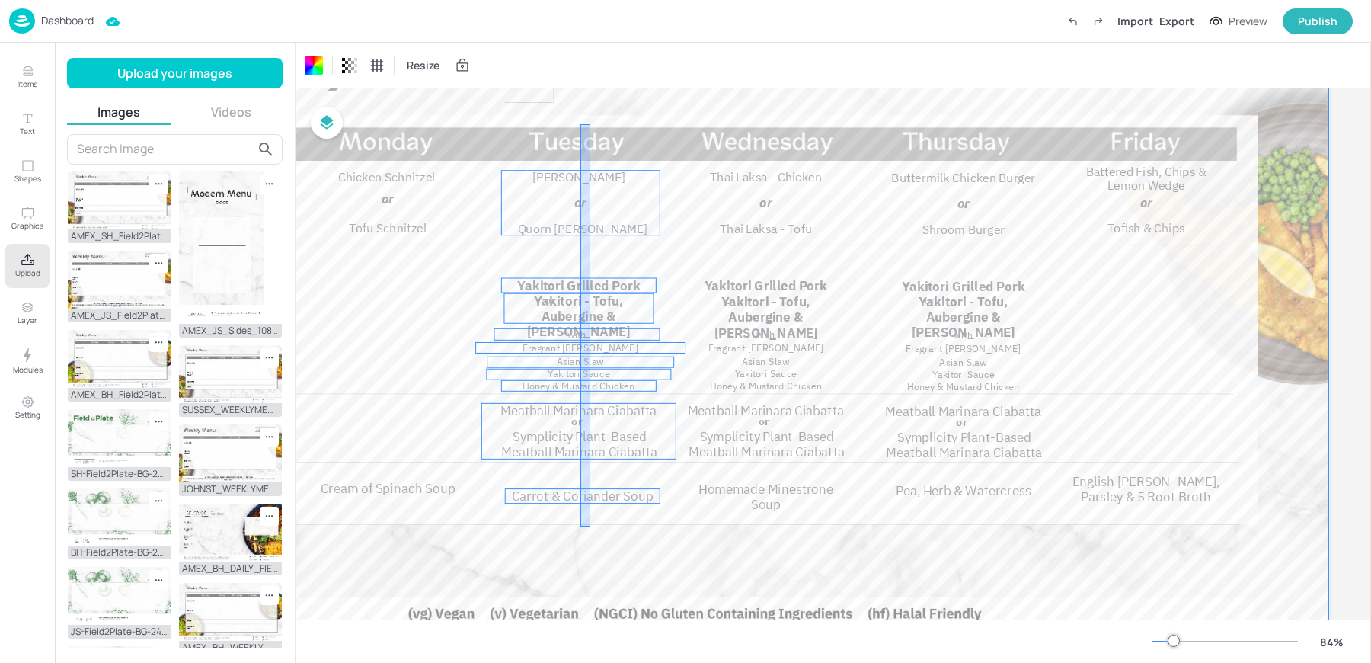
drag, startPoint x: 576, startPoint y: 123, endPoint x: 586, endPoint y: 526, distance: 403.1
click at [586, 526] on div at bounding box center [715, 336] width 1226 height 690
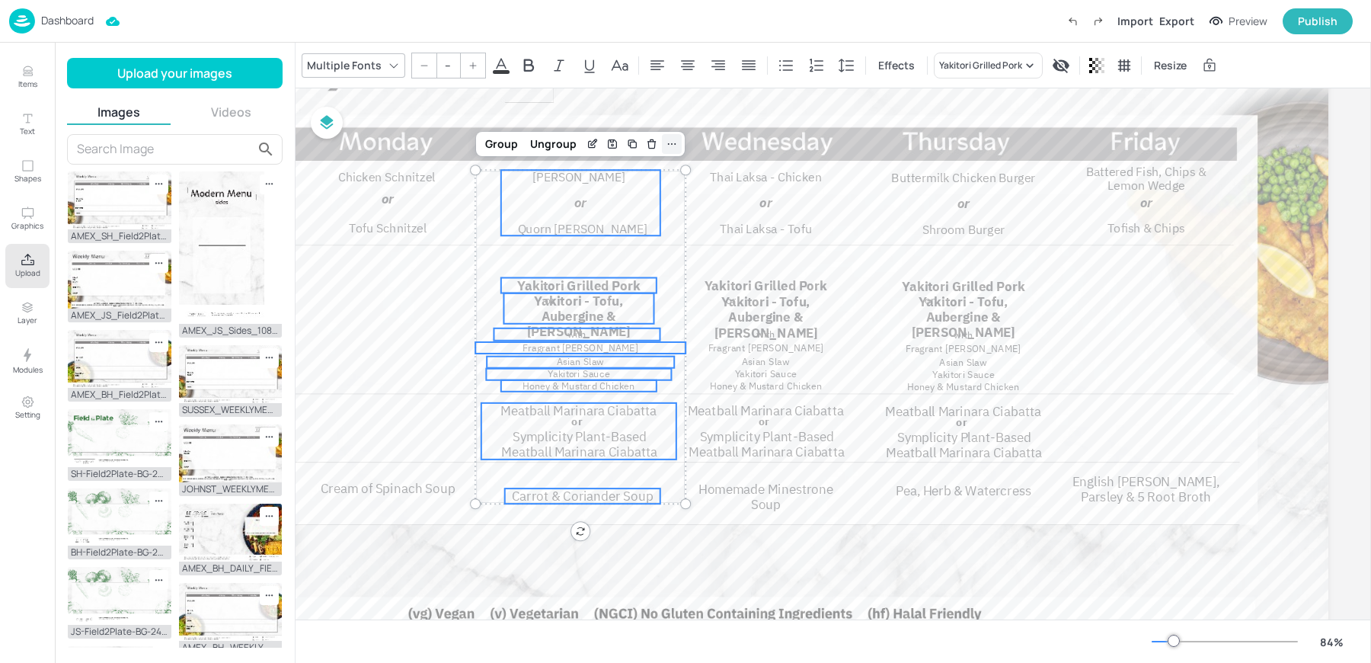
click at [667, 143] on icon at bounding box center [672, 144] width 12 height 12
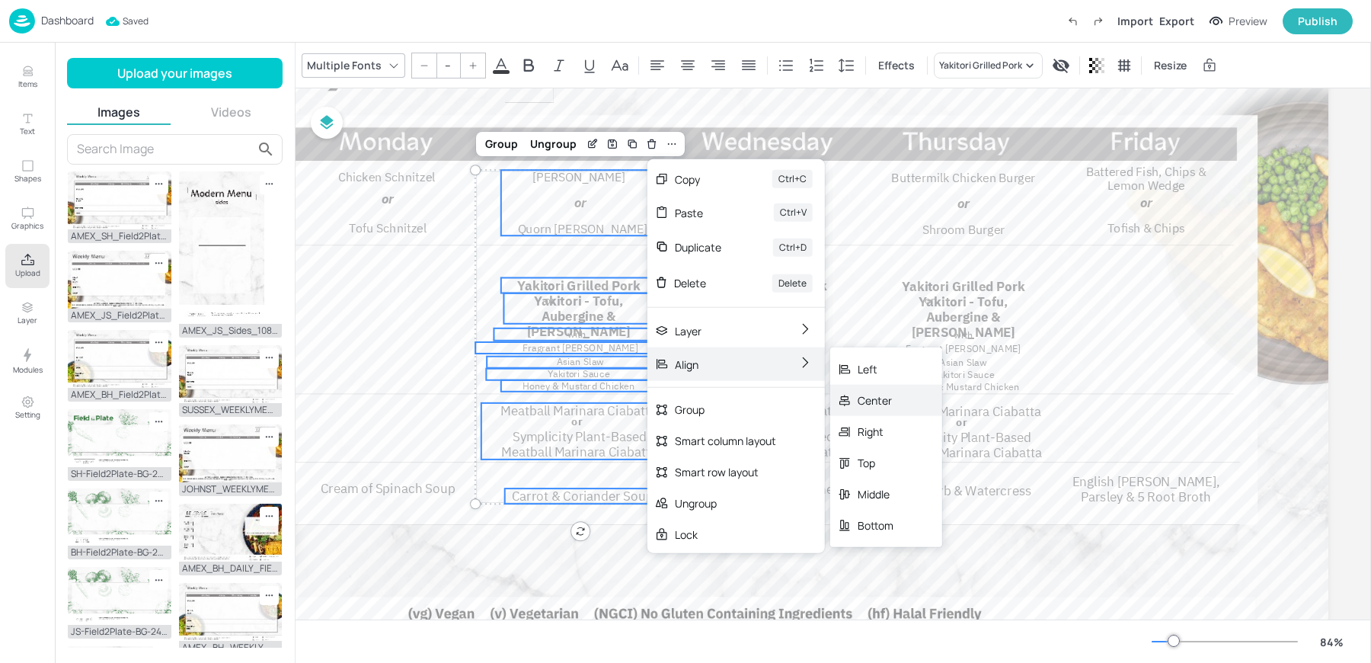
click at [872, 390] on div "Center" at bounding box center [886, 400] width 112 height 31
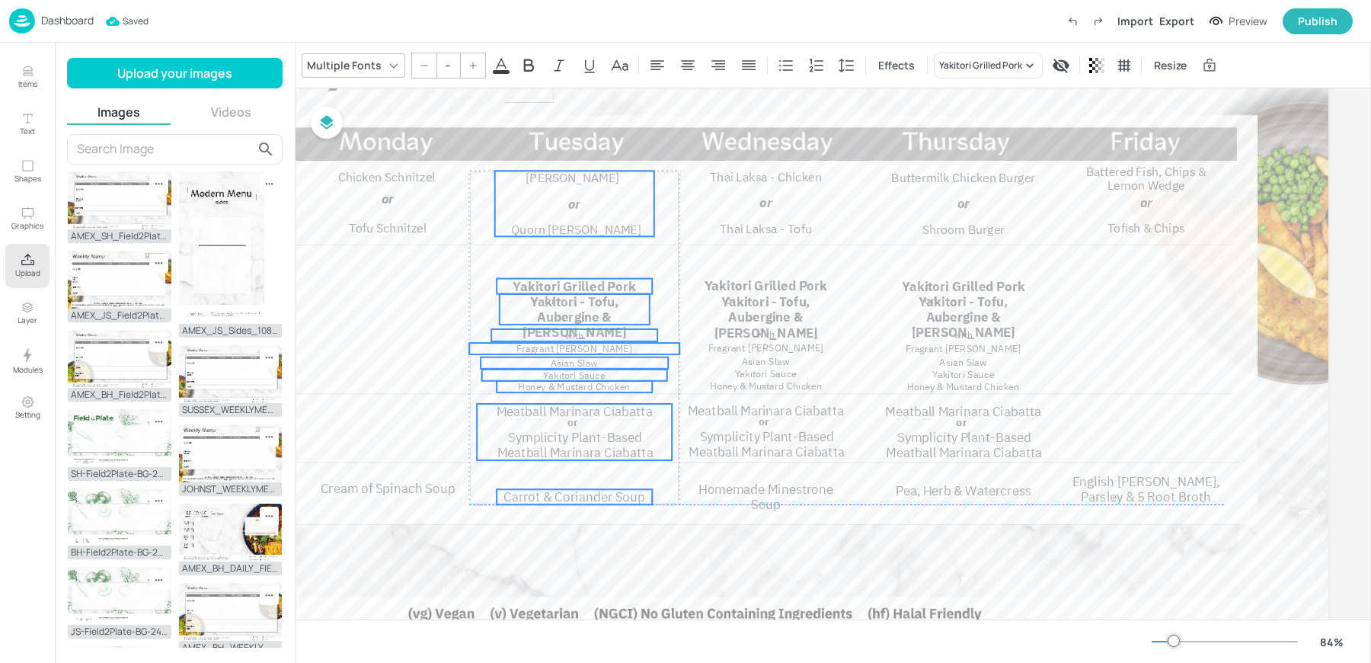
click at [571, 213] on div "Lamb Moussaka Quorn Mince Moussaka or" at bounding box center [574, 204] width 159 height 66
click at [444, 548] on div at bounding box center [715, 336] width 1226 height 690
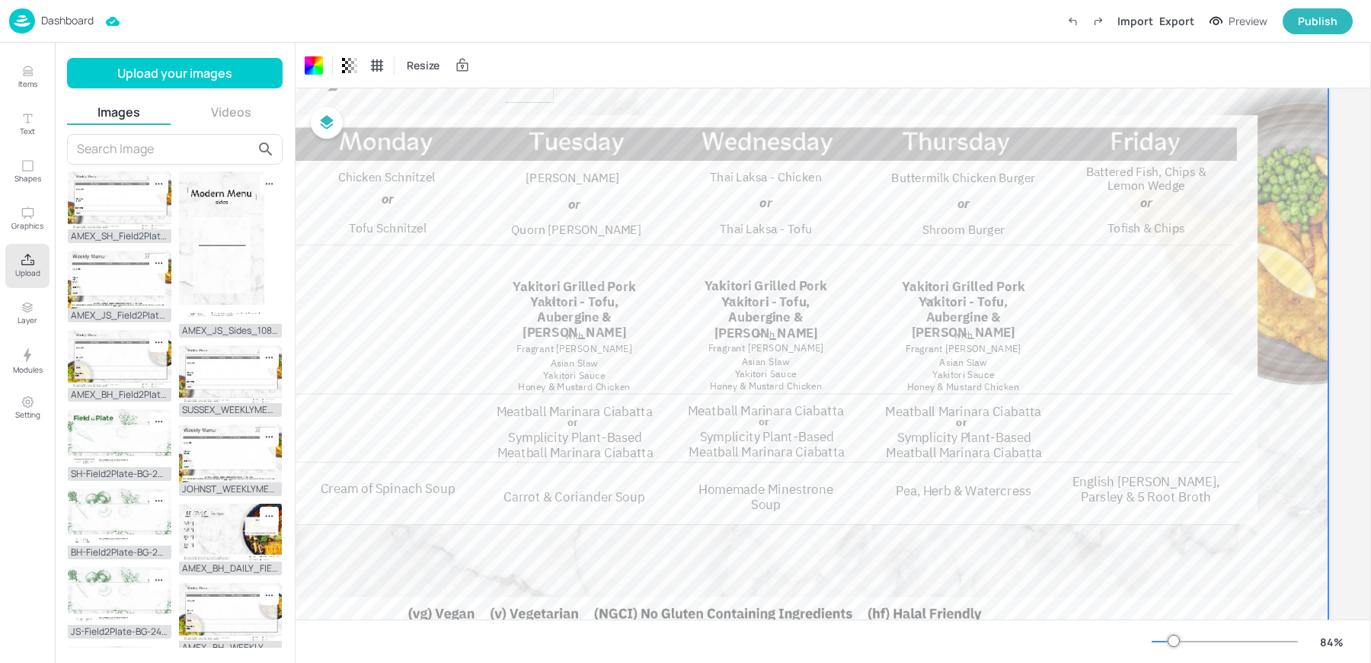
click at [398, 485] on span "Cream of Spinach Soup" at bounding box center [388, 488] width 135 height 17
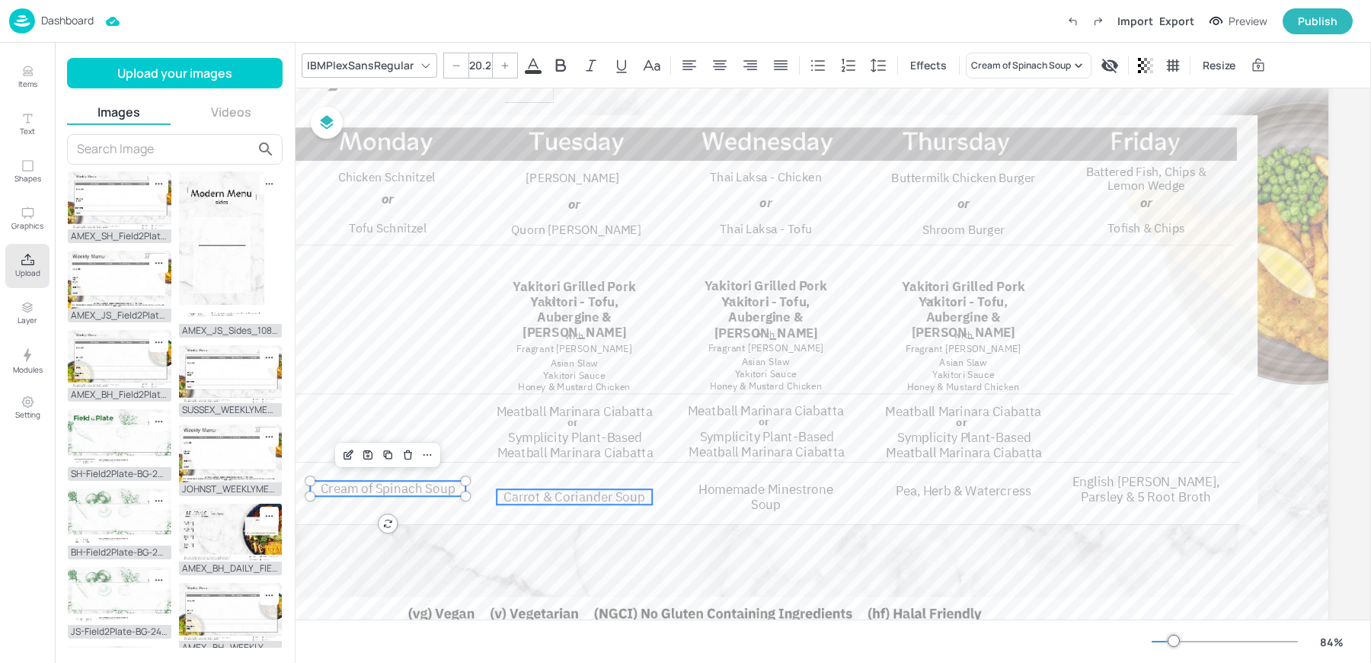
click at [545, 504] on span "Carrot & Coriander Soup" at bounding box center [574, 496] width 142 height 17
click at [746, 497] on span "Homemade Minestrone Soup" at bounding box center [765, 497] width 135 height 32
click at [949, 491] on span "Pea, Herb & Watercress" at bounding box center [964, 490] width 136 height 17
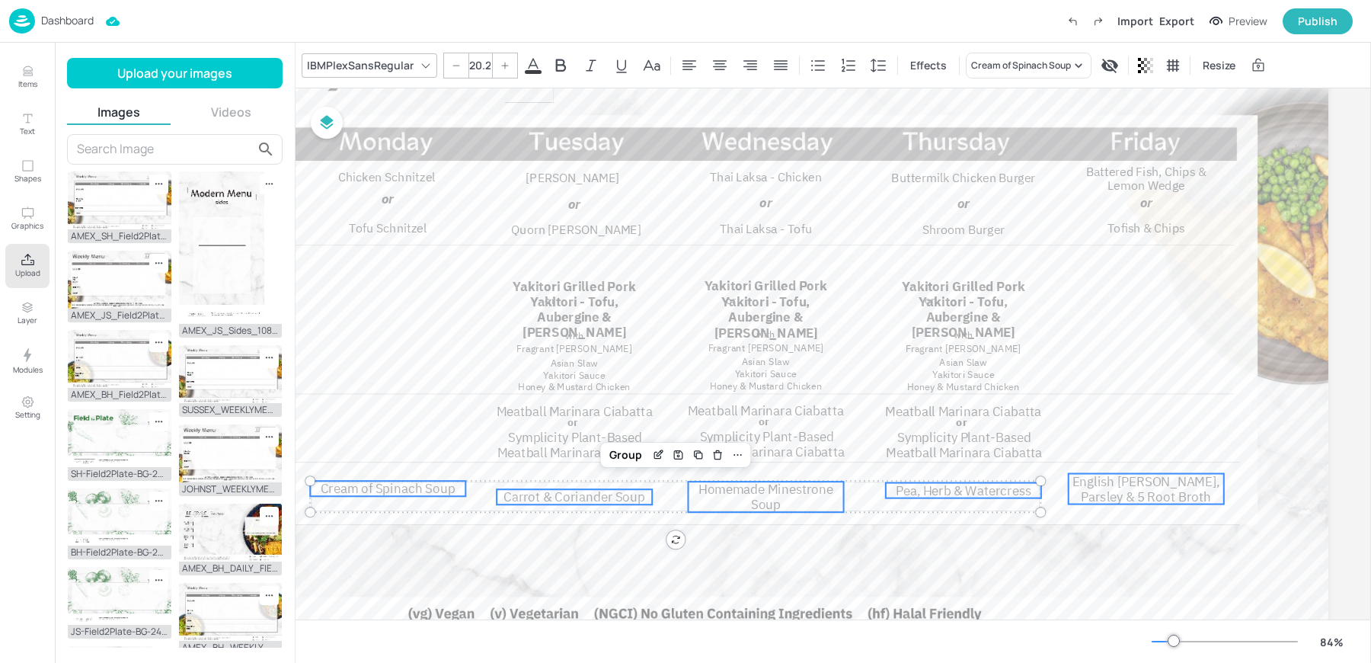
click at [1130, 487] on span "English [PERSON_NAME], Parsley & 5 Root Broth" at bounding box center [1146, 489] width 148 height 32
click at [823, 448] on icon at bounding box center [829, 448] width 12 height 12
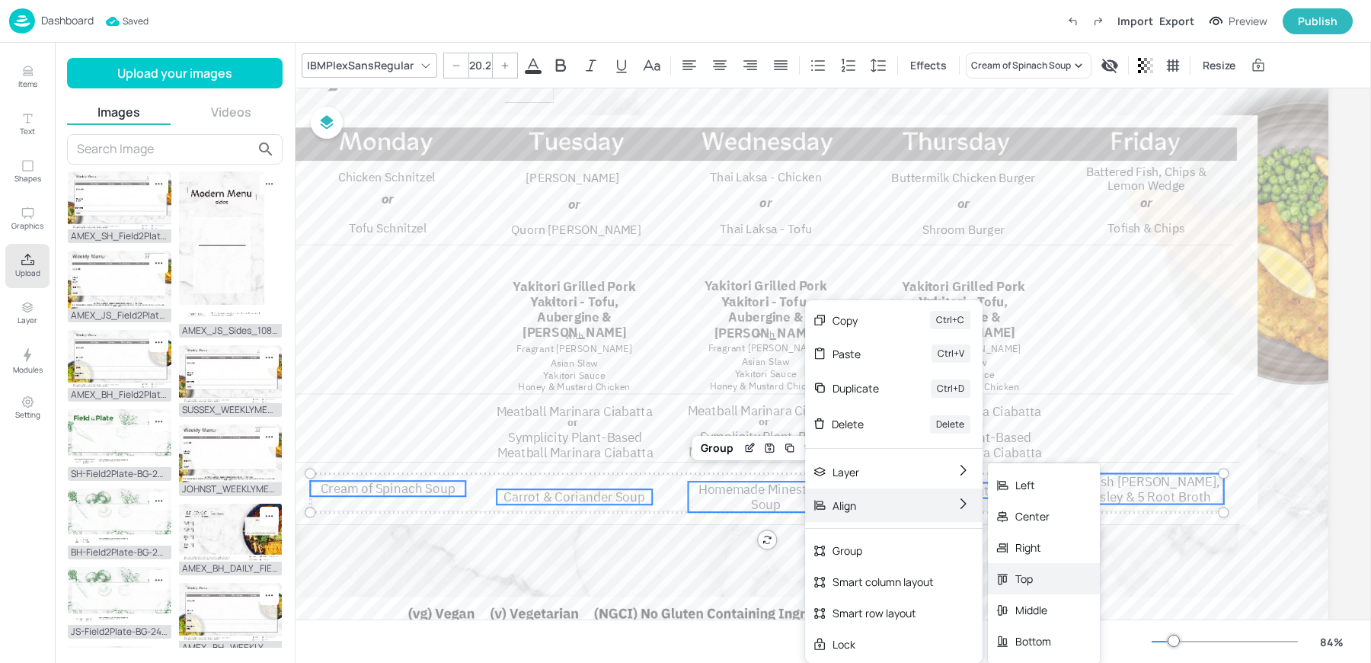
click at [1014, 583] on div "Top" at bounding box center [1044, 578] width 112 height 31
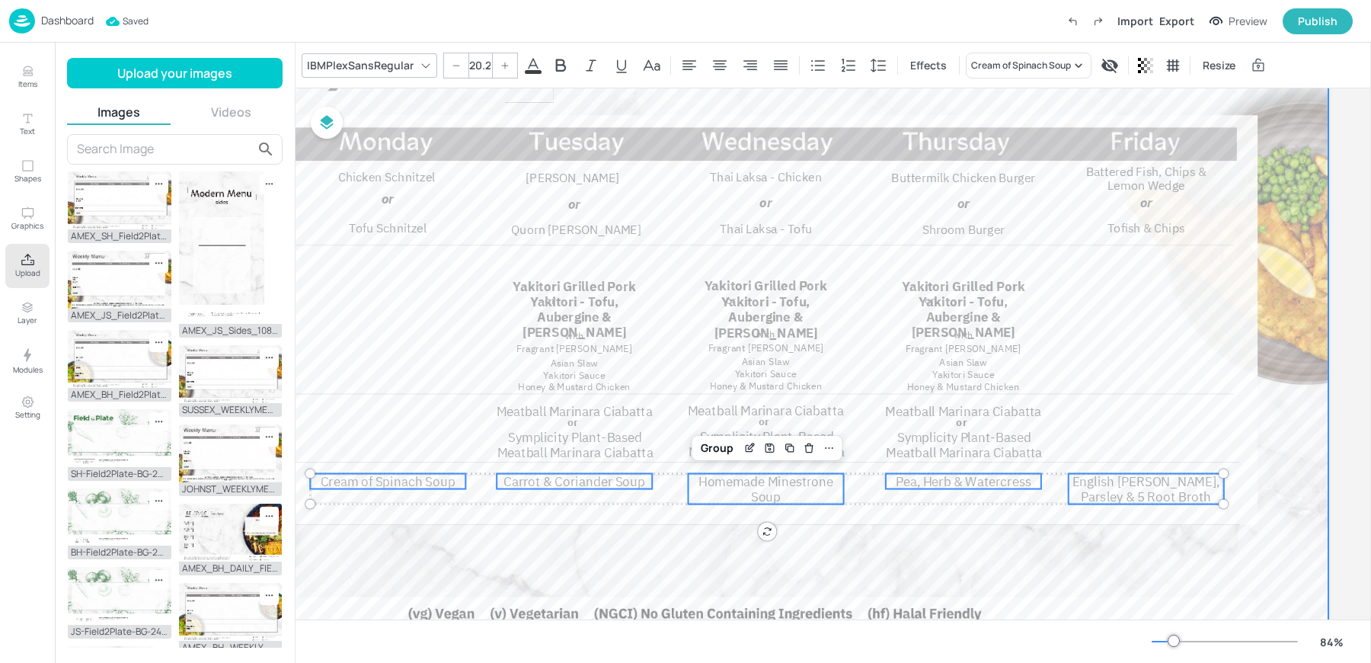
scroll to position [0, 240]
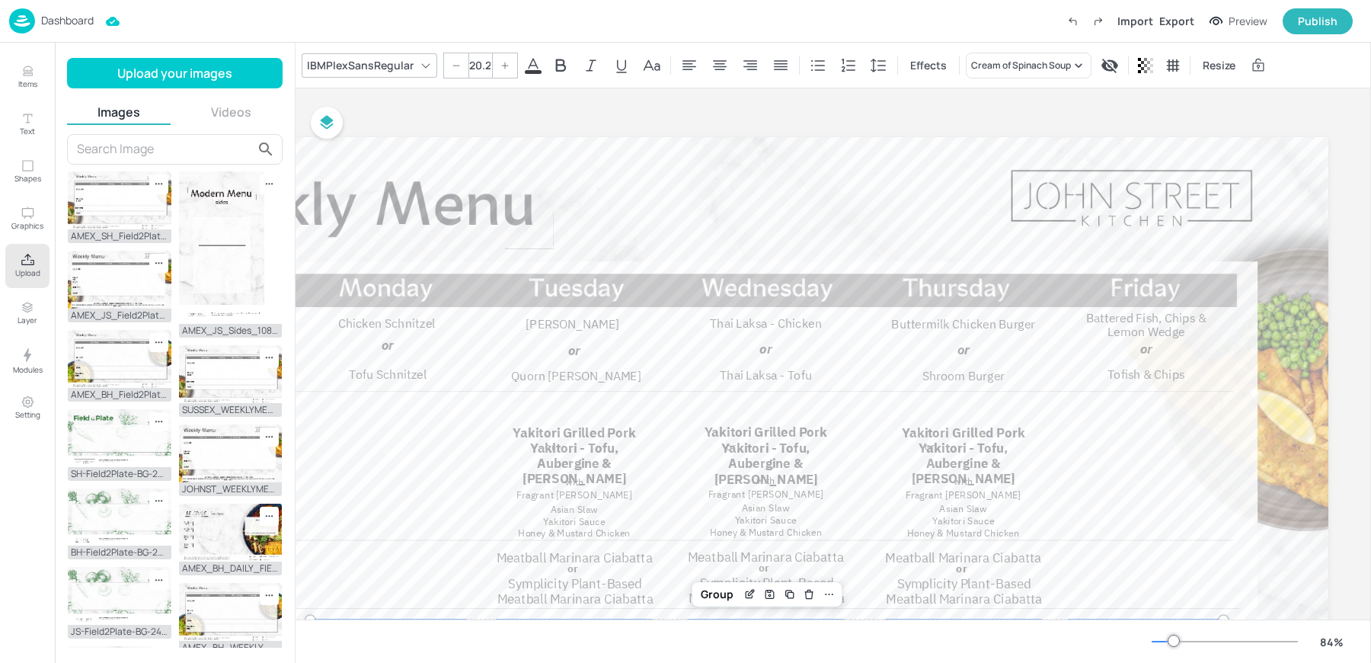
click at [615, 120] on div "Board JOHNST_WEEKLYMENU_WK3" at bounding box center [715, 117] width 1226 height 21
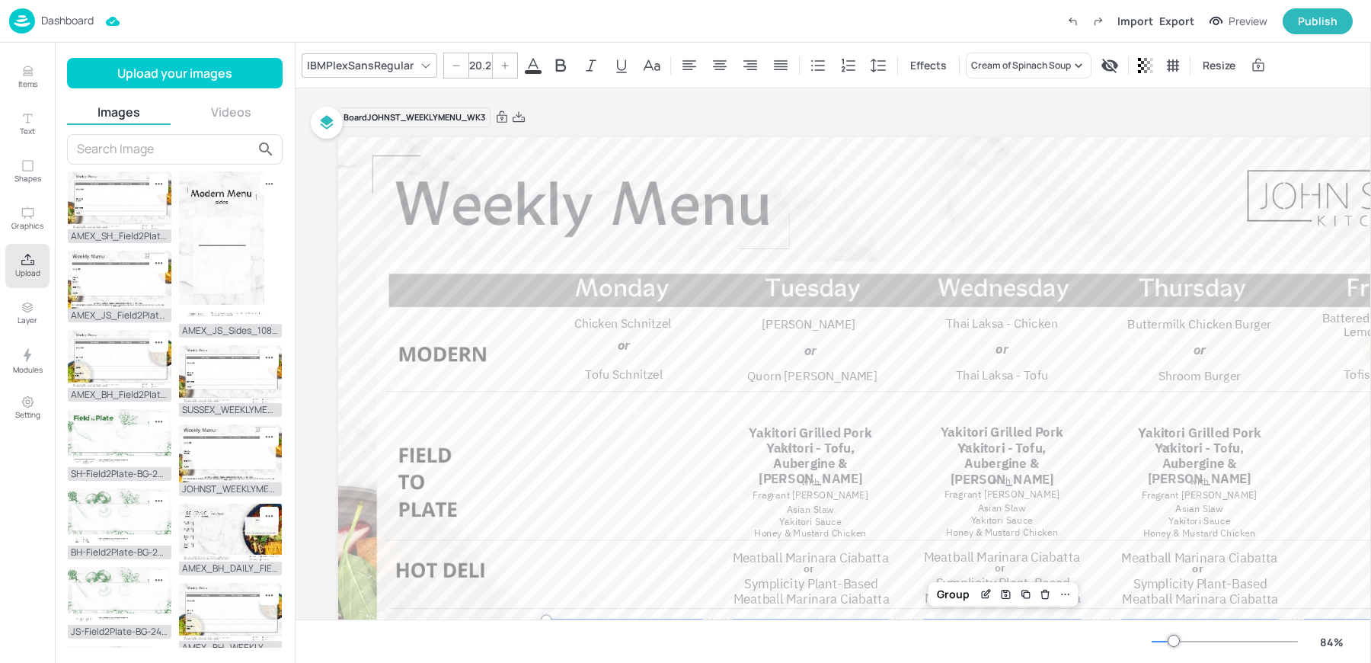
click at [181, 18] on div "Dashboard Import Export Preview Publish" at bounding box center [681, 21] width 1344 height 42
click at [49, 19] on p "Dashboard" at bounding box center [67, 20] width 53 height 11
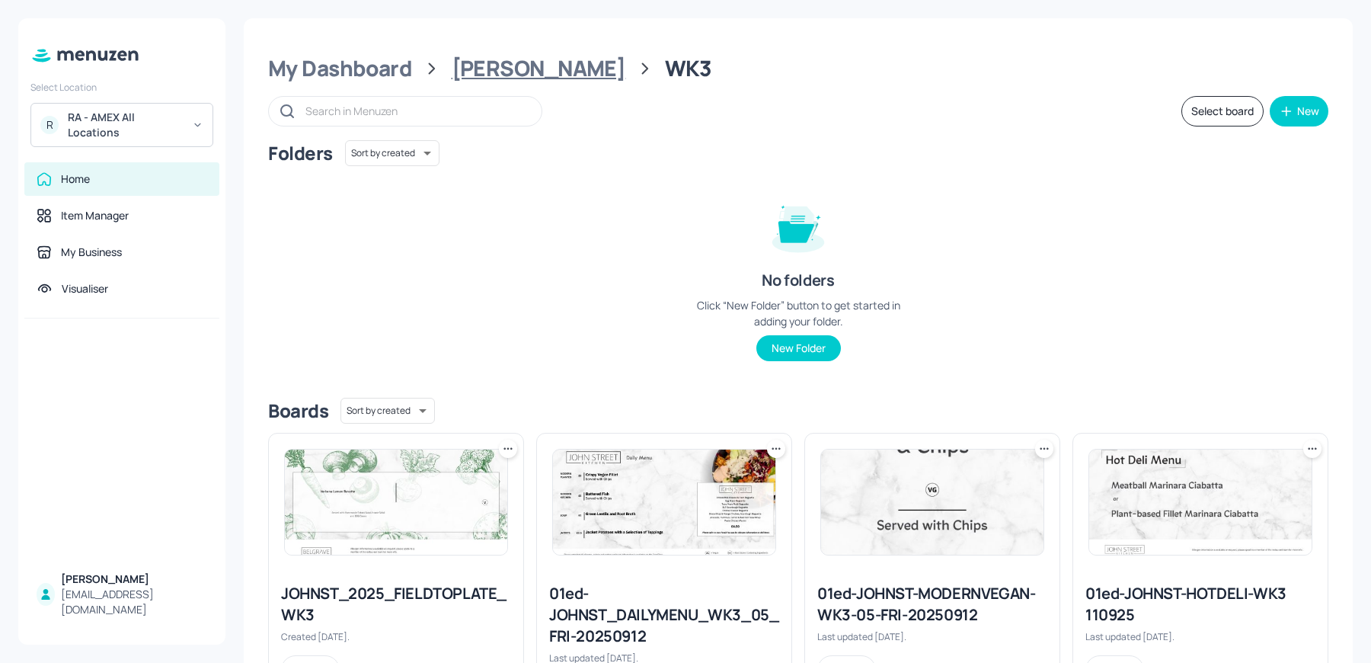
click at [507, 79] on div "[PERSON_NAME]" at bounding box center [539, 68] width 174 height 27
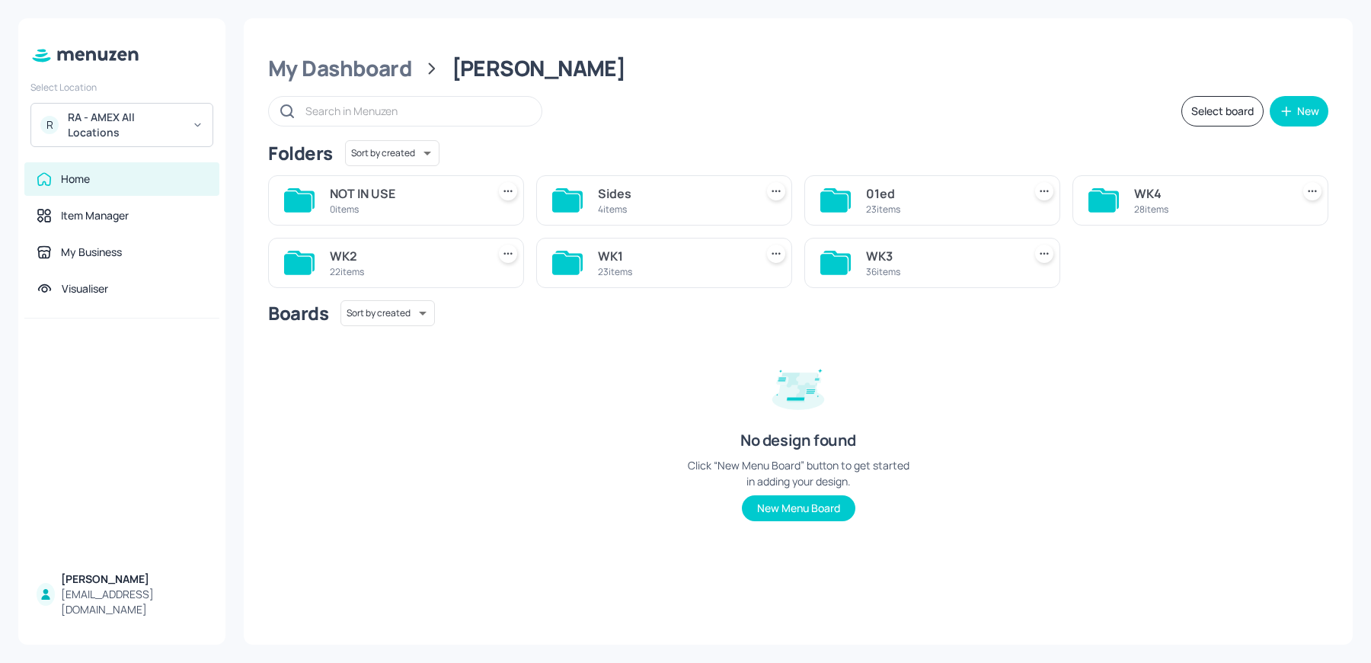
click at [1135, 207] on div "28 items" at bounding box center [1209, 209] width 151 height 13
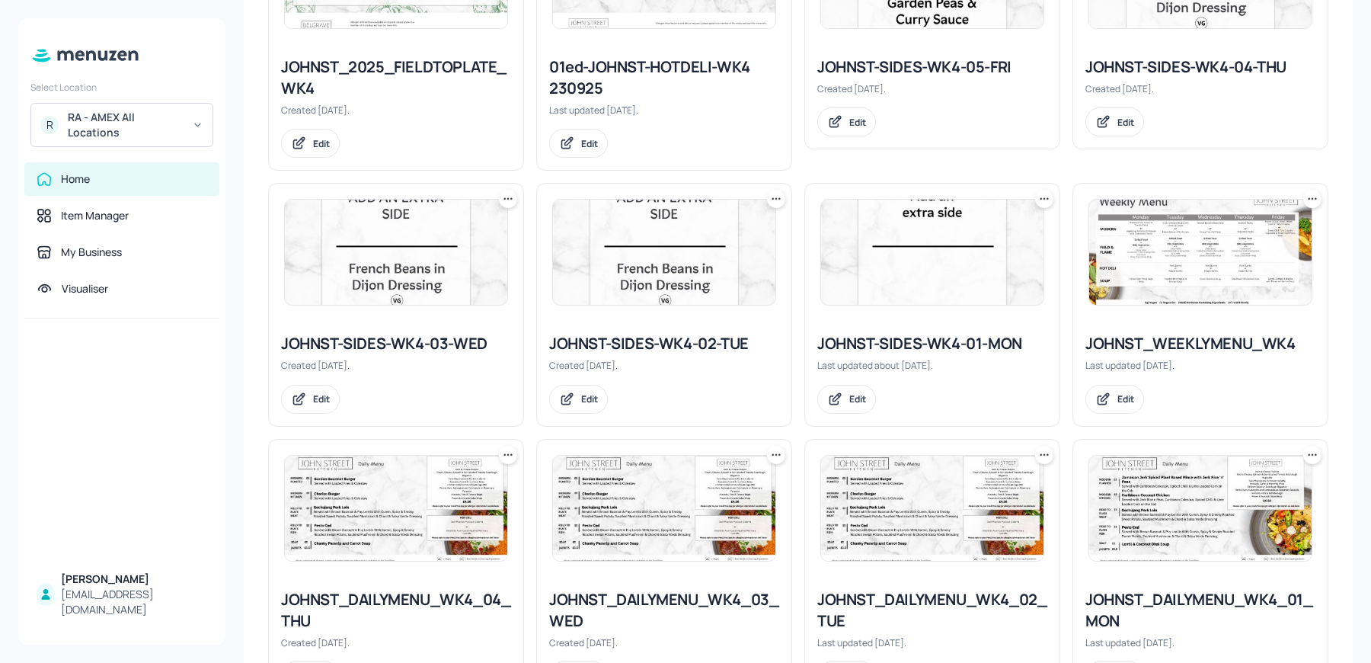
scroll to position [537, 0]
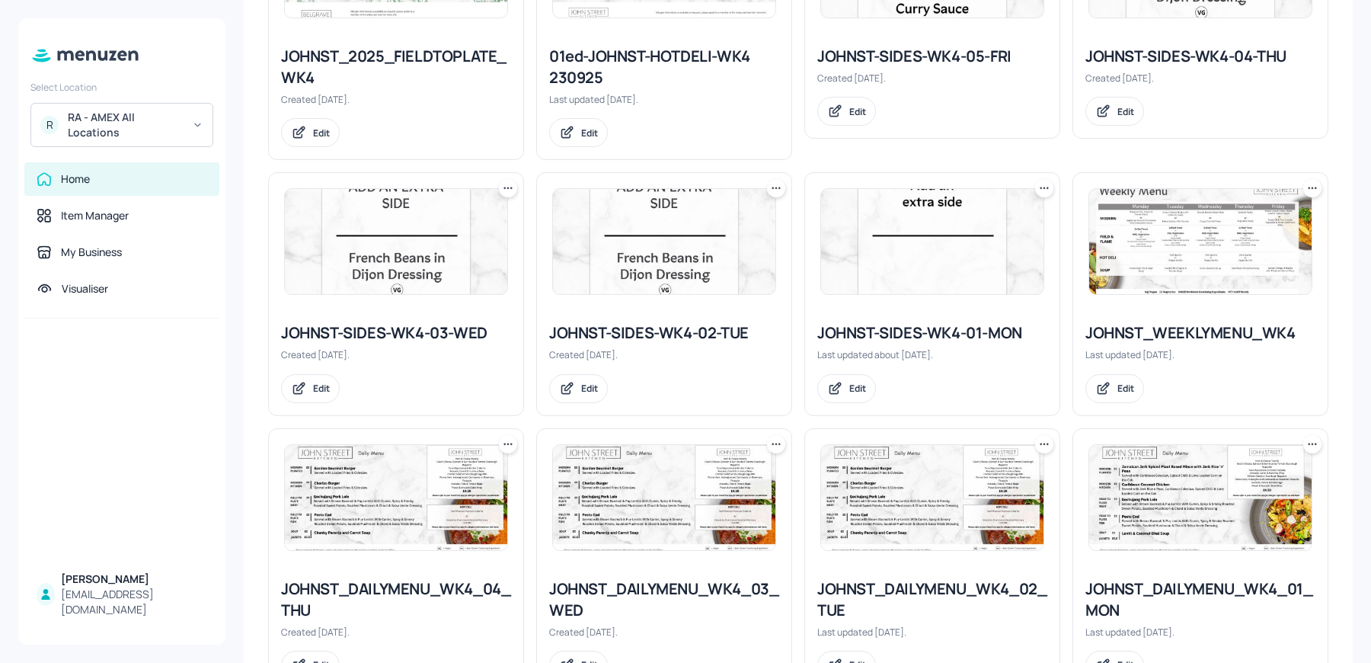
click at [1145, 299] on div at bounding box center [1200, 241] width 254 height 137
click at [1145, 270] on img at bounding box center [1200, 241] width 222 height 105
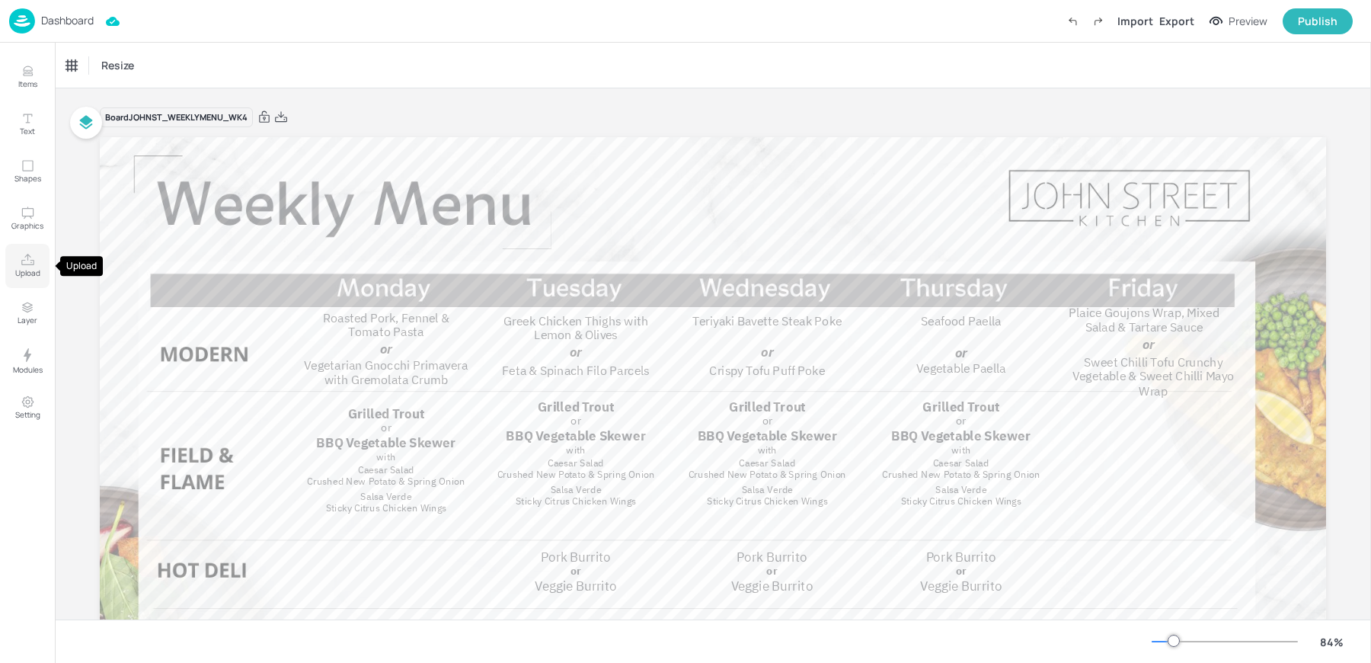
click at [27, 268] on p "Upload" at bounding box center [27, 272] width 25 height 11
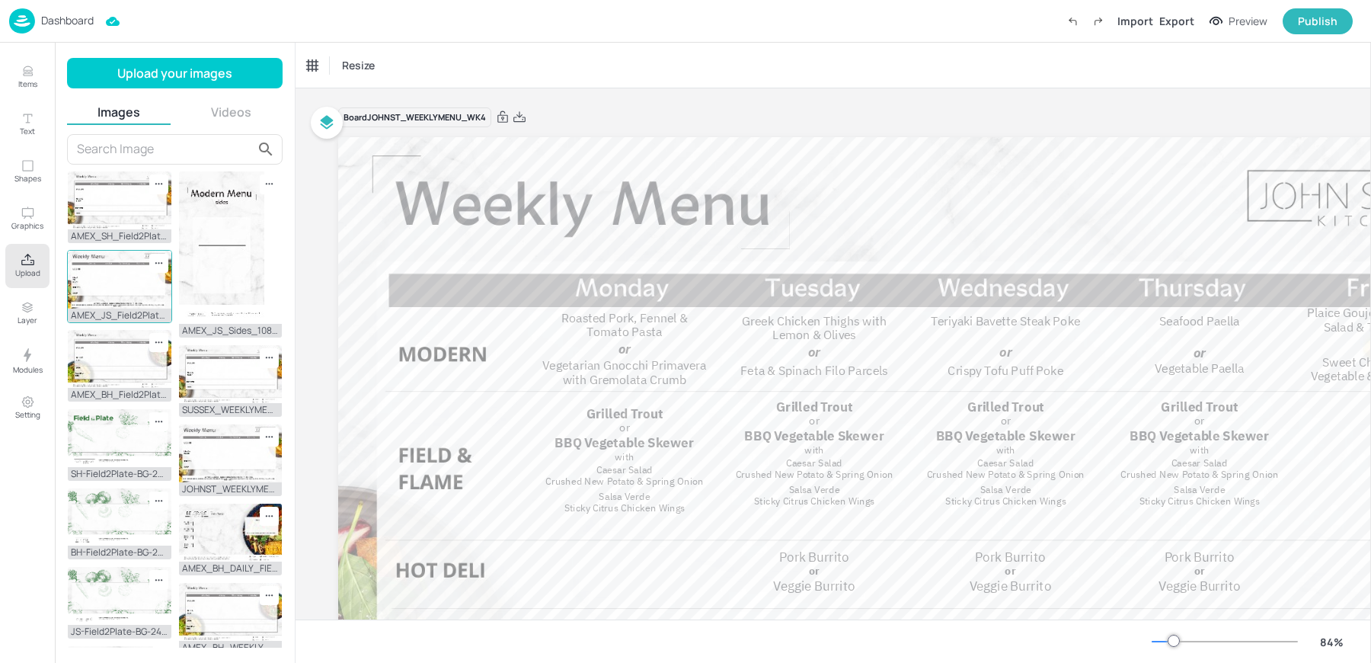
click at [133, 288] on img at bounding box center [120, 280] width 104 height 58
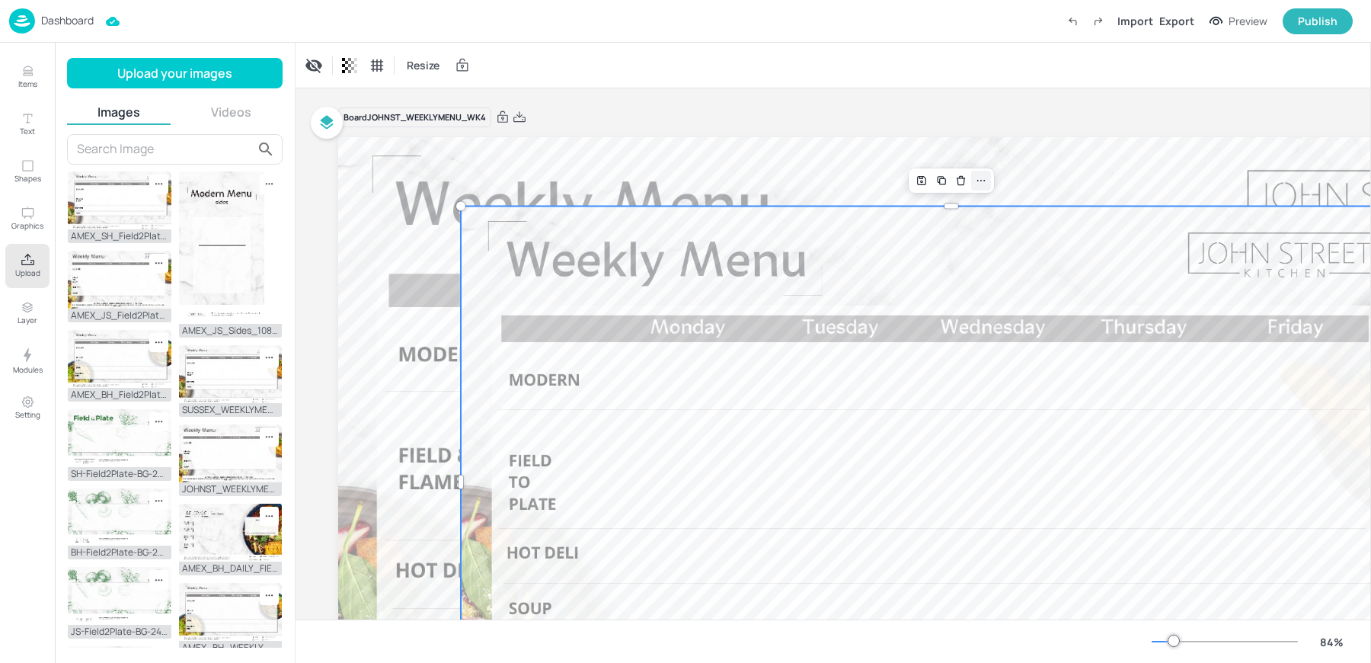
click at [983, 187] on div at bounding box center [981, 181] width 20 height 20
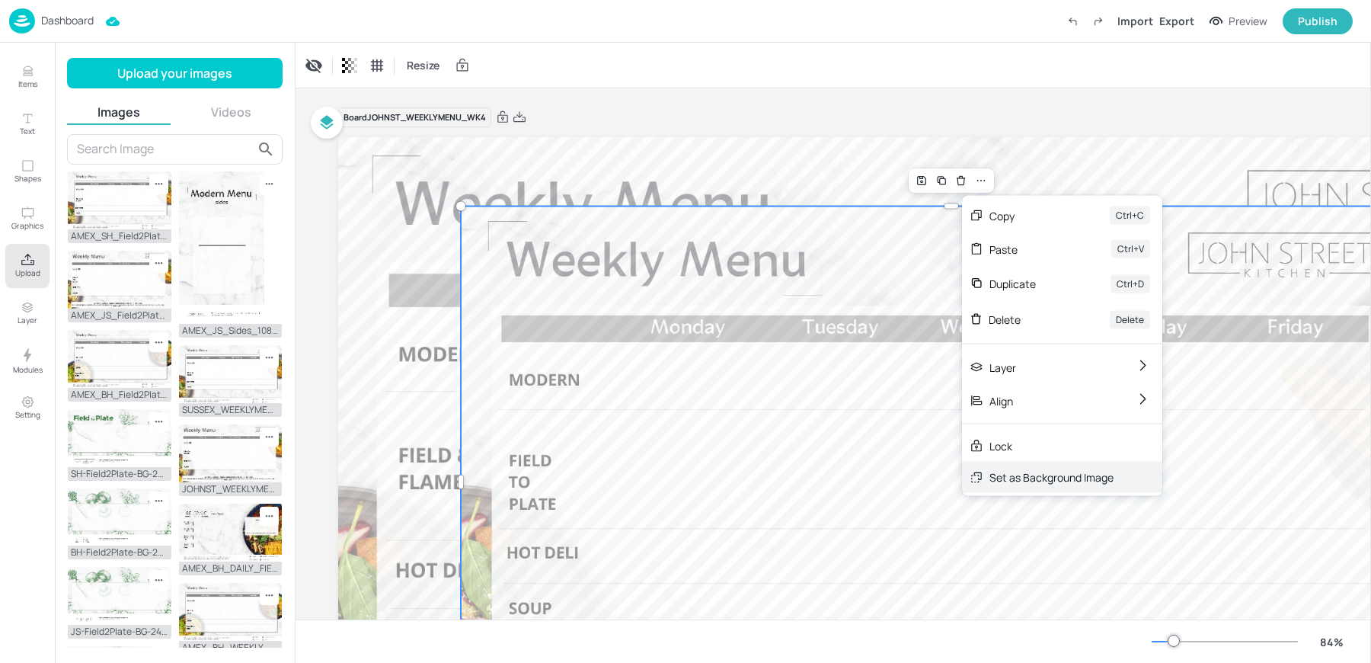
click at [1022, 471] on div "Set as Background Image" at bounding box center [1051, 477] width 124 height 16
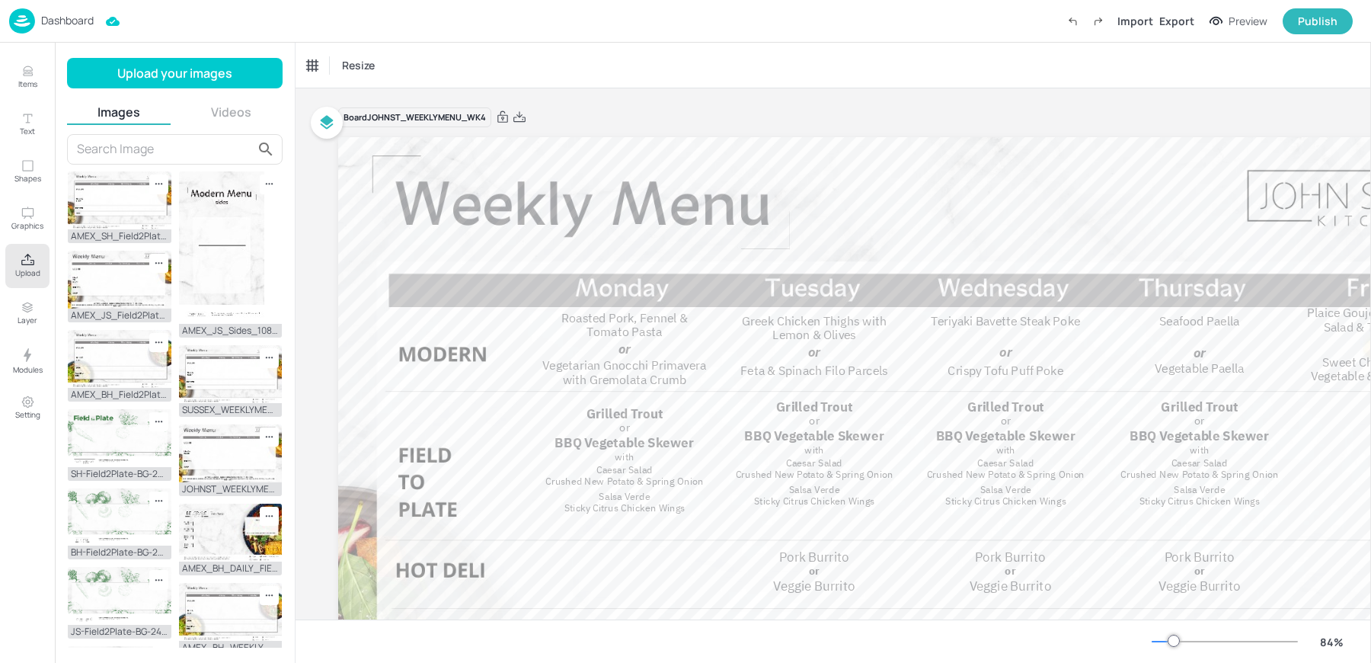
click at [634, 13] on div "Dashboard Import Export Preview Publish" at bounding box center [681, 21] width 1344 height 42
click at [30, 14] on img at bounding box center [22, 20] width 26 height 25
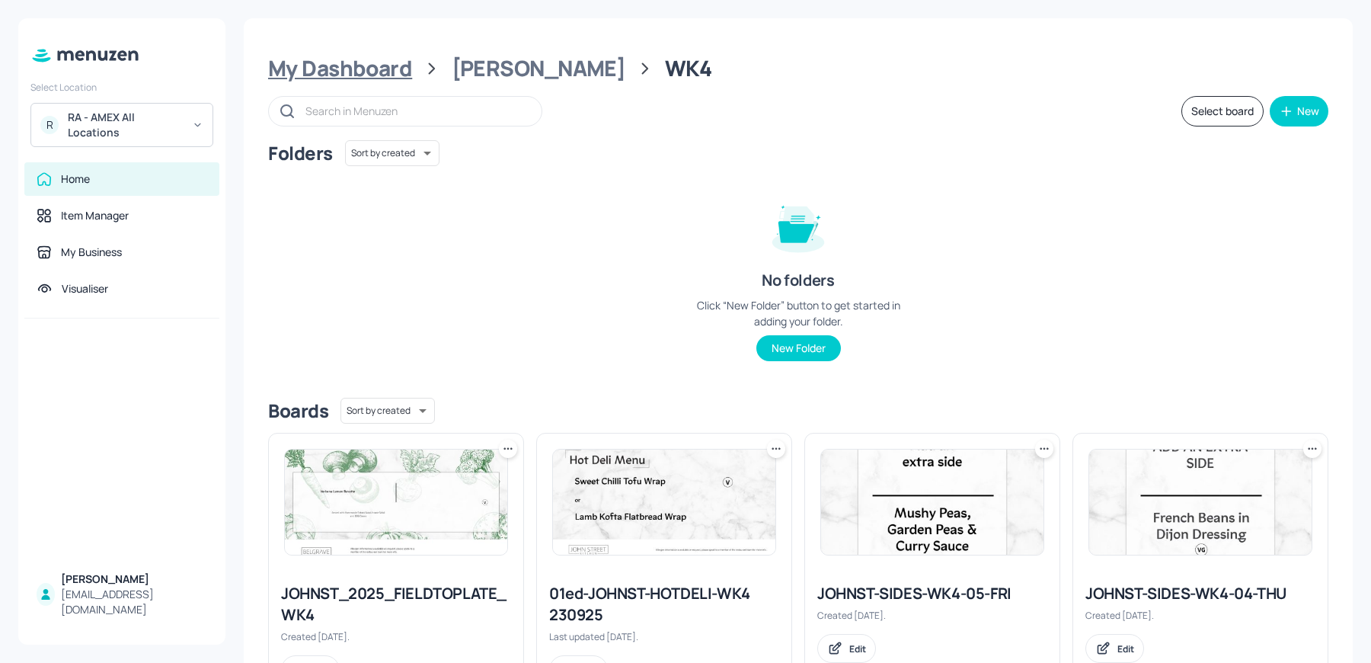
click at [372, 64] on div "My Dashboard" at bounding box center [340, 68] width 144 height 27
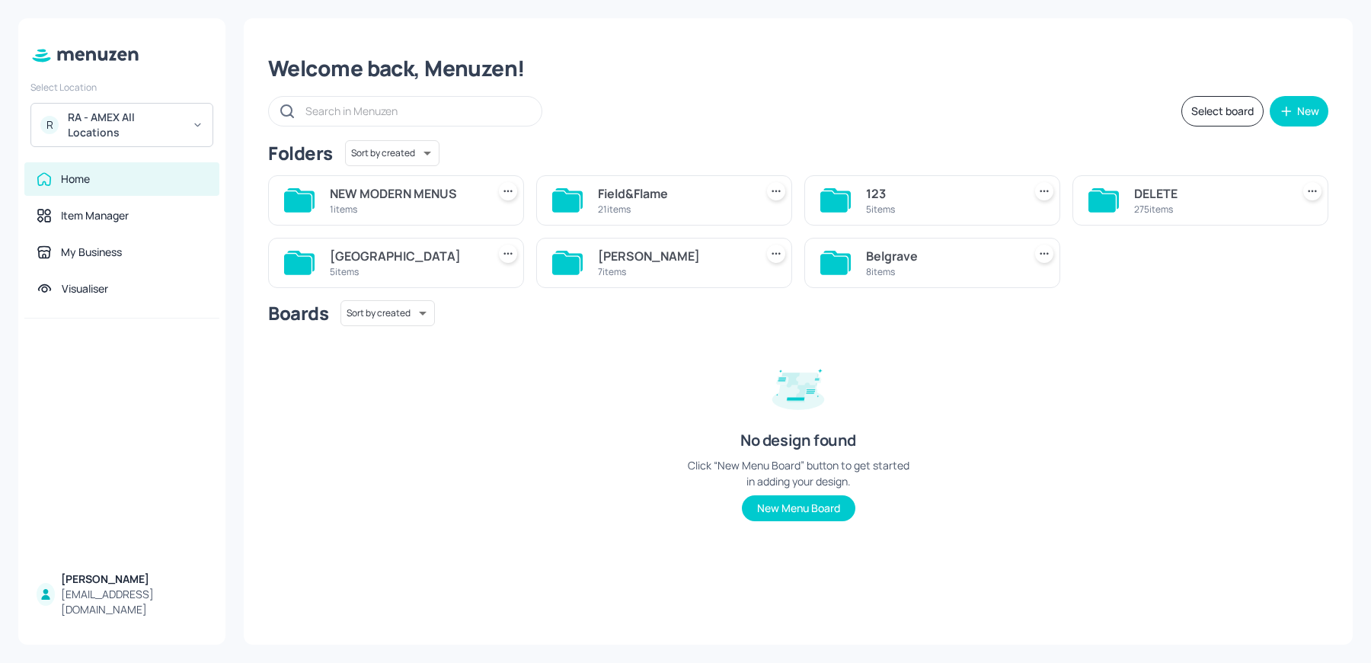
click at [901, 268] on div "8 items" at bounding box center [941, 271] width 151 height 13
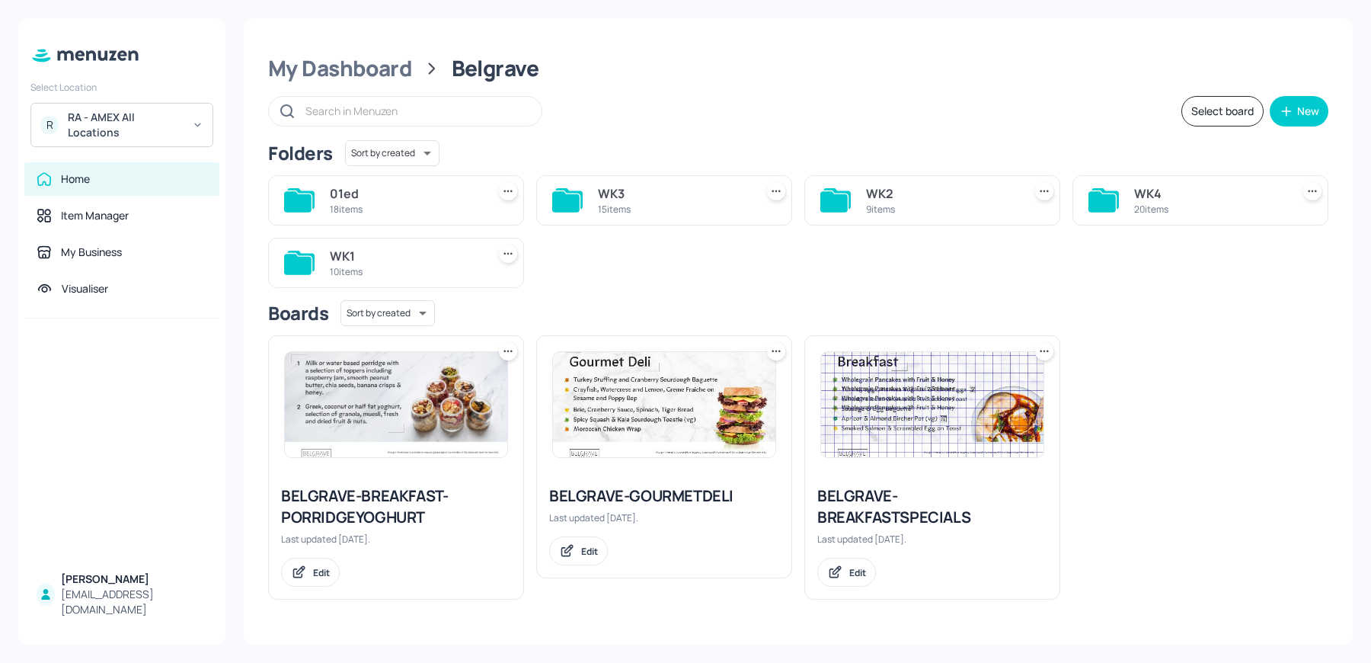
click at [336, 270] on div "10 items" at bounding box center [405, 271] width 151 height 13
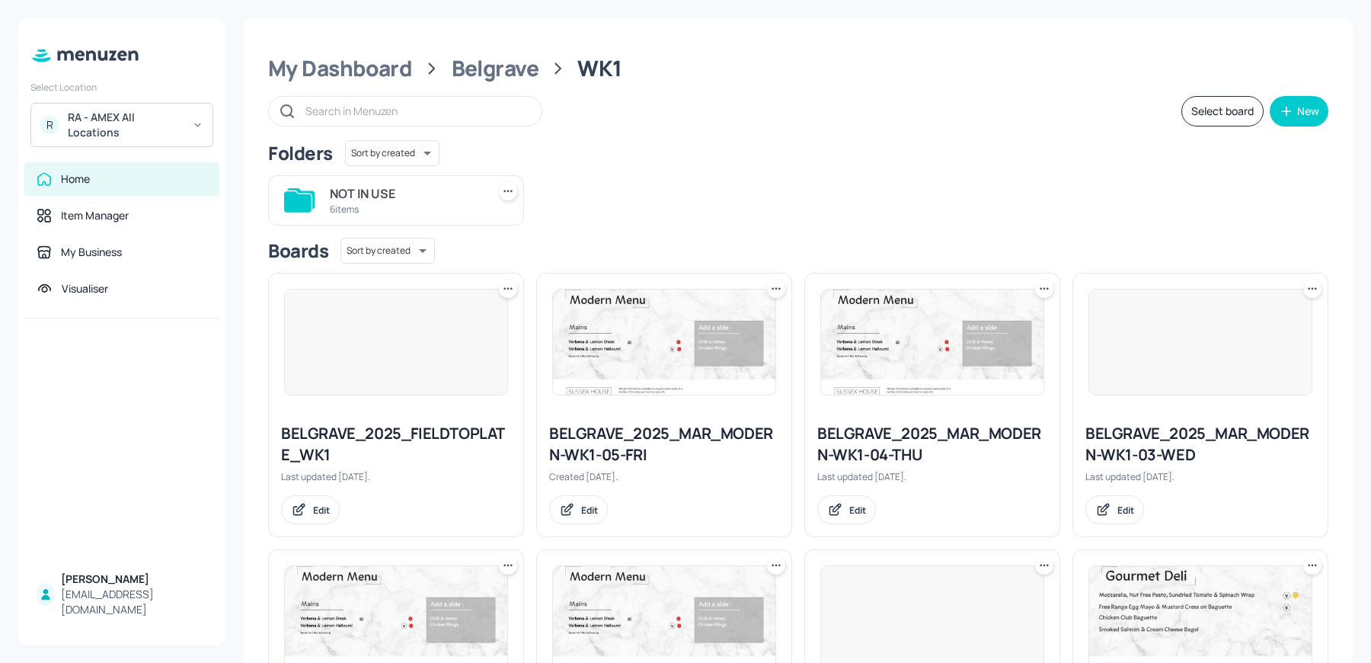
scroll to position [481, 0]
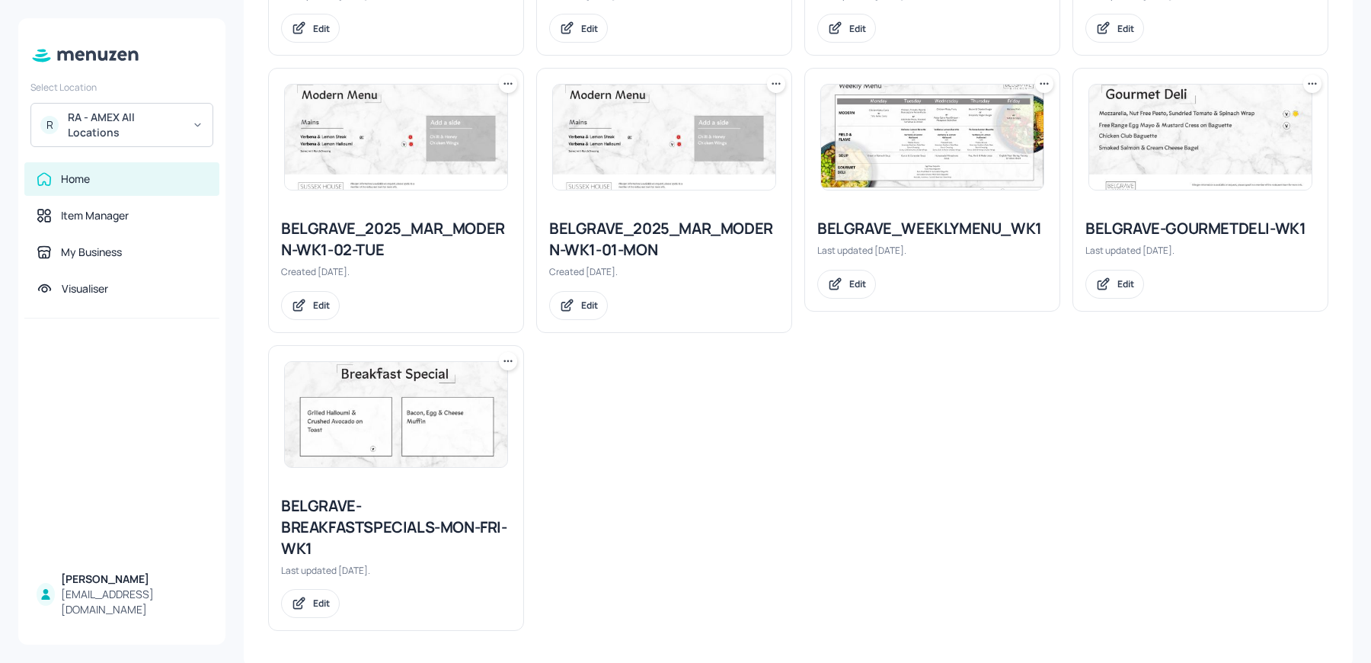
click at [883, 180] on img at bounding box center [932, 137] width 222 height 105
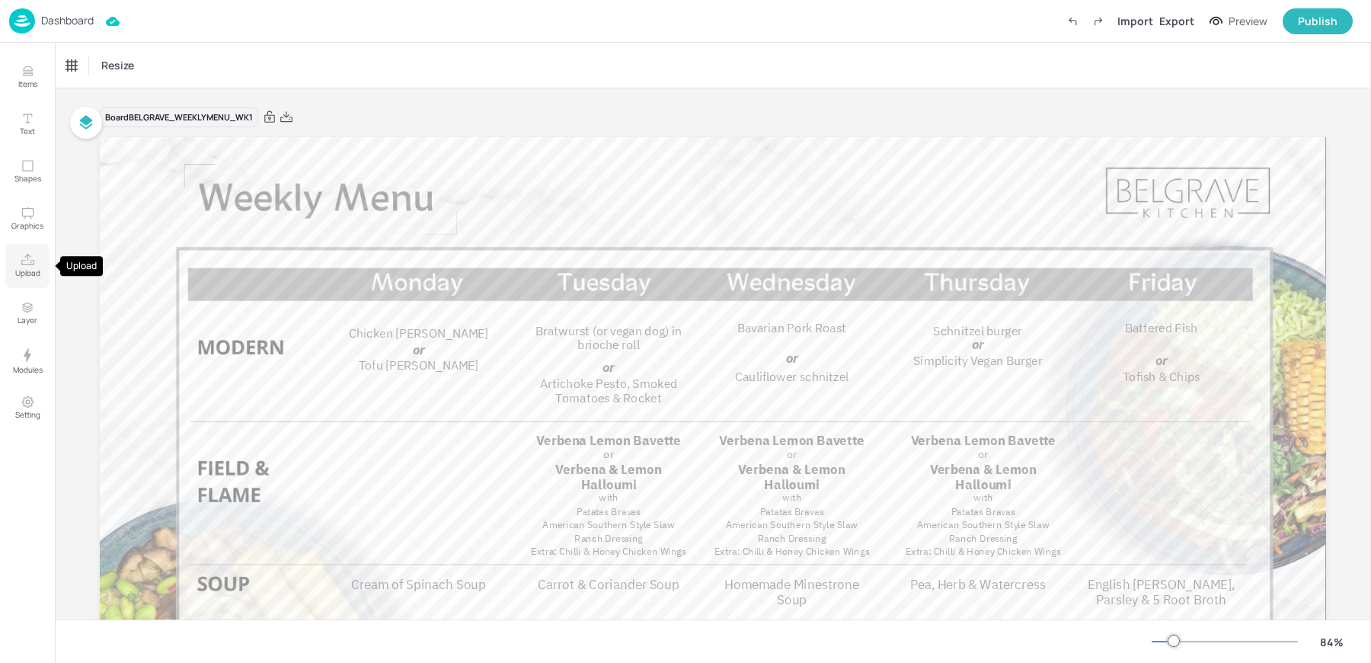
click at [27, 272] on p "Upload" at bounding box center [27, 272] width 25 height 11
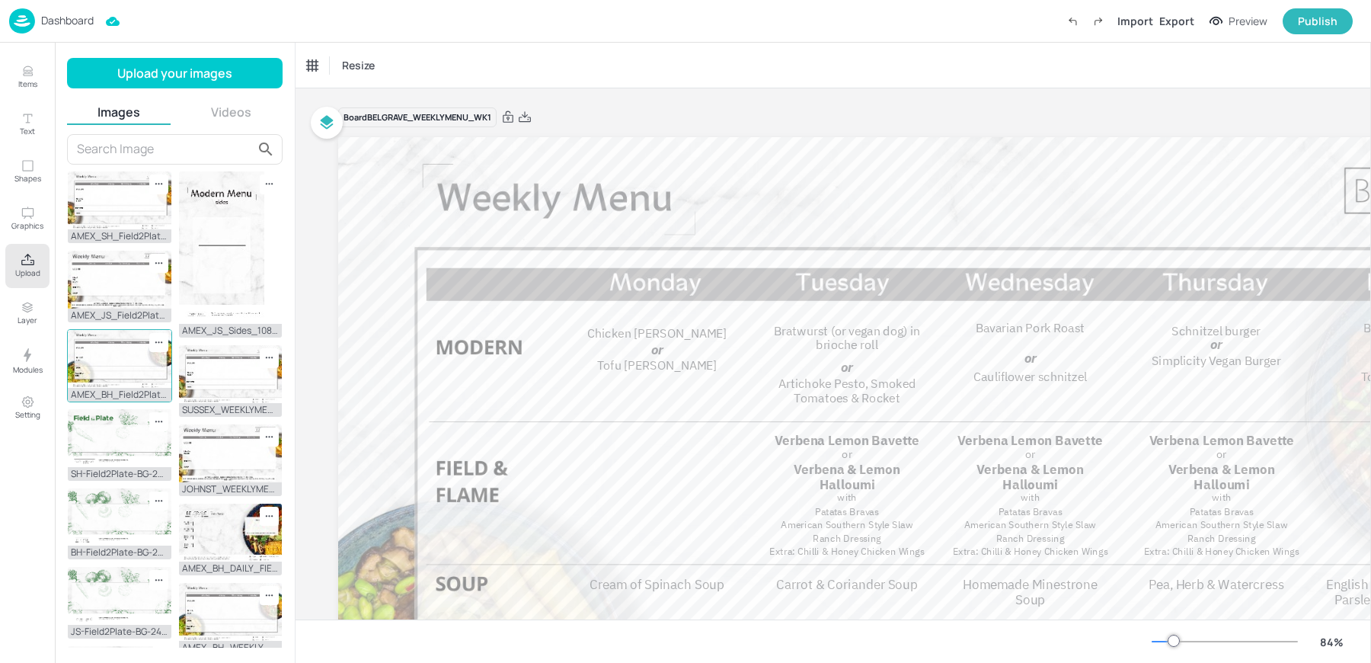
click at [110, 359] on img at bounding box center [120, 359] width 104 height 58
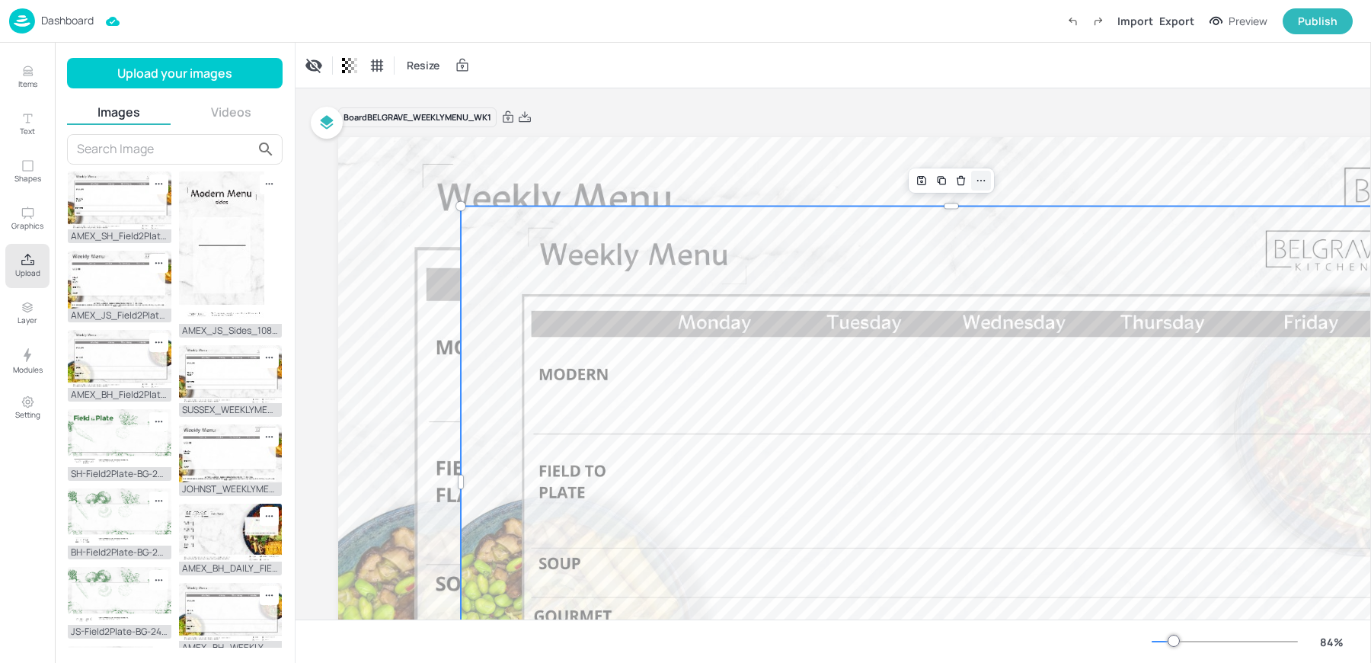
click at [982, 181] on icon at bounding box center [981, 180] width 12 height 12
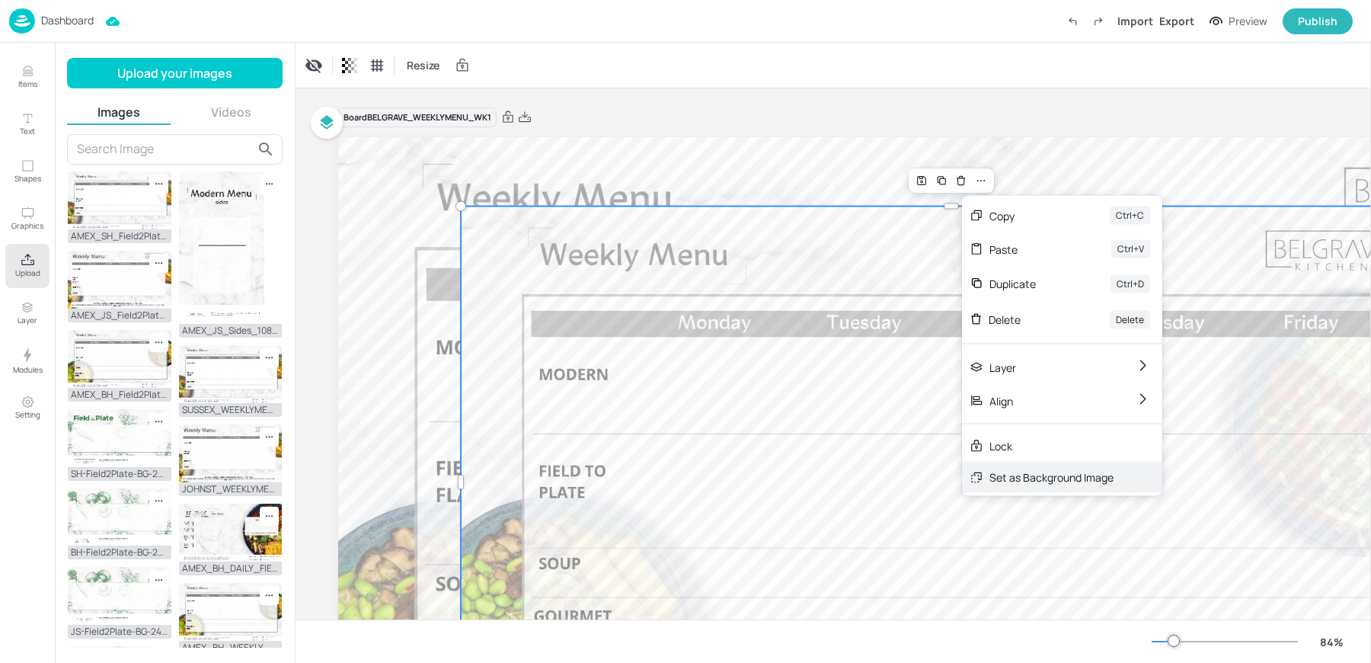
click at [1008, 473] on div "Set as Background Image" at bounding box center [1051, 477] width 124 height 16
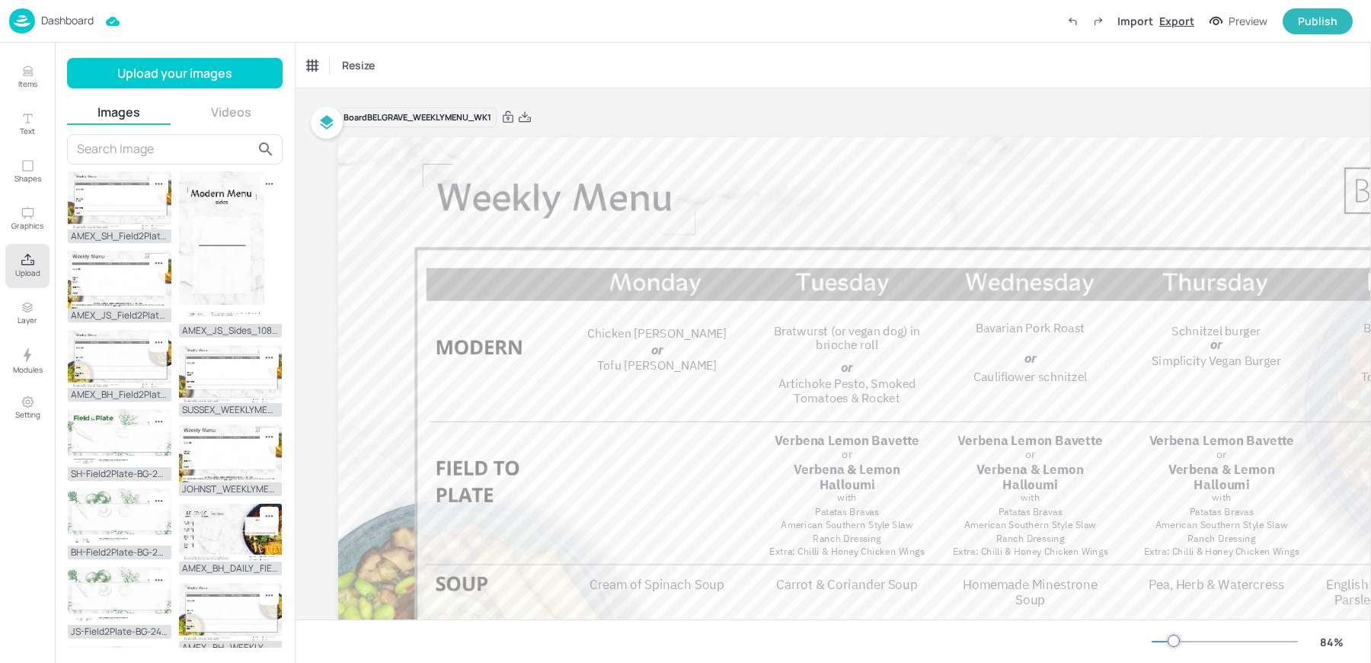
click at [1163, 21] on div "Export" at bounding box center [1176, 21] width 35 height 16
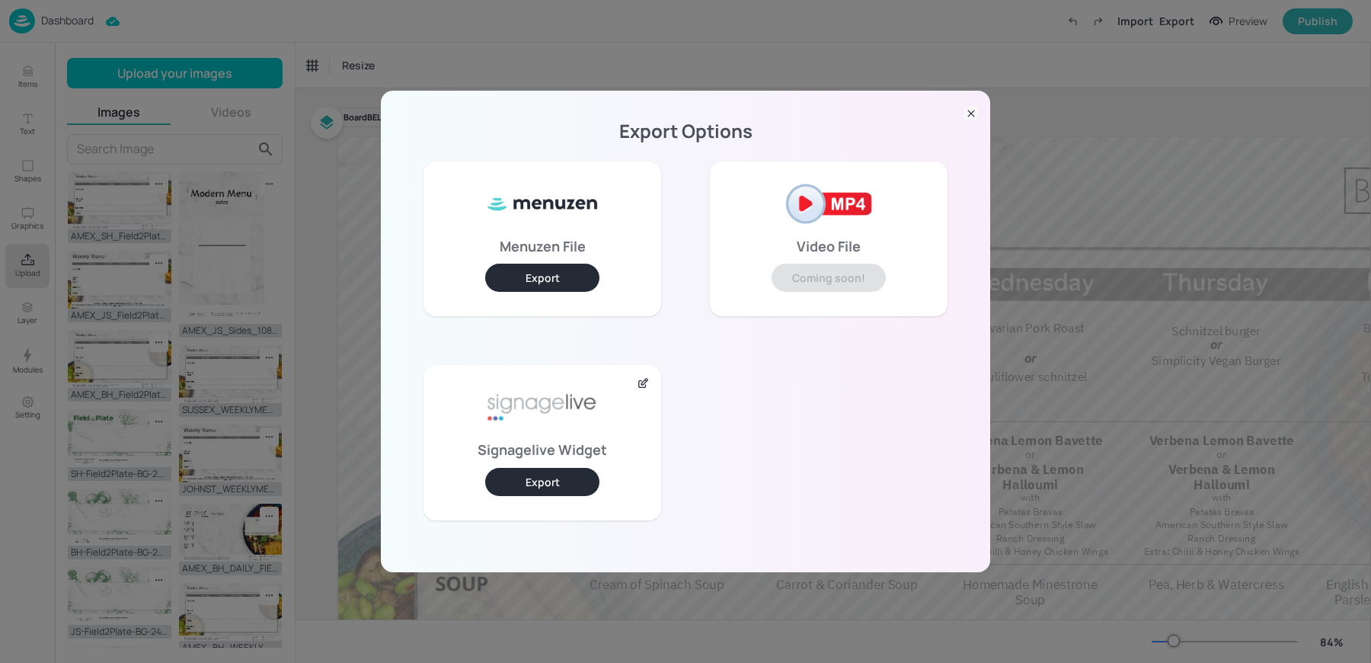
click at [543, 478] on button "Export" at bounding box center [542, 482] width 114 height 28
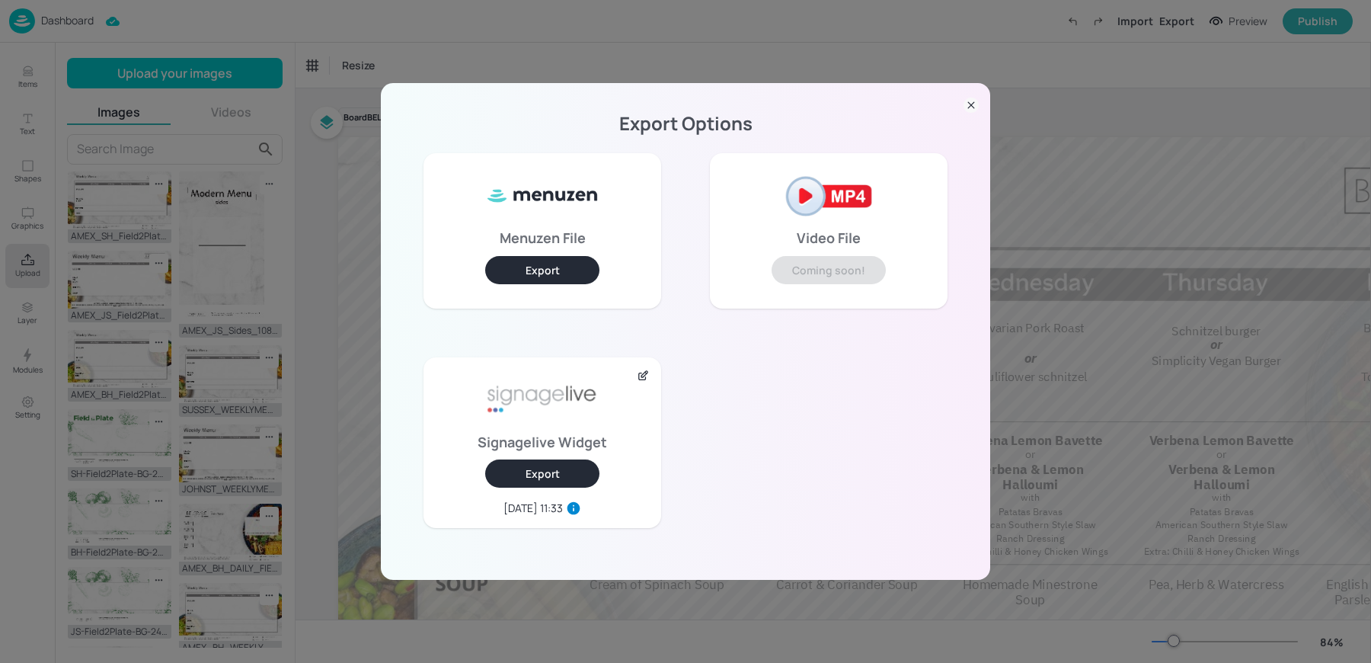
click at [219, 48] on div "Export Options Menuzen File Export Video File Coming soon! Signagelive Widget E…" at bounding box center [685, 331] width 1371 height 663
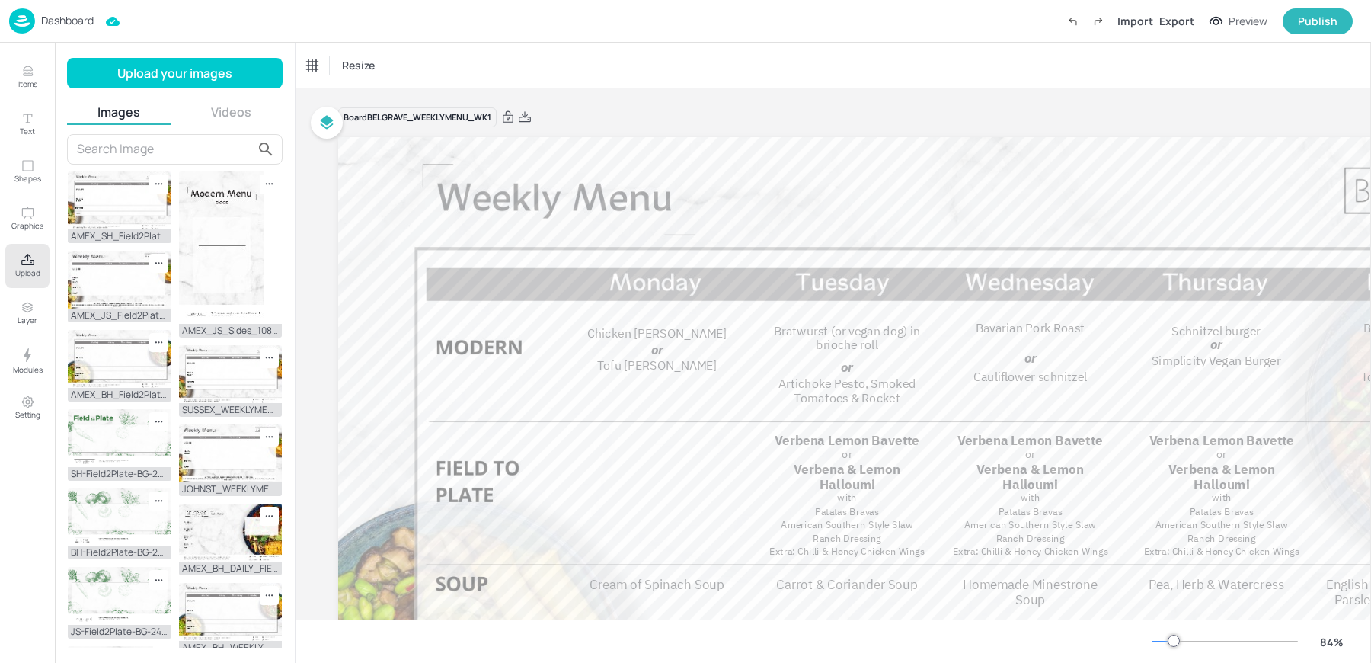
click at [72, 23] on p "Dashboard" at bounding box center [67, 20] width 53 height 11
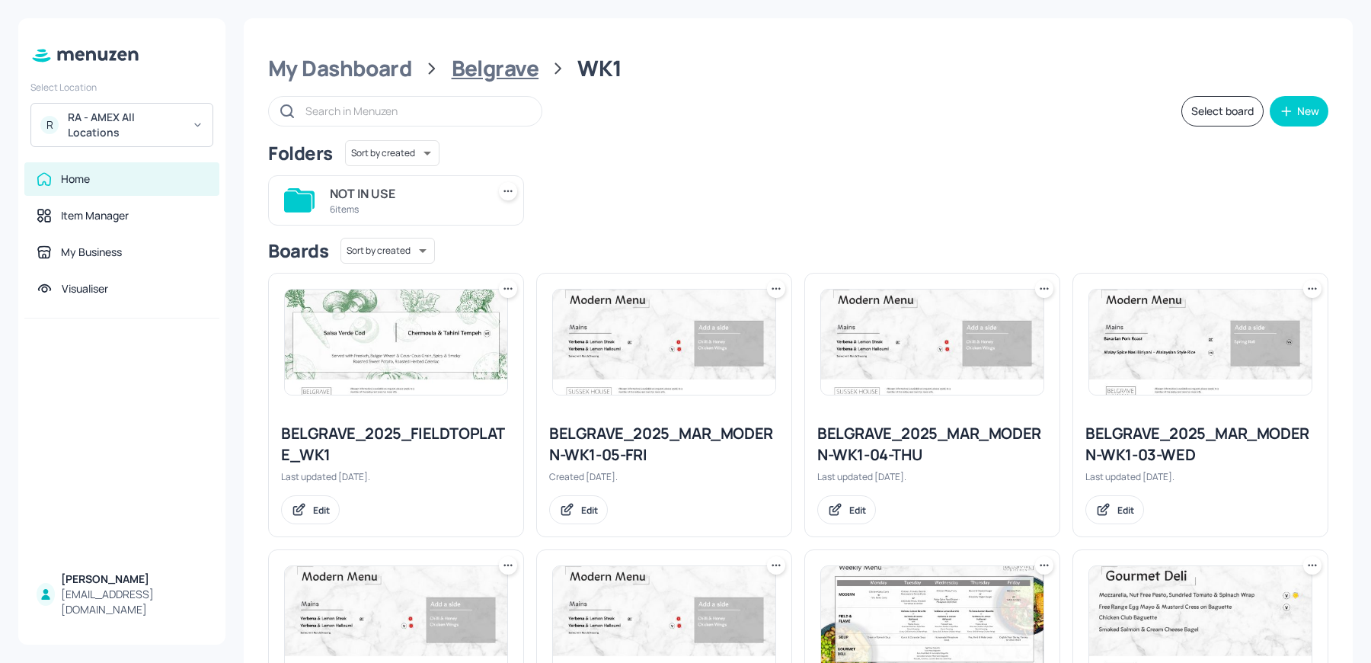
click at [471, 64] on div "Belgrave" at bounding box center [496, 68] width 88 height 27
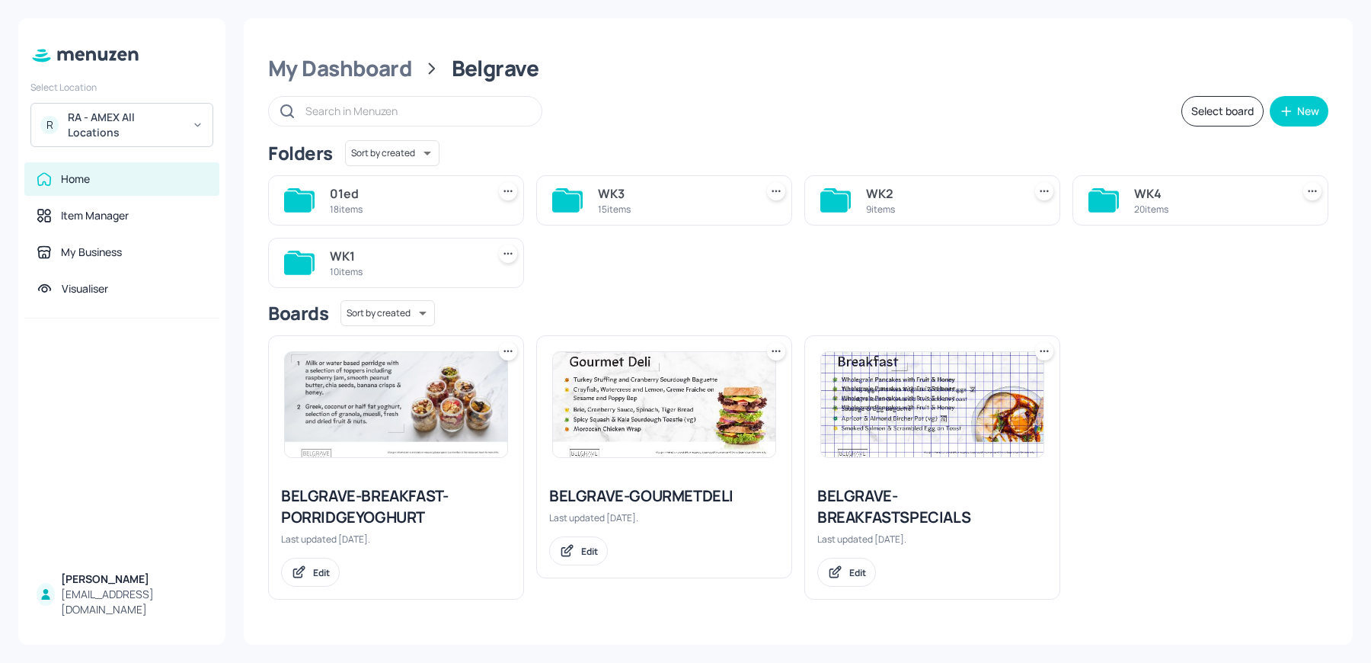
click at [998, 207] on div "9 items" at bounding box center [941, 209] width 151 height 13
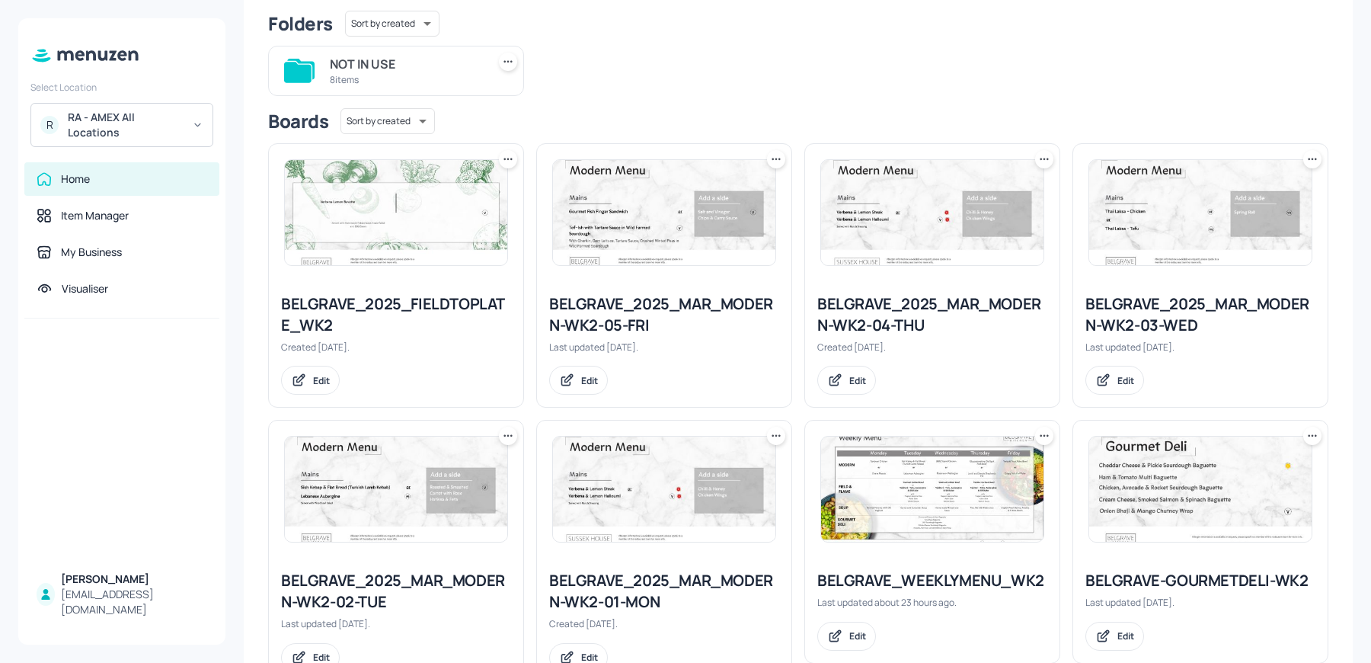
scroll to position [184, 0]
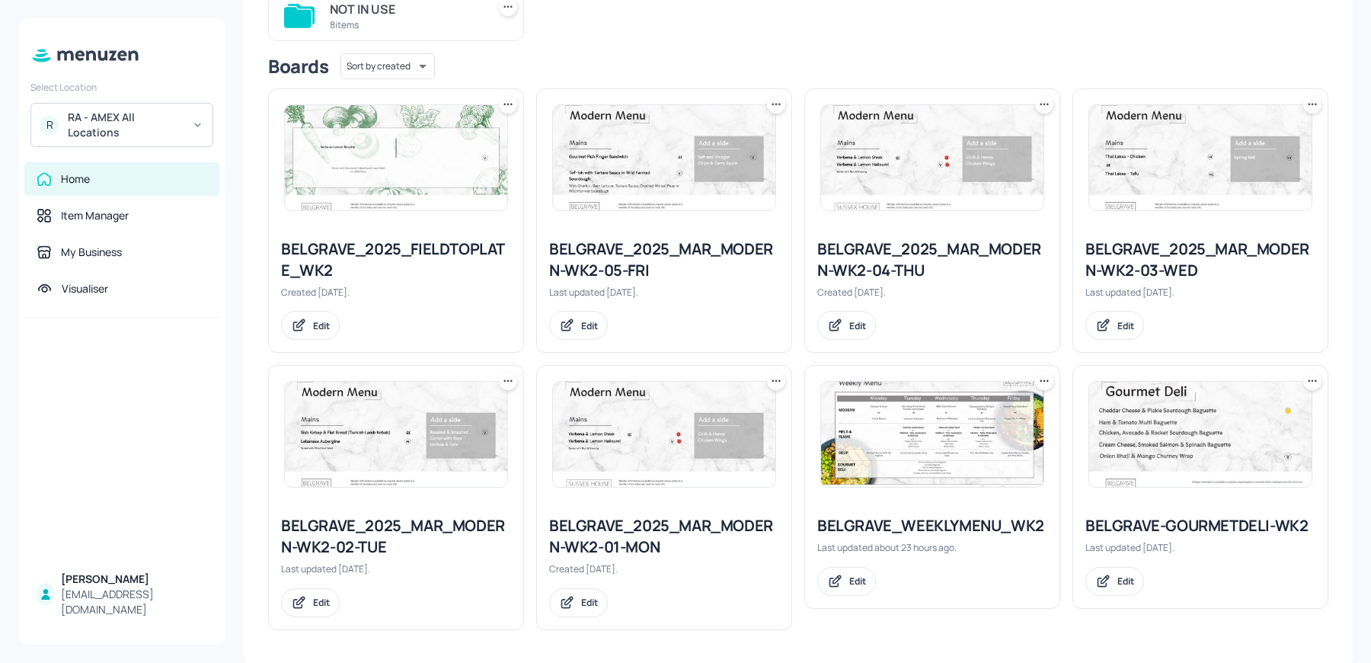
click at [914, 441] on img at bounding box center [932, 434] width 222 height 105
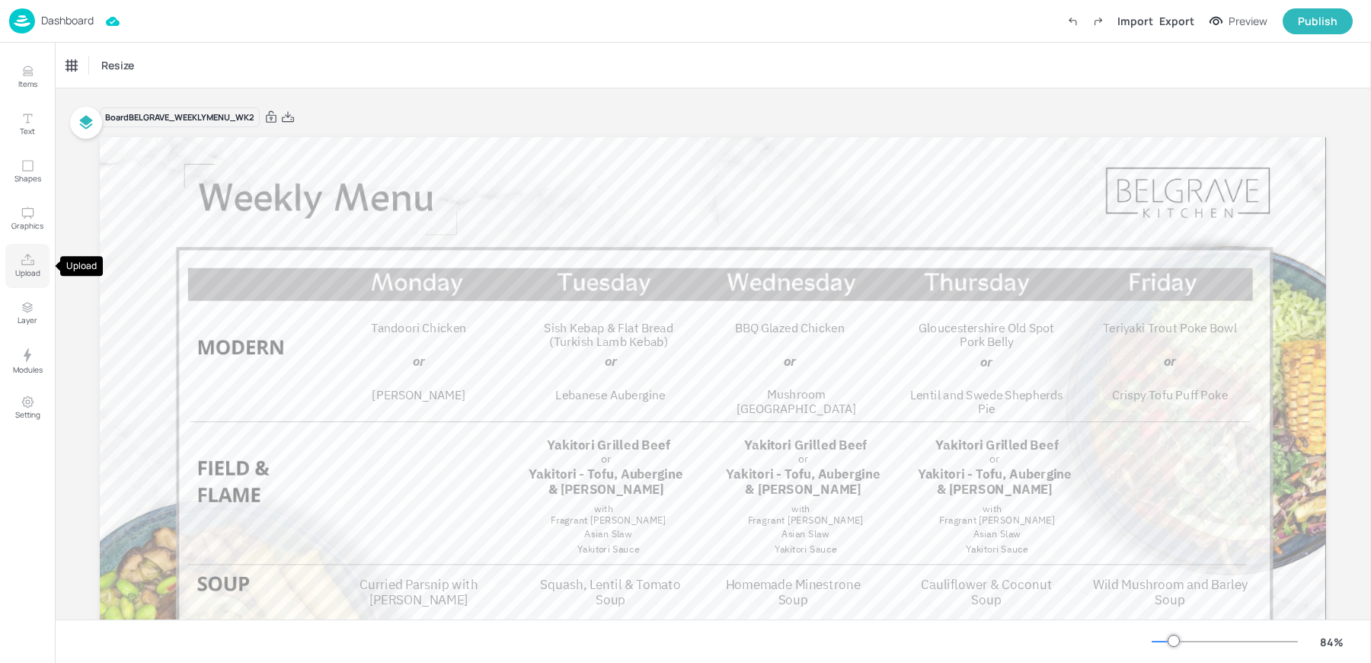
click at [18, 250] on button "Upload" at bounding box center [27, 266] width 44 height 44
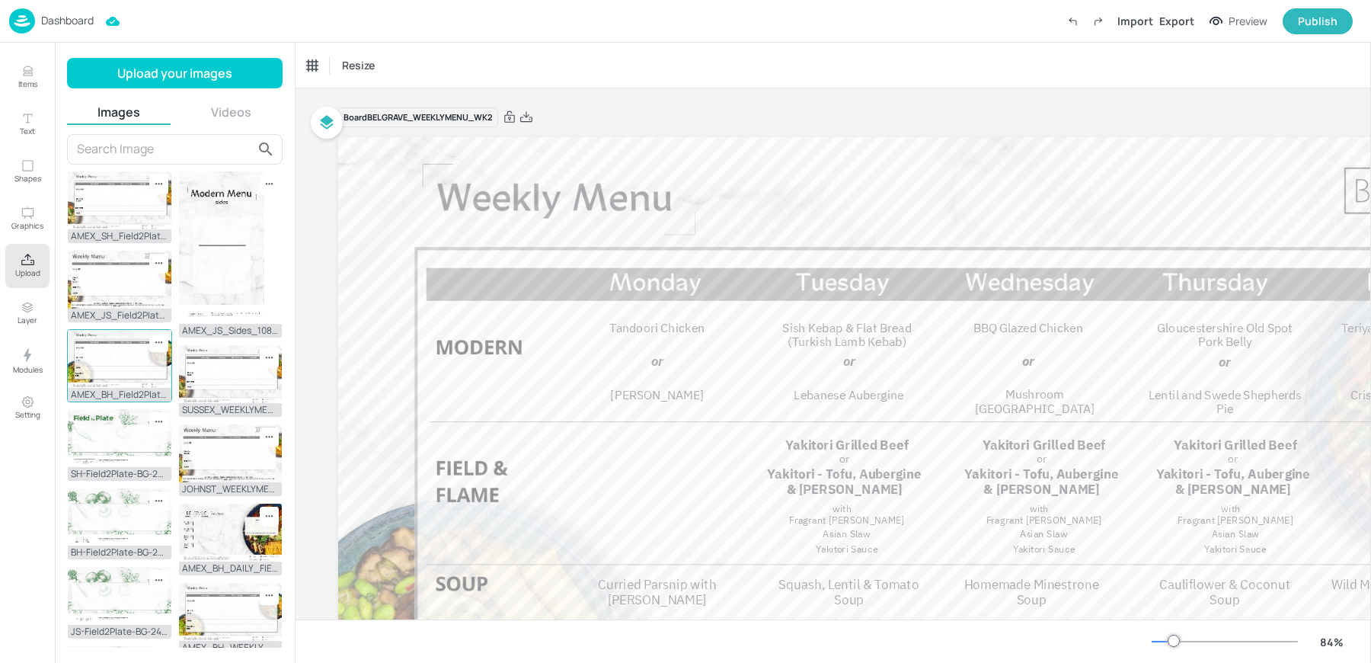
click at [114, 348] on img at bounding box center [120, 359] width 104 height 58
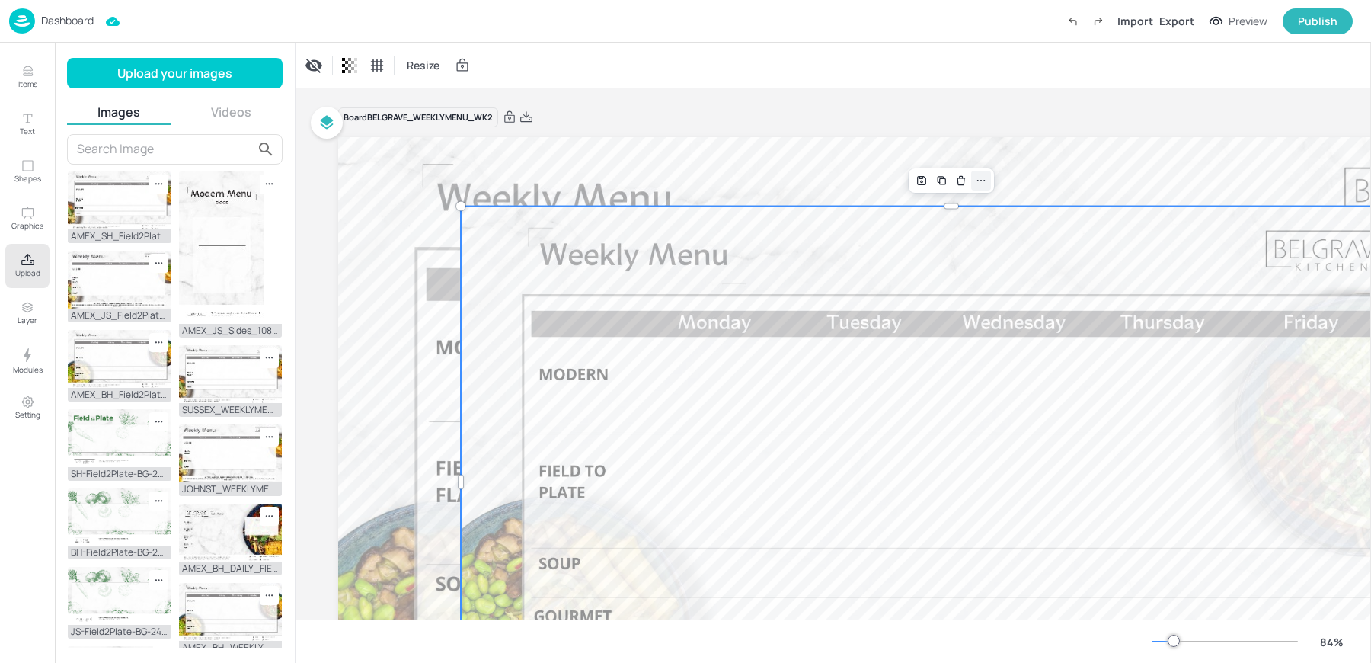
click at [980, 187] on div at bounding box center [981, 181] width 20 height 20
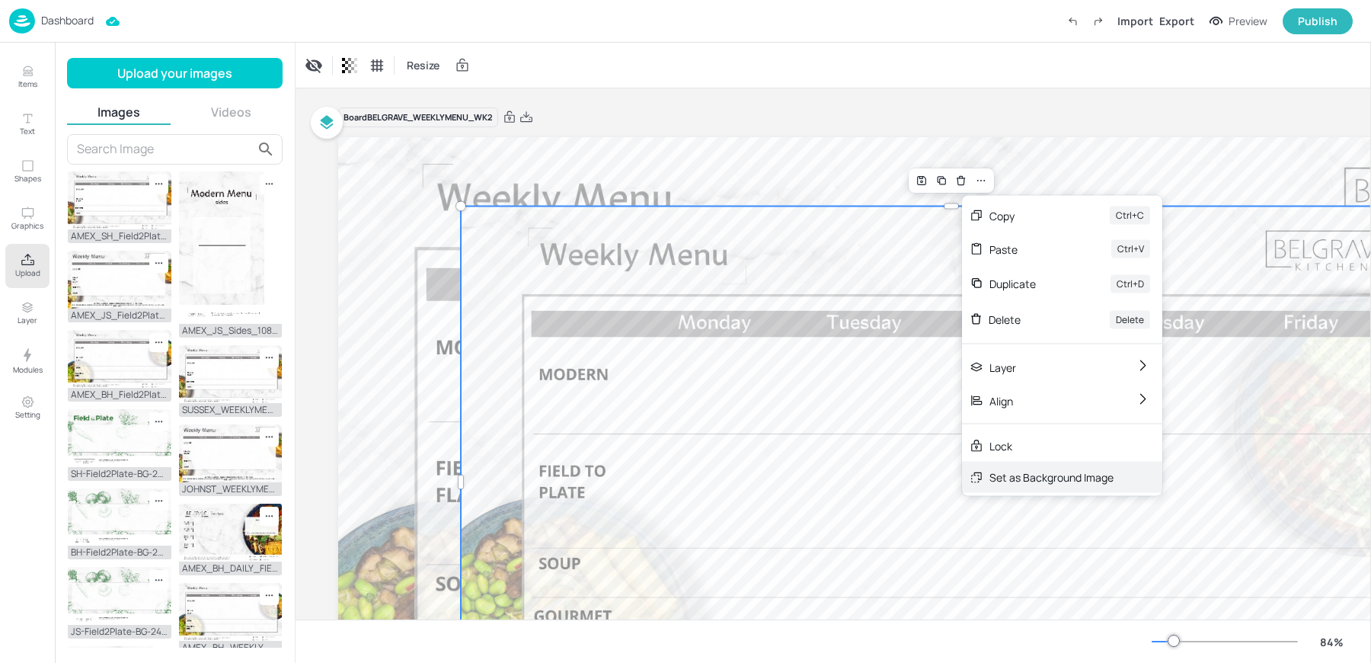
click at [1063, 475] on div "Set as Background Image" at bounding box center [1051, 477] width 124 height 16
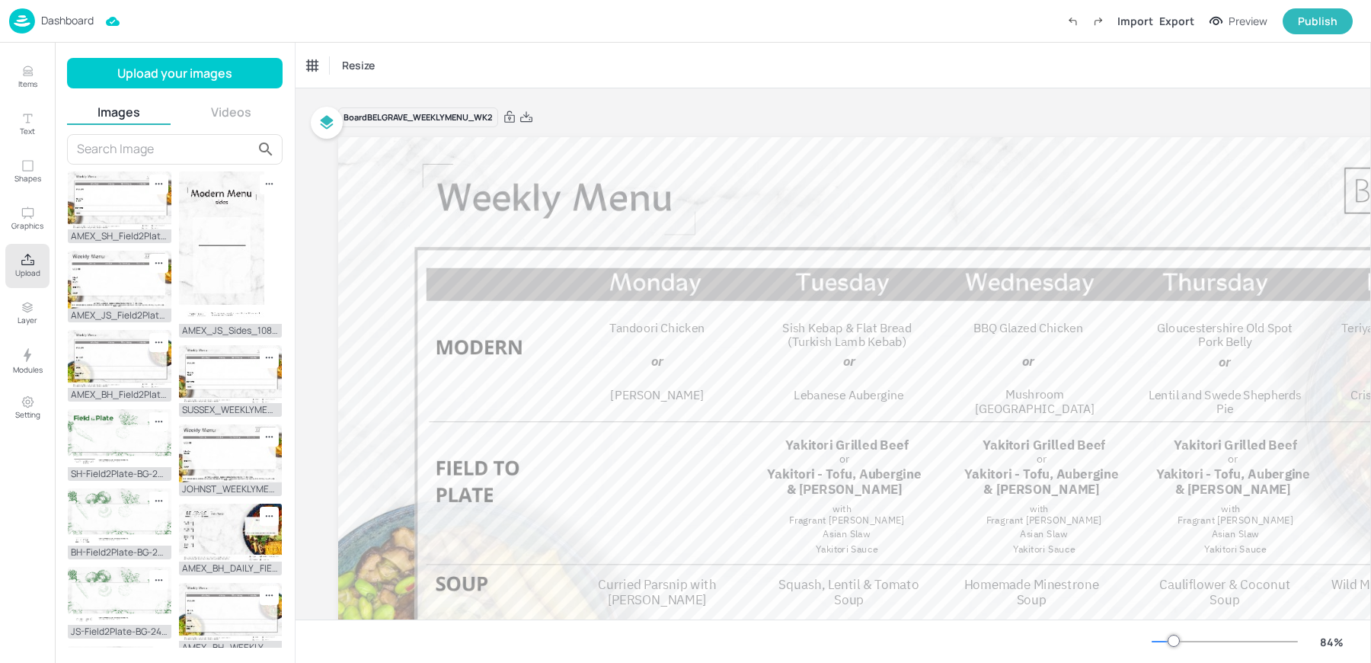
click at [709, 79] on div "Resize" at bounding box center [833, 65] width 1075 height 45
click at [30, 10] on img at bounding box center [22, 20] width 26 height 25
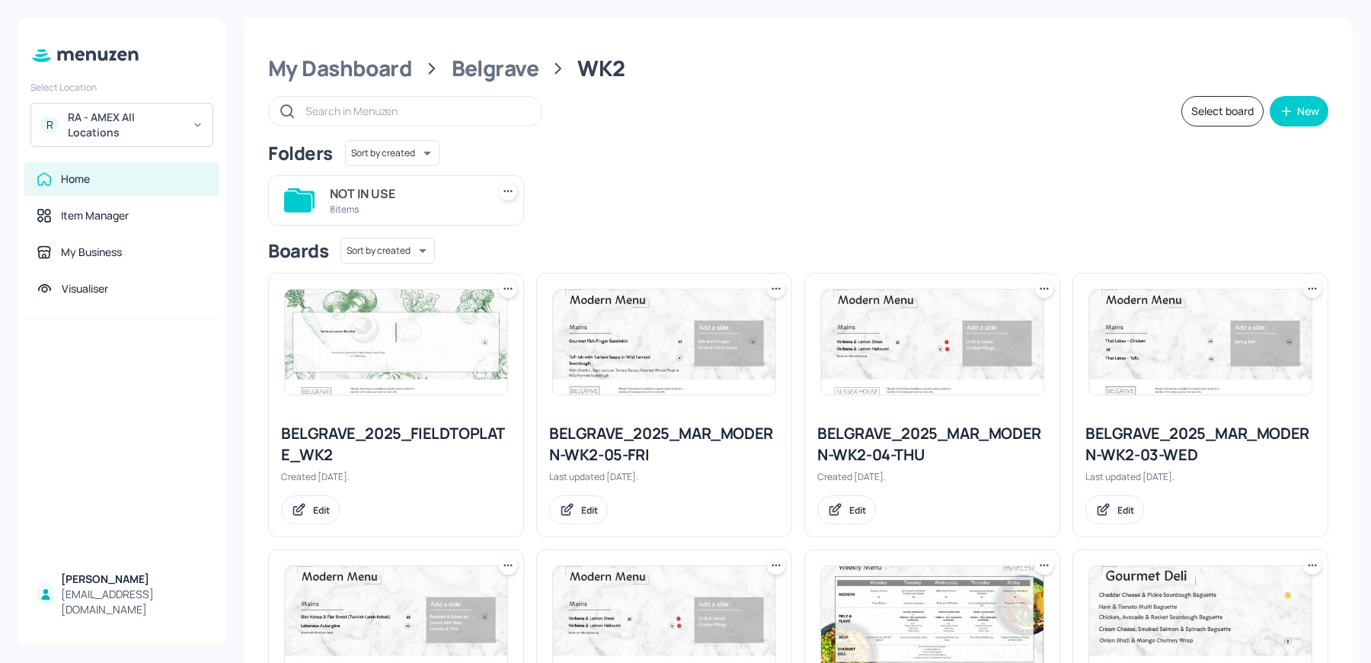
click at [526, 83] on div "My Dashboard Belgrave WK2 Select board New Folders Sort by created id ​ NOT IN …" at bounding box center [798, 434] width 1109 height 833
click at [508, 72] on div "Belgrave" at bounding box center [496, 68] width 88 height 27
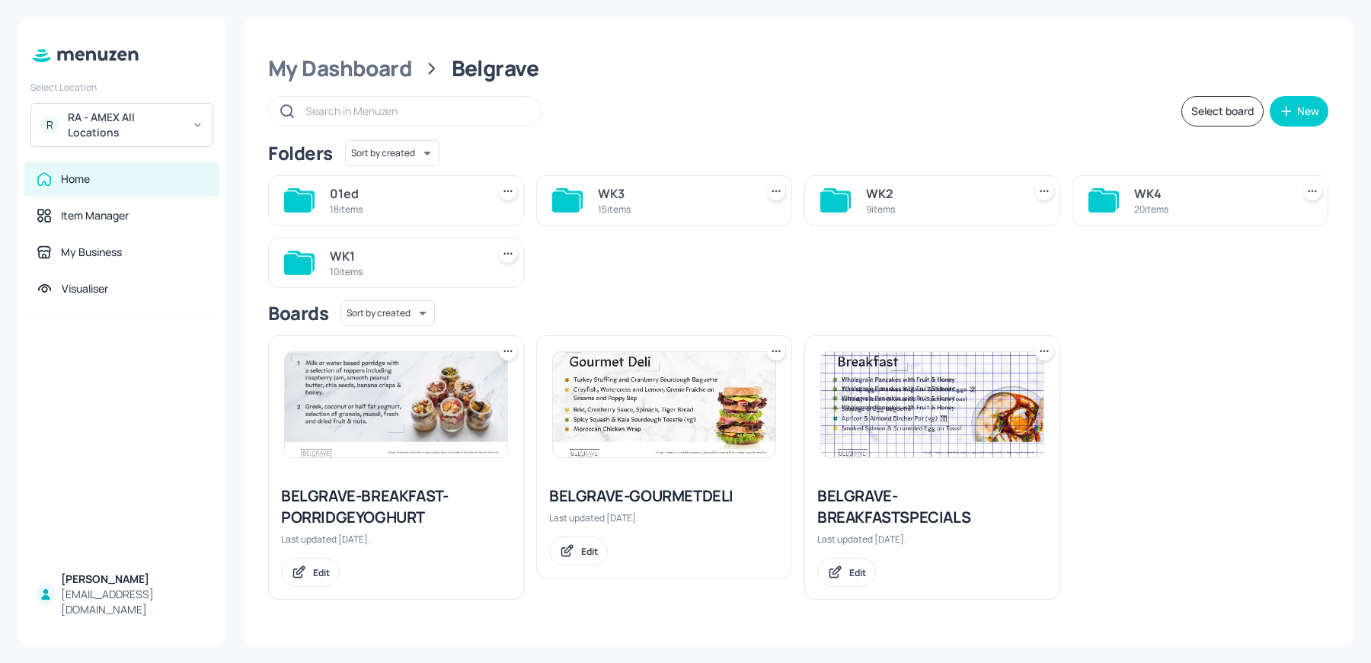
click at [632, 185] on div "WK3" at bounding box center [673, 193] width 151 height 18
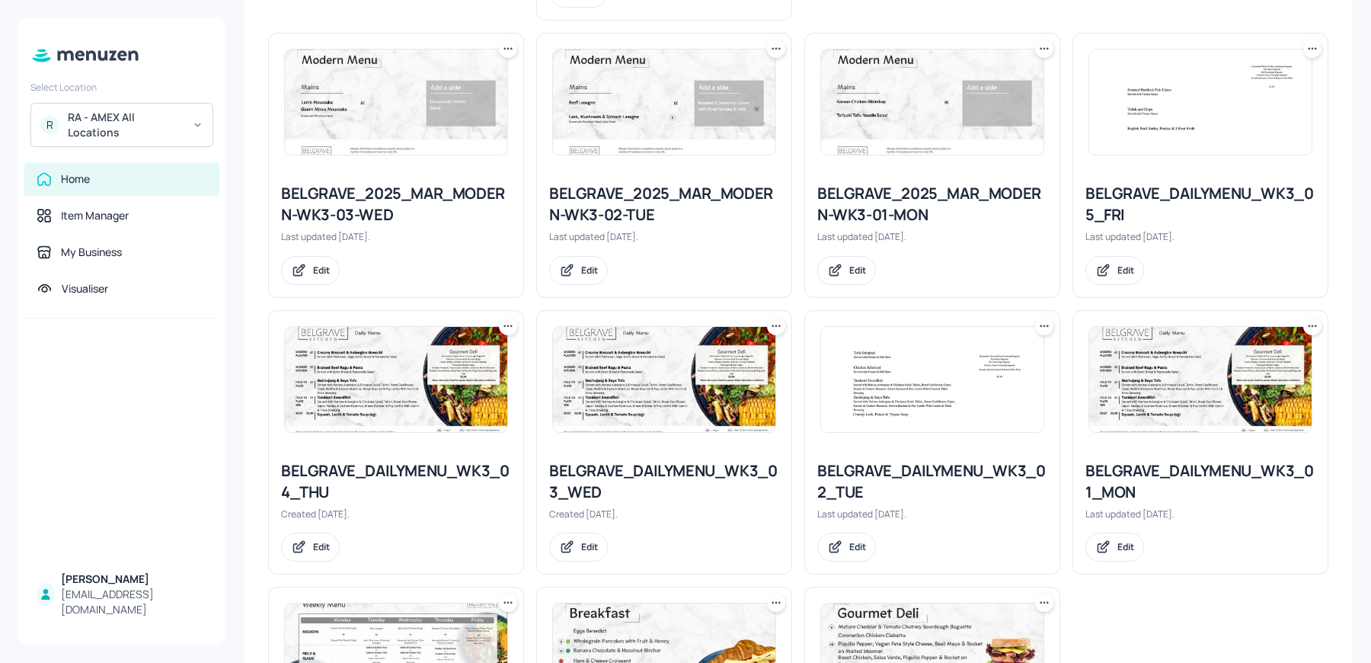
scroll to position [918, 0]
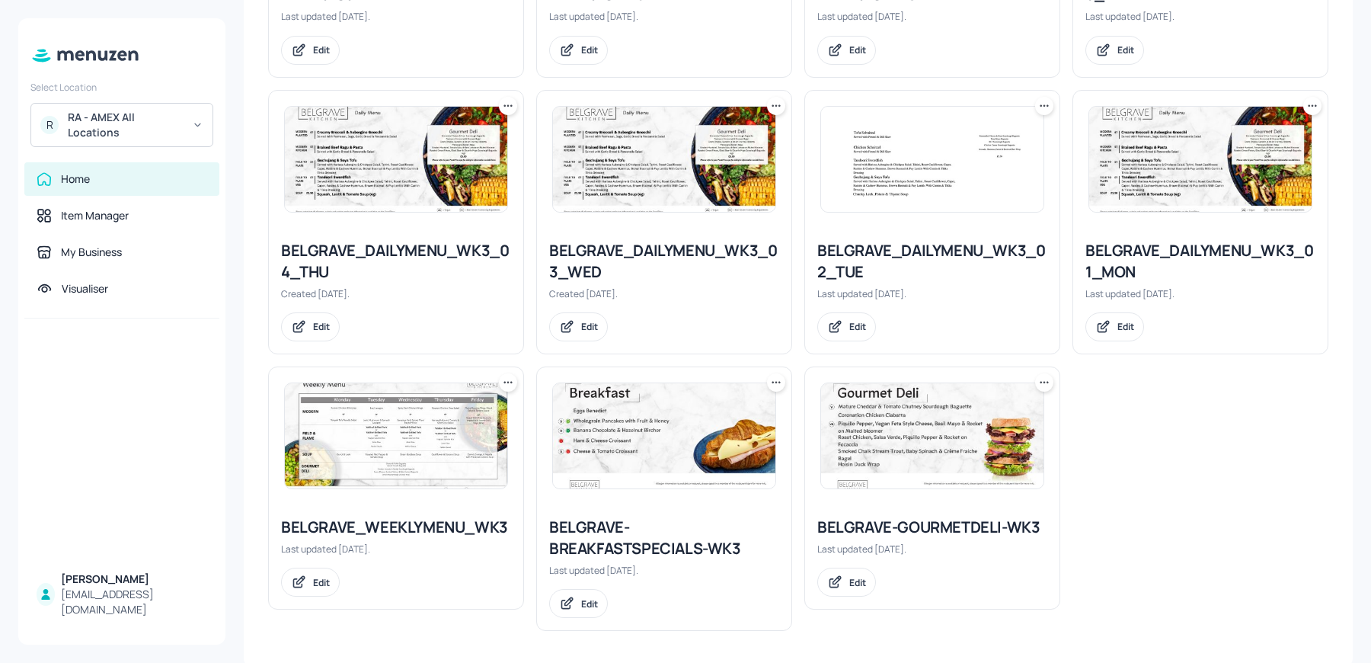
click at [449, 456] on img at bounding box center [396, 435] width 222 height 105
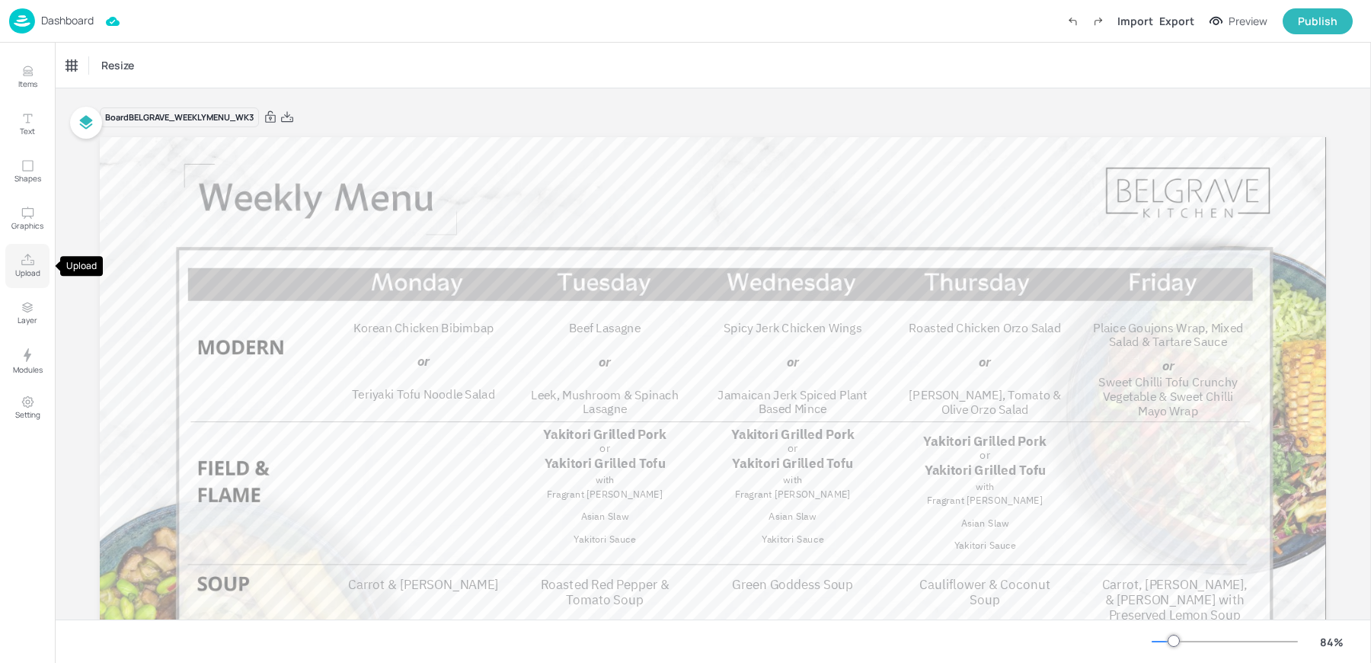
click at [24, 276] on p "Upload" at bounding box center [27, 272] width 25 height 11
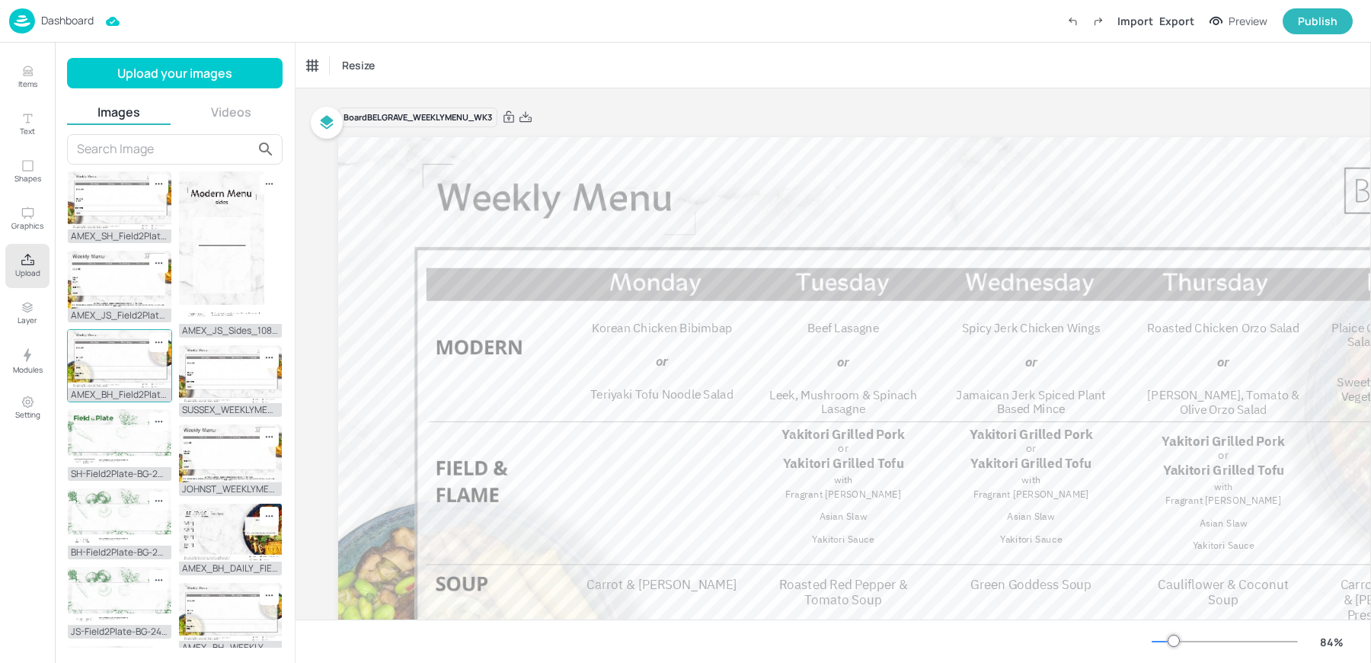
click at [119, 354] on img at bounding box center [120, 359] width 104 height 58
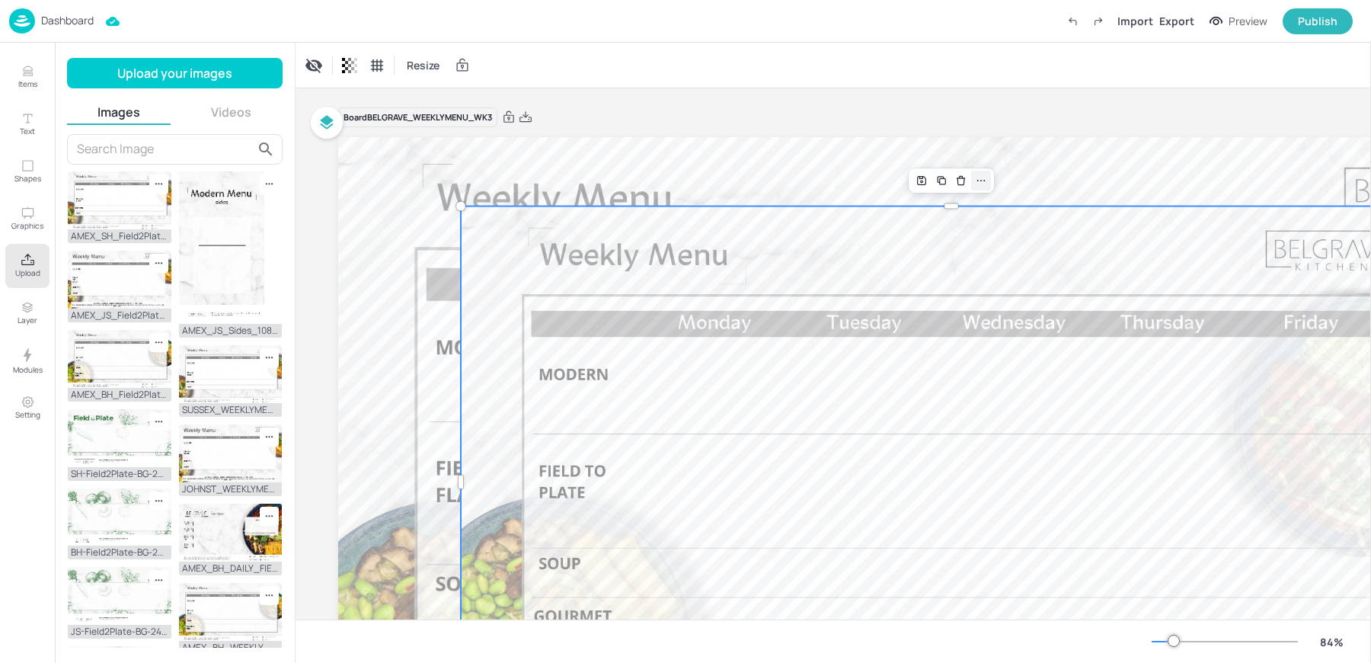
click at [981, 181] on icon at bounding box center [981, 180] width 12 height 12
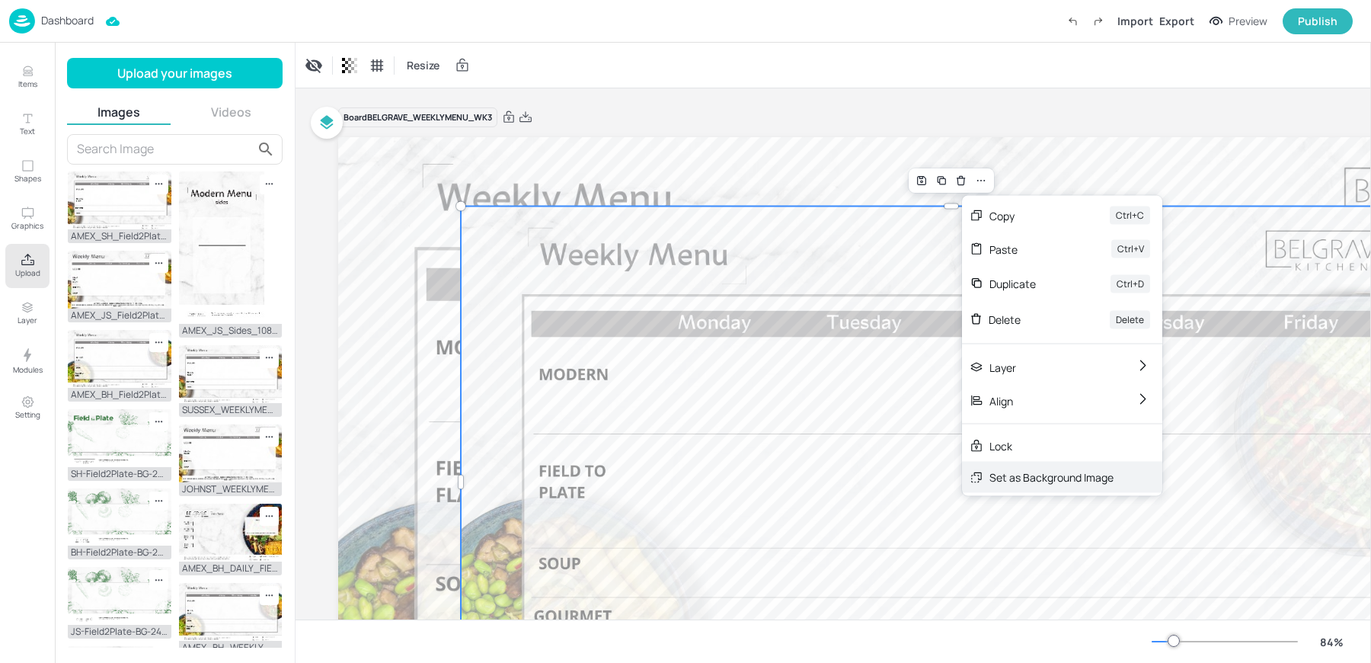
click at [1062, 477] on div "Set as Background Image" at bounding box center [1051, 477] width 124 height 16
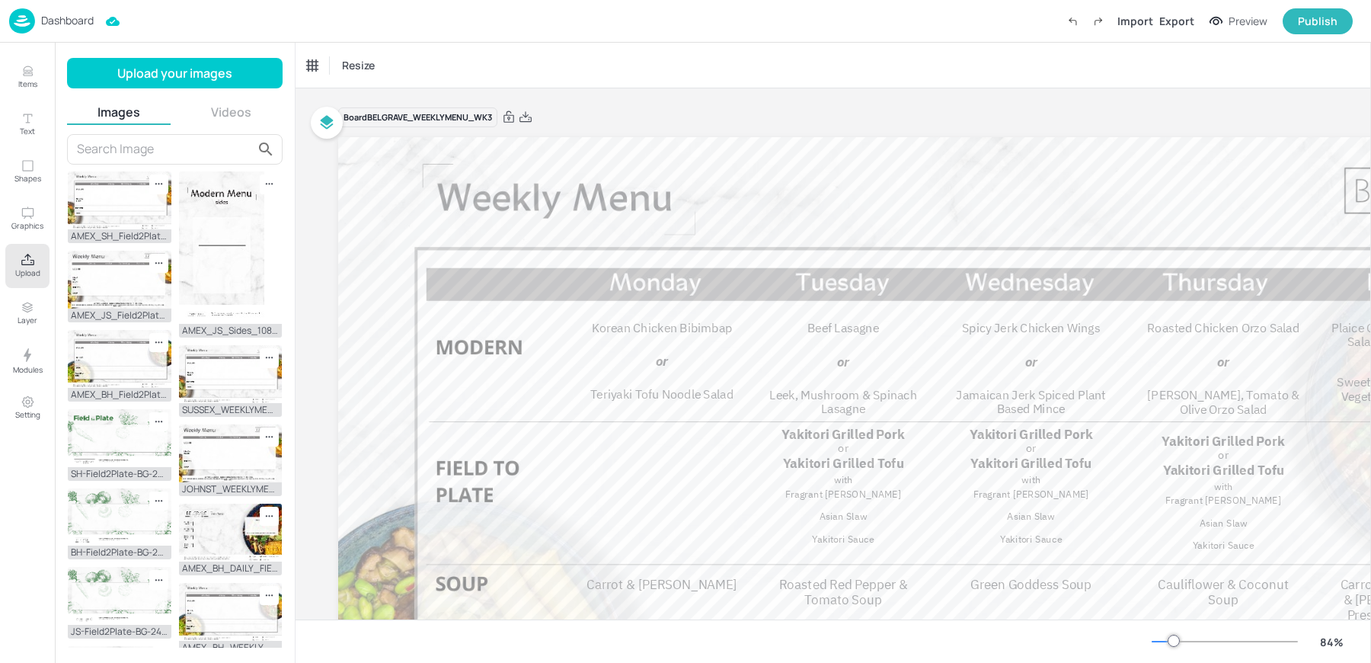
click at [698, 66] on div "Resize" at bounding box center [833, 65] width 1075 height 45
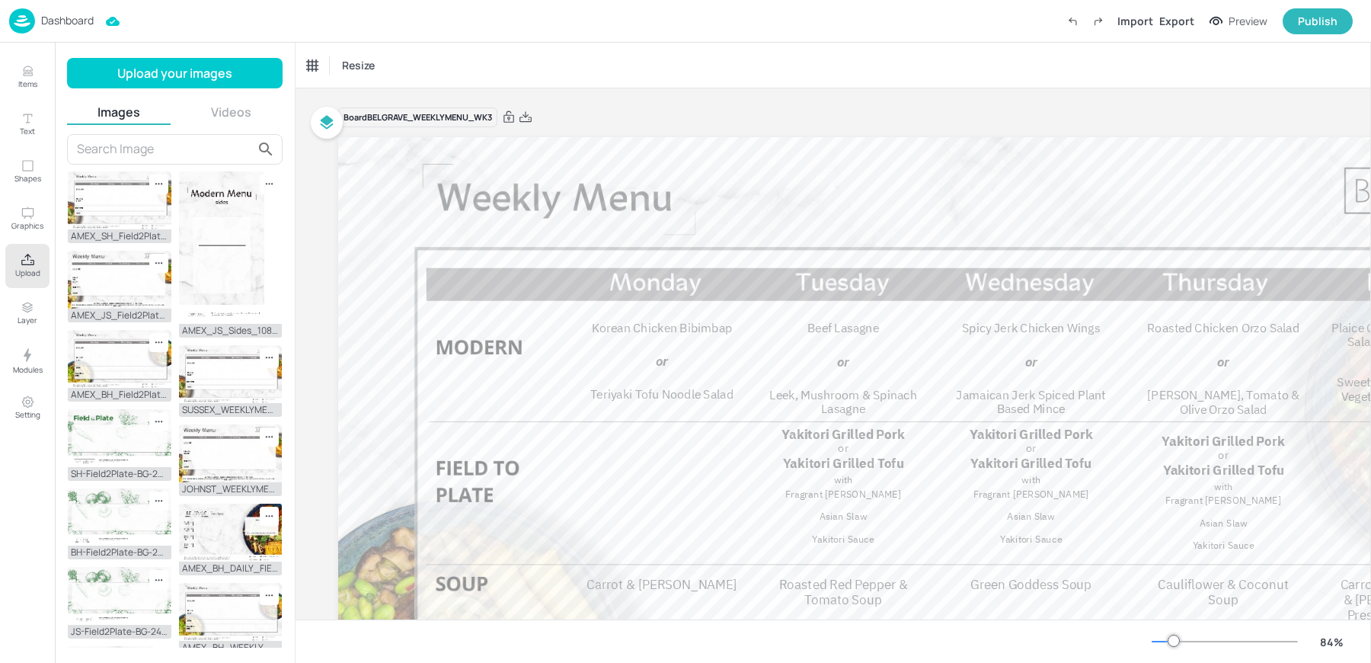
click at [698, 66] on div "Resize" at bounding box center [833, 65] width 1075 height 45
click at [46, 17] on p "Dashboard" at bounding box center [67, 20] width 53 height 11
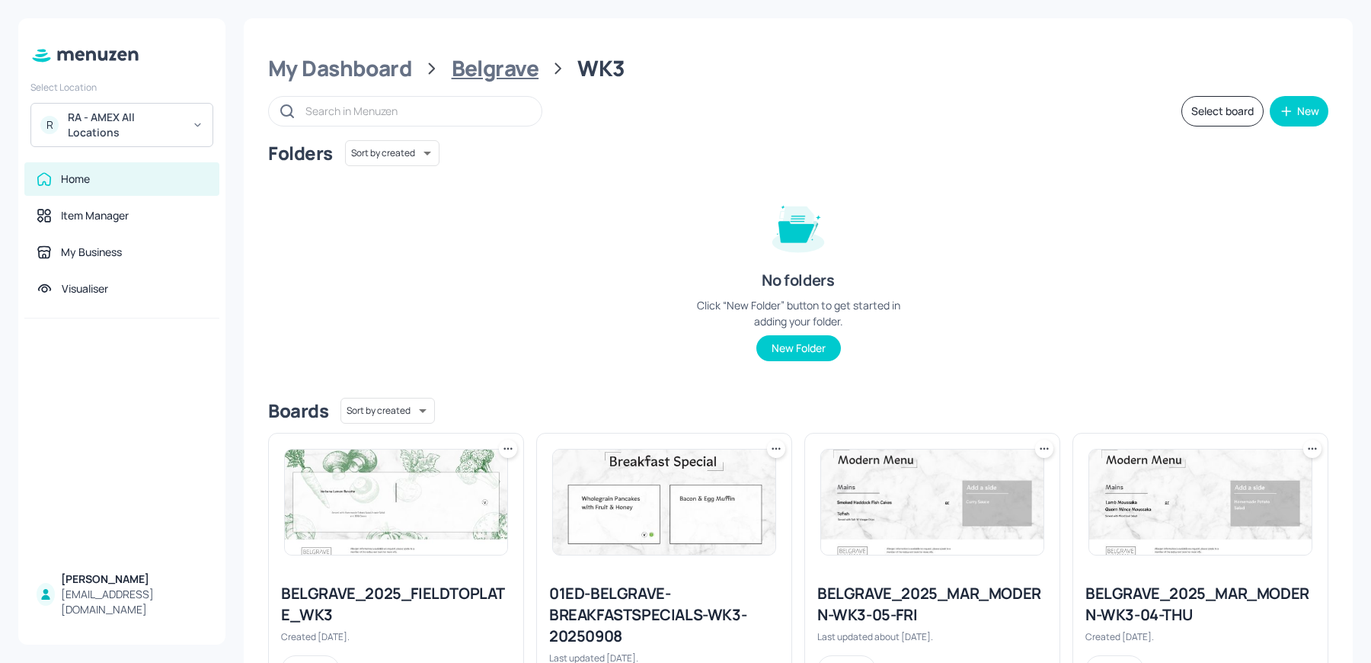
click at [519, 75] on div "Belgrave" at bounding box center [496, 68] width 88 height 27
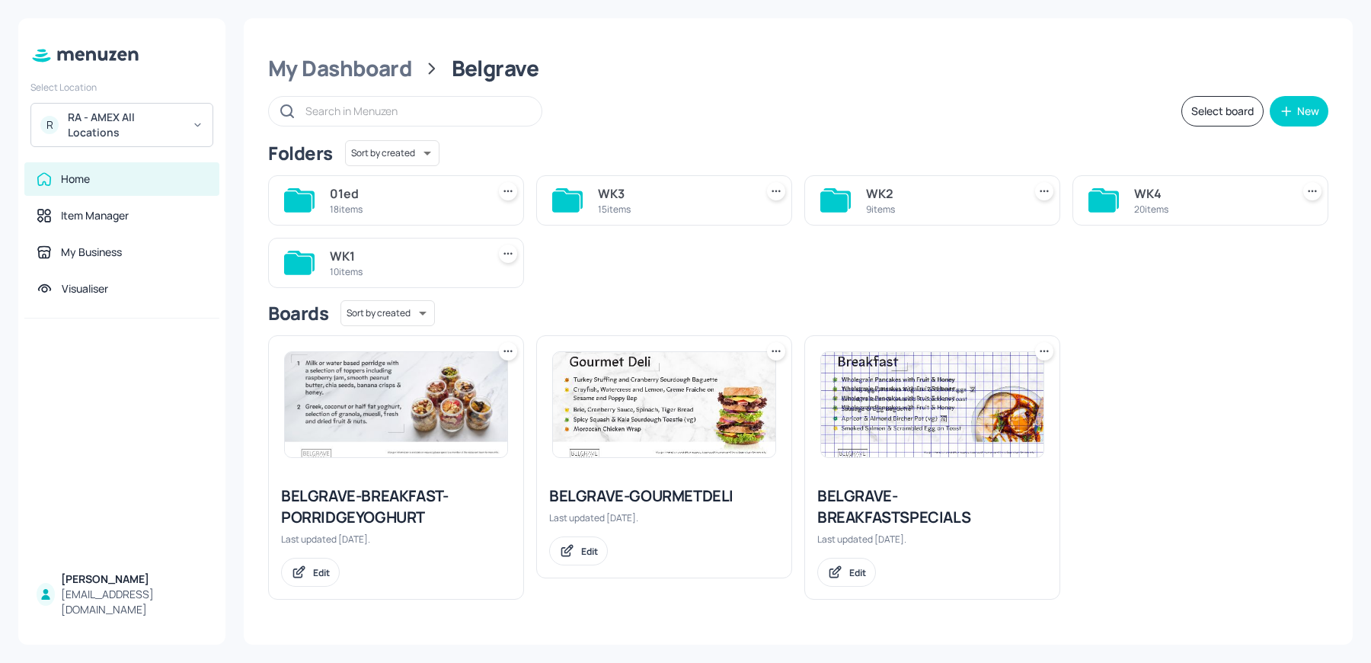
click at [1182, 214] on div "20 items" at bounding box center [1209, 209] width 151 height 13
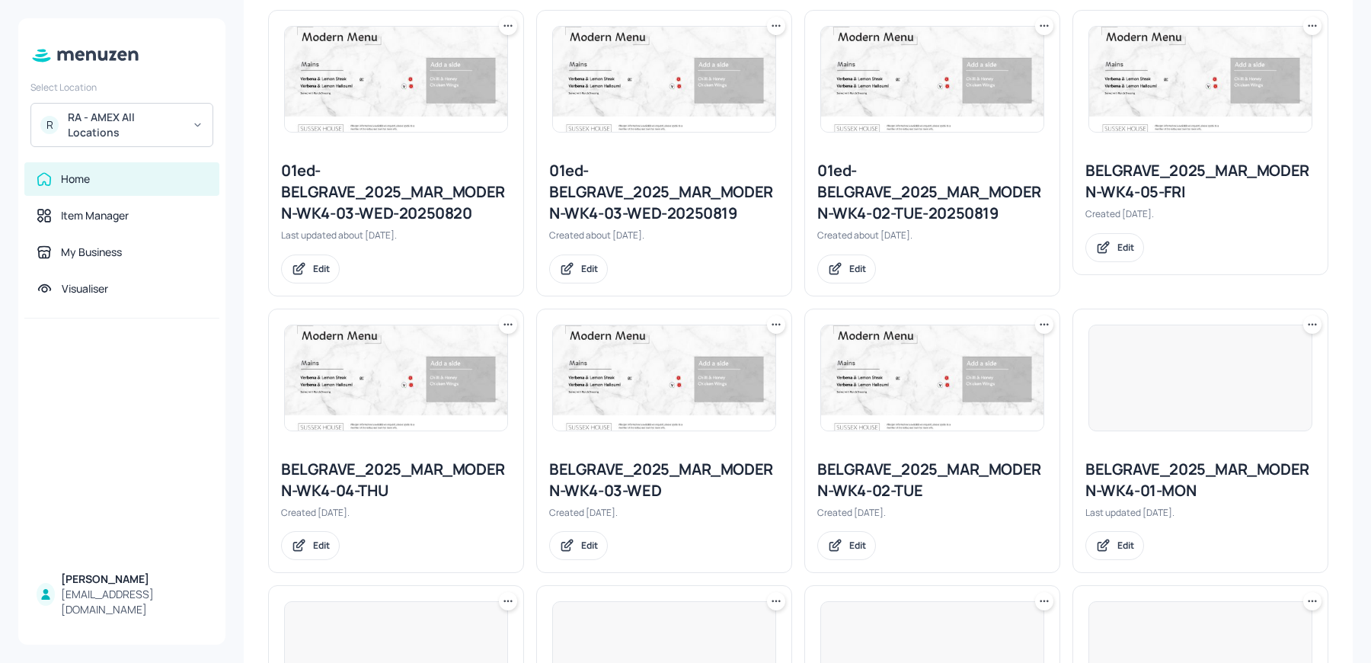
scroll to position [1215, 0]
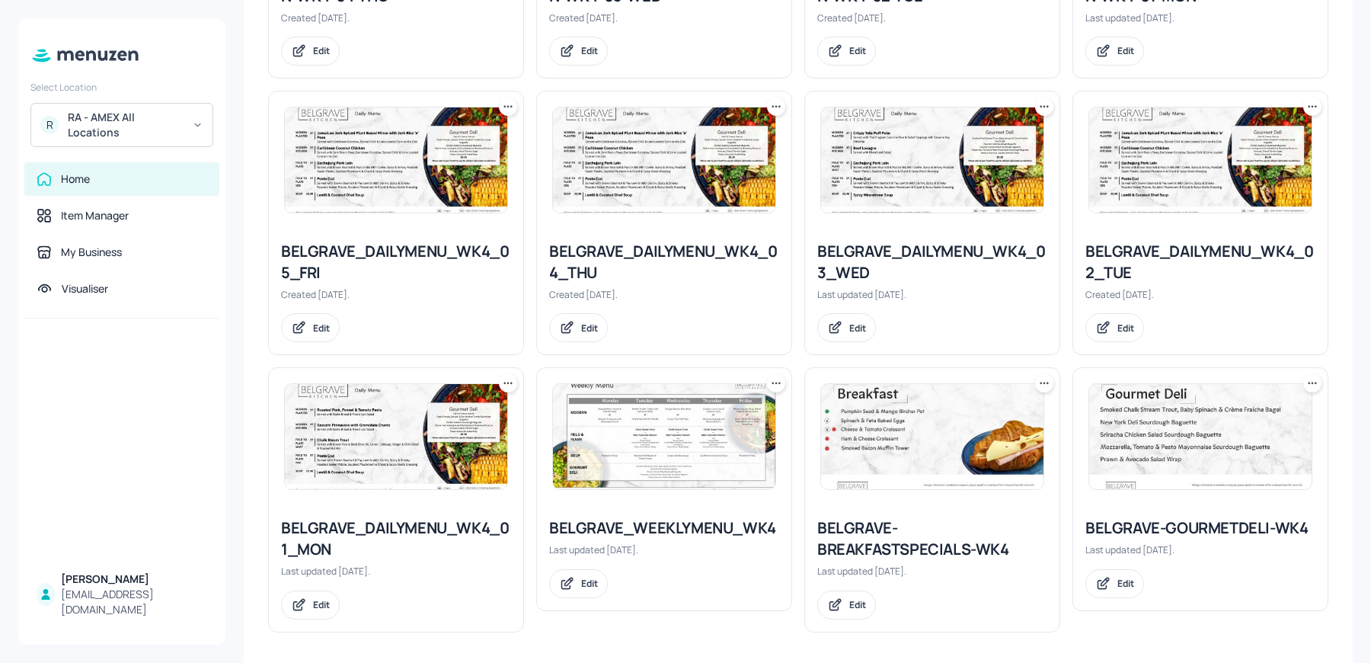
click at [616, 449] on img at bounding box center [664, 436] width 222 height 105
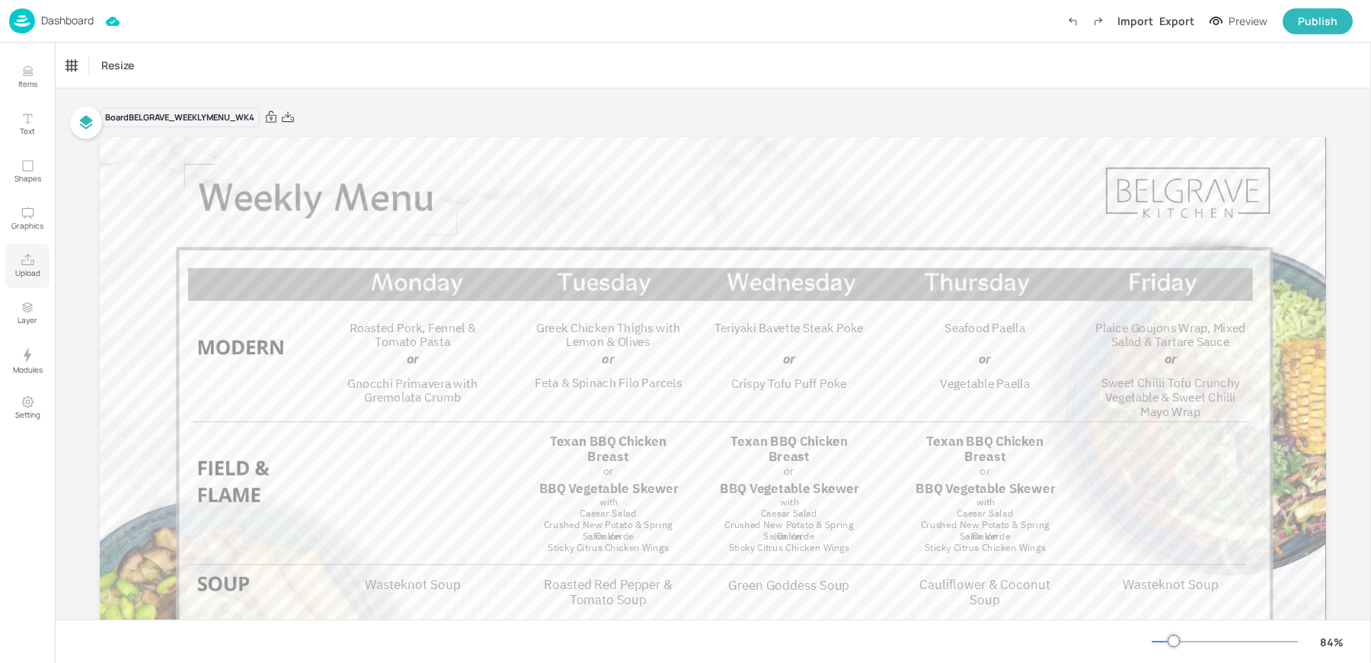
click at [35, 270] on p "Upload" at bounding box center [27, 272] width 25 height 11
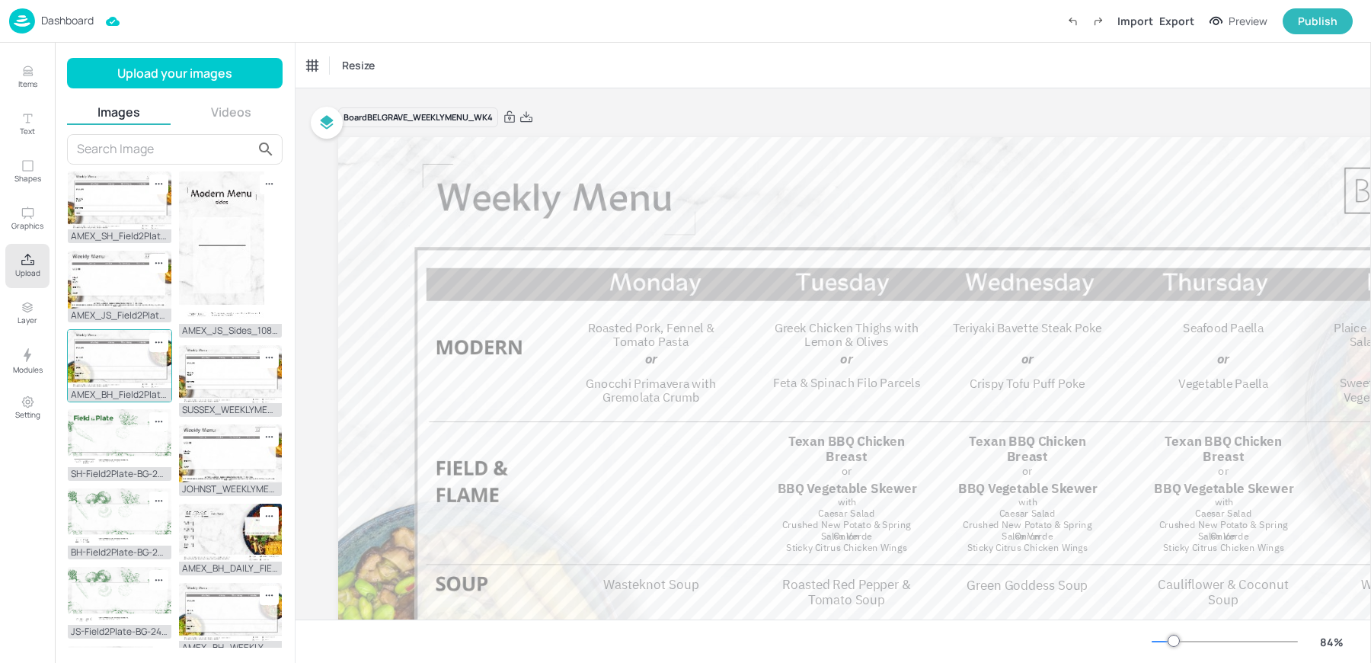
click at [126, 370] on img at bounding box center [120, 359] width 104 height 58
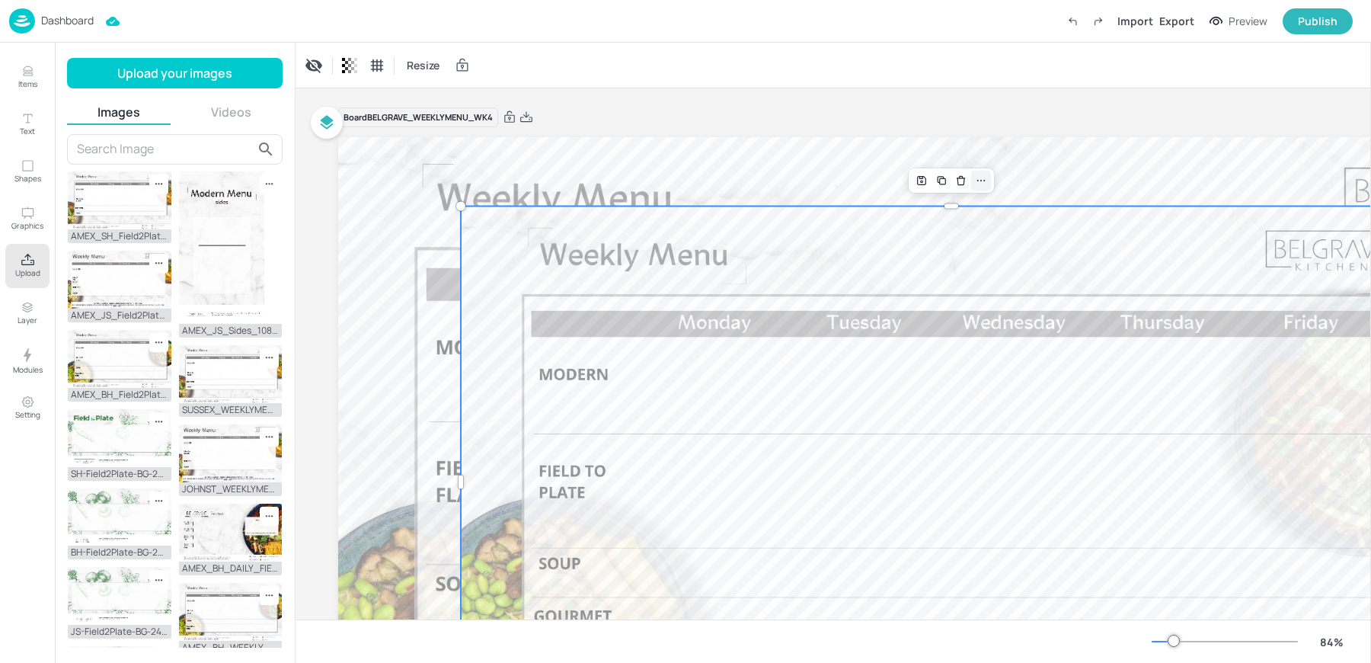
click at [986, 174] on icon at bounding box center [981, 180] width 12 height 12
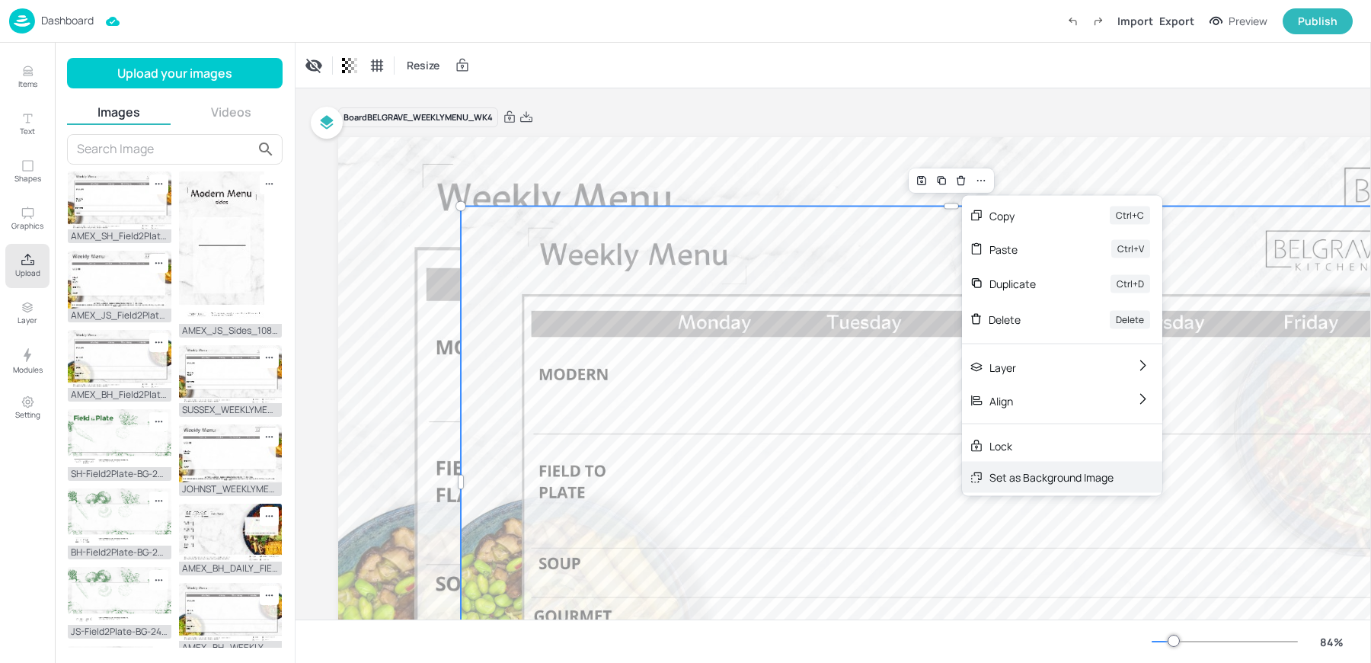
click at [1027, 490] on div "Set as Background Image" at bounding box center [1062, 477] width 200 height 31
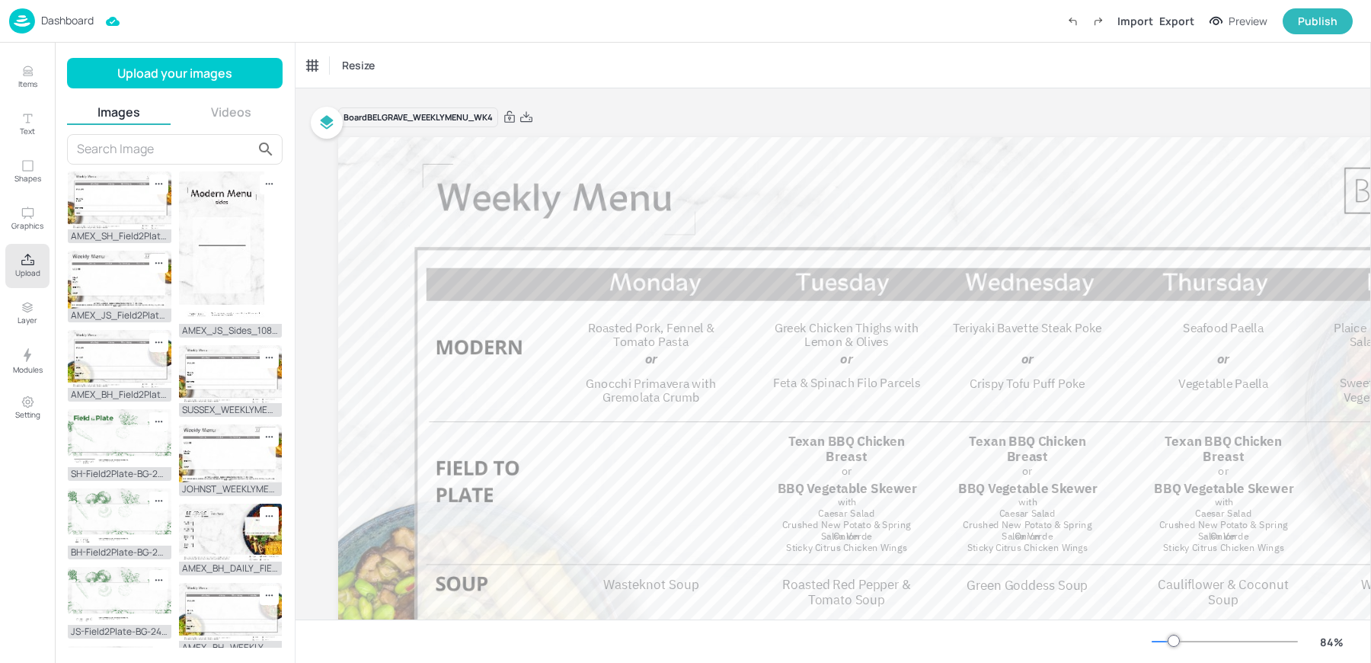
click at [793, 83] on div "Resize" at bounding box center [833, 65] width 1075 height 45
click at [29, 30] on img at bounding box center [22, 20] width 26 height 25
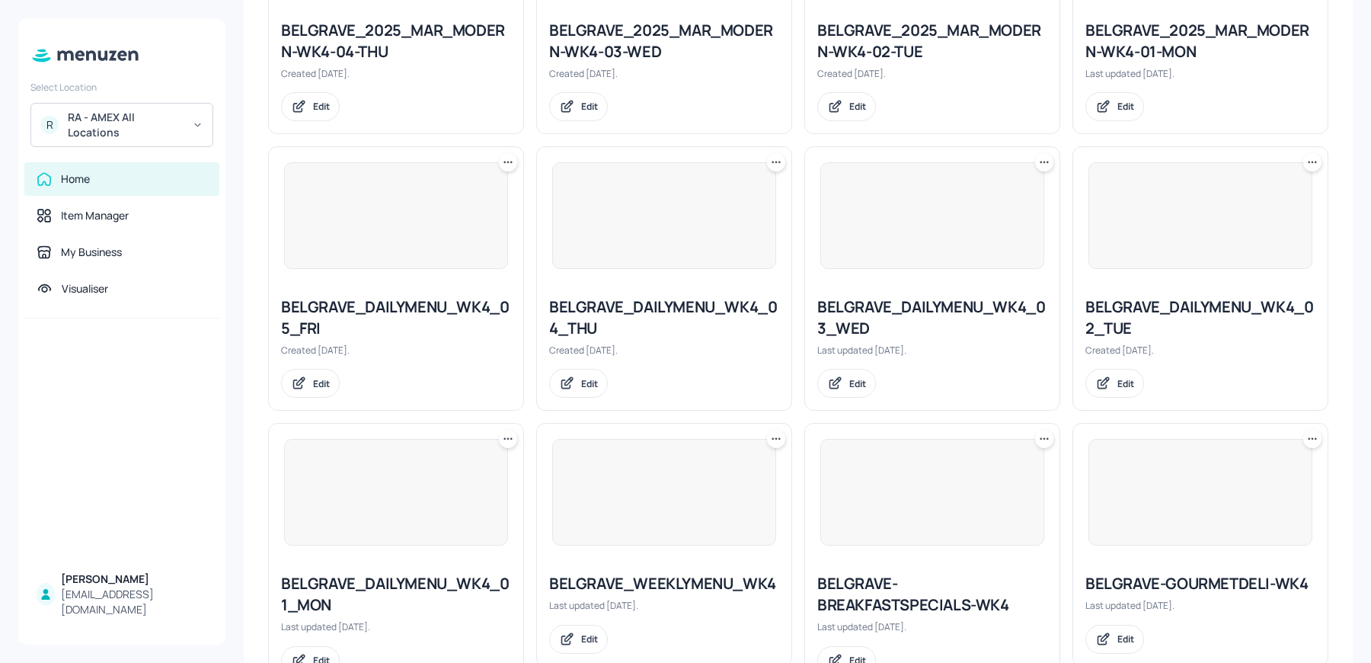
scroll to position [1215, 0]
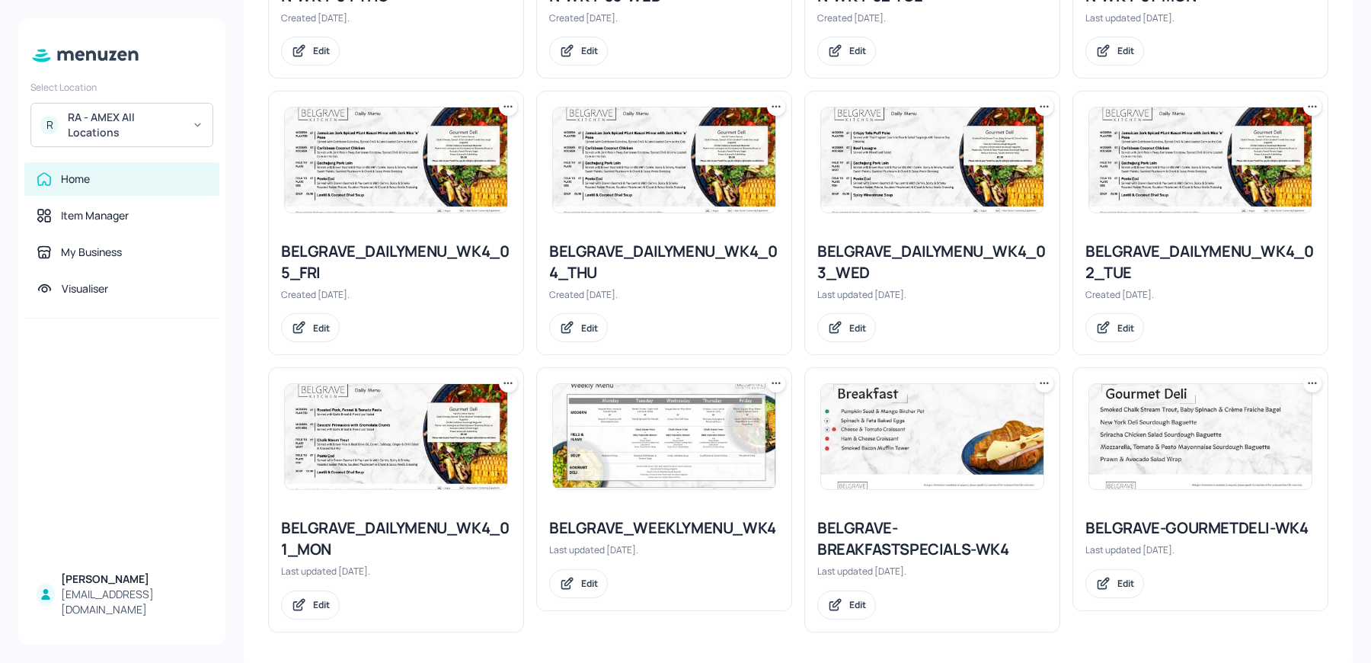
click at [760, 433] on img at bounding box center [664, 436] width 222 height 105
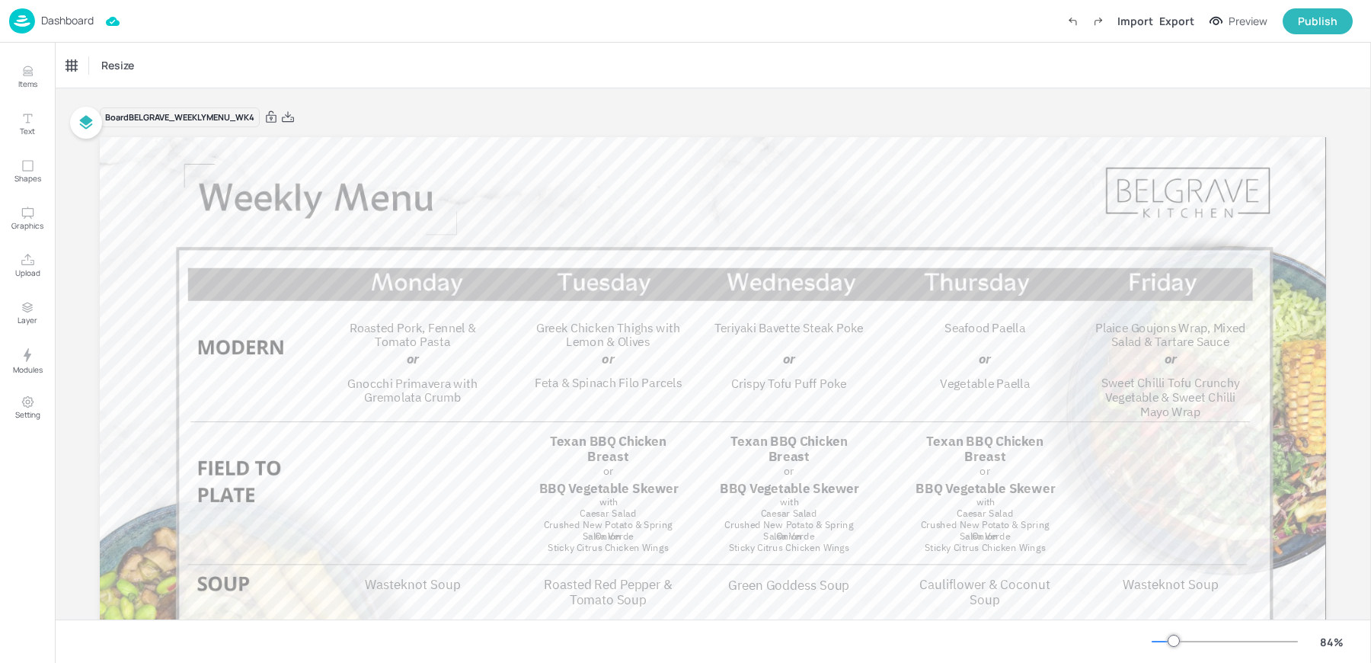
click at [39, 17] on div "Dashboard" at bounding box center [51, 20] width 85 height 25
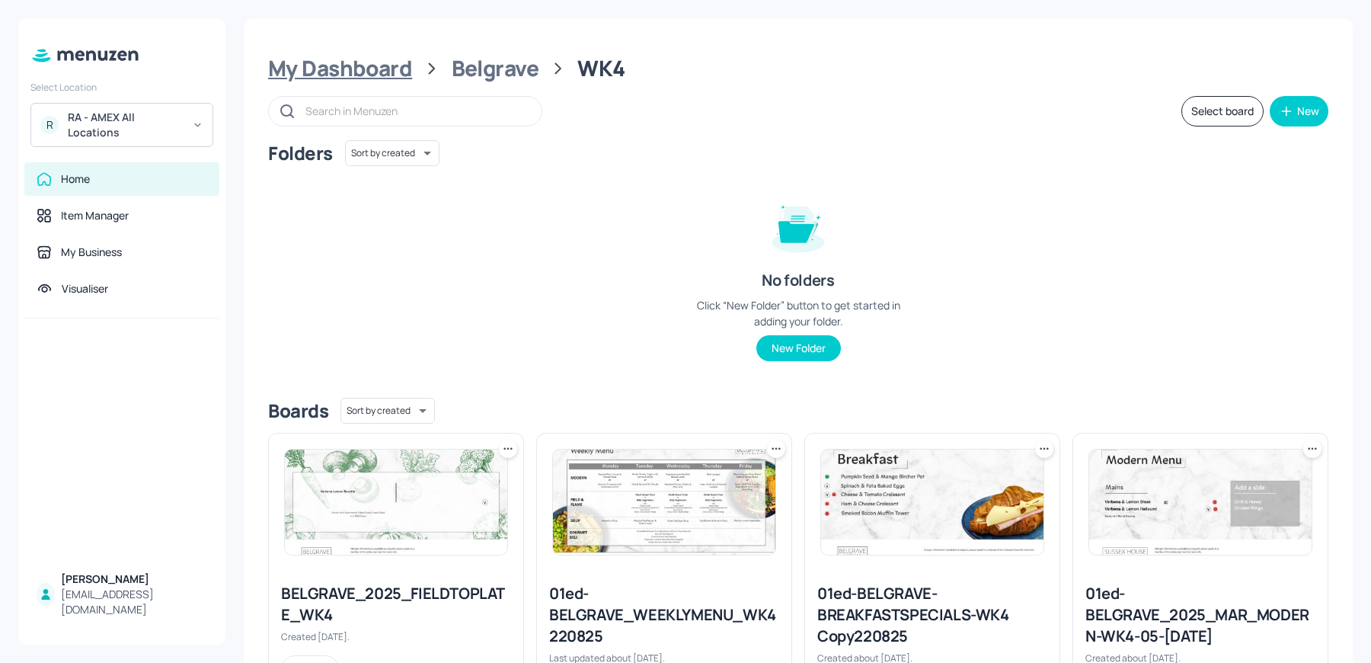
click at [308, 82] on div "My Dashboard" at bounding box center [340, 68] width 144 height 27
